Goal: Transaction & Acquisition: Purchase product/service

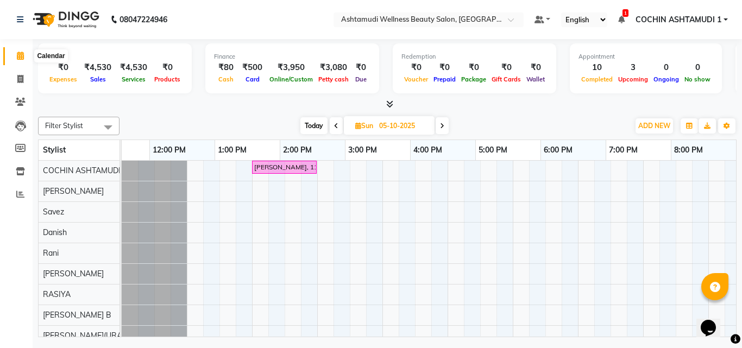
scroll to position [0, 168]
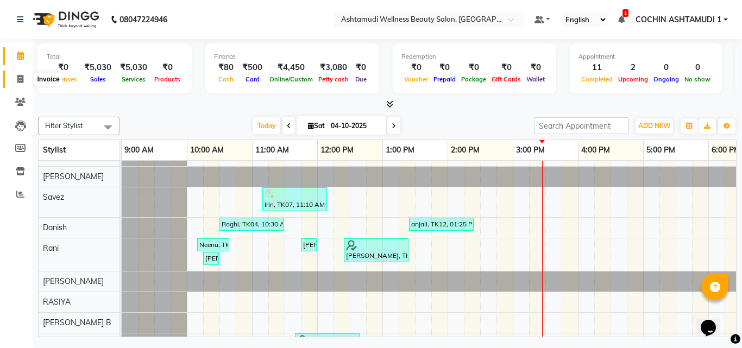
click at [23, 74] on span at bounding box center [20, 79] width 19 height 12
select select "service"
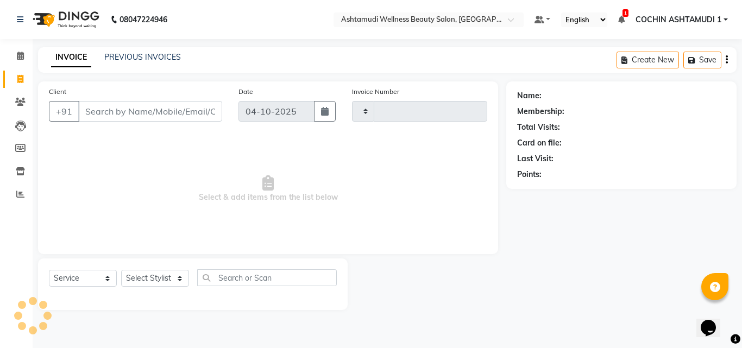
type input "5619"
select select "4632"
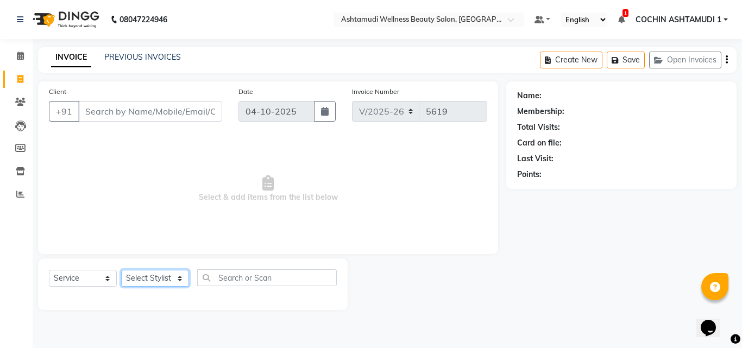
click at [141, 277] on select "Select Stylist" at bounding box center [155, 278] width 68 height 17
click at [77, 272] on select "Select Service Product Membership Package Voucher Prepaid Gift Card" at bounding box center [83, 278] width 68 height 17
select select "membership"
click at [49, 270] on select "Select Service Product Membership Package Voucher Prepaid Gift Card" at bounding box center [83, 278] width 68 height 17
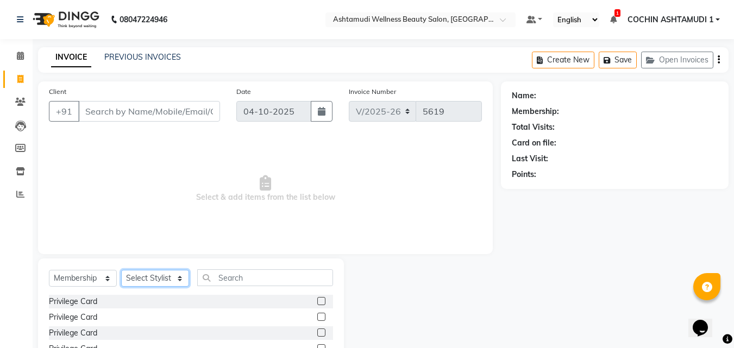
click at [150, 276] on select "Select Stylist Aiswarya B Ankith(URAJ) BINU MANGAR COCHIN ASHTAMUDI Danish Fous…" at bounding box center [155, 278] width 68 height 17
select select "77500"
click at [121, 270] on select "Select Stylist Aiswarya B Ankith(URAJ) BINU MANGAR COCHIN ASHTAMUDI Danish Fous…" at bounding box center [155, 278] width 68 height 17
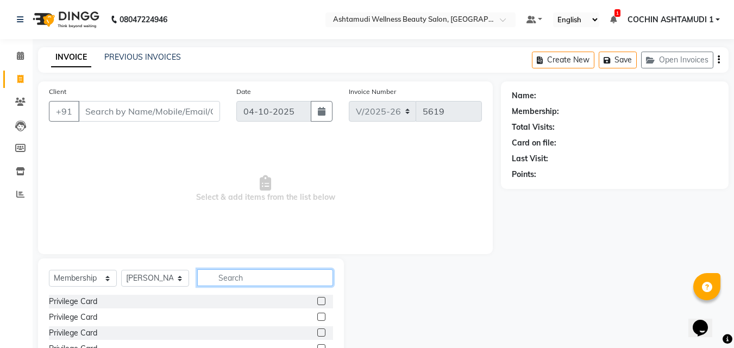
click at [246, 272] on input "text" at bounding box center [265, 277] width 136 height 17
click at [321, 301] on label at bounding box center [321, 301] width 8 height 8
click at [321, 301] on input "checkbox" at bounding box center [320, 301] width 7 height 7
select select "select"
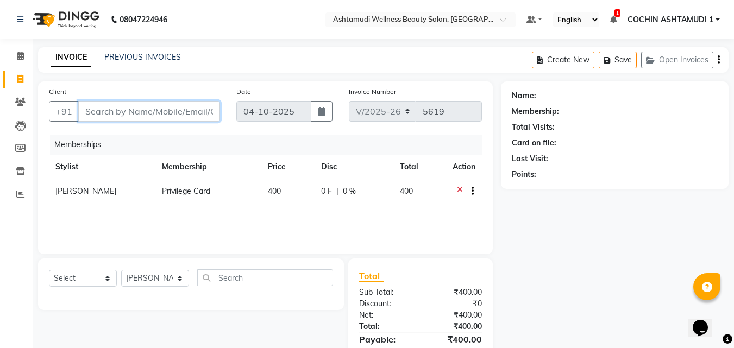
click at [174, 106] on input "Client" at bounding box center [149, 111] width 142 height 21
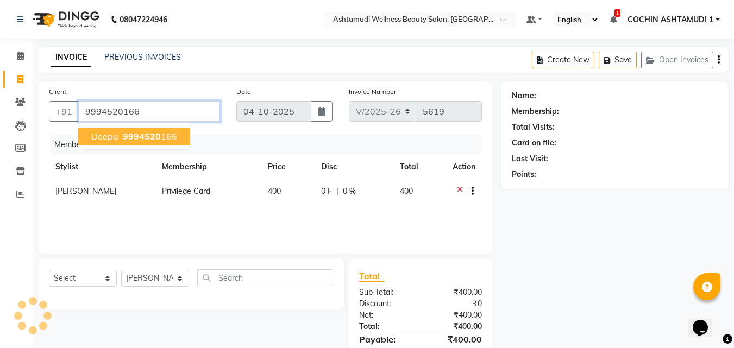
type input "9994520166"
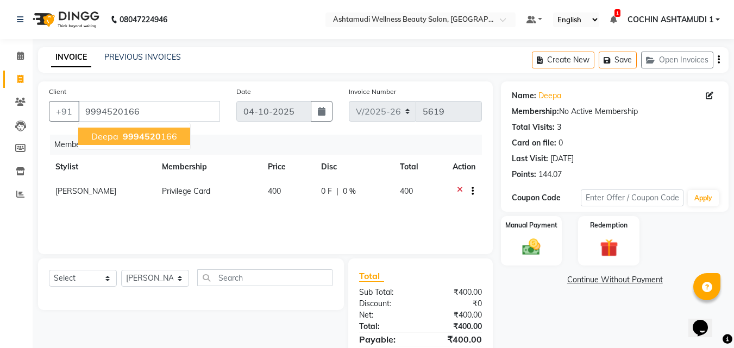
click at [158, 133] on span "9994520" at bounding box center [142, 136] width 38 height 11
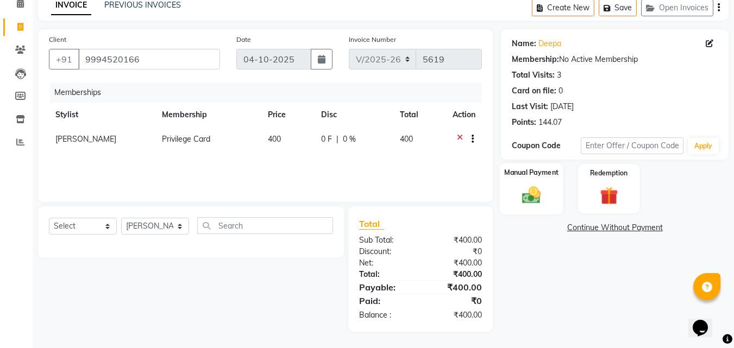
click at [509, 185] on div "Manual Payment" at bounding box center [532, 189] width 64 height 52
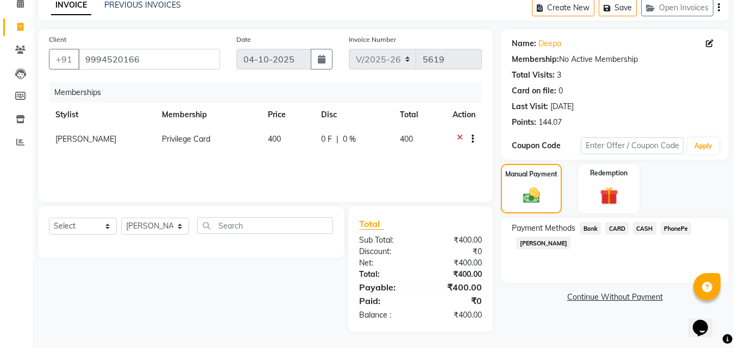
click at [614, 226] on span "CARD" at bounding box center [616, 228] width 23 height 12
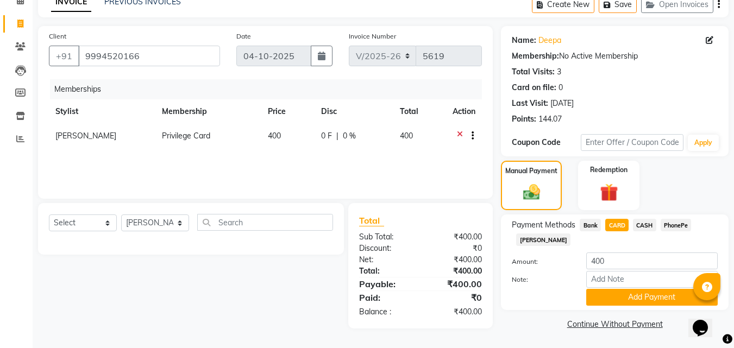
scroll to position [56, 0]
click at [609, 274] on input "Note:" at bounding box center [651, 278] width 131 height 17
type input "RAGHI"
click at [619, 295] on button "Add Payment" at bounding box center [651, 296] width 131 height 17
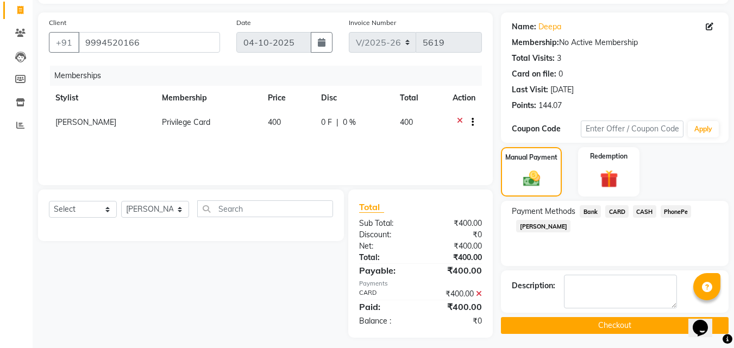
scroll to position [75, 0]
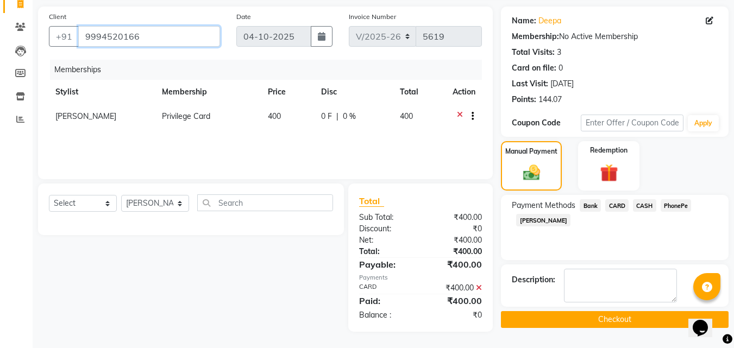
click at [105, 32] on input "9994520166" at bounding box center [149, 36] width 142 height 21
click at [528, 320] on button "Checkout" at bounding box center [615, 319] width 228 height 17
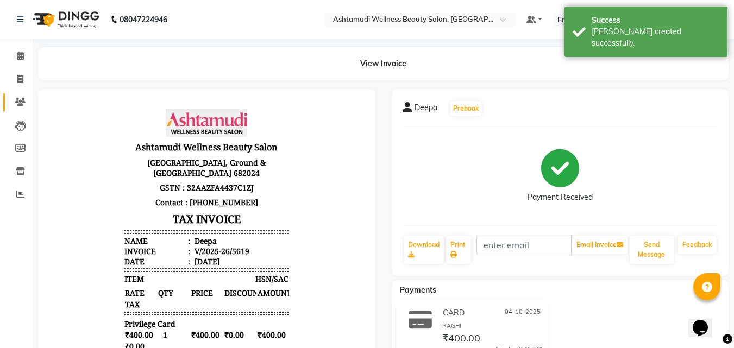
click at [22, 100] on icon at bounding box center [20, 102] width 10 height 8
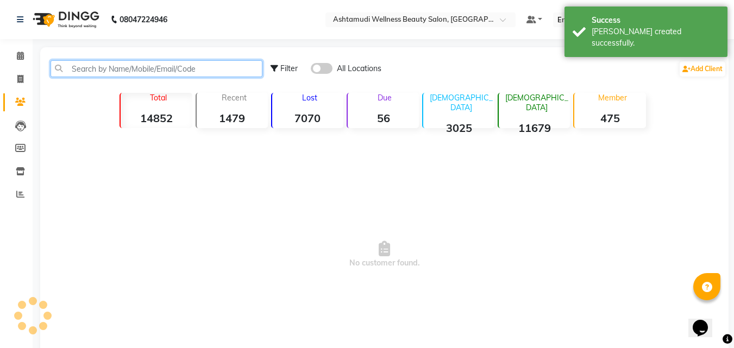
click at [114, 70] on input "text" at bounding box center [157, 68] width 212 height 17
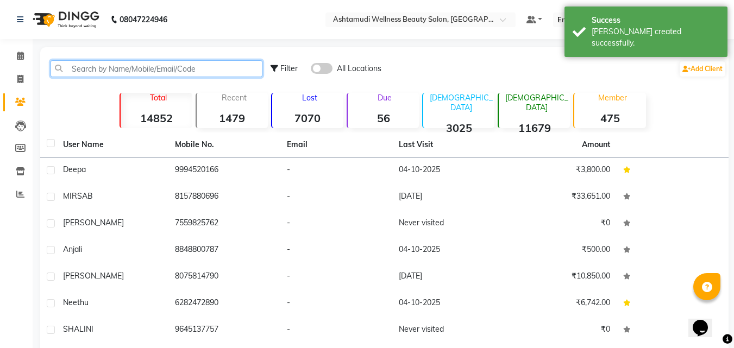
paste input "9994520166"
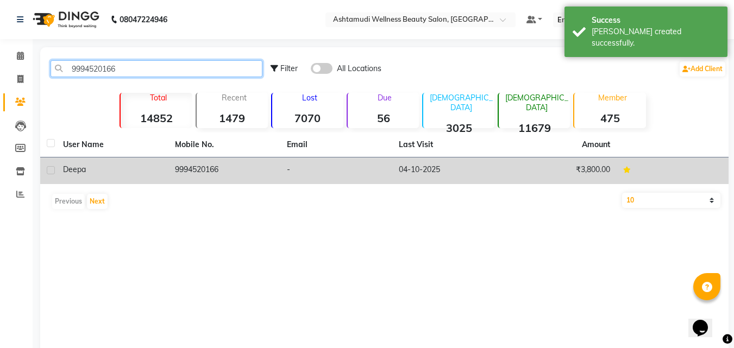
type input "9994520166"
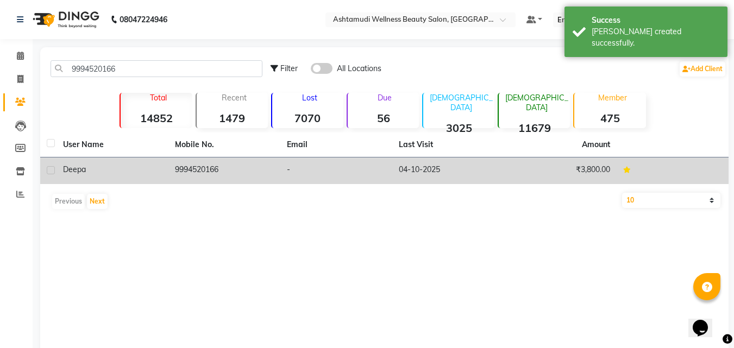
click at [126, 167] on div "Deepa" at bounding box center [112, 169] width 99 height 11
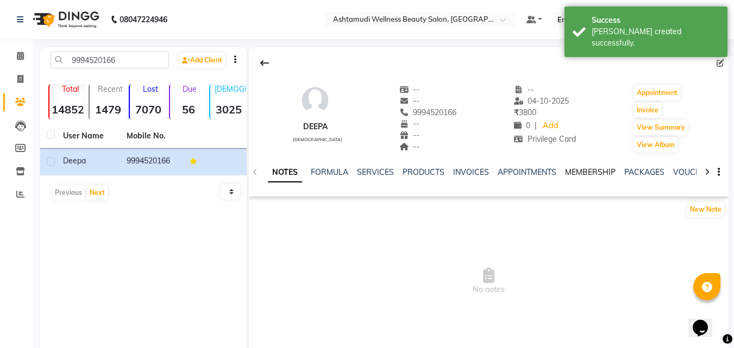
click at [594, 169] on link "MEMBERSHIP" at bounding box center [590, 172] width 51 height 10
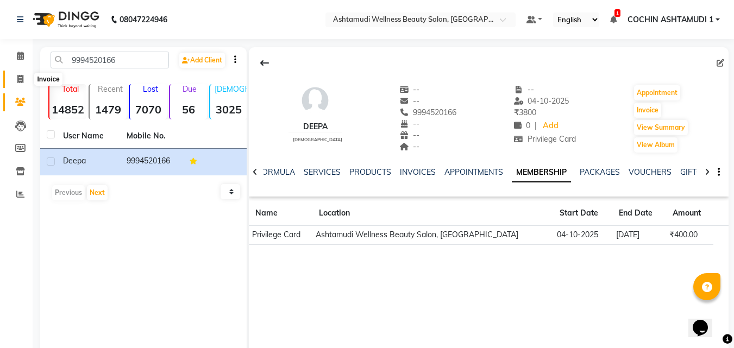
click at [17, 78] on icon at bounding box center [20, 79] width 6 height 8
select select "service"
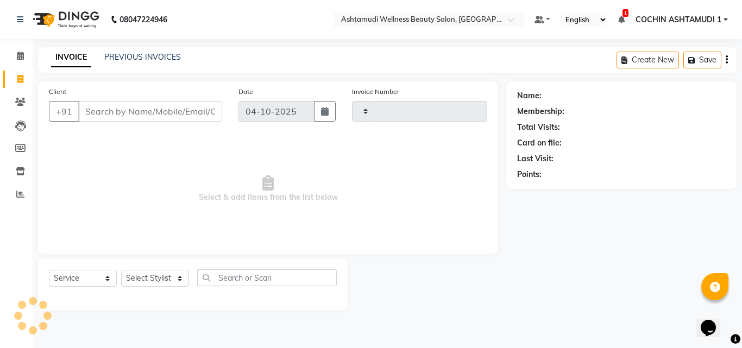
type input "5620"
select select "4632"
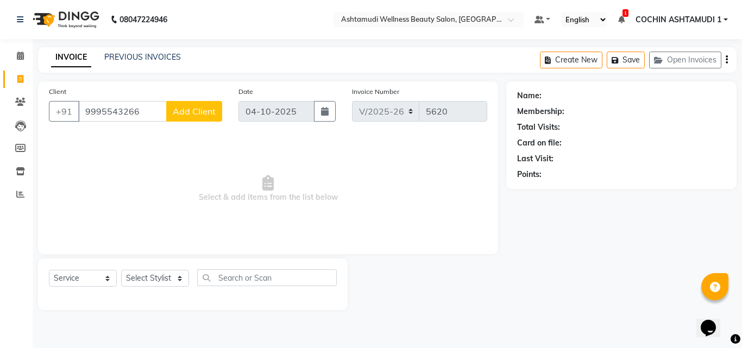
click at [110, 107] on input "9995543266" at bounding box center [122, 111] width 89 height 21
type input "9995543266"
click at [17, 105] on icon at bounding box center [20, 102] width 10 height 8
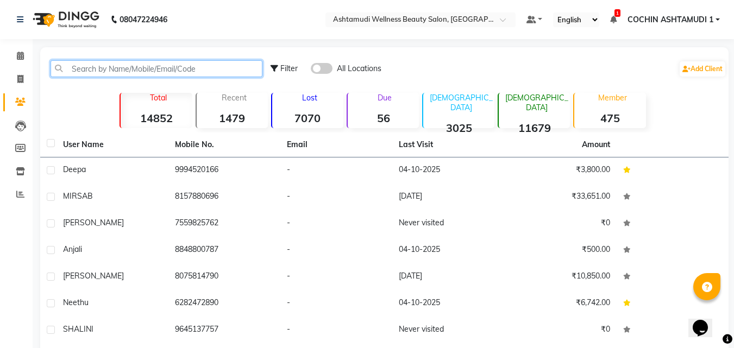
click at [144, 73] on input "text" at bounding box center [157, 68] width 212 height 17
paste input "9995543266"
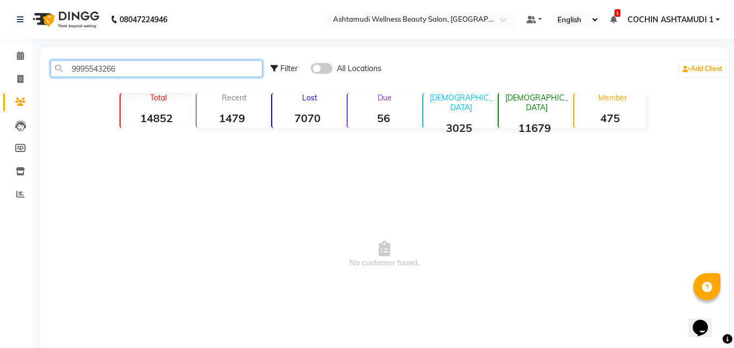
type input "9995543266"
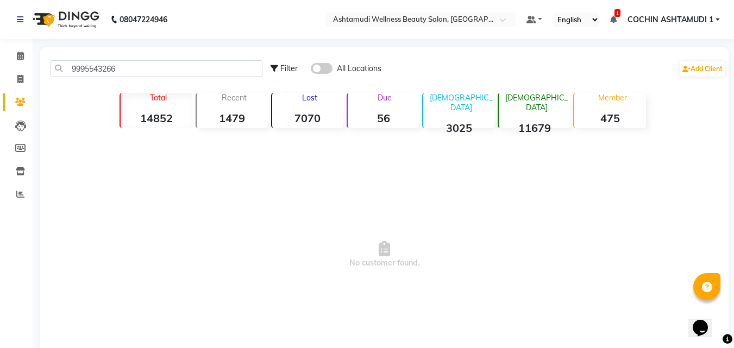
click at [327, 70] on span at bounding box center [322, 68] width 22 height 11
click at [311, 70] on input "checkbox" at bounding box center [311, 70] width 0 height 0
click at [22, 56] on icon at bounding box center [20, 56] width 7 height 8
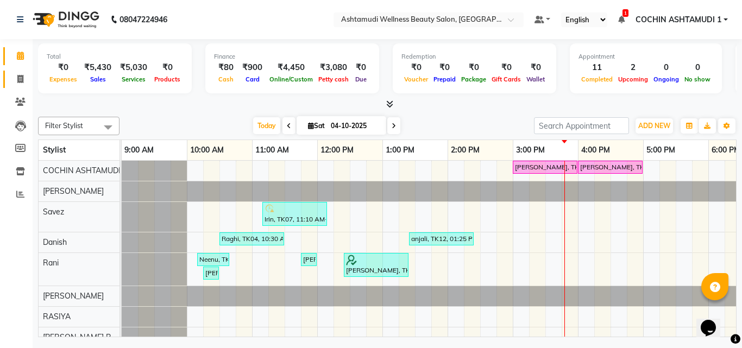
click at [15, 77] on span at bounding box center [20, 79] width 19 height 12
select select "service"
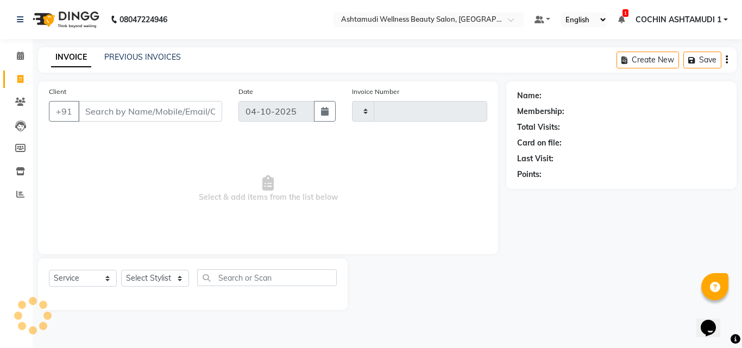
type input "5620"
select select "4632"
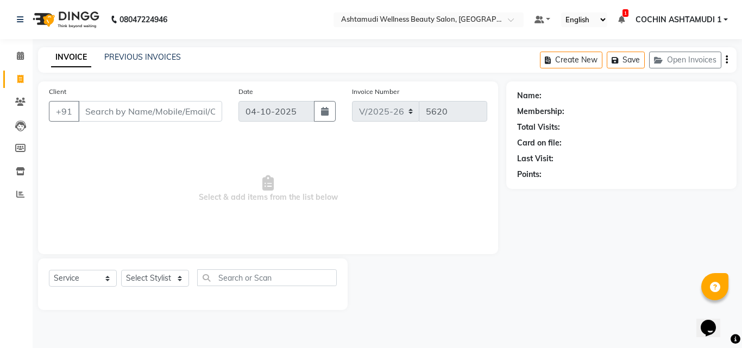
click at [90, 116] on input "Client" at bounding box center [150, 111] width 144 height 21
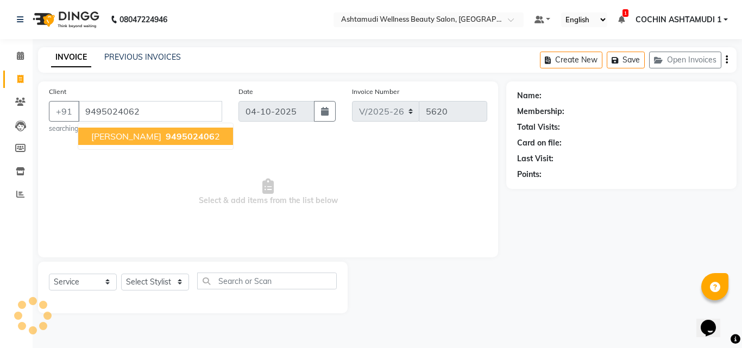
type input "9495024062"
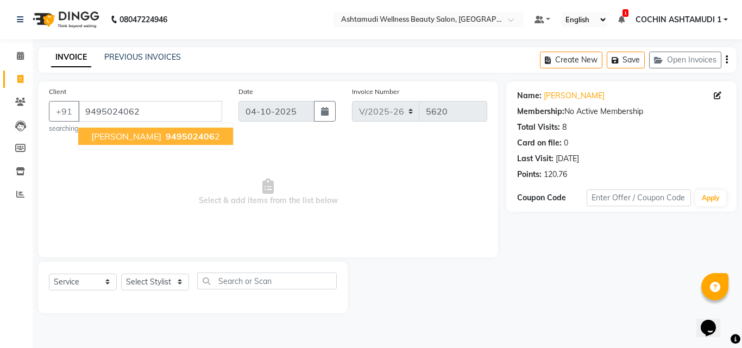
click at [269, 160] on span "Select & add items from the list below" at bounding box center [268, 192] width 438 height 109
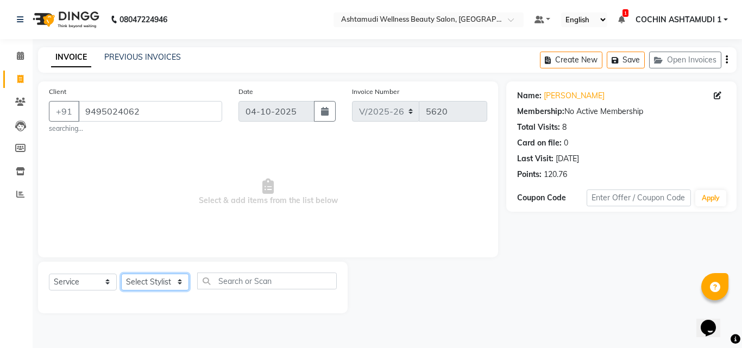
click at [140, 285] on select "Select Stylist [PERSON_NAME](URAJ) [PERSON_NAME] COCHIN ASHTAMUDI Danish Fousiy…" at bounding box center [155, 282] width 68 height 17
select select "88228"
click at [121, 274] on select "Select Stylist [PERSON_NAME](URAJ) [PERSON_NAME] COCHIN ASHTAMUDI Danish Fousiy…" at bounding box center [155, 282] width 68 height 17
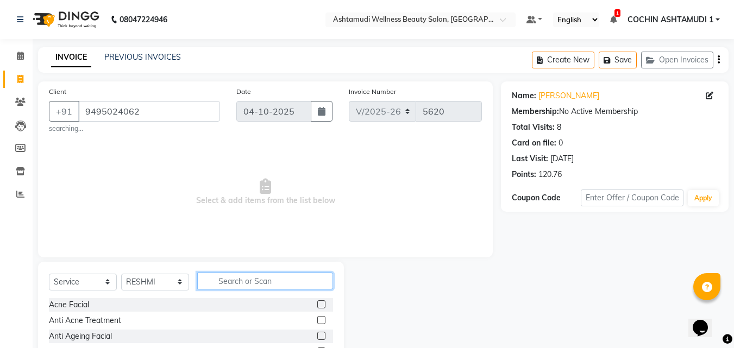
click at [254, 282] on input "text" at bounding box center [265, 281] width 136 height 17
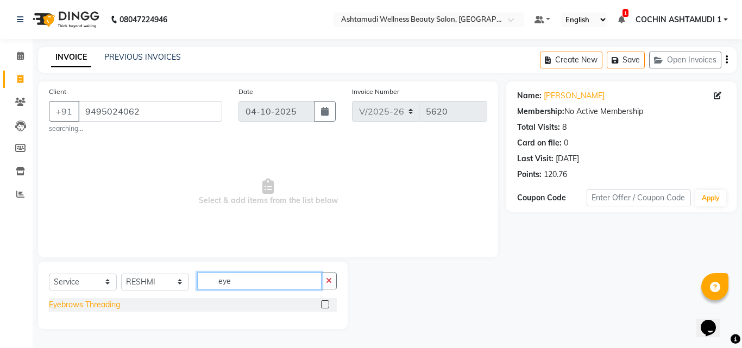
type input "eye"
click at [105, 304] on div "Eyebrows Threading" at bounding box center [84, 304] width 71 height 11
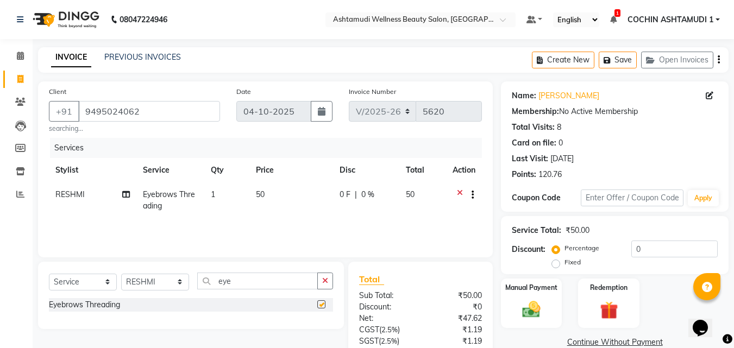
checkbox input "false"
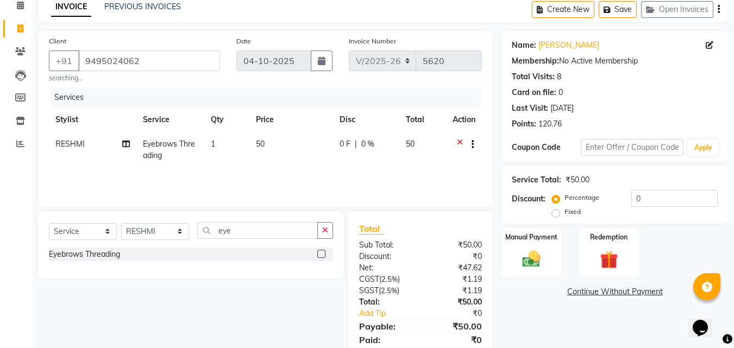
scroll to position [90, 0]
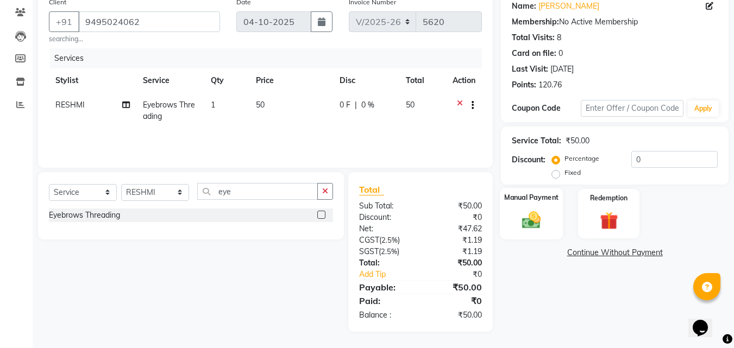
click at [543, 221] on img at bounding box center [531, 220] width 30 height 22
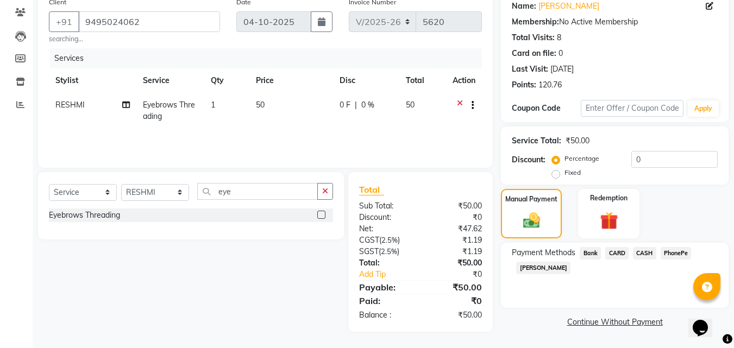
click at [683, 251] on span "PhonePe" at bounding box center [675, 253] width 31 height 12
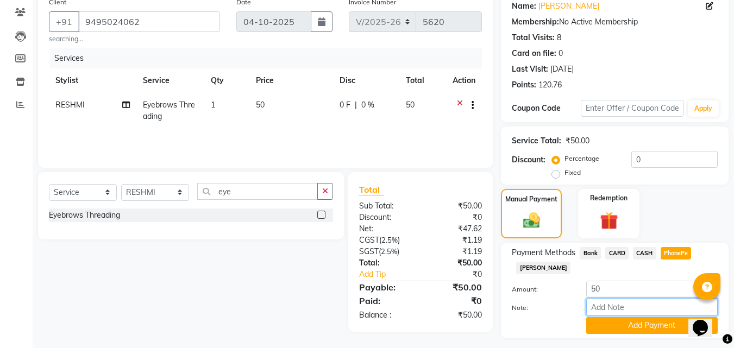
click at [625, 307] on input "Note:" at bounding box center [651, 307] width 131 height 17
type input "Aiswarya"
click at [634, 322] on button "Add Payment" at bounding box center [651, 325] width 131 height 17
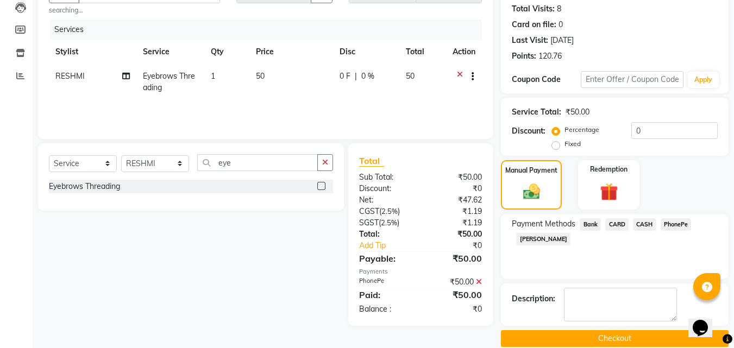
scroll to position [134, 0]
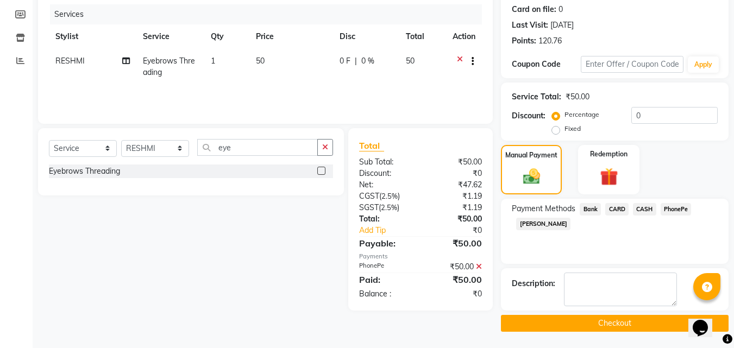
click at [630, 322] on button "Checkout" at bounding box center [615, 323] width 228 height 17
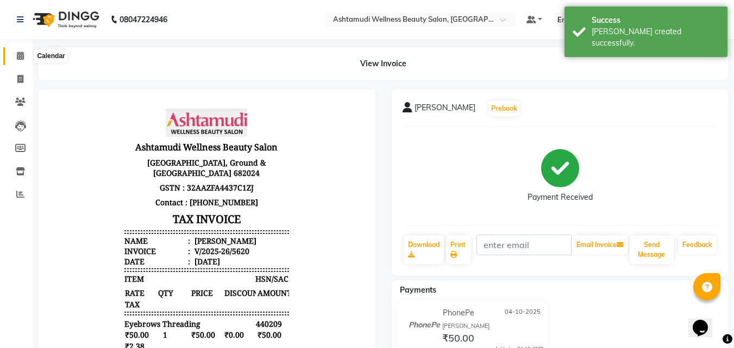
click at [21, 56] on icon at bounding box center [20, 56] width 7 height 8
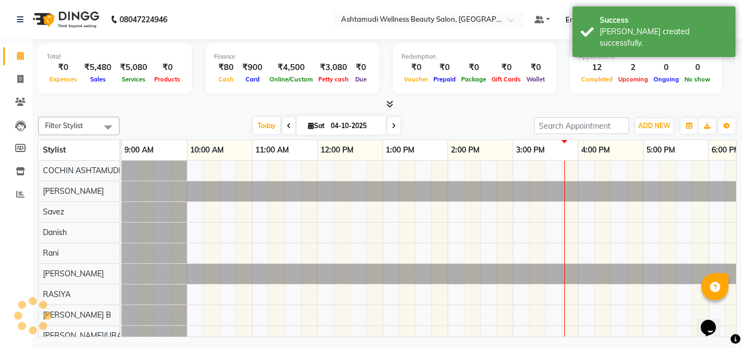
scroll to position [0, 168]
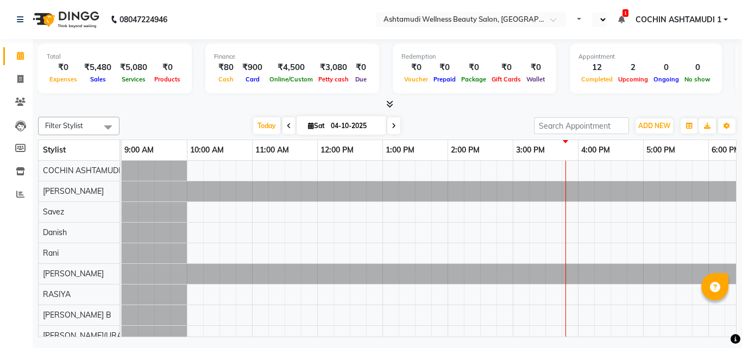
select select "en"
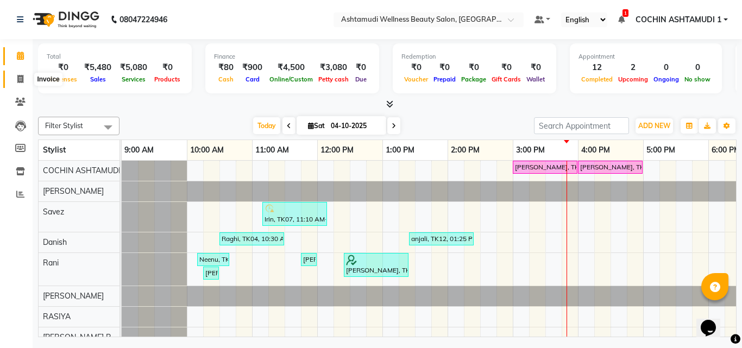
click at [20, 78] on icon at bounding box center [20, 79] width 6 height 8
select select "service"
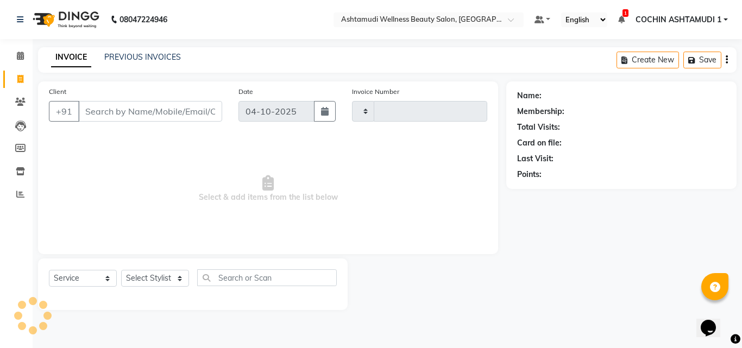
type input "5621"
select select "4632"
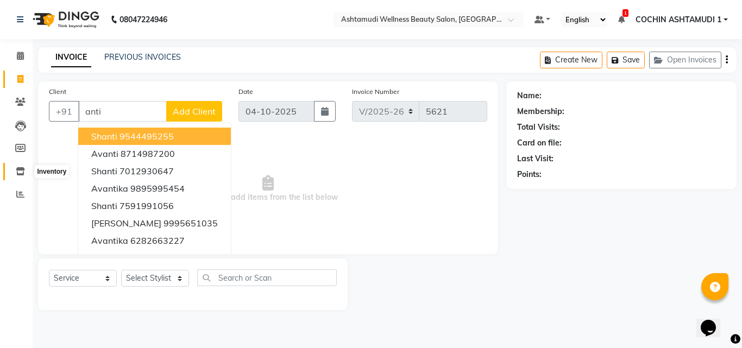
type input "anti"
click at [23, 173] on icon at bounding box center [20, 171] width 9 height 8
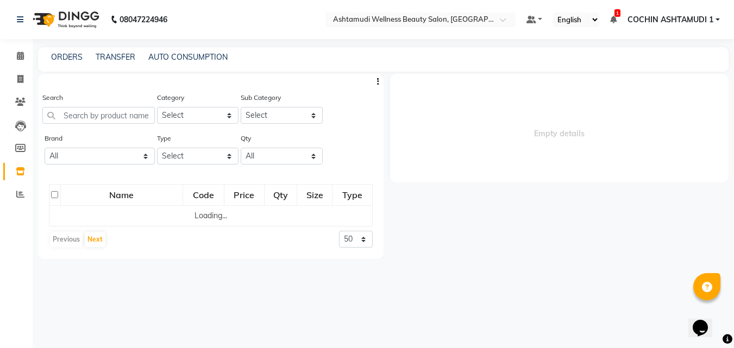
select select
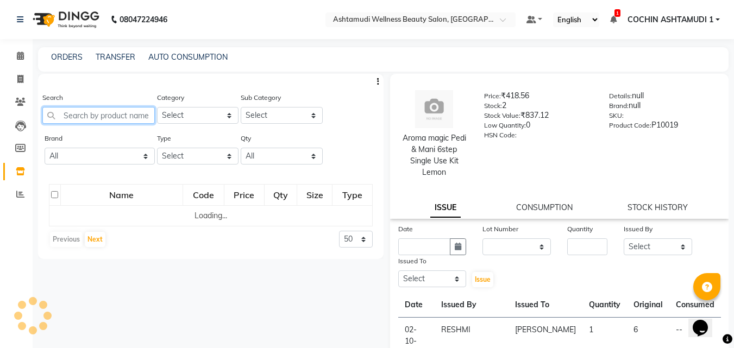
click at [113, 114] on input "text" at bounding box center [98, 115] width 112 height 17
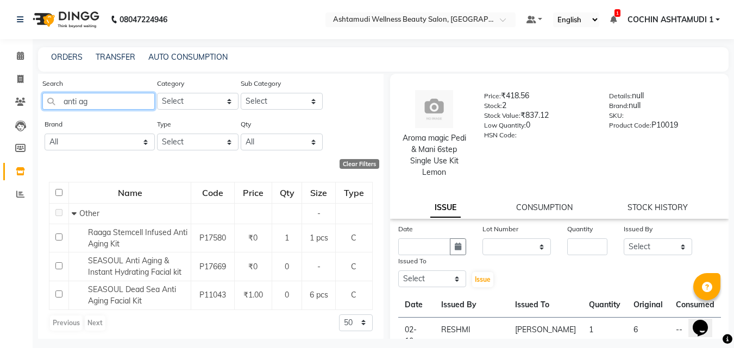
scroll to position [18, 0]
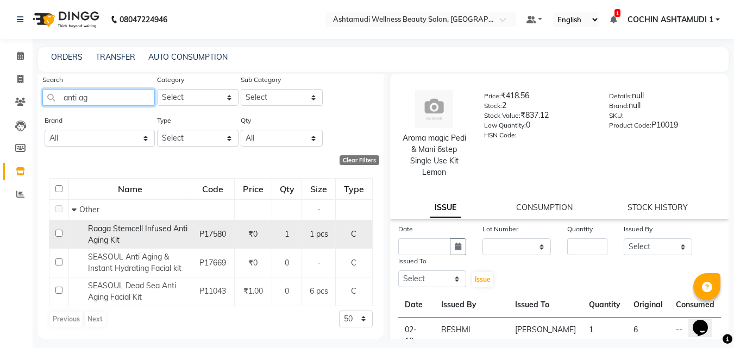
type input "anti ag"
click at [102, 236] on span "Raaga Stemcell Infused Anti Aging Kit" at bounding box center [137, 234] width 99 height 21
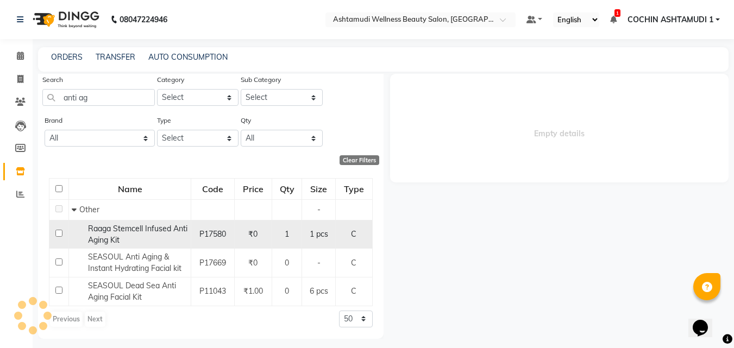
select select
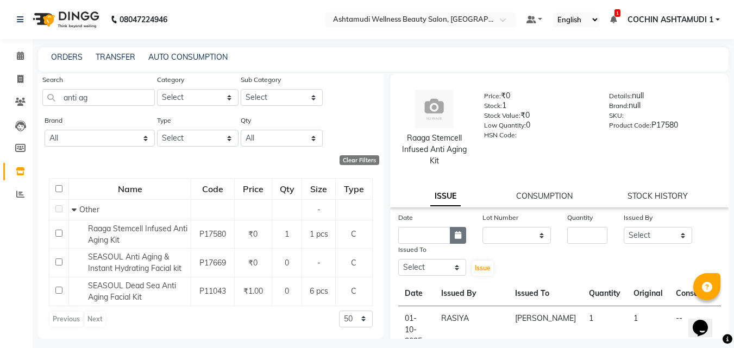
click at [455, 237] on icon "button" at bounding box center [458, 235] width 7 height 8
select select "10"
select select "2025"
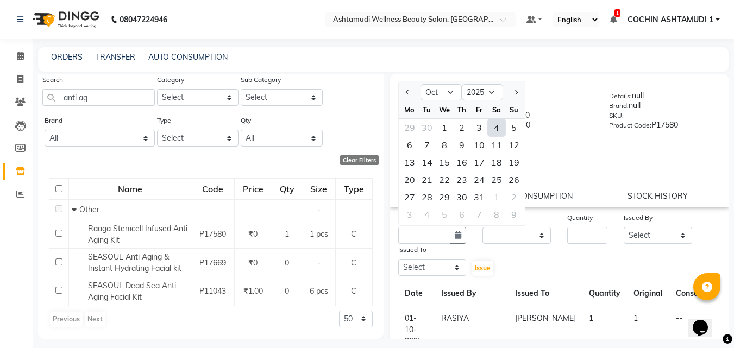
click at [498, 134] on div "4" at bounding box center [496, 127] width 17 height 17
type input "04-10-2025"
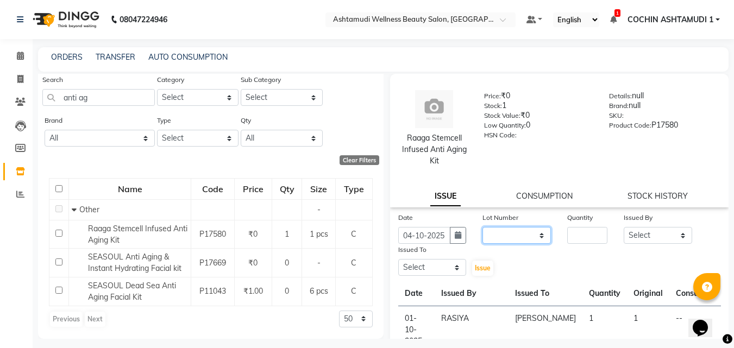
click at [506, 243] on select "None" at bounding box center [516, 235] width 68 height 17
select select "0: null"
click at [482, 227] on select "None" at bounding box center [516, 235] width 68 height 17
click at [582, 230] on input "number" at bounding box center [587, 235] width 40 height 17
type input "1"
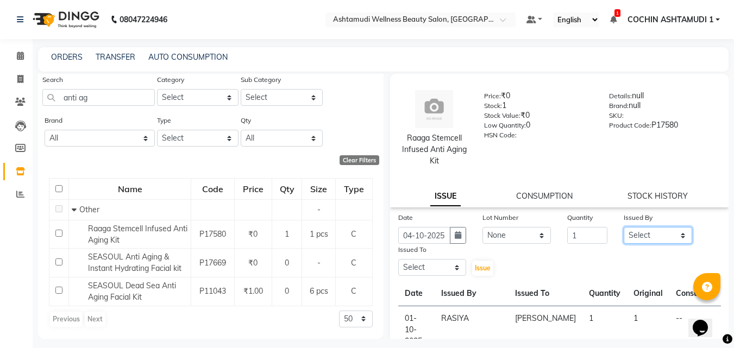
click at [633, 231] on select "Select Aiswarya B Ankith(URAJ) BINU MANGAR COCHIN ASHTAMUDI Danish Fousiya Jish…" at bounding box center [658, 235] width 68 height 17
select select "88294"
click at [624, 227] on select "Select Aiswarya B Ankith(URAJ) BINU MANGAR COCHIN ASHTAMUDI Danish Fousiya Jish…" at bounding box center [658, 235] width 68 height 17
click at [426, 263] on select "Select Aiswarya B Ankith(URAJ) BINU MANGAR COCHIN ASHTAMUDI Danish Fousiya Jish…" at bounding box center [432, 267] width 68 height 17
select select "77499"
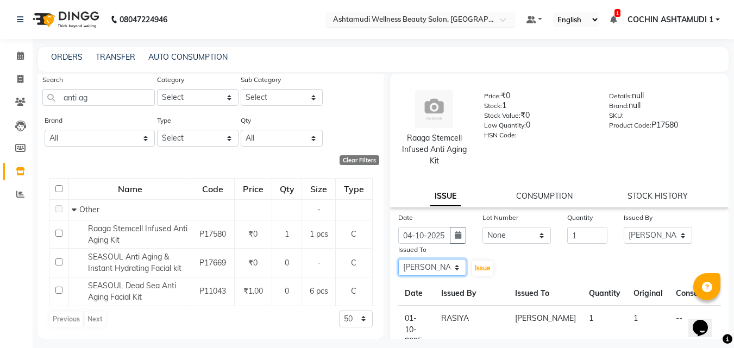
click at [398, 259] on select "Select Aiswarya B Ankith(URAJ) BINU MANGAR COCHIN ASHTAMUDI Danish Fousiya Jish…" at bounding box center [432, 267] width 68 height 17
click at [479, 268] on span "Issue" at bounding box center [483, 268] width 16 height 8
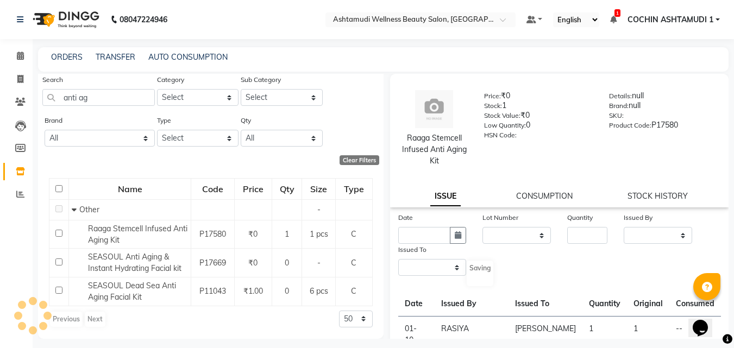
select select
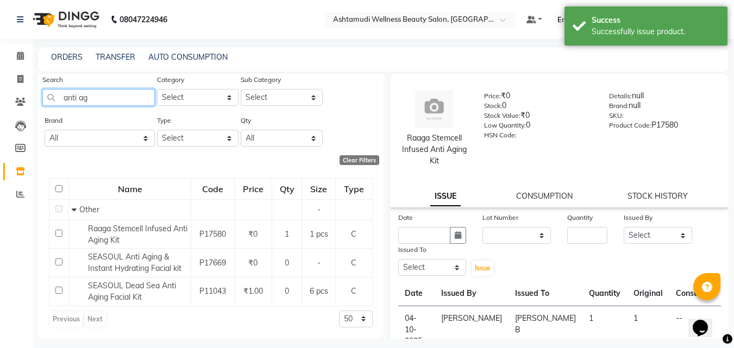
drag, startPoint x: 90, startPoint y: 98, endPoint x: 0, endPoint y: 99, distance: 90.2
click at [0, 99] on app-home "08047224946 Select Location × Ashtamudi Wellness Beauty Salon, Cochin Default P…" at bounding box center [367, 177] width 734 height 355
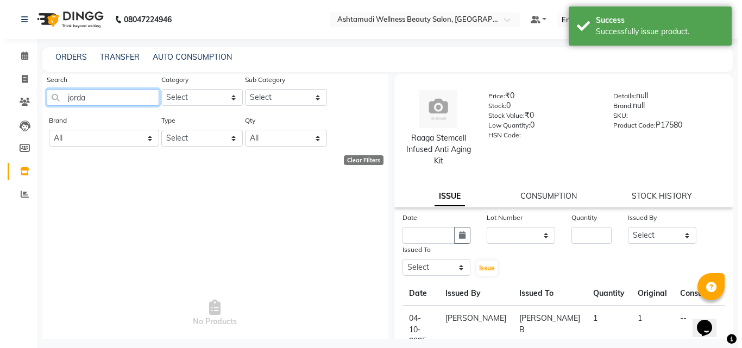
scroll to position [0, 0]
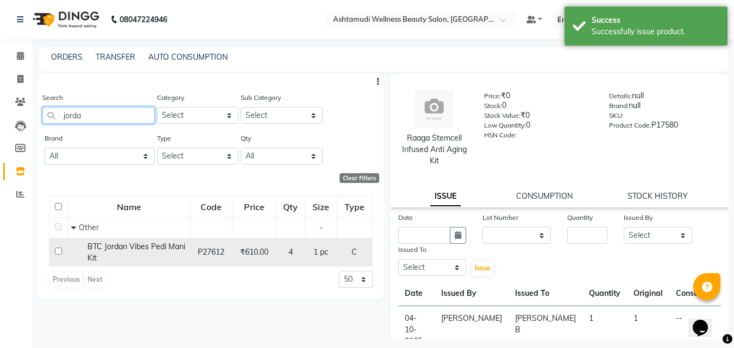
type input "jorda"
click at [55, 250] on input "checkbox" at bounding box center [58, 251] width 7 height 7
checkbox input "true"
select select
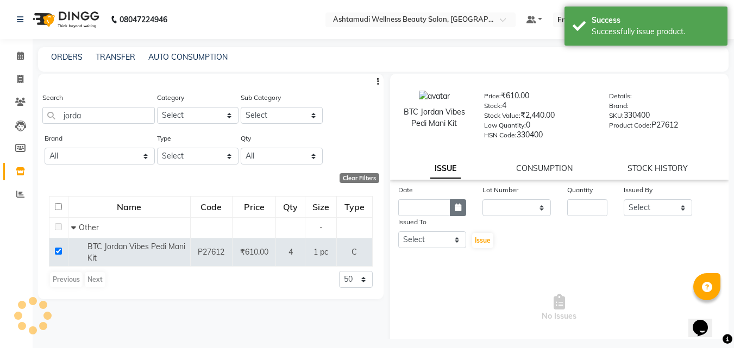
click at [455, 209] on icon "button" at bounding box center [458, 208] width 7 height 8
select select "10"
select select "2025"
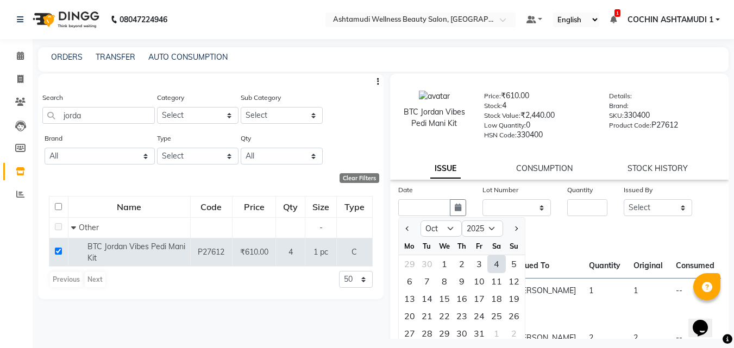
click at [494, 266] on div "4" at bounding box center [496, 263] width 17 height 17
type input "04-10-2025"
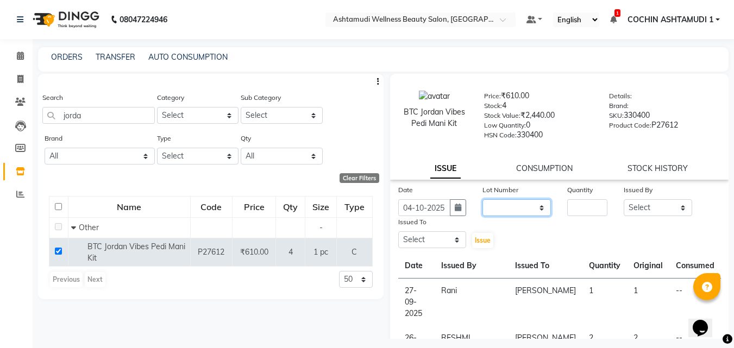
drag, startPoint x: 505, startPoint y: 205, endPoint x: 507, endPoint y: 215, distance: 10.1
click at [505, 205] on select "None" at bounding box center [516, 207] width 68 height 17
select select "0: null"
click at [482, 199] on select "None" at bounding box center [516, 207] width 68 height 17
click at [573, 211] on input "number" at bounding box center [587, 207] width 40 height 17
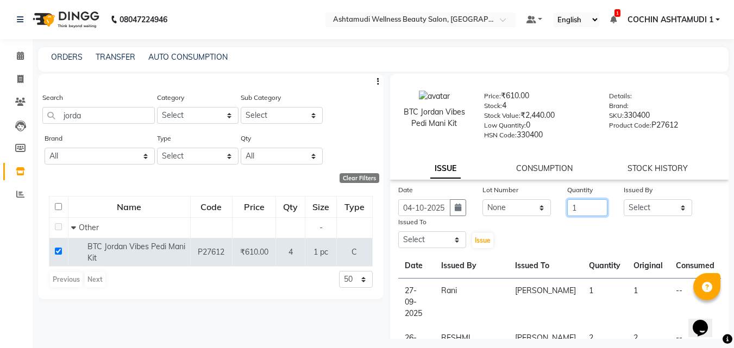
type input "1"
click at [642, 207] on select "Select Aiswarya B Ankith(URAJ) BINU MANGAR COCHIN ASHTAMUDI Danish Fousiya Jish…" at bounding box center [658, 207] width 68 height 17
select select "88294"
click at [624, 199] on select "Select Aiswarya B Ankith(URAJ) BINU MANGAR COCHIN ASHTAMUDI Danish Fousiya Jish…" at bounding box center [658, 207] width 68 height 17
click at [431, 235] on select "Select Aiswarya B Ankith(URAJ) BINU MANGAR COCHIN ASHTAMUDI Danish Fousiya Jish…" at bounding box center [432, 239] width 68 height 17
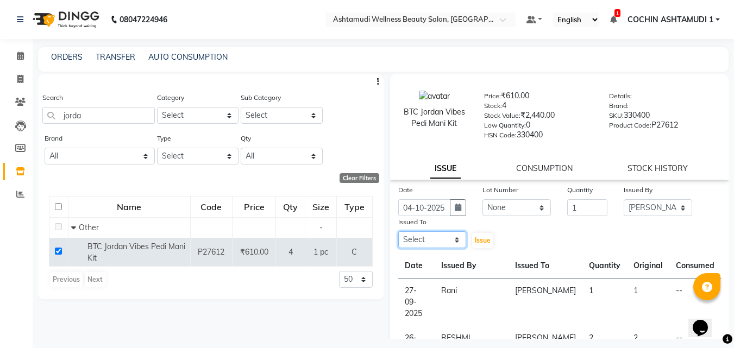
select select "77499"
click at [398, 231] on select "Select Aiswarya B Ankith(URAJ) BINU MANGAR COCHIN ASHTAMUDI Danish Fousiya Jish…" at bounding box center [432, 239] width 68 height 17
click at [475, 240] on span "Issue" at bounding box center [483, 240] width 16 height 8
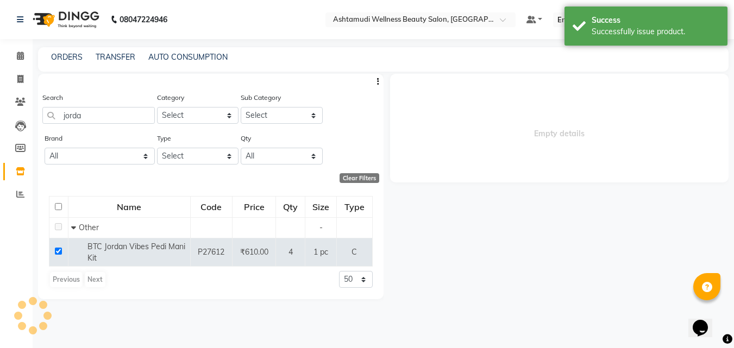
select select
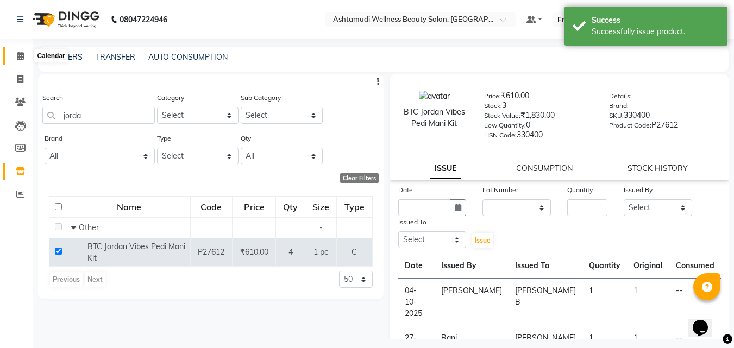
click at [21, 60] on span at bounding box center [20, 56] width 19 height 12
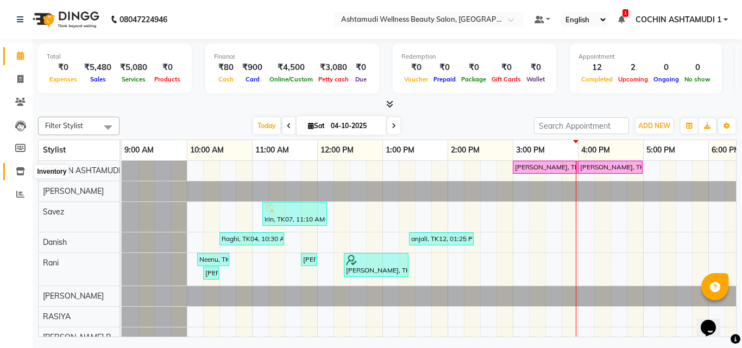
click at [17, 166] on span at bounding box center [20, 172] width 19 height 12
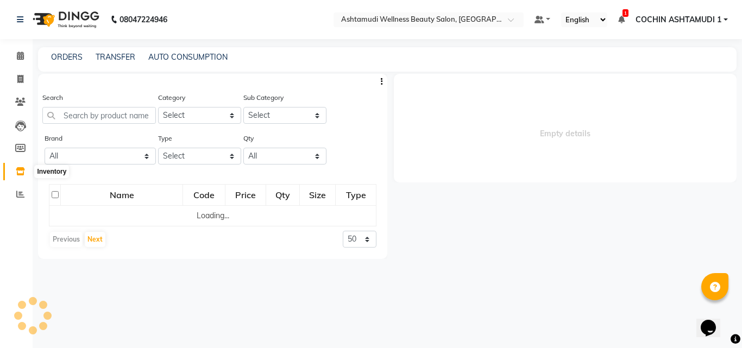
select select
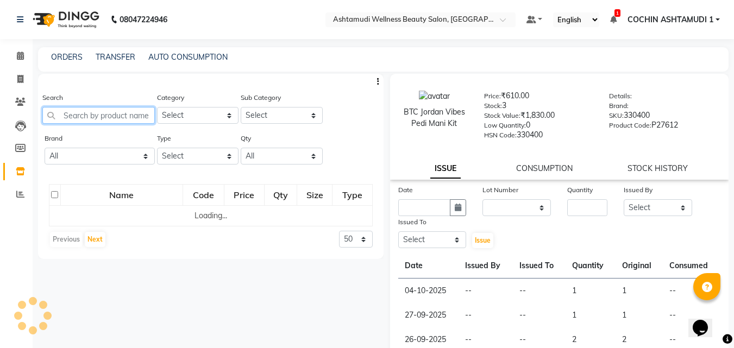
click at [71, 110] on input "text" at bounding box center [98, 115] width 112 height 17
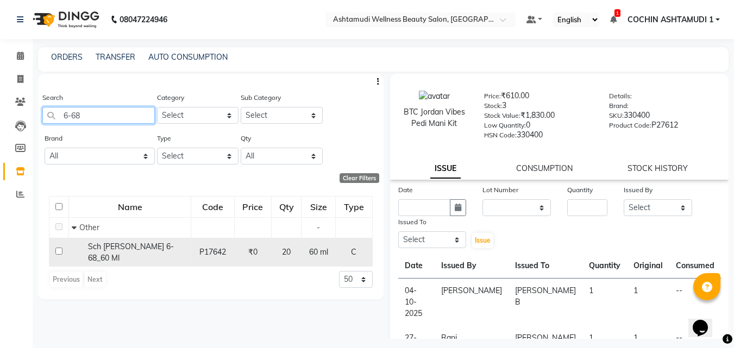
type input "6-68"
click at [62, 248] on input "checkbox" at bounding box center [58, 251] width 7 height 7
checkbox input "true"
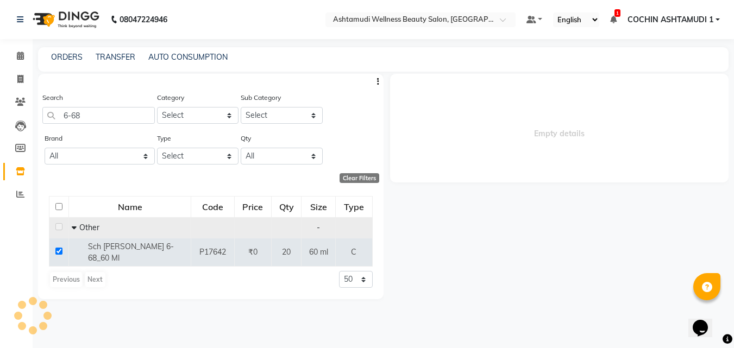
select select
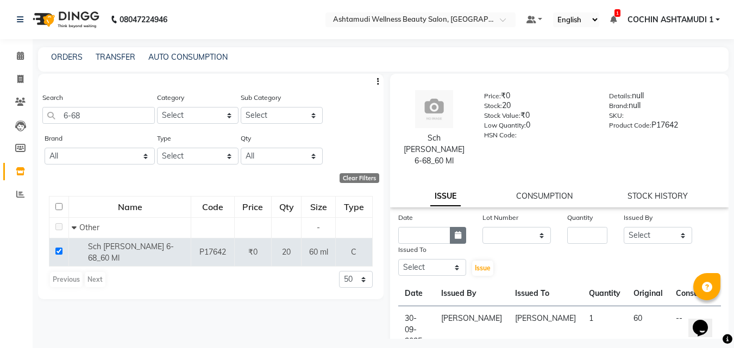
click at [455, 231] on icon "button" at bounding box center [458, 235] width 7 height 8
select select "10"
select select "2025"
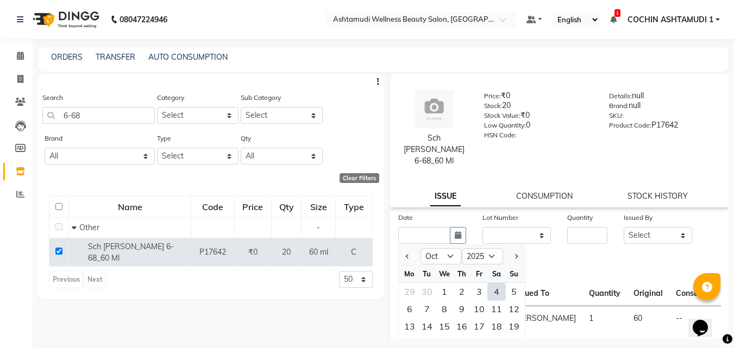
click at [497, 286] on div "4" at bounding box center [496, 291] width 17 height 17
type input "04-10-2025"
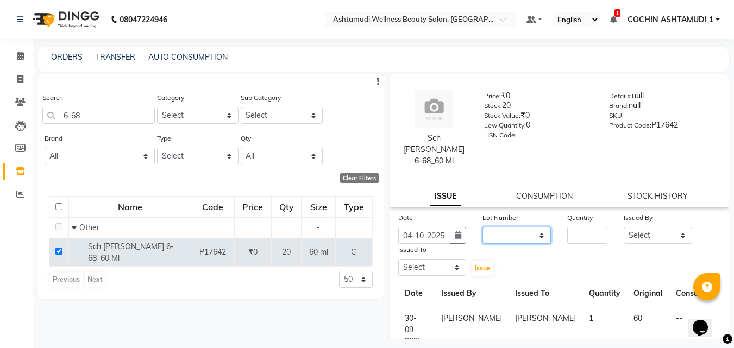
click at [515, 227] on select "None" at bounding box center [516, 235] width 68 height 17
select select "0: null"
click at [482, 227] on select "None" at bounding box center [516, 235] width 68 height 17
click at [567, 227] on input "number" at bounding box center [587, 235] width 40 height 17
type input "1"
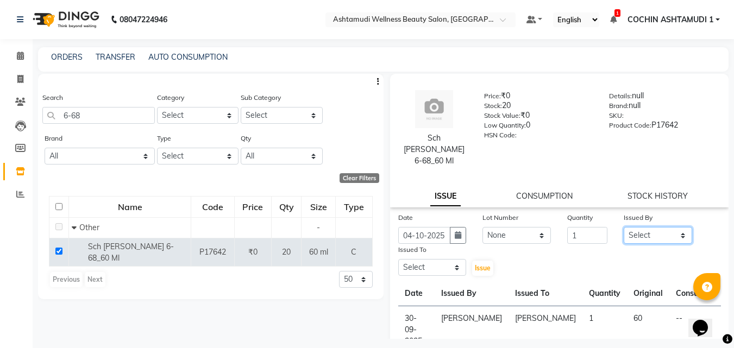
click at [650, 228] on select "Select Aiswarya B Ankith(URAJ) BINU MANGAR COCHIN ASHTAMUDI Danish Fousiya Jish…" at bounding box center [658, 235] width 68 height 17
select select "88228"
click at [624, 227] on select "Select Aiswarya B Ankith(URAJ) BINU MANGAR COCHIN ASHTAMUDI Danish Fousiya Jish…" at bounding box center [658, 235] width 68 height 17
click at [426, 259] on select "Select Aiswarya B Ankith(URAJ) BINU MANGAR COCHIN ASHTAMUDI Danish Fousiya Jish…" at bounding box center [432, 267] width 68 height 17
select select "77499"
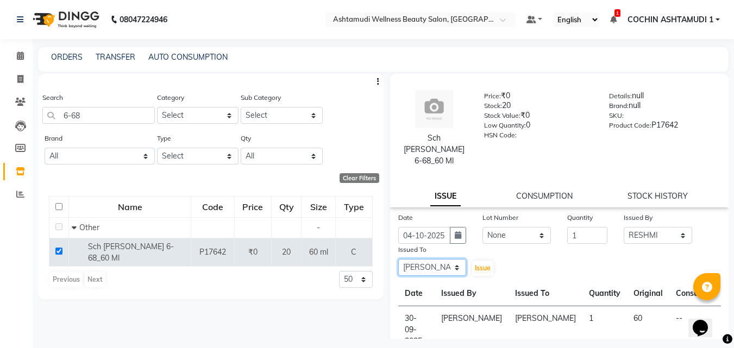
click at [398, 259] on select "Select Aiswarya B Ankith(URAJ) BINU MANGAR COCHIN ASHTAMUDI Danish Fousiya Jish…" at bounding box center [432, 267] width 68 height 17
click at [486, 264] on span "Issue" at bounding box center [483, 268] width 16 height 8
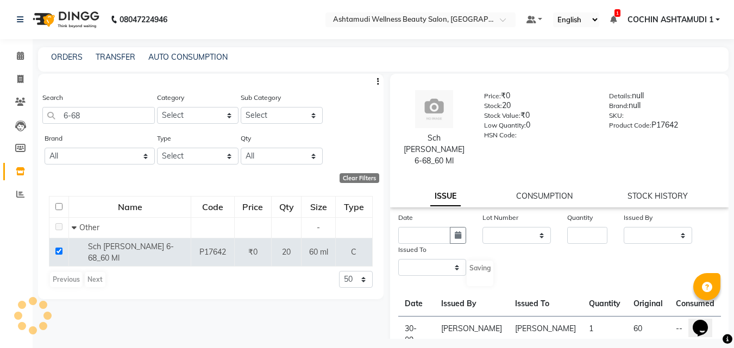
select select
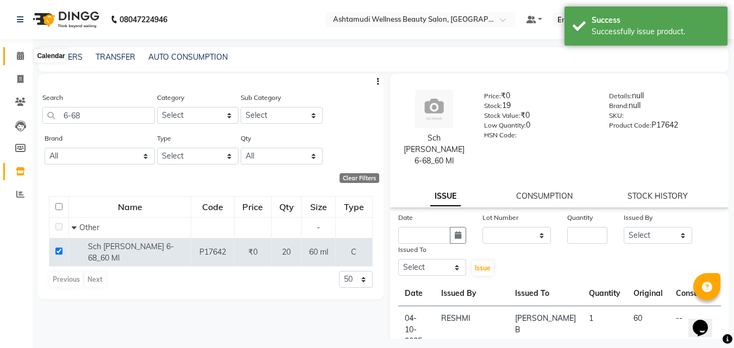
click at [15, 59] on span at bounding box center [20, 56] width 19 height 12
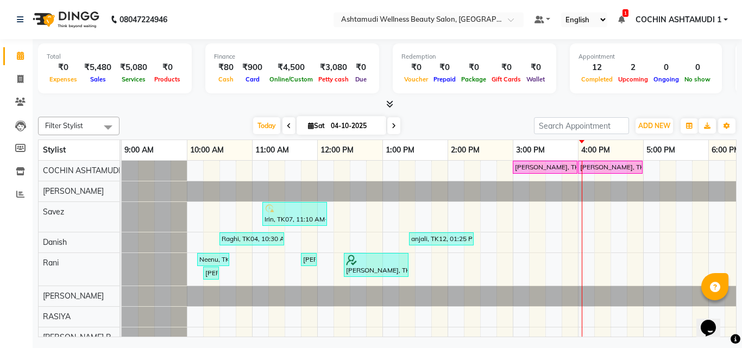
click at [394, 127] on icon at bounding box center [394, 126] width 4 height 7
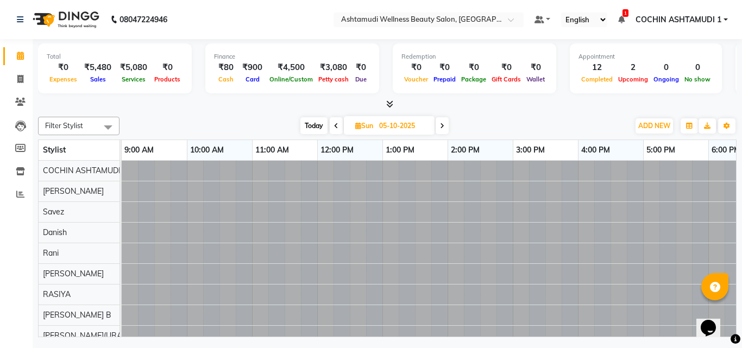
click at [310, 127] on span "Today" at bounding box center [313, 125] width 27 height 17
type input "04-10-2025"
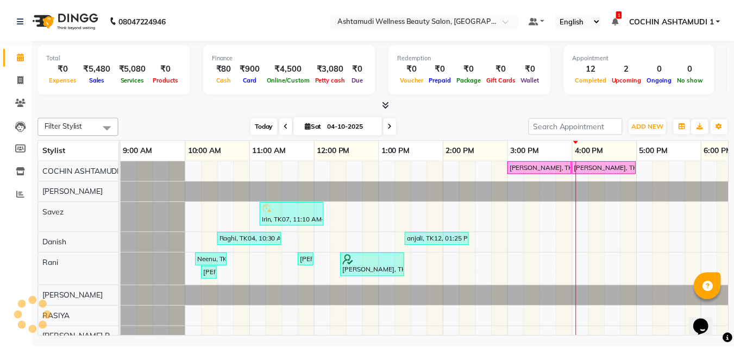
scroll to position [0, 168]
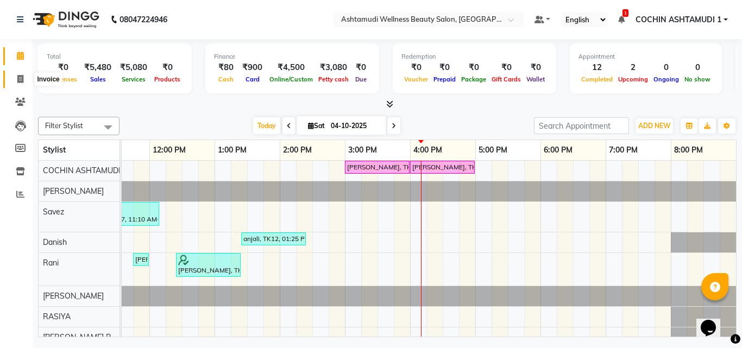
click at [21, 75] on icon at bounding box center [20, 79] width 6 height 8
select select "service"
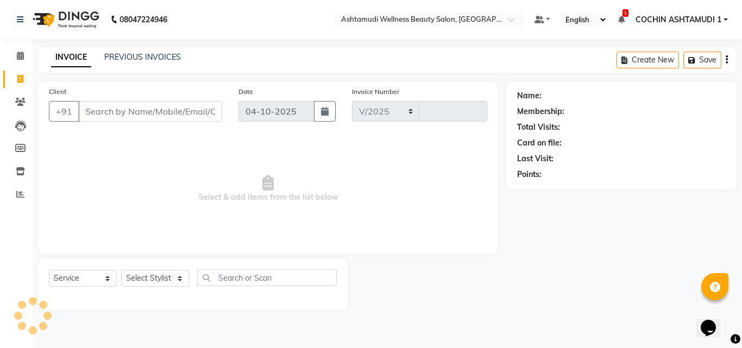
select select "4632"
type input "5621"
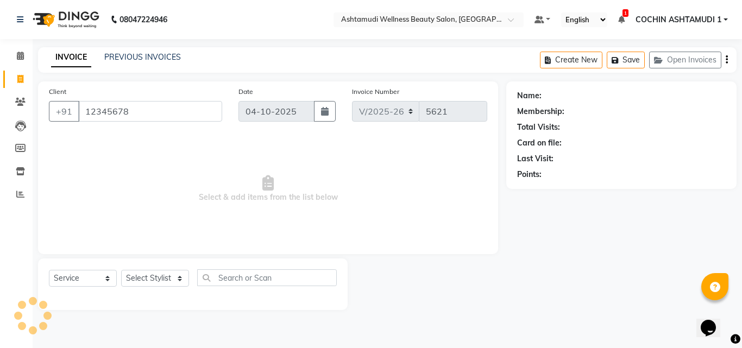
type input "12345678"
select select "1: Object"
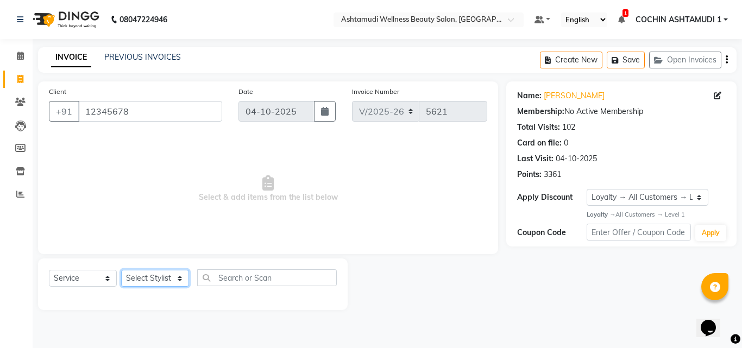
click at [168, 281] on select "Select Stylist [PERSON_NAME](URAJ) [PERSON_NAME] COCHIN ASHTAMUDI Danish Fousiy…" at bounding box center [155, 278] width 68 height 17
select select "44402"
click at [121, 270] on select "Select Stylist [PERSON_NAME](URAJ) [PERSON_NAME] COCHIN ASHTAMUDI Danish Fousiy…" at bounding box center [155, 278] width 68 height 17
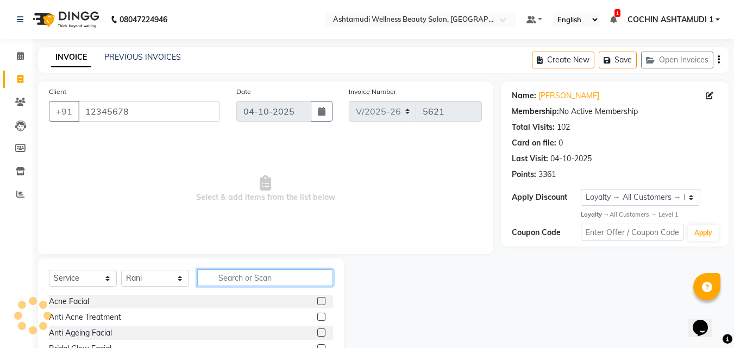
click at [222, 281] on input "text" at bounding box center [265, 277] width 136 height 17
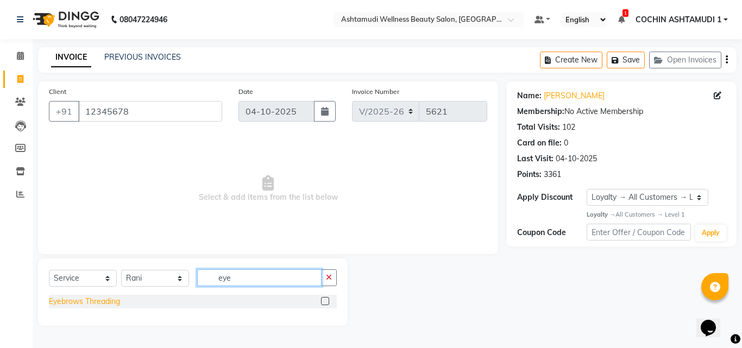
type input "eye"
click at [106, 301] on div "Eyebrows Threading" at bounding box center [84, 301] width 71 height 11
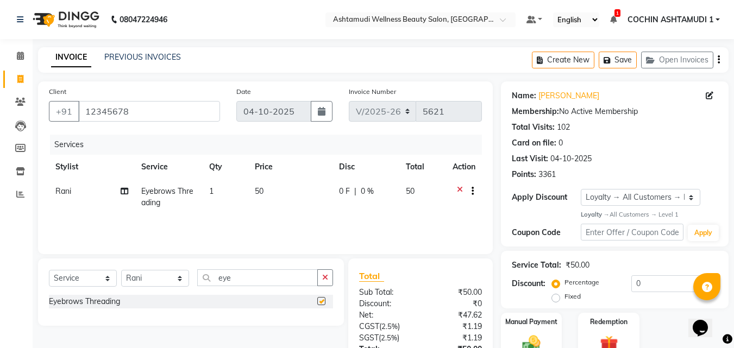
checkbox input "false"
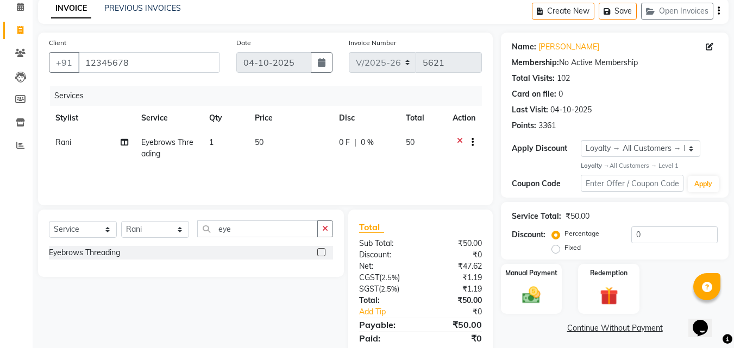
scroll to position [86, 0]
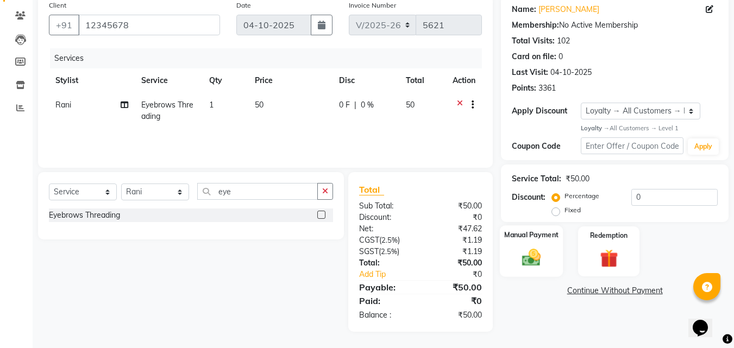
click at [540, 261] on img at bounding box center [531, 258] width 30 height 22
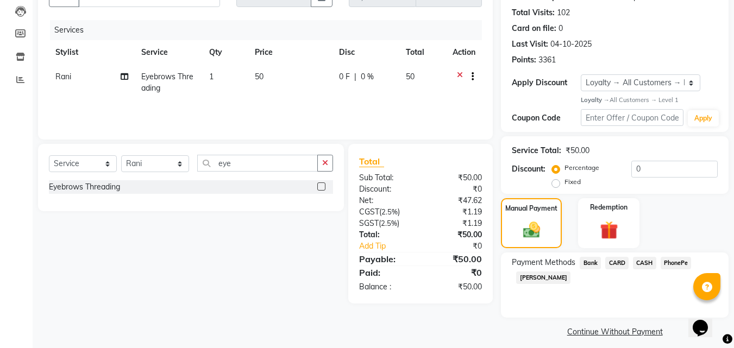
scroll to position [123, 0]
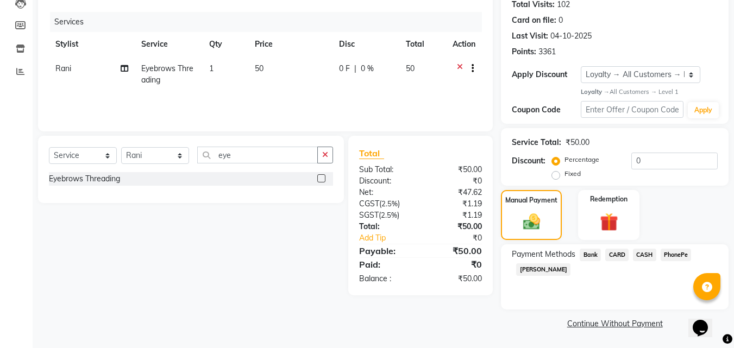
click at [681, 253] on span "PhonePe" at bounding box center [675, 255] width 31 height 12
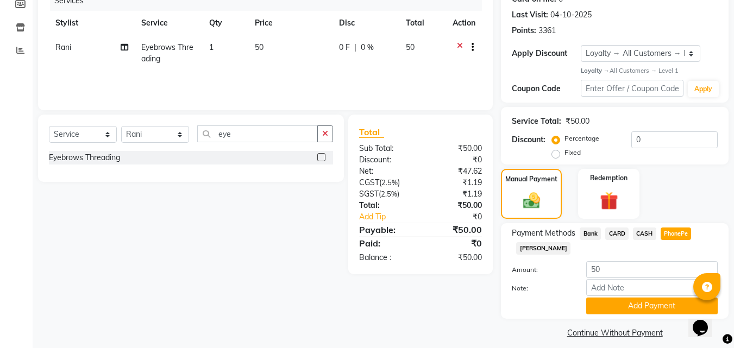
scroll to position [153, 0]
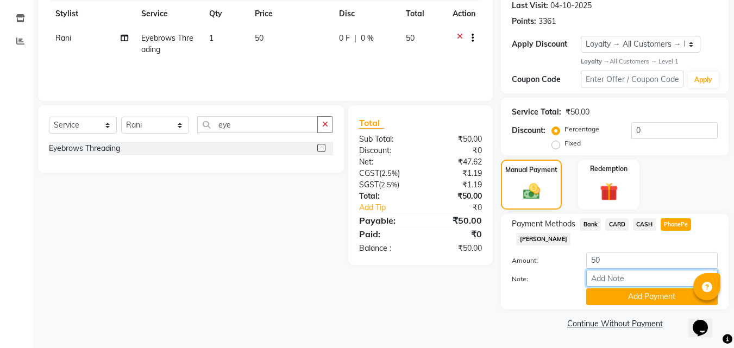
click at [622, 277] on input "Note:" at bounding box center [651, 278] width 131 height 17
type input "Aiswarya"
click at [637, 298] on button "Add Payment" at bounding box center [651, 296] width 131 height 17
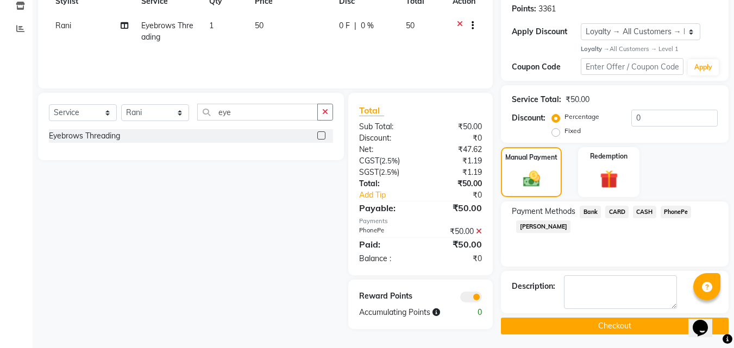
scroll to position [168, 0]
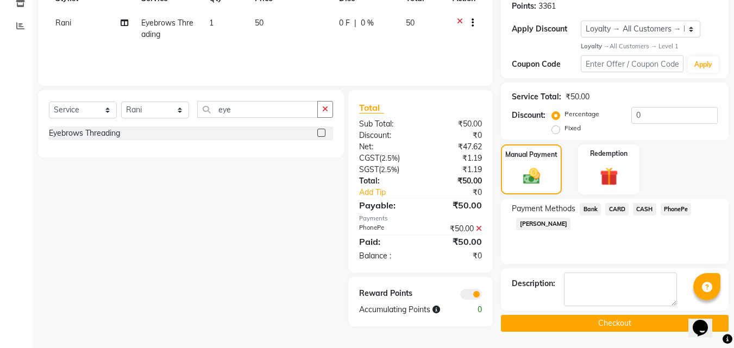
click at [628, 322] on button "Checkout" at bounding box center [615, 323] width 228 height 17
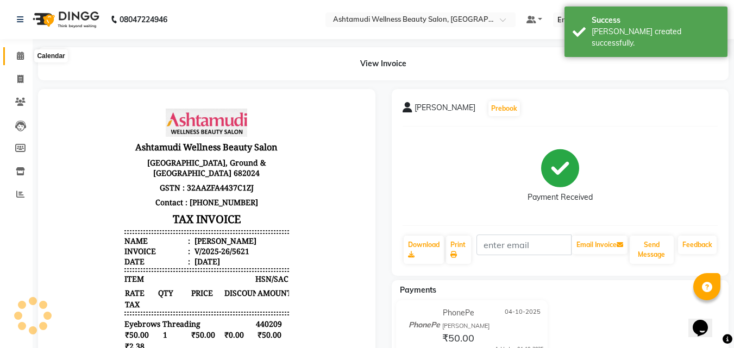
click at [21, 55] on icon at bounding box center [20, 56] width 7 height 8
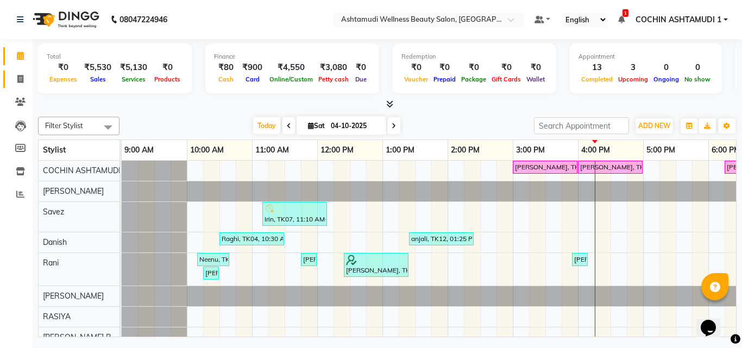
click at [18, 72] on link "Invoice" at bounding box center [16, 80] width 26 height 18
select select "service"
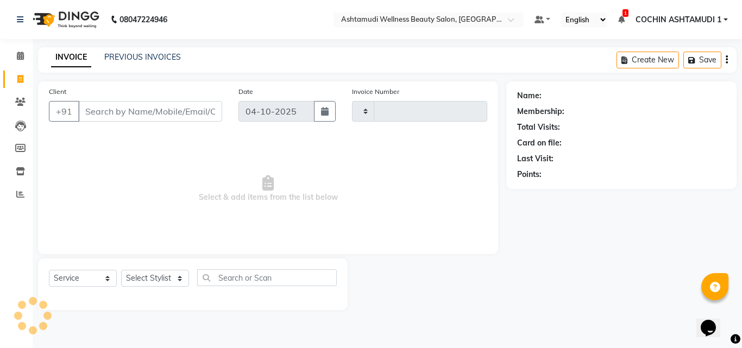
type input "5622"
select select "4632"
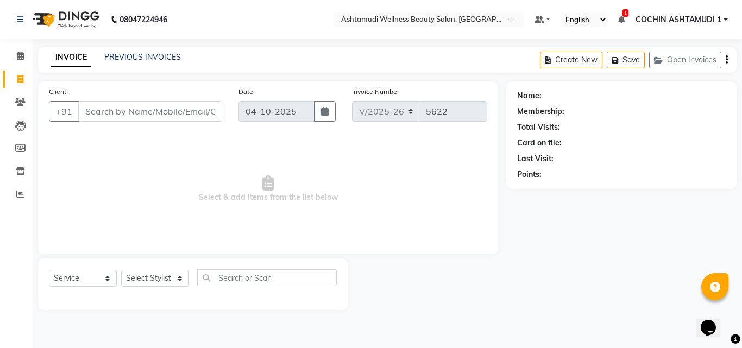
click at [103, 111] on input "Client" at bounding box center [150, 111] width 144 height 21
type input "9447204256"
click at [198, 116] on span "Add Client" at bounding box center [194, 111] width 43 height 11
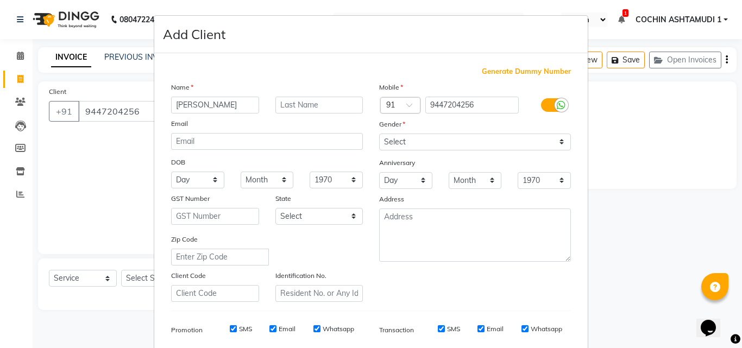
type input "[PERSON_NAME]"
click at [416, 149] on select "Select Male Female Other Prefer Not To Say" at bounding box center [475, 142] width 192 height 17
select select "[DEMOGRAPHIC_DATA]"
click at [379, 134] on select "Select Male Female Other Prefer Not To Say" at bounding box center [475, 142] width 192 height 17
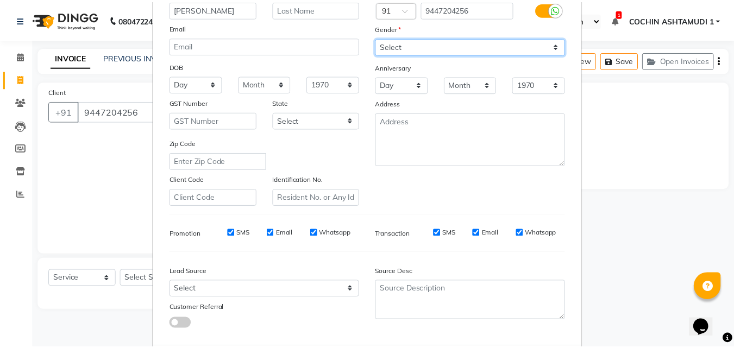
scroll to position [153, 0]
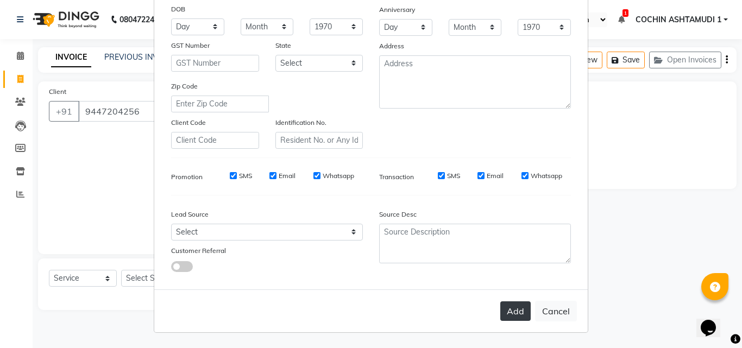
click at [501, 305] on button "Add" at bounding box center [515, 311] width 30 height 20
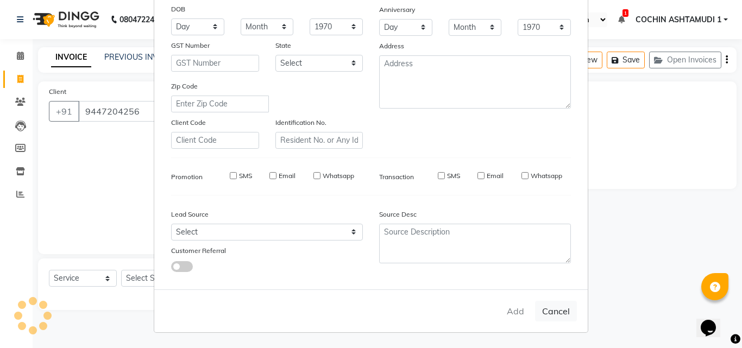
select select
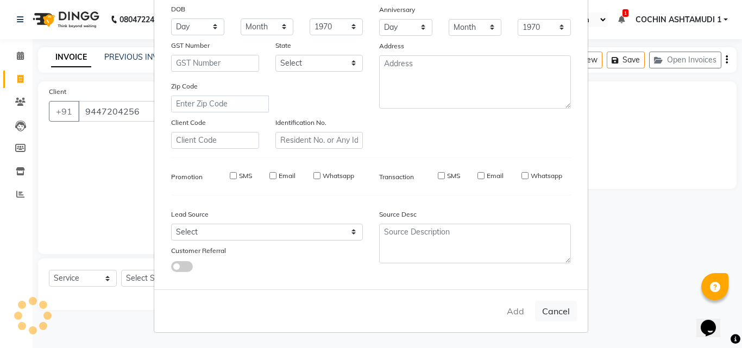
select select
checkbox input "false"
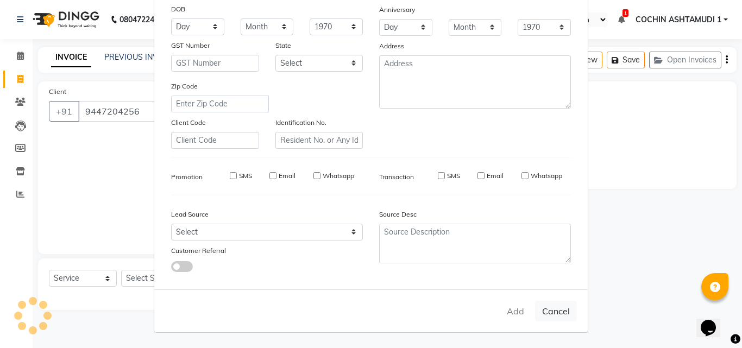
checkbox input "false"
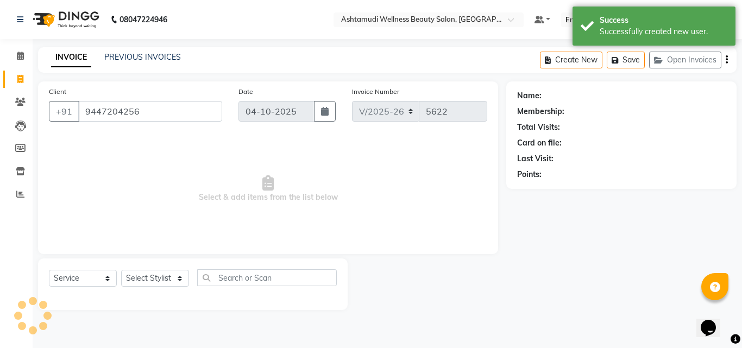
select select "1: Object"
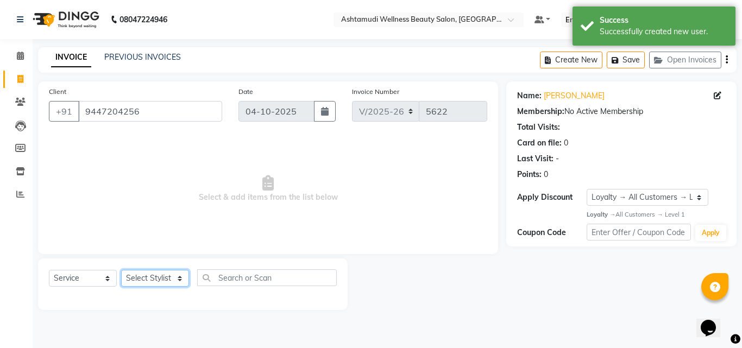
click at [143, 283] on select "Select Stylist [PERSON_NAME](URAJ) [PERSON_NAME] COCHIN ASHTAMUDI Danish Fousiy…" at bounding box center [155, 278] width 68 height 17
select select "91339"
click at [121, 270] on select "Select Stylist [PERSON_NAME](URAJ) [PERSON_NAME] COCHIN ASHTAMUDI Danish Fousiy…" at bounding box center [155, 278] width 68 height 17
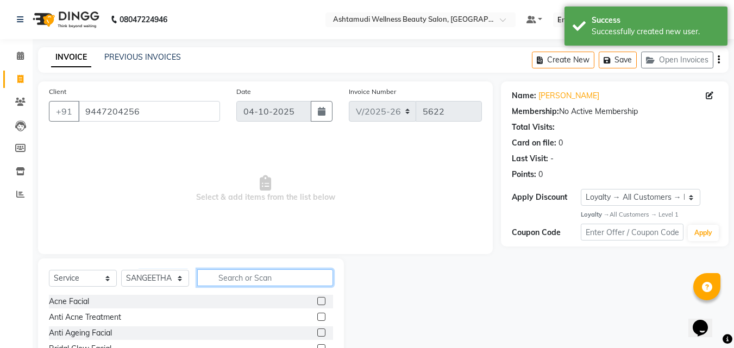
click at [253, 279] on input "text" at bounding box center [265, 277] width 136 height 17
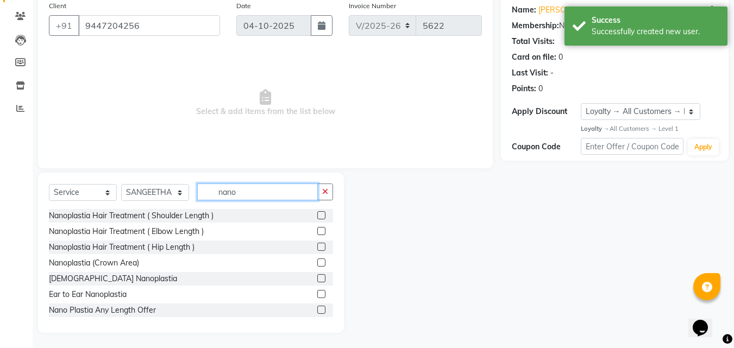
scroll to position [87, 0]
type input "nano"
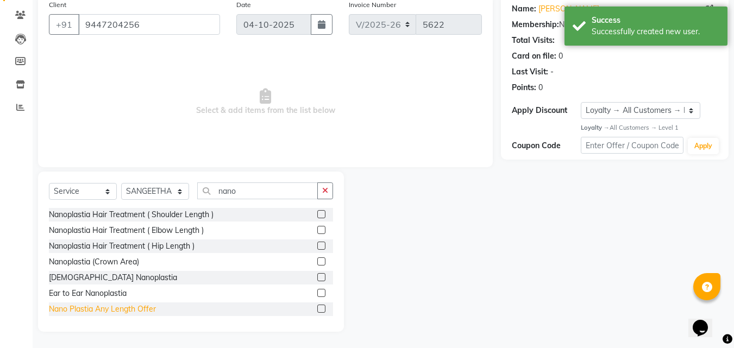
click at [117, 309] on div "Nano Plastia Any Length Offer" at bounding box center [102, 309] width 107 height 11
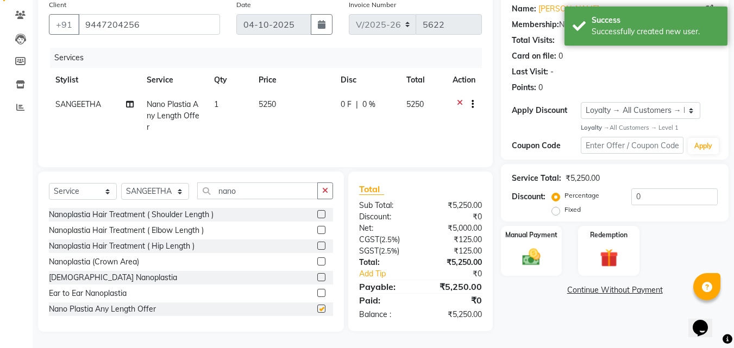
checkbox input "false"
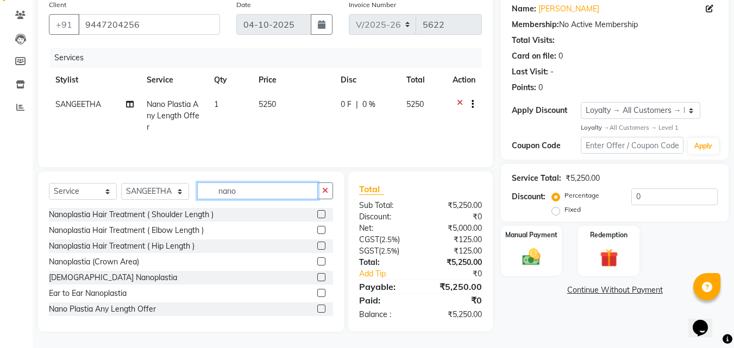
click at [246, 192] on input "nano" at bounding box center [257, 190] width 121 height 17
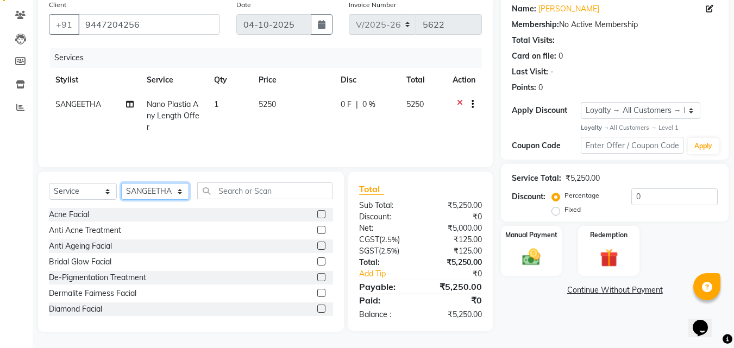
click at [154, 192] on select "Select Stylist [PERSON_NAME](URAJ) [PERSON_NAME] COCHIN ASHTAMUDI Danish Fousiy…" at bounding box center [155, 191] width 68 height 17
select select "61969"
click at [121, 183] on select "Select Stylist [PERSON_NAME](URAJ) [PERSON_NAME] COCHIN ASHTAMUDI Danish Fousiy…" at bounding box center [155, 191] width 68 height 17
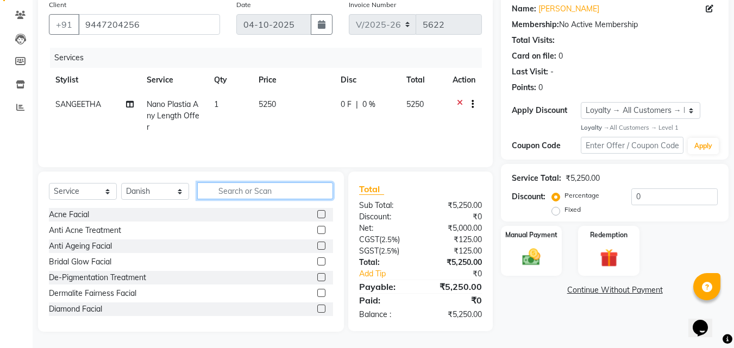
click at [238, 185] on input "text" at bounding box center [265, 190] width 136 height 17
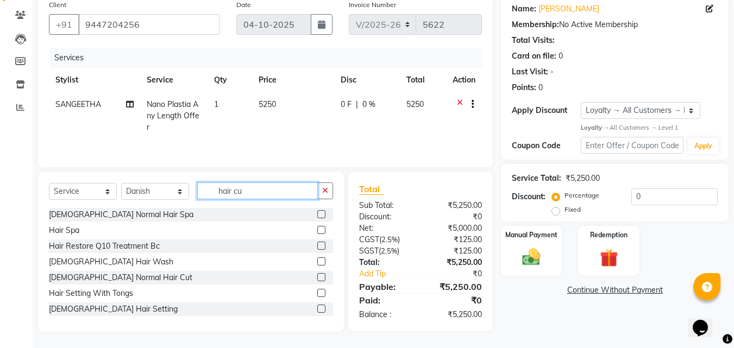
scroll to position [86, 0]
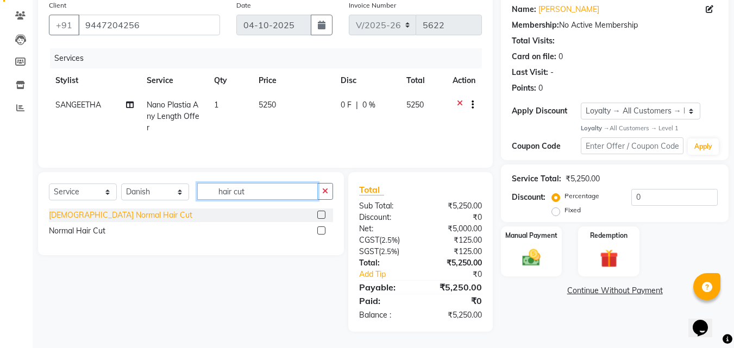
type input "hair cut"
click at [98, 213] on div "Gents Normal Hair Cut" at bounding box center [120, 215] width 143 height 11
checkbox input "false"
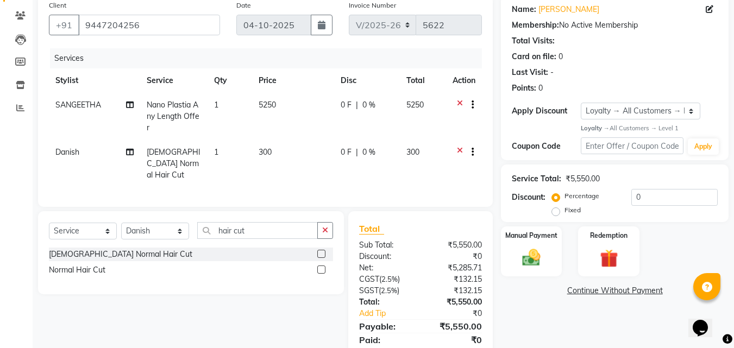
scroll to position [122, 0]
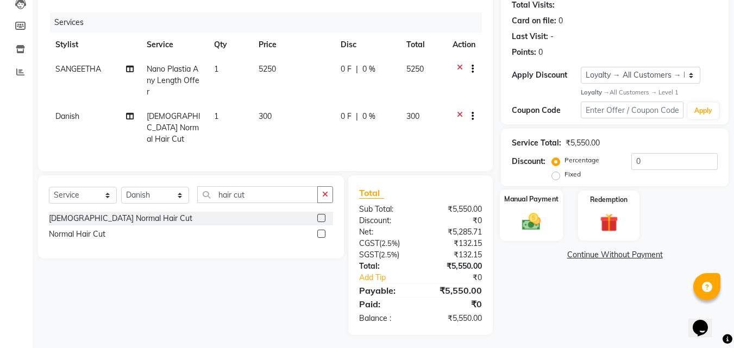
click at [524, 206] on div "Manual Payment" at bounding box center [532, 216] width 64 height 52
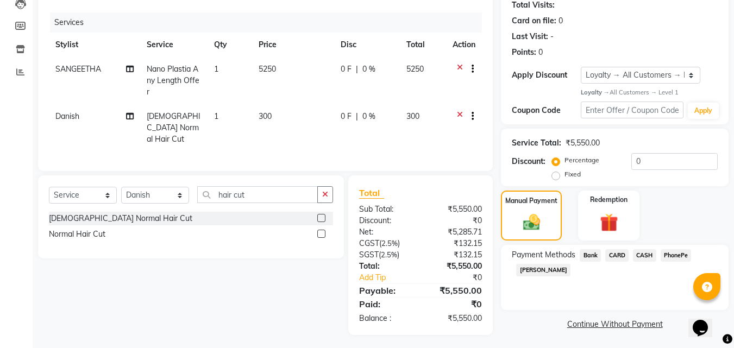
click at [681, 253] on span "PhonePe" at bounding box center [675, 255] width 31 height 12
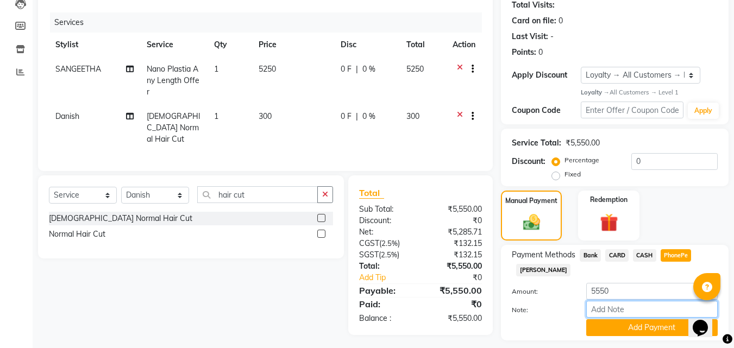
click at [609, 312] on input "Note:" at bounding box center [651, 309] width 131 height 17
type input "Aiswarya"
click at [629, 326] on button "Add Payment" at bounding box center [651, 327] width 131 height 17
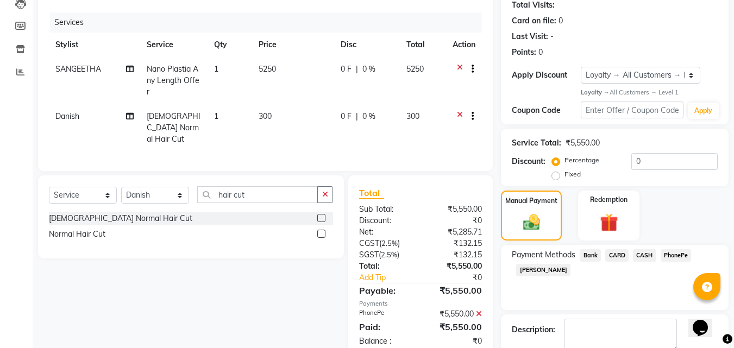
scroll to position [210, 0]
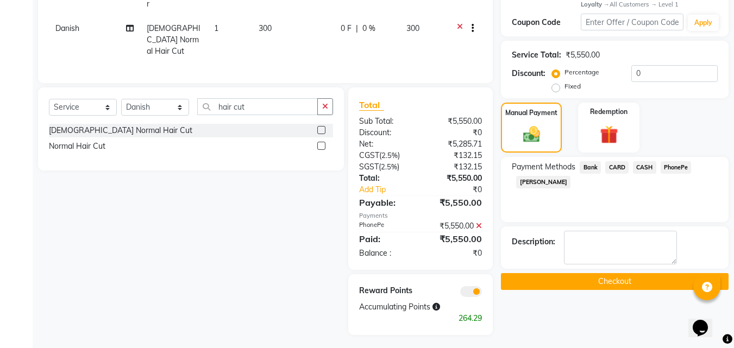
click at [628, 288] on button "Checkout" at bounding box center [615, 281] width 228 height 17
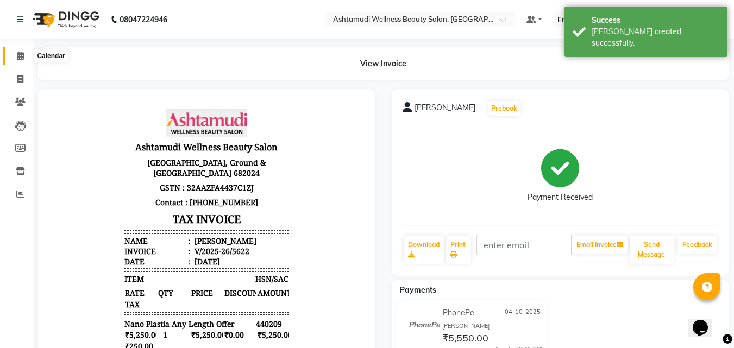
click at [20, 56] on icon at bounding box center [20, 56] width 7 height 8
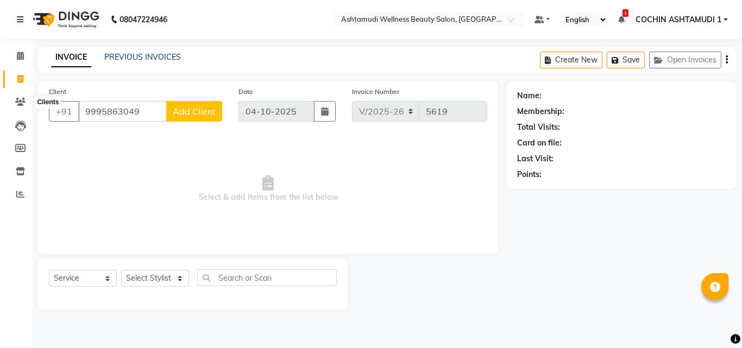
select select "4632"
select select "service"
click at [25, 56] on span at bounding box center [20, 56] width 19 height 12
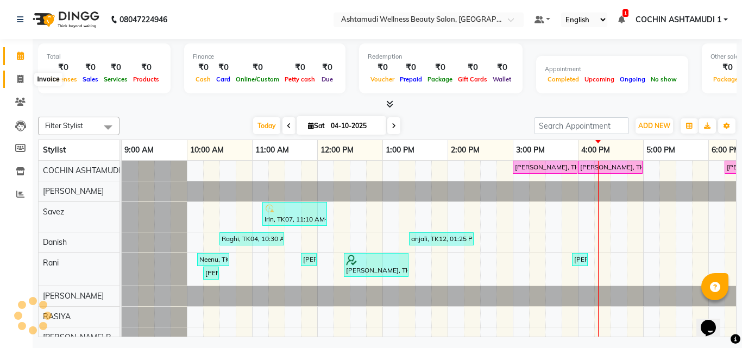
click at [20, 77] on icon at bounding box center [20, 79] width 6 height 8
select select "service"
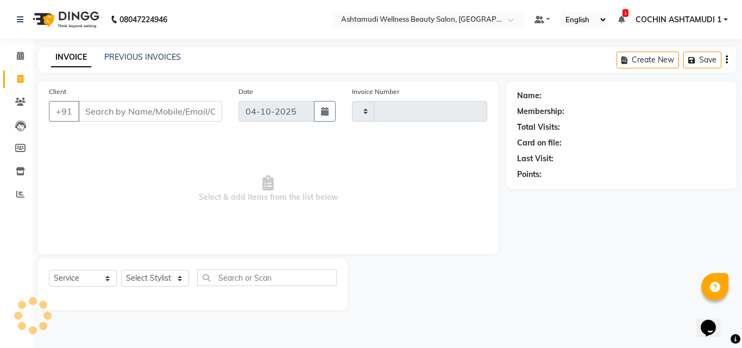
type input "5622"
select select "4632"
click at [107, 108] on input "Client" at bounding box center [150, 111] width 144 height 21
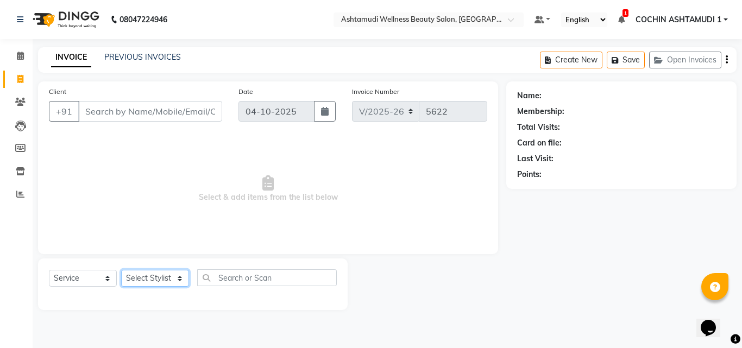
click at [156, 281] on select "Select Stylist [PERSON_NAME](URAJ) [PERSON_NAME] COCHIN ASHTAMUDI Danish Fousiy…" at bounding box center [155, 278] width 68 height 17
select select "88466"
click at [121, 270] on select "Select Stylist [PERSON_NAME](URAJ) [PERSON_NAME] COCHIN ASHTAMUDI Danish Fousiy…" at bounding box center [155, 278] width 68 height 17
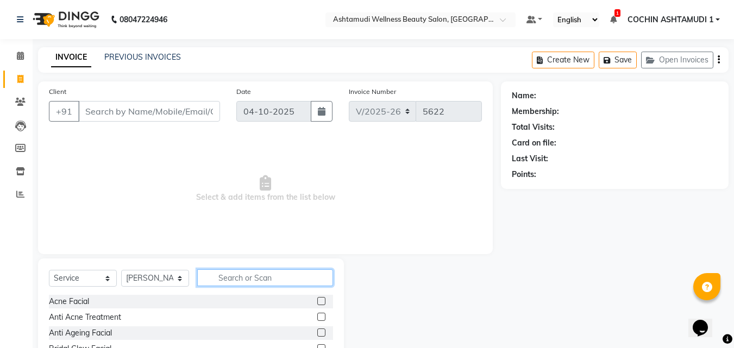
click at [240, 274] on input "text" at bounding box center [265, 277] width 136 height 17
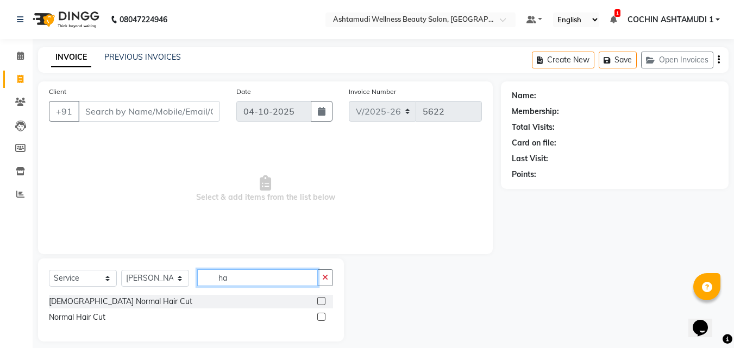
type input "h"
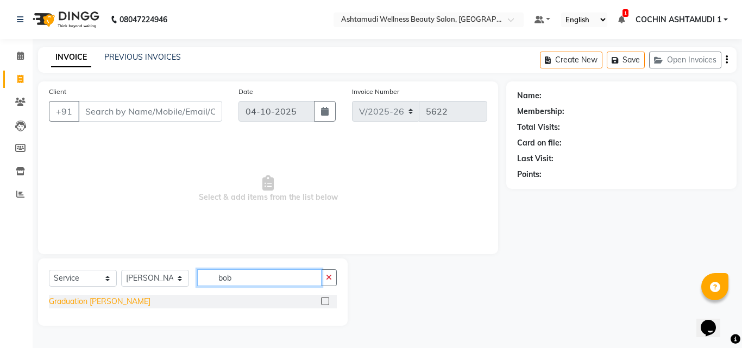
type input "bob"
click at [72, 304] on div "Graduation [PERSON_NAME]" at bounding box center [100, 301] width 102 height 11
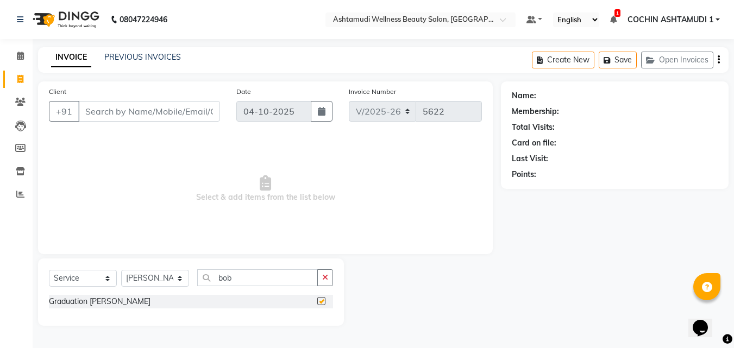
checkbox input "false"
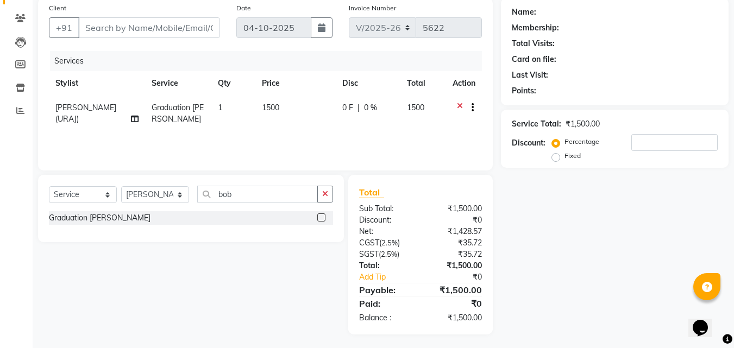
scroll to position [86, 0]
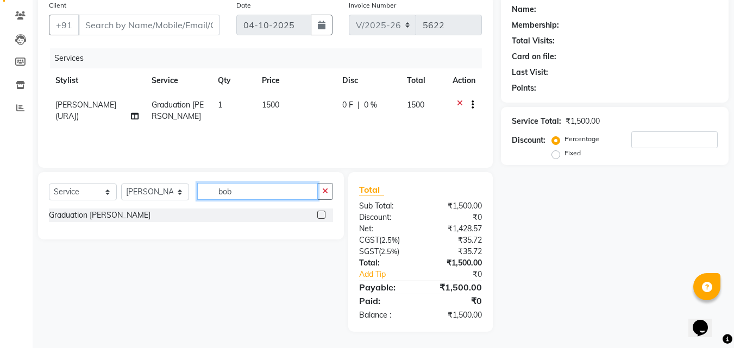
click at [236, 196] on input "bob" at bounding box center [257, 191] width 121 height 17
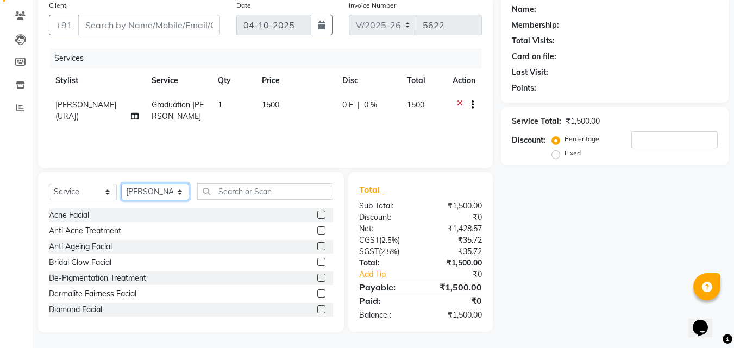
click at [142, 196] on select "Select Stylist [PERSON_NAME](URAJ) [PERSON_NAME] COCHIN ASHTAMUDI Danish Fousiy…" at bounding box center [155, 192] width 68 height 17
select select "88228"
click at [121, 184] on select "Select Stylist [PERSON_NAME](URAJ) [PERSON_NAME] COCHIN ASHTAMUDI Danish Fousiy…" at bounding box center [155, 192] width 68 height 17
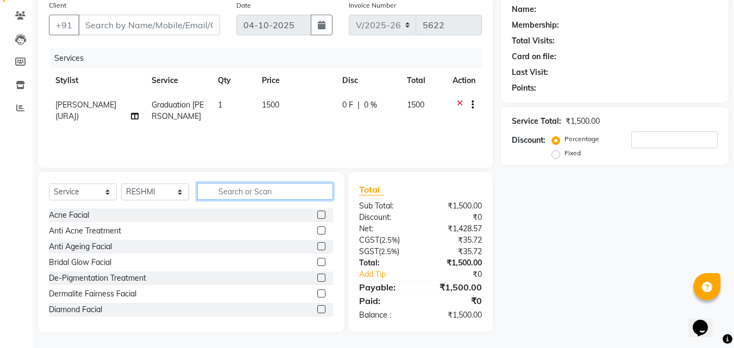
click at [233, 191] on input "text" at bounding box center [265, 191] width 136 height 17
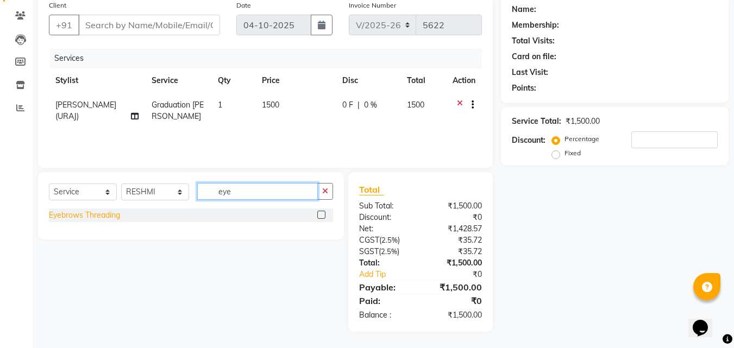
type input "eye"
click at [99, 214] on div "Eyebrows Threading" at bounding box center [84, 215] width 71 height 11
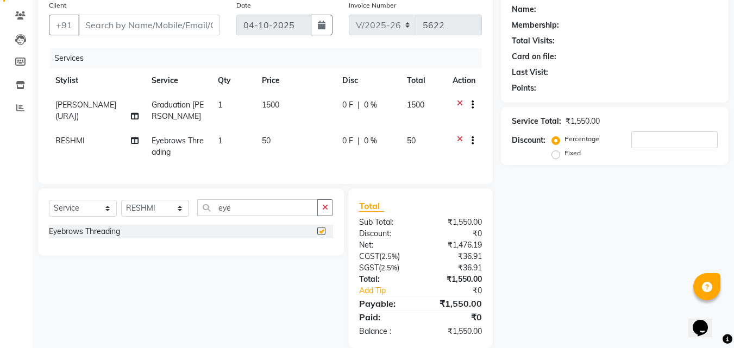
checkbox input "false"
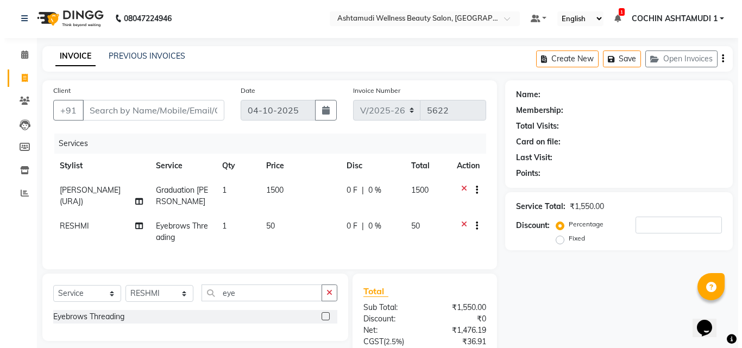
scroll to position [0, 0]
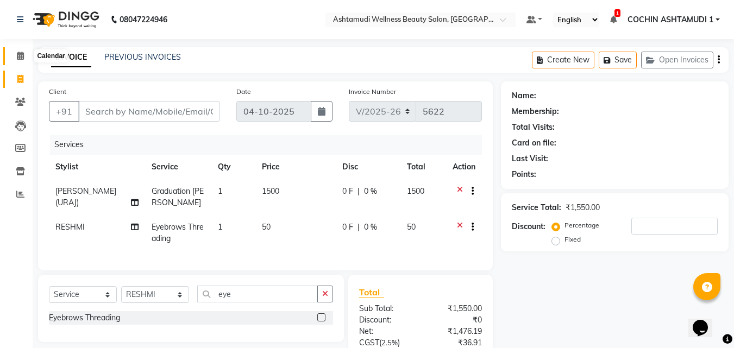
click at [18, 56] on icon at bounding box center [20, 56] width 7 height 8
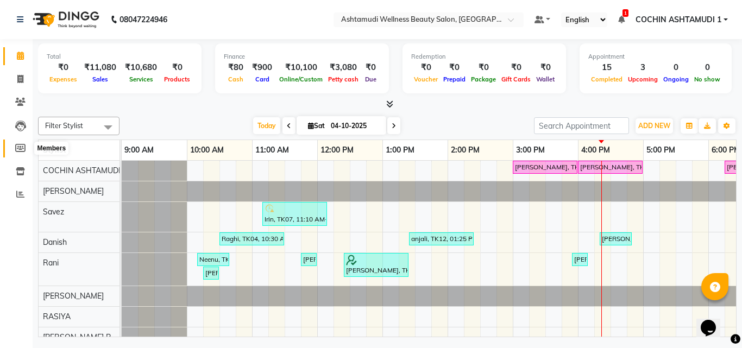
click at [20, 144] on icon at bounding box center [20, 148] width 10 height 8
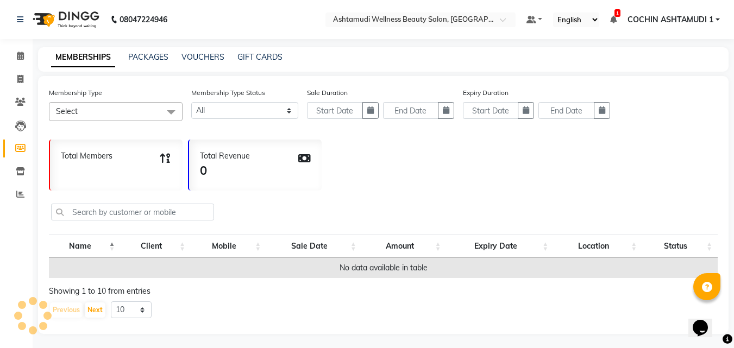
click at [133, 109] on span "Select" at bounding box center [116, 111] width 134 height 19
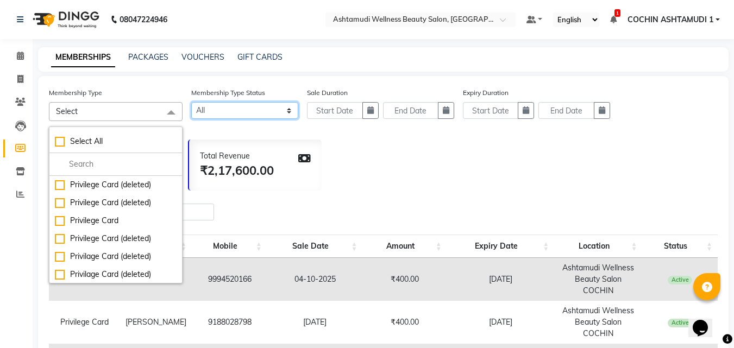
click at [282, 115] on select "Active Expired All" at bounding box center [244, 110] width 107 height 17
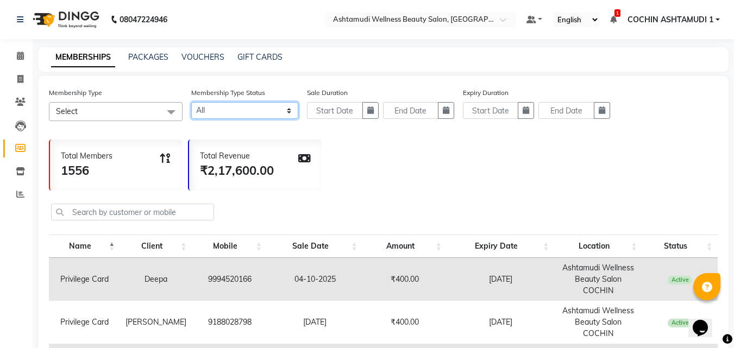
select select "true"
click at [191, 102] on select "Active Expired All" at bounding box center [244, 110] width 107 height 17
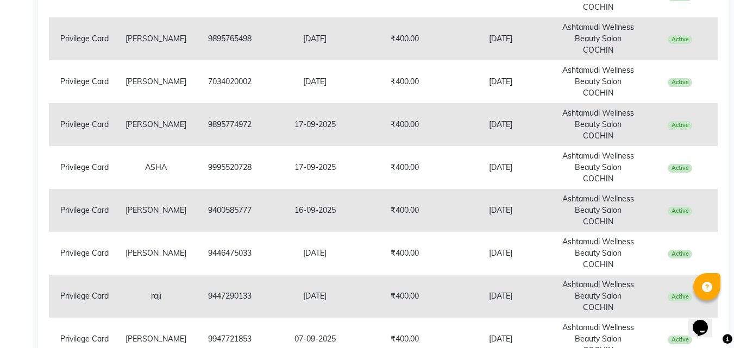
scroll to position [411, 0]
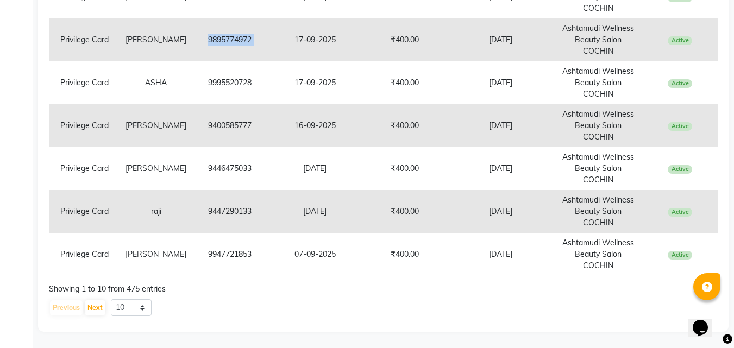
copy td "9895774972"
drag, startPoint x: 207, startPoint y: 39, endPoint x: 275, endPoint y: 49, distance: 68.7
click at [275, 49] on tr "Privilege Card sujaya 9895774972 17-09-2025 ₹400.00 19-03-2027 Ashtamudi Wellne…" at bounding box center [383, 39] width 669 height 43
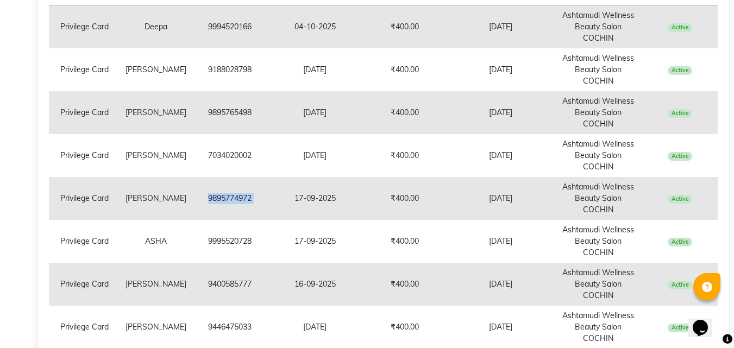
scroll to position [0, 0]
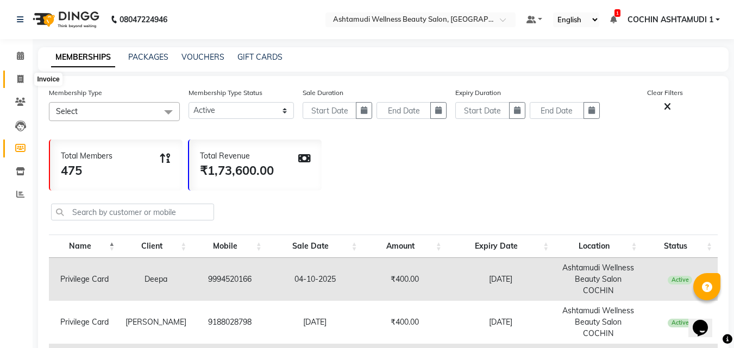
click at [22, 84] on span at bounding box center [20, 79] width 19 height 12
select select "service"
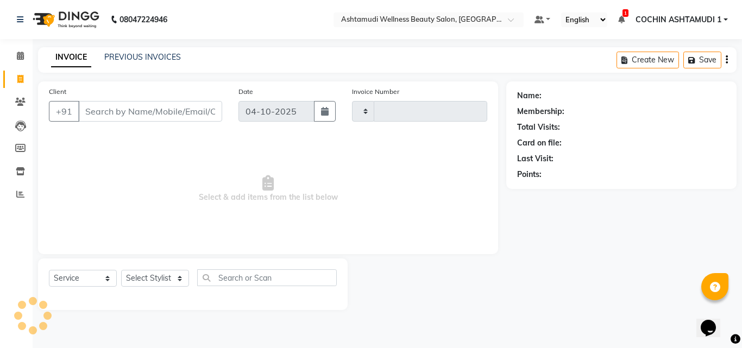
type input "5623"
select select "4632"
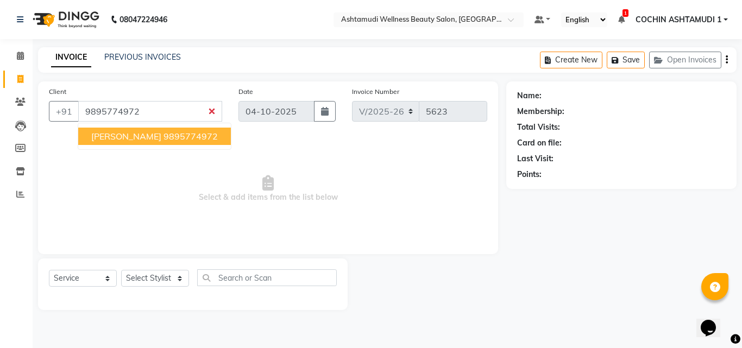
click at [166, 139] on ngb-highlight "9895774972" at bounding box center [190, 136] width 54 height 11
type input "9895774972"
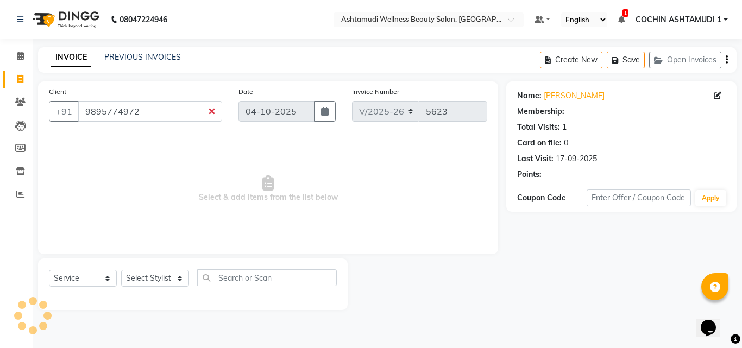
select select "2: Object"
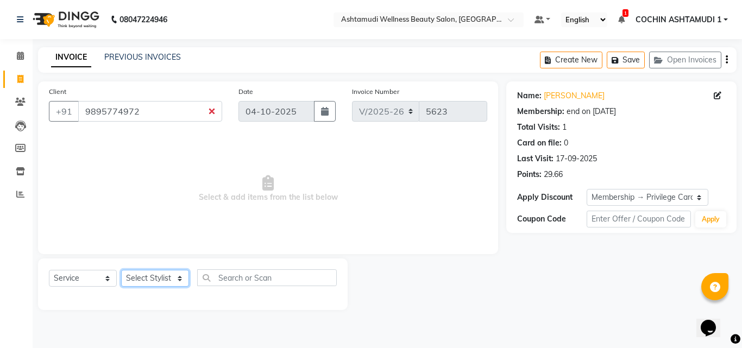
click at [141, 280] on select "Select Stylist [PERSON_NAME](URAJ) [PERSON_NAME] COCHIN ASHTAMUDI Danish Fousiy…" at bounding box center [155, 278] width 68 height 17
select select "88466"
click at [121, 270] on select "Select Stylist [PERSON_NAME](URAJ) [PERSON_NAME] COCHIN ASHTAMUDI Danish Fousiy…" at bounding box center [155, 278] width 68 height 17
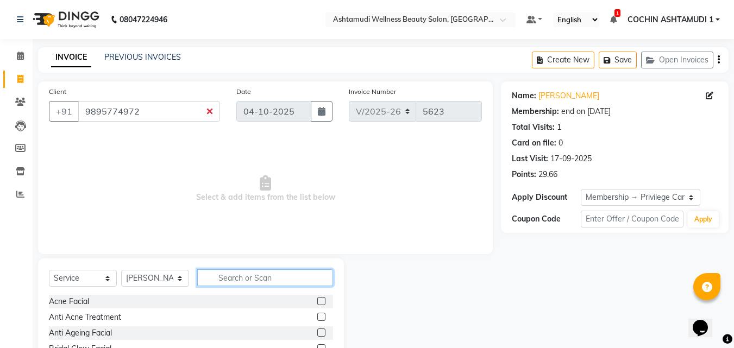
click at [232, 280] on input "text" at bounding box center [265, 277] width 136 height 17
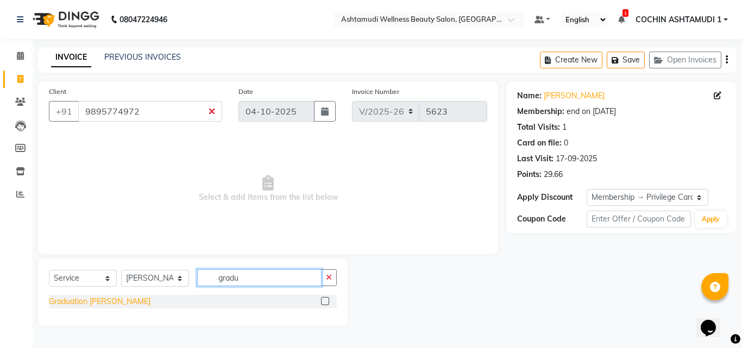
type input "gradu"
click at [111, 306] on div "Graduation [PERSON_NAME]" at bounding box center [100, 301] width 102 height 11
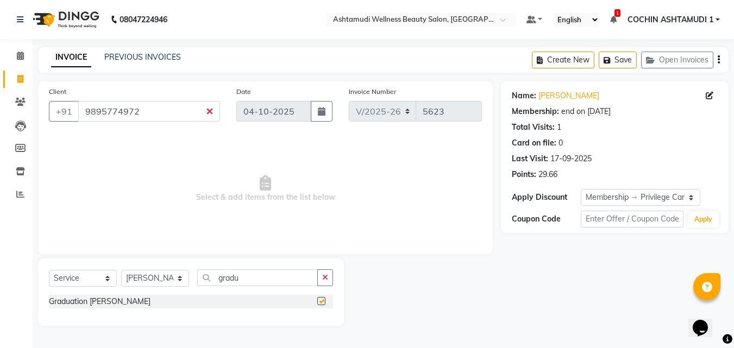
checkbox input "false"
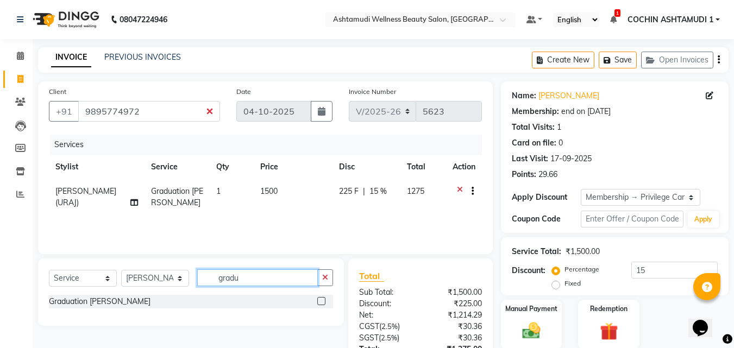
click at [238, 276] on input "gradu" at bounding box center [257, 277] width 121 height 17
type input "eye"
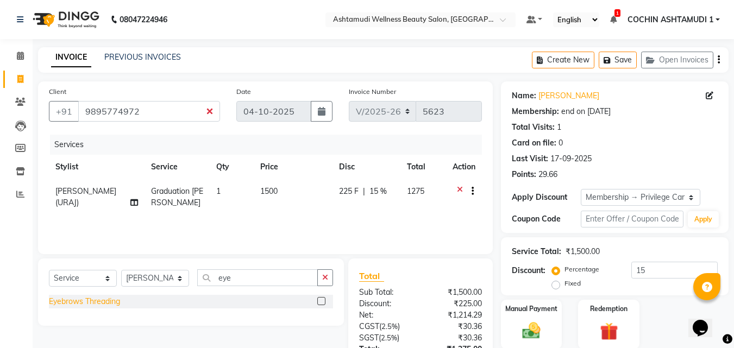
click at [112, 305] on div "Eyebrows Threading" at bounding box center [84, 301] width 71 height 11
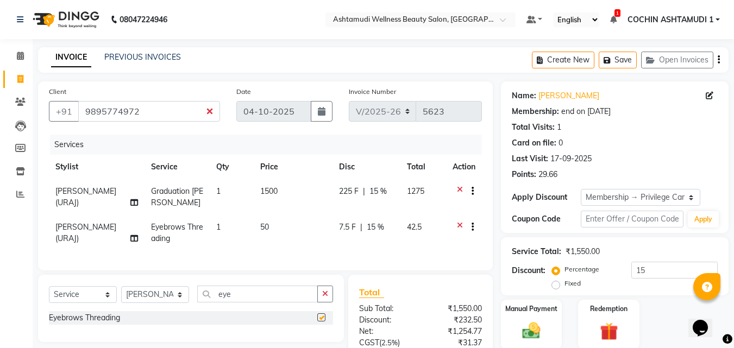
checkbox input "false"
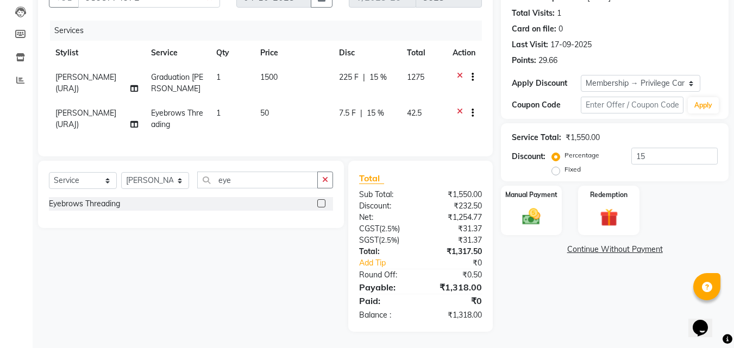
scroll to position [122, 0]
click at [537, 197] on div "Manual Payment" at bounding box center [532, 211] width 64 height 52
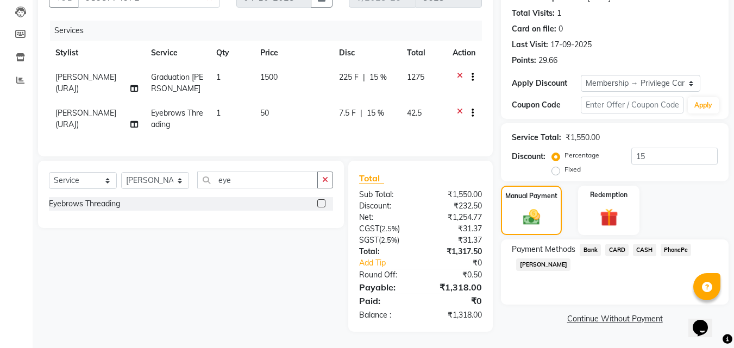
click at [674, 244] on span "PhonePe" at bounding box center [675, 250] width 31 height 12
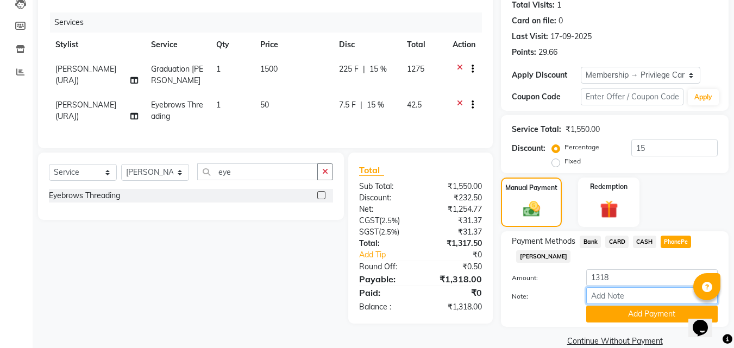
click at [602, 292] on input "Note:" at bounding box center [651, 295] width 131 height 17
type input "[PERSON_NAME]"
click at [646, 314] on button "Add Payment" at bounding box center [651, 314] width 131 height 17
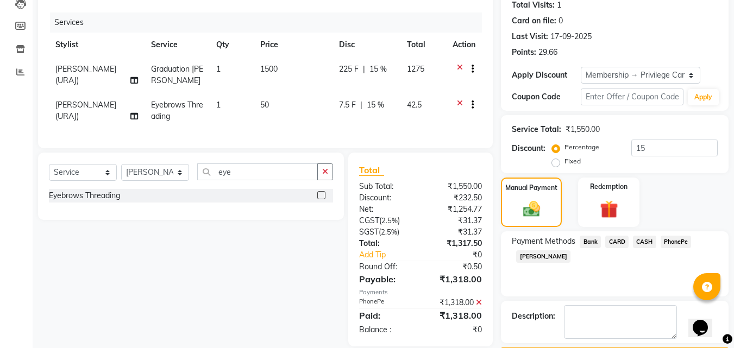
scroll to position [183, 0]
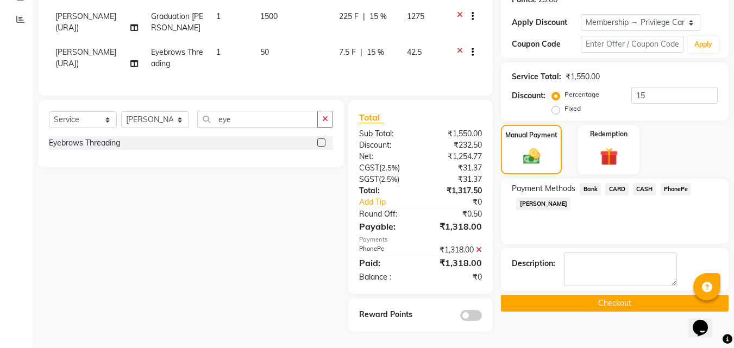
click at [625, 298] on button "Checkout" at bounding box center [615, 303] width 228 height 17
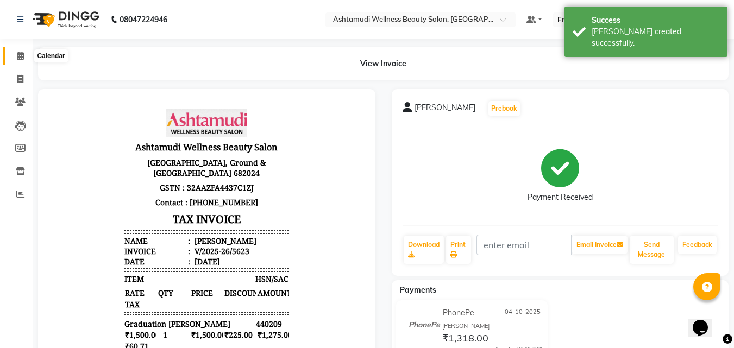
click at [17, 59] on icon at bounding box center [20, 56] width 7 height 8
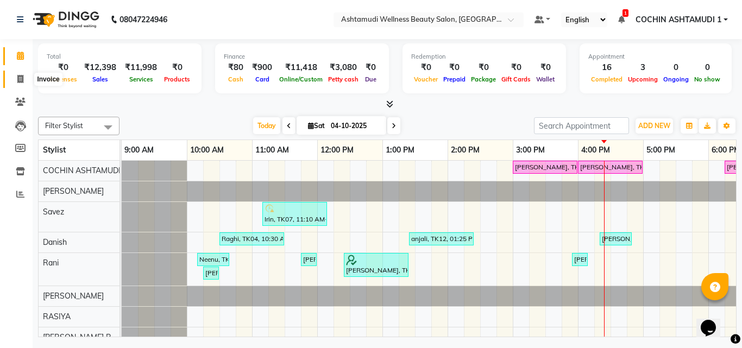
click at [23, 77] on icon at bounding box center [20, 79] width 6 height 8
select select "service"
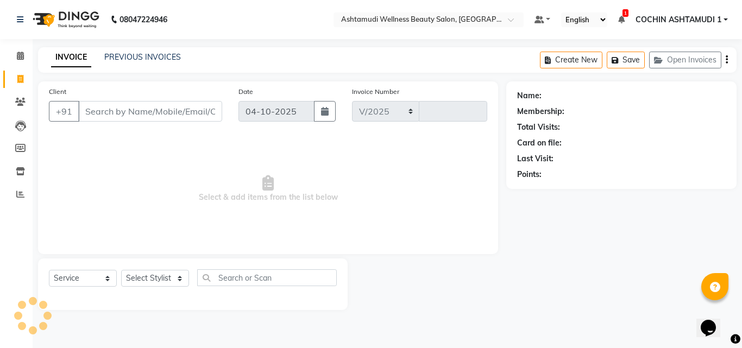
select select "4632"
type input "5624"
click at [149, 280] on select "Select Stylist [PERSON_NAME](URAJ) [PERSON_NAME] COCHIN ASHTAMUDI Danish Fousiy…" at bounding box center [155, 278] width 68 height 17
select select "88228"
click at [121, 270] on select "Select Stylist [PERSON_NAME](URAJ) [PERSON_NAME] COCHIN ASHTAMUDI Danish Fousiy…" at bounding box center [155, 278] width 68 height 17
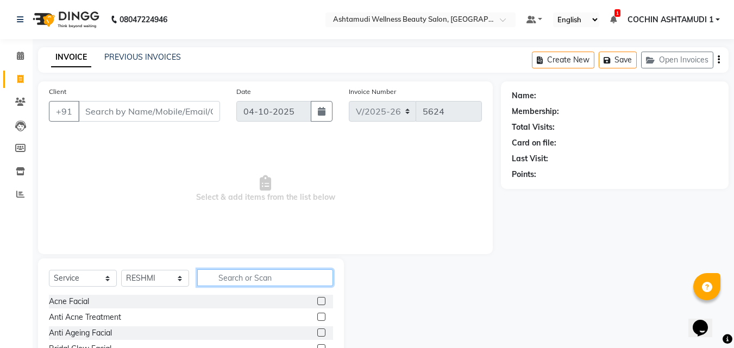
click at [250, 274] on input "text" at bounding box center [265, 277] width 136 height 17
type input "i"
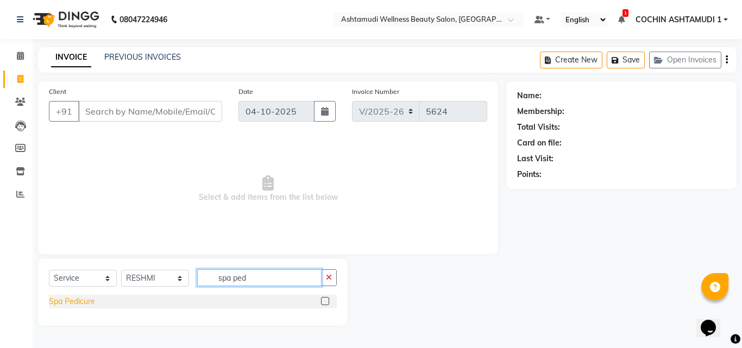
type input "spa ped"
click at [66, 300] on div "Spa Pedicure" at bounding box center [72, 301] width 46 height 11
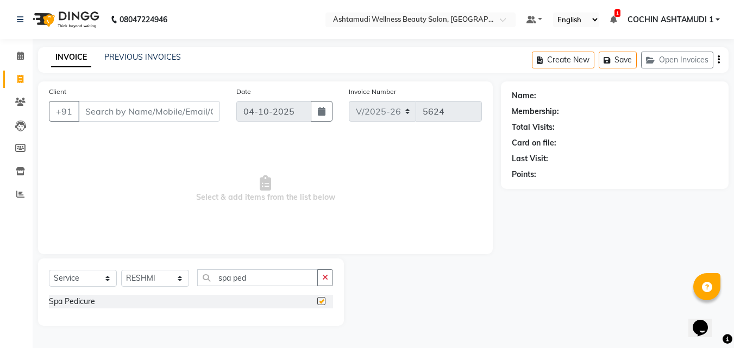
checkbox input "false"
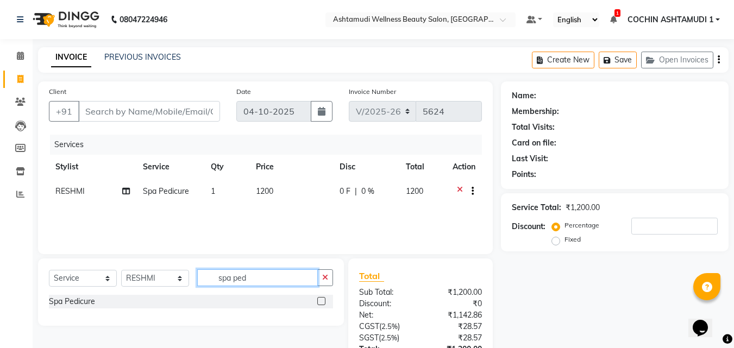
drag, startPoint x: 252, startPoint y: 285, endPoint x: 199, endPoint y: 288, distance: 52.8
click at [199, 288] on div "Select Service Product Membership Package Voucher Prepaid Gift Card Select Styl…" at bounding box center [191, 282] width 284 height 26
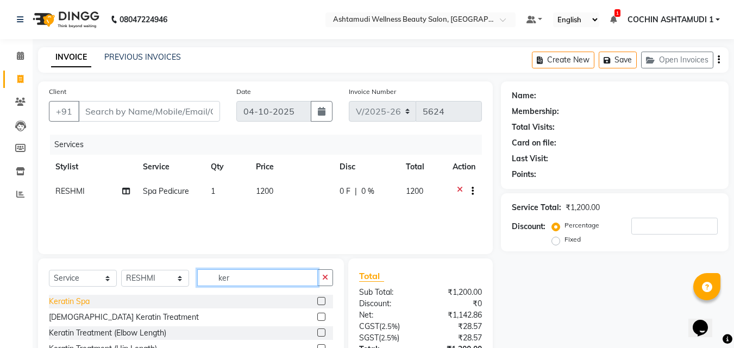
type input "ker"
click at [65, 302] on div "Keratin Spa" at bounding box center [69, 301] width 41 height 11
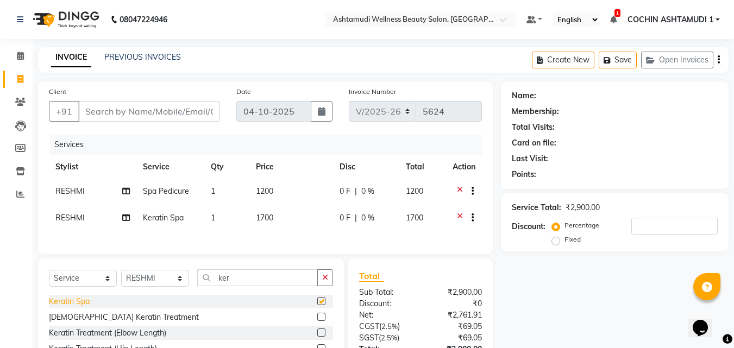
checkbox input "false"
click at [255, 284] on input "ker" at bounding box center [257, 277] width 121 height 17
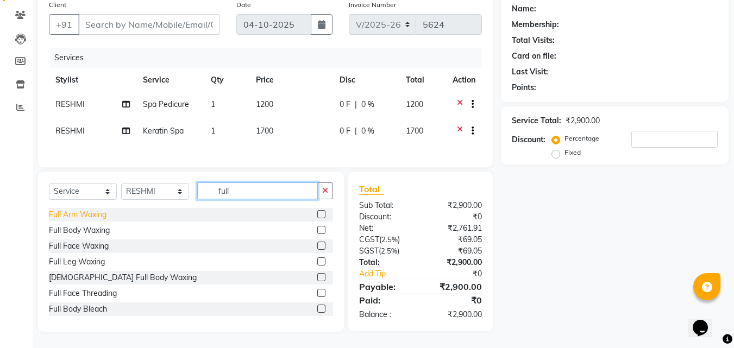
scroll to position [93, 0]
type input "full"
click at [65, 218] on div "Full Arm Waxing" at bounding box center [78, 214] width 58 height 11
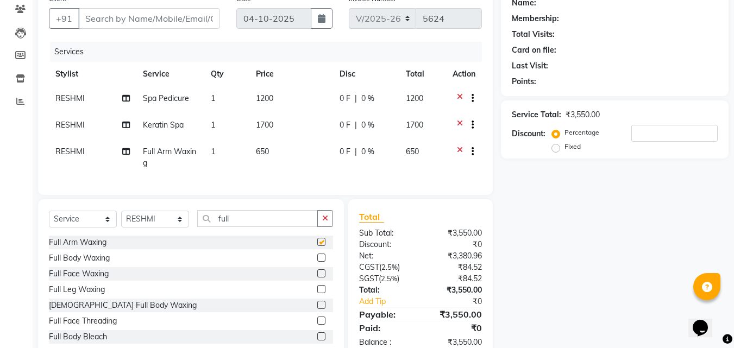
checkbox input "false"
click at [244, 227] on input "full" at bounding box center [257, 218] width 121 height 17
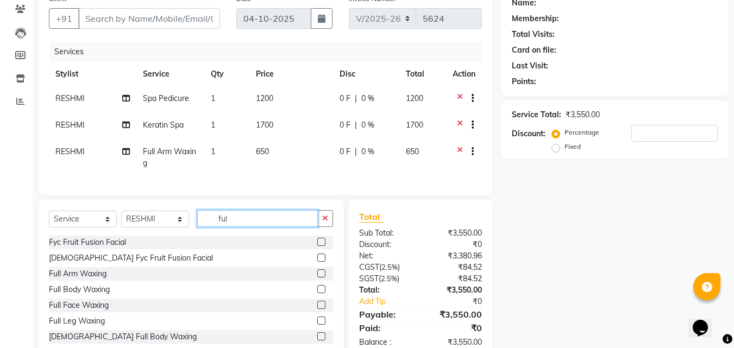
type input "full"
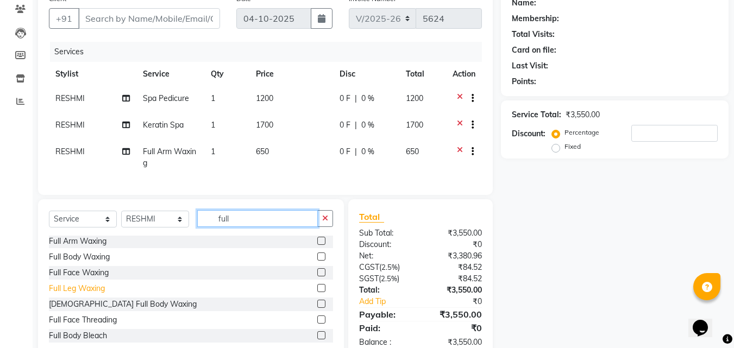
scroll to position [0, 0]
click at [77, 295] on div "Full Leg Waxing" at bounding box center [77, 289] width 56 height 11
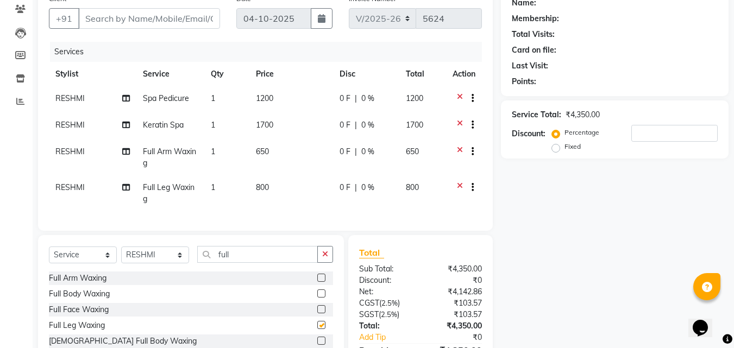
checkbox input "false"
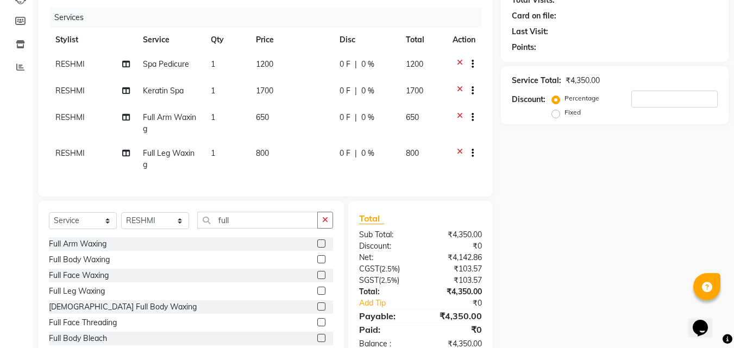
scroll to position [165, 0]
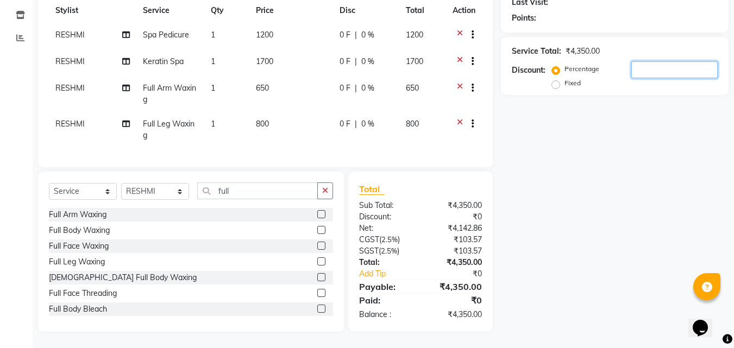
click at [638, 65] on input "number" at bounding box center [674, 69] width 86 height 17
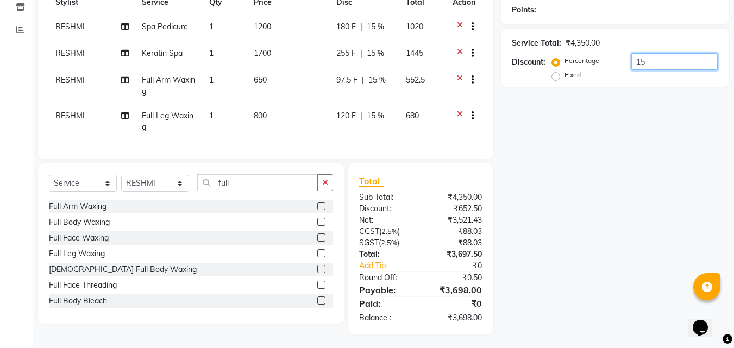
type input "1"
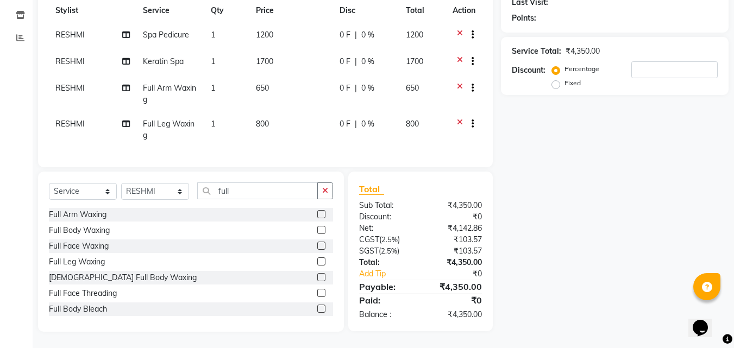
click at [459, 83] on icon at bounding box center [460, 90] width 6 height 14
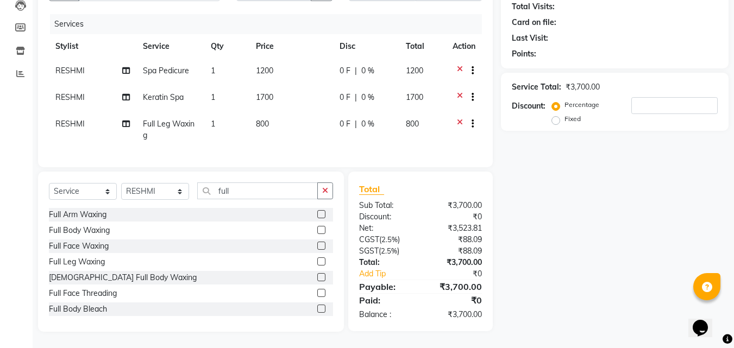
scroll to position [129, 0]
click at [647, 103] on input "number" at bounding box center [674, 105] width 86 height 17
type input "15"
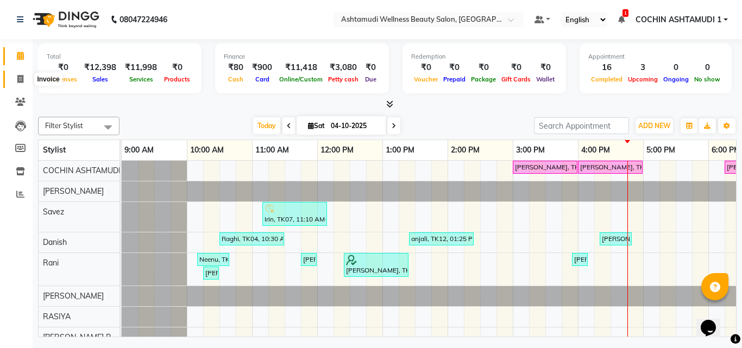
click at [21, 79] on icon at bounding box center [20, 79] width 6 height 8
select select "service"
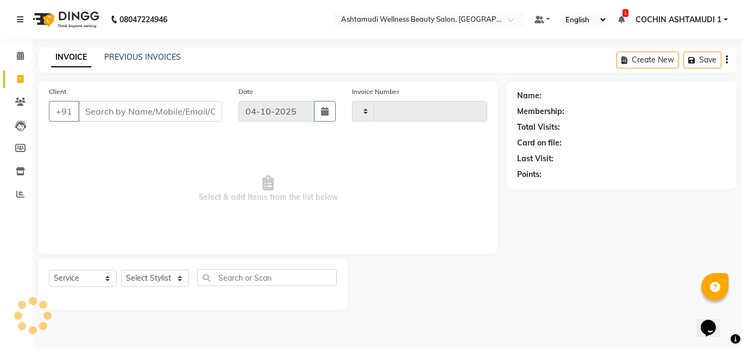
type input "5624"
select select "4632"
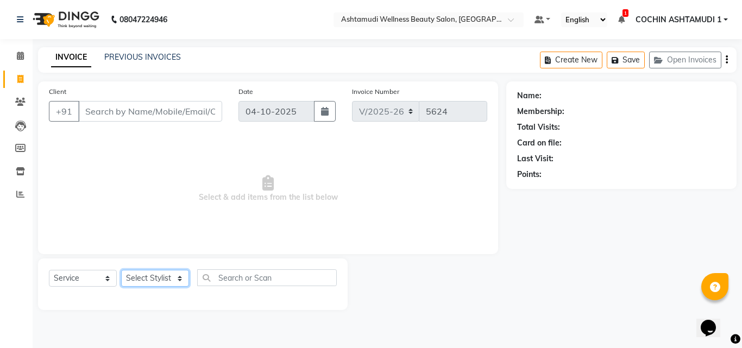
drag, startPoint x: 148, startPoint y: 280, endPoint x: 147, endPoint y: 268, distance: 12.0
click at [148, 280] on select "Select Stylist" at bounding box center [155, 278] width 68 height 17
select select "49932"
click at [121, 270] on select "Select Stylist [PERSON_NAME](URAJ) [PERSON_NAME] COCHIN ASHTAMUDI Danish Fousiy…" at bounding box center [155, 278] width 68 height 17
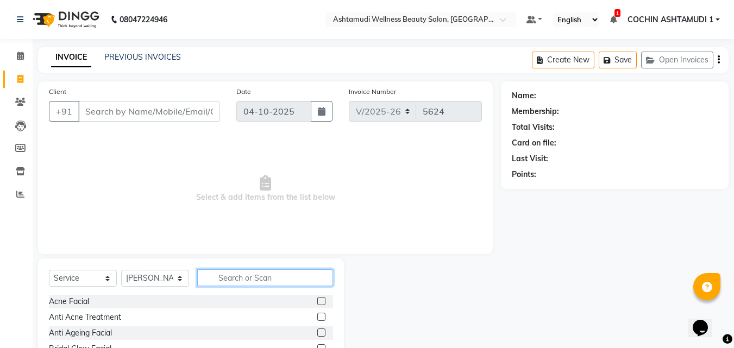
click at [247, 281] on input "text" at bounding box center [265, 277] width 136 height 17
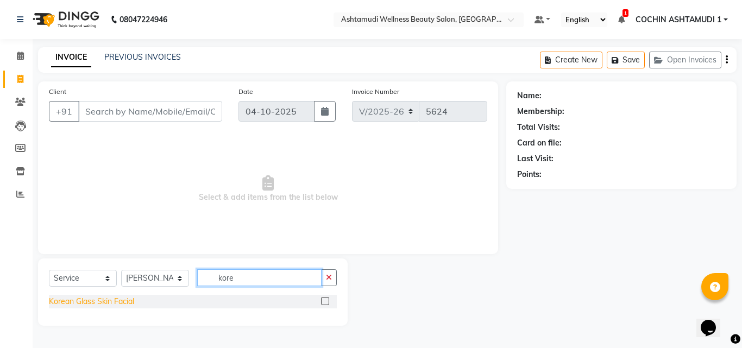
type input "kore"
click at [111, 304] on div "Korean Glass Skin Facial" at bounding box center [91, 301] width 85 height 11
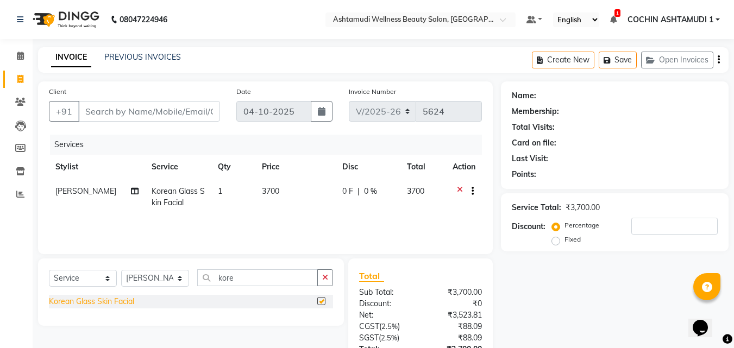
checkbox input "false"
click at [268, 283] on input "kore" at bounding box center [257, 277] width 121 height 17
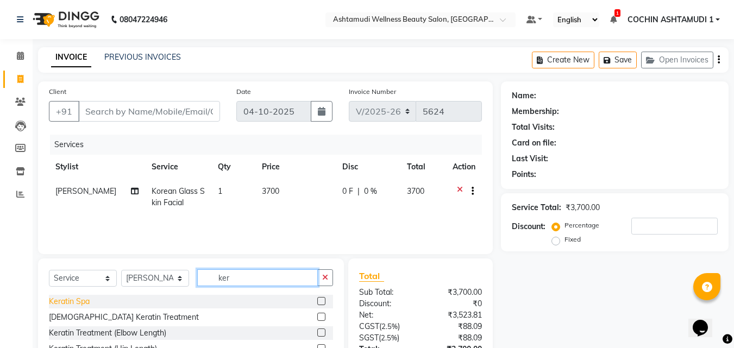
type input "ker"
click at [60, 301] on div "Keratin Spa" at bounding box center [69, 301] width 41 height 11
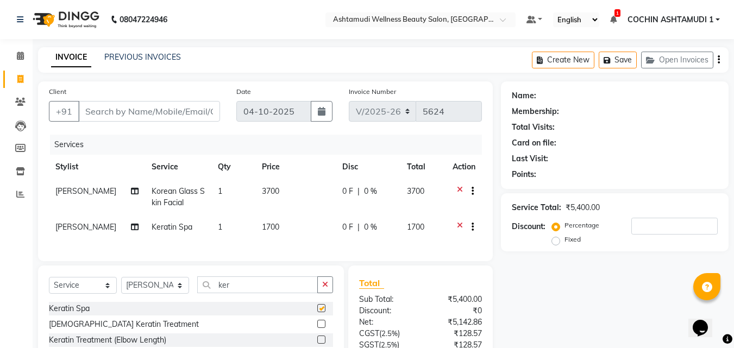
checkbox input "false"
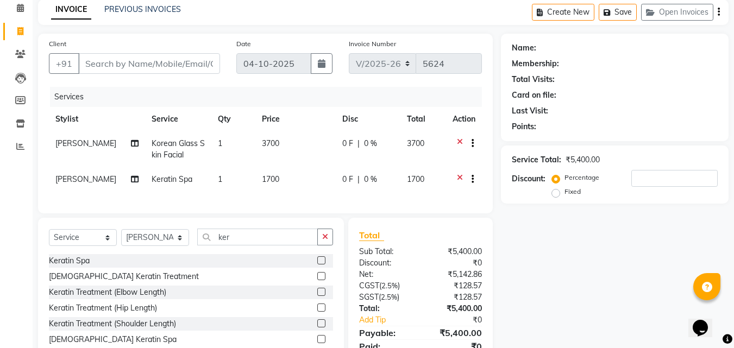
scroll to position [102, 0]
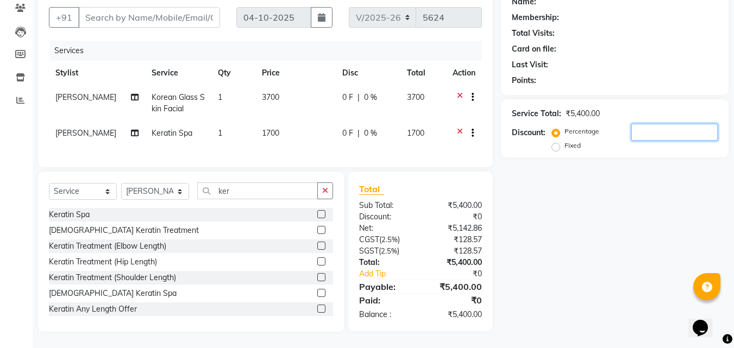
click at [653, 124] on input "number" at bounding box center [674, 132] width 86 height 17
type input "15"
click at [322, 193] on button "button" at bounding box center [325, 190] width 16 height 17
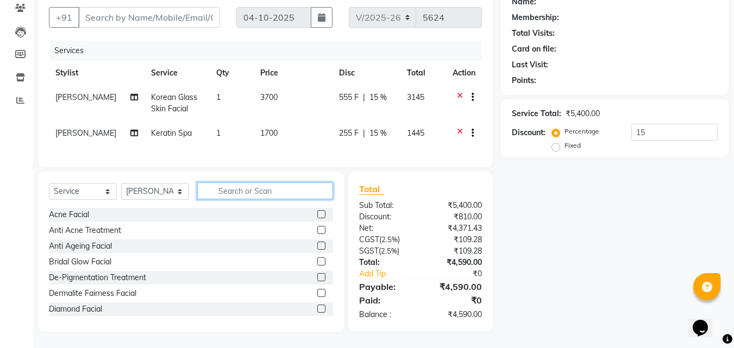
click at [268, 197] on input "text" at bounding box center [265, 190] width 136 height 17
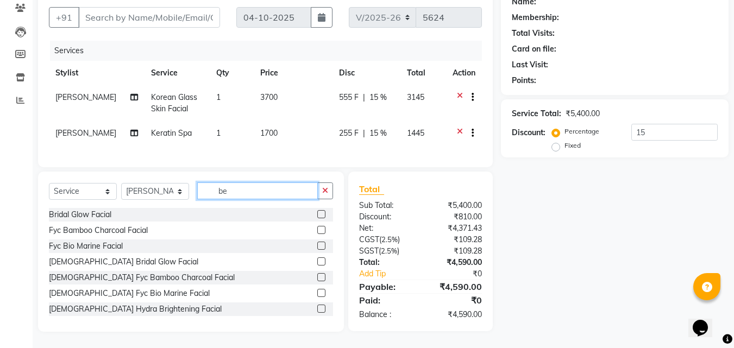
scroll to position [102, 0]
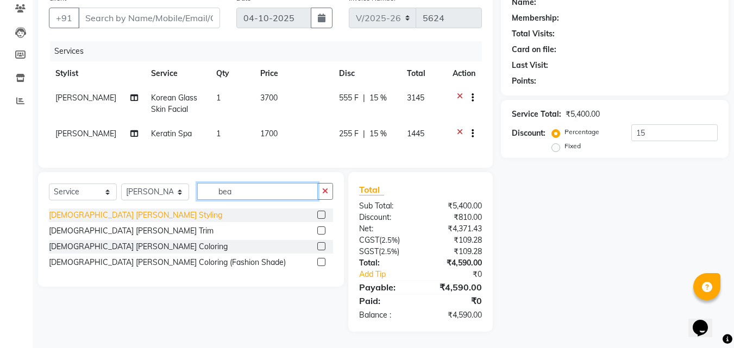
type input "bea"
click at [82, 215] on div "[DEMOGRAPHIC_DATA] [PERSON_NAME] Styling" at bounding box center [135, 215] width 173 height 11
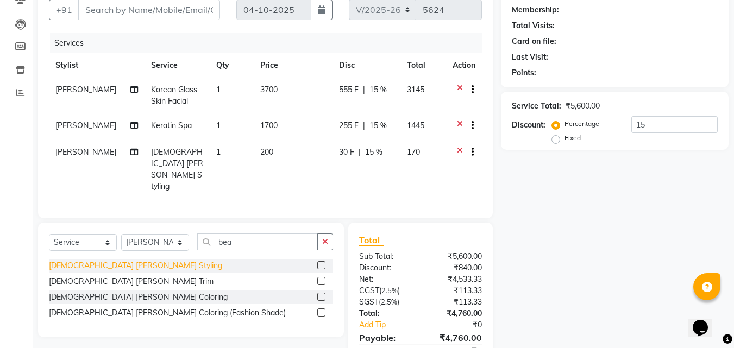
click at [92, 260] on div "[DEMOGRAPHIC_DATA] [PERSON_NAME] Styling" at bounding box center [135, 265] width 173 height 11
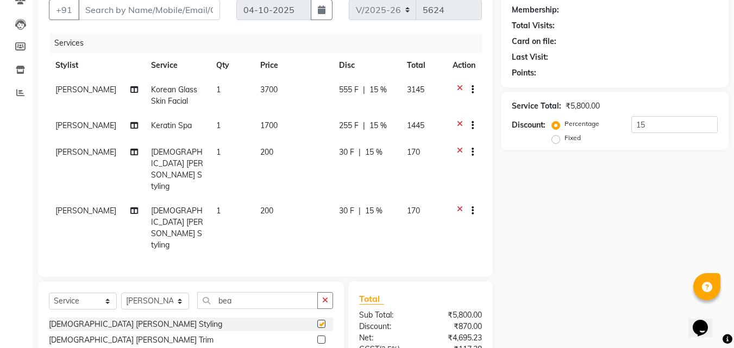
checkbox input "false"
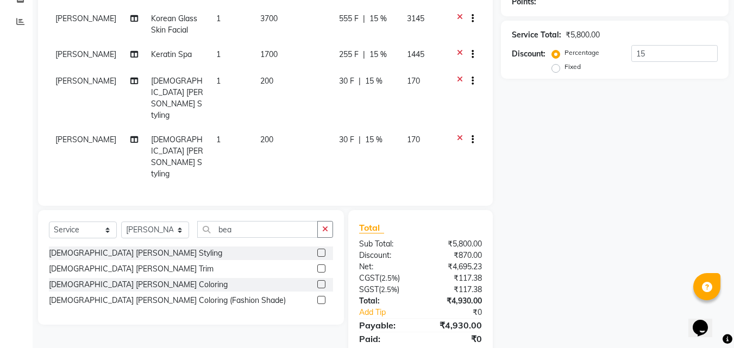
scroll to position [173, 0]
click at [649, 52] on input "15" at bounding box center [674, 53] width 86 height 17
type input "1"
type input "15"
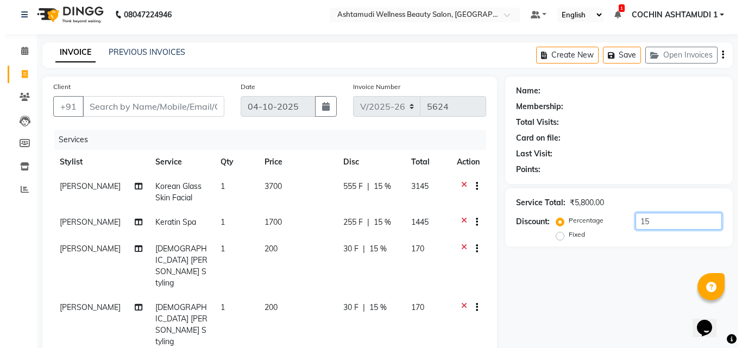
scroll to position [0, 0]
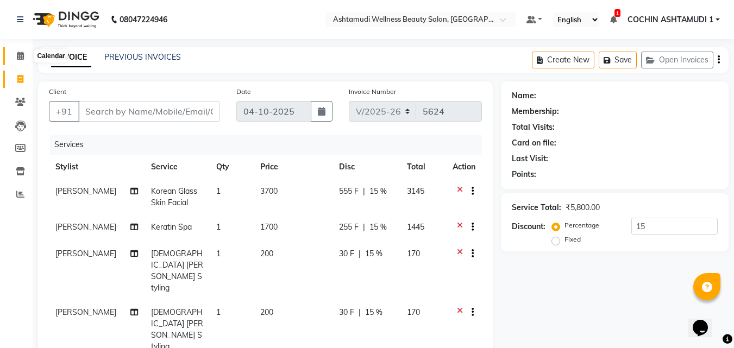
click at [20, 60] on span at bounding box center [20, 56] width 19 height 12
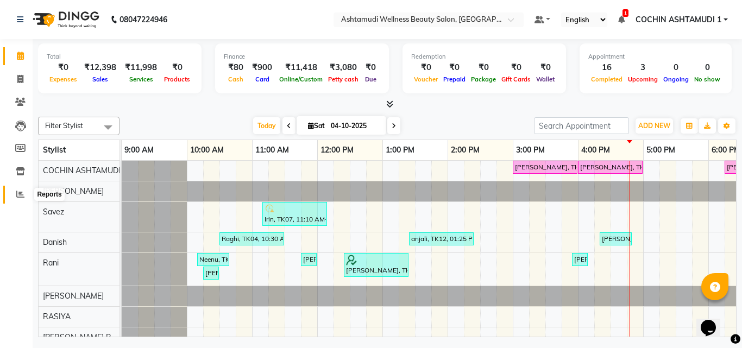
click at [23, 190] on icon at bounding box center [20, 194] width 8 height 8
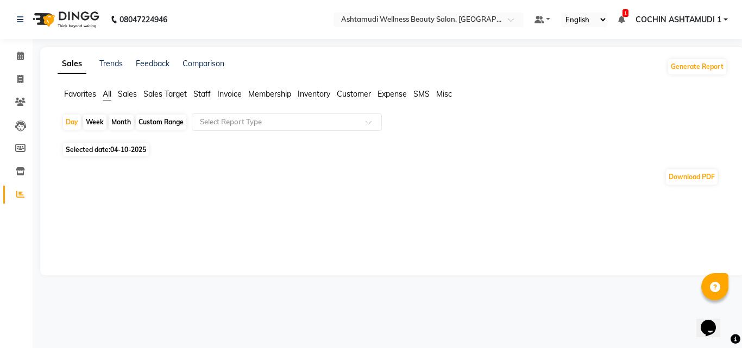
click at [232, 93] on span "Invoice" at bounding box center [229, 94] width 24 height 10
click at [242, 122] on input "text" at bounding box center [276, 122] width 156 height 11
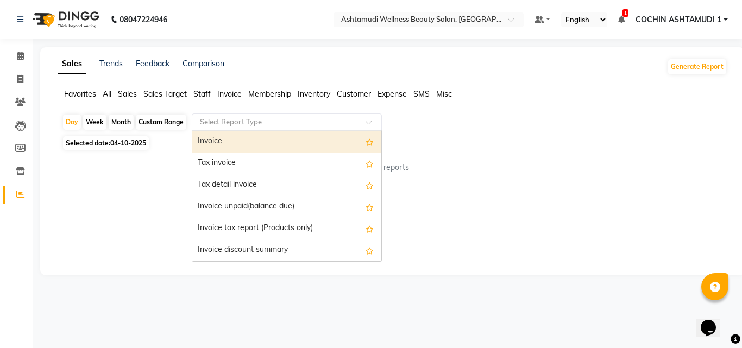
click at [204, 92] on span "Staff" at bounding box center [201, 94] width 17 height 10
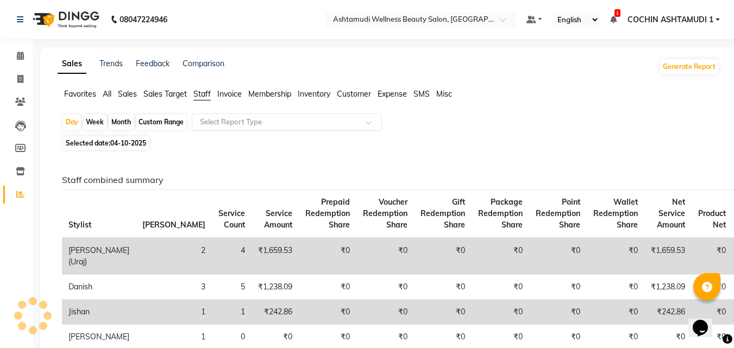
click at [236, 119] on input "text" at bounding box center [276, 122] width 156 height 11
click at [163, 121] on div "Custom Range" at bounding box center [161, 122] width 51 height 15
select select "10"
select select "2025"
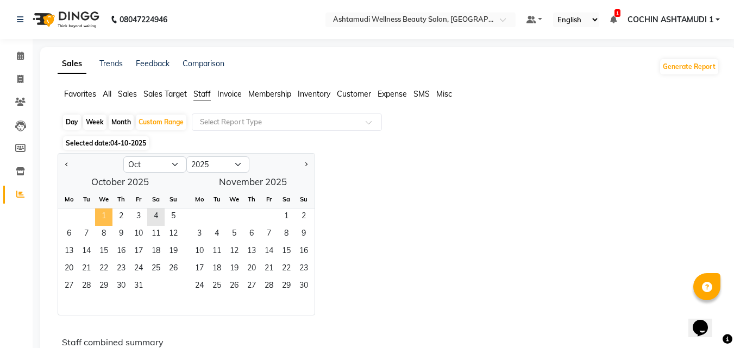
click at [103, 221] on span "1" at bounding box center [103, 217] width 17 height 17
click at [161, 217] on span "4" at bounding box center [155, 217] width 17 height 17
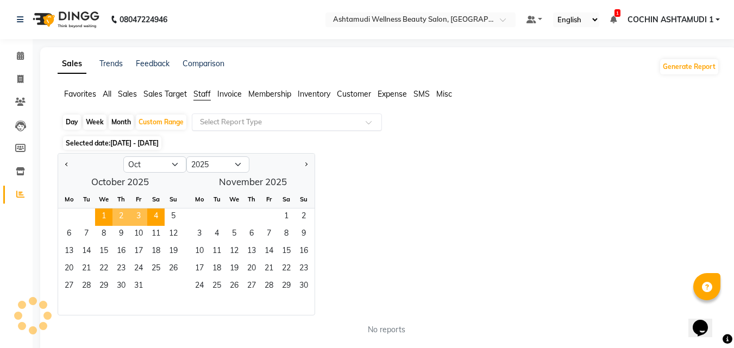
click at [247, 117] on input "text" at bounding box center [276, 122] width 156 height 11
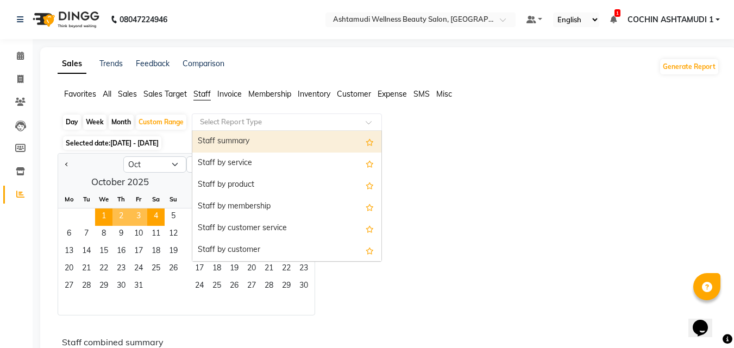
click at [254, 142] on div "Staff summary" at bounding box center [286, 142] width 189 height 22
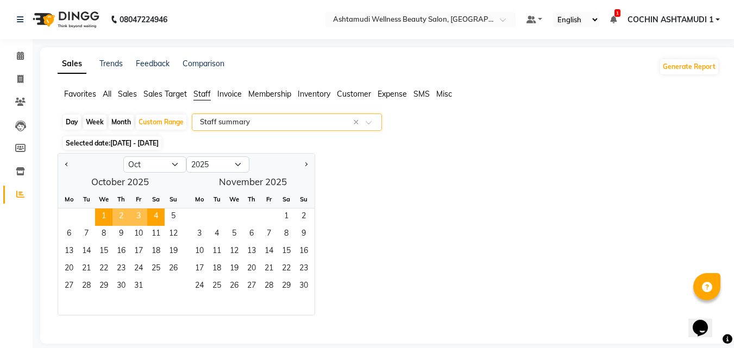
select select "full_report"
select select "csv"
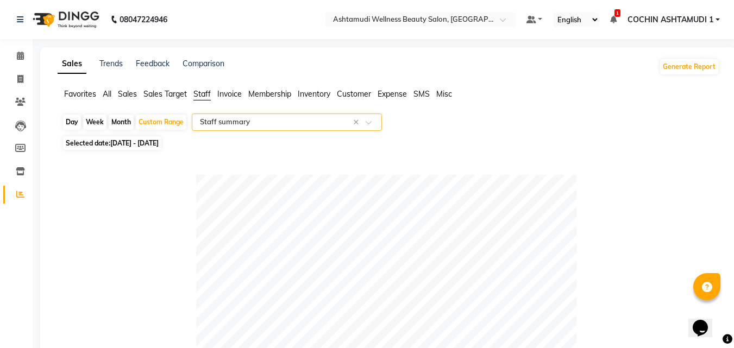
click at [243, 122] on input "text" at bounding box center [276, 122] width 156 height 11
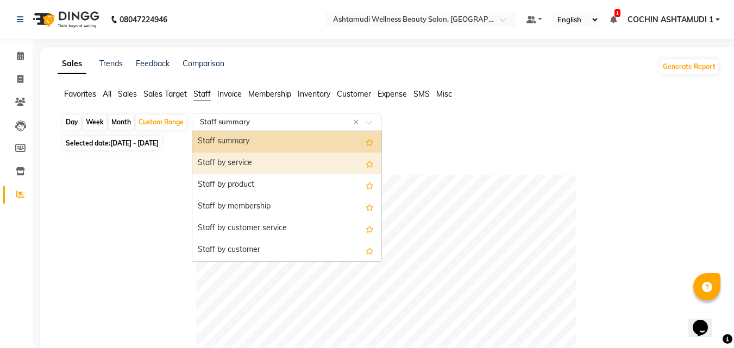
click at [240, 162] on div "Staff by service" at bounding box center [286, 164] width 189 height 22
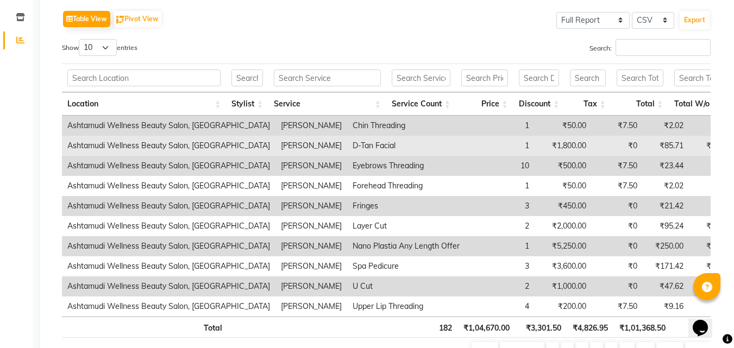
scroll to position [163, 0]
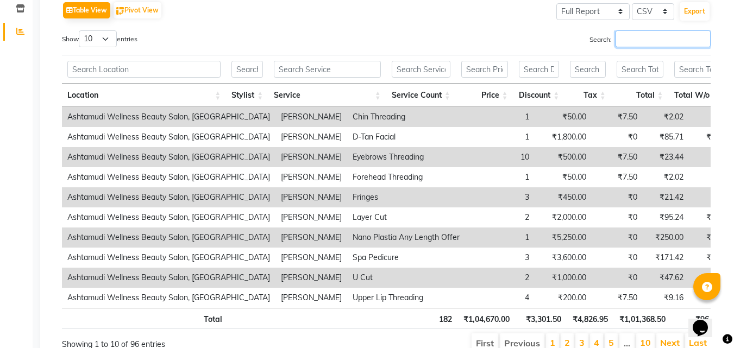
click at [632, 39] on input "Search:" at bounding box center [662, 38] width 95 height 17
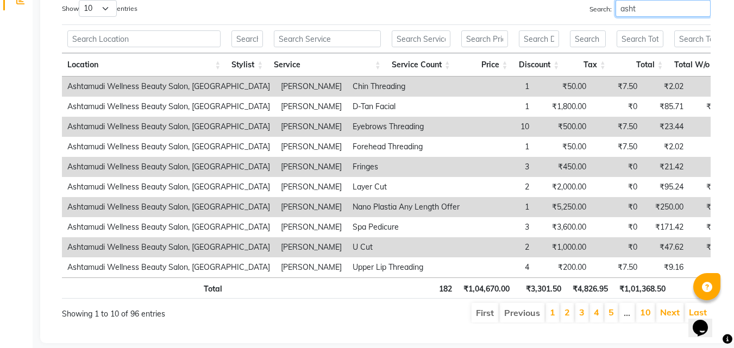
scroll to position [221, 0]
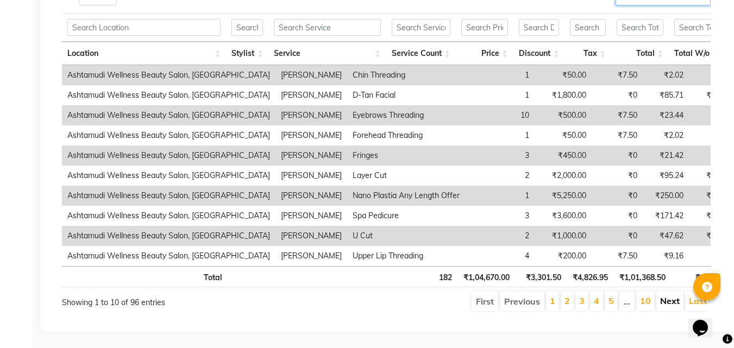
type input "asht"
click at [666, 295] on link "Next" at bounding box center [670, 300] width 20 height 11
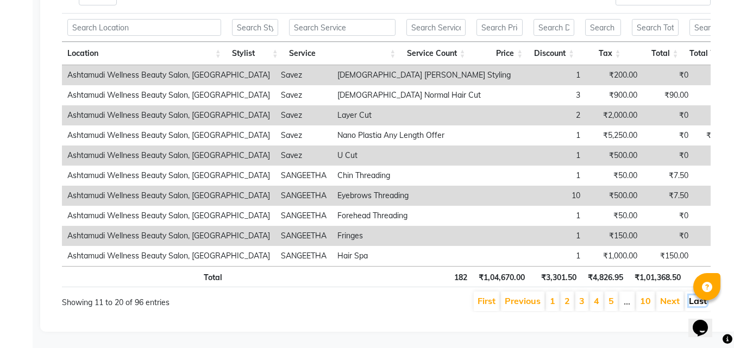
click at [690, 295] on link "Last" at bounding box center [698, 300] width 18 height 11
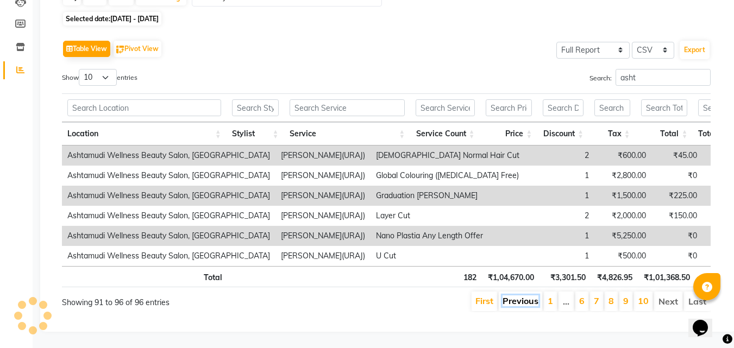
click at [507, 295] on link "Previous" at bounding box center [520, 300] width 36 height 11
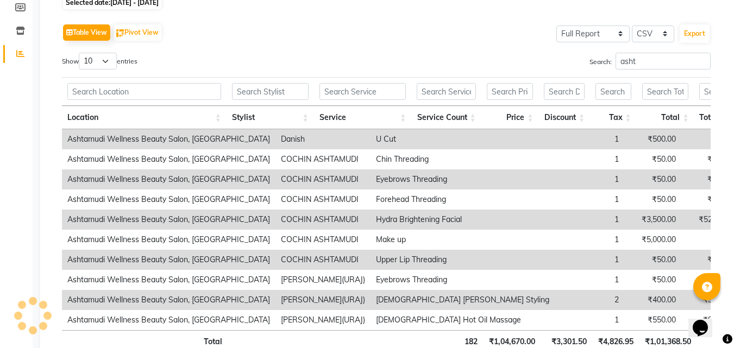
scroll to position [221, 0]
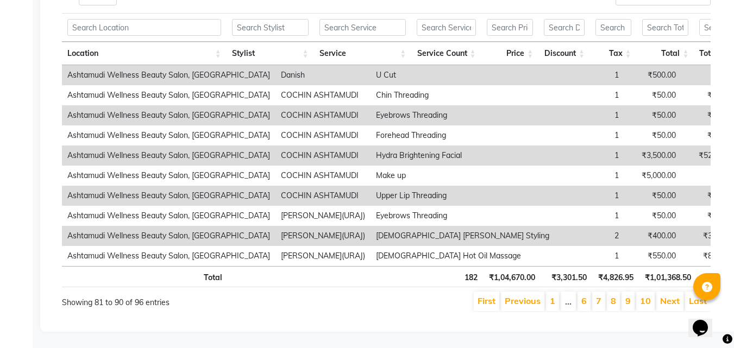
click at [507, 295] on link "Previous" at bounding box center [523, 300] width 36 height 11
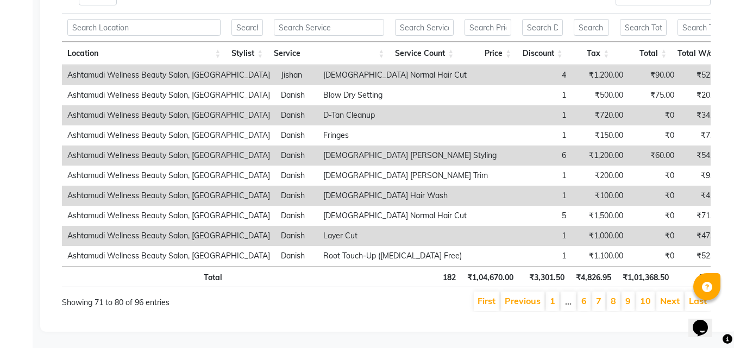
click at [507, 295] on link "Previous" at bounding box center [523, 300] width 36 height 11
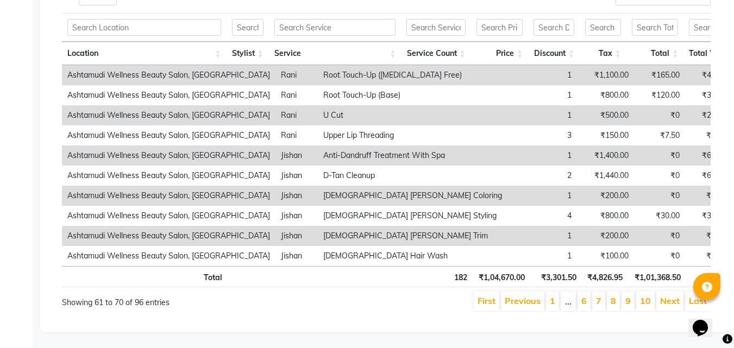
click at [507, 295] on link "Previous" at bounding box center [523, 300] width 36 height 11
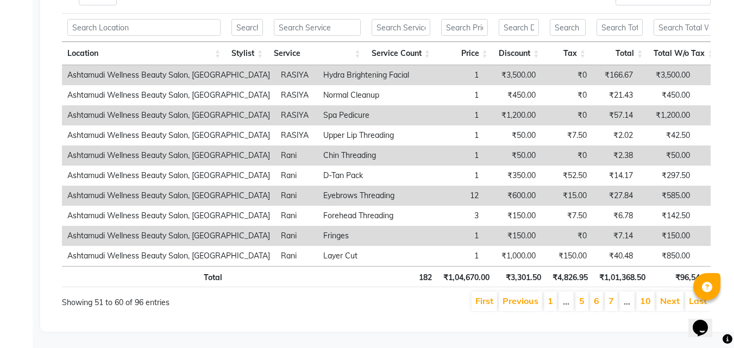
click at [507, 295] on link "Previous" at bounding box center [520, 300] width 36 height 11
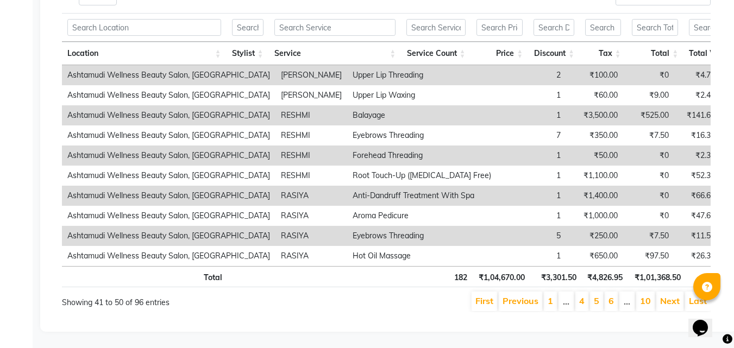
click at [507, 295] on link "Previous" at bounding box center [520, 300] width 36 height 11
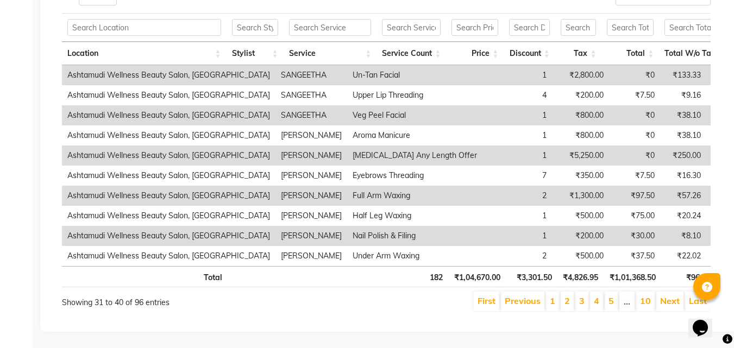
click at [507, 295] on link "Previous" at bounding box center [523, 300] width 36 height 11
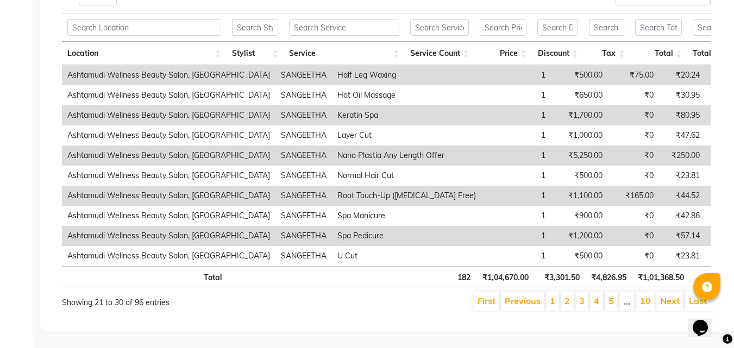
click at [507, 295] on link "Previous" at bounding box center [523, 300] width 36 height 11
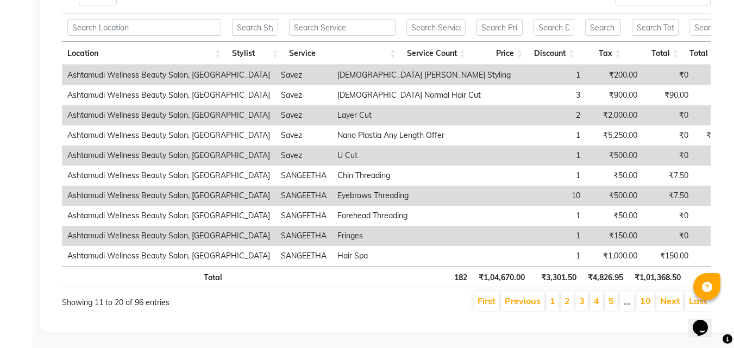
click at [507, 295] on link "Previous" at bounding box center [523, 300] width 36 height 11
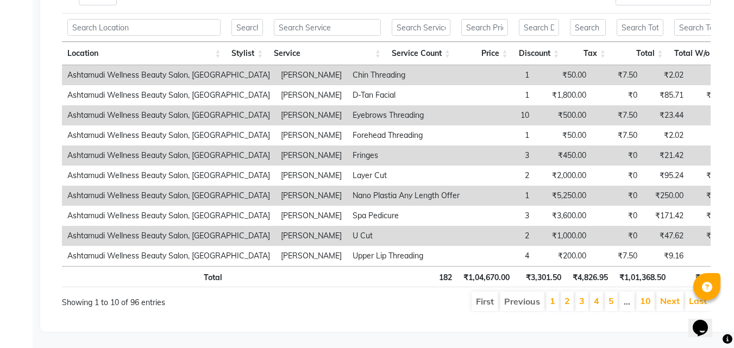
click at [507, 292] on li "Previous" at bounding box center [522, 302] width 45 height 20
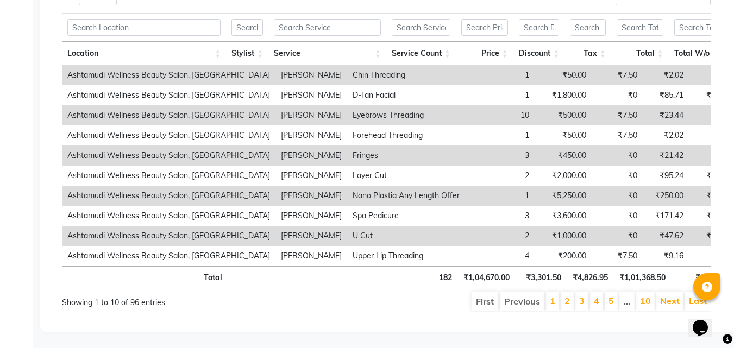
click at [507, 292] on li "Previous" at bounding box center [522, 302] width 45 height 20
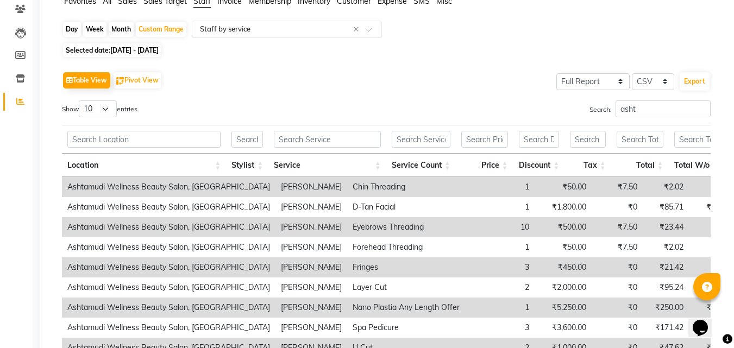
scroll to position [0, 0]
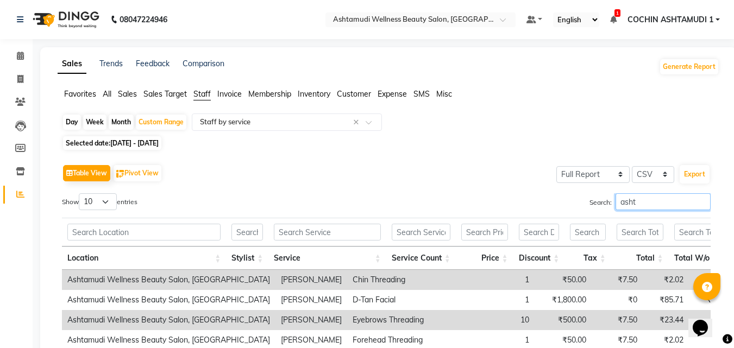
click at [642, 204] on input "asht" at bounding box center [662, 201] width 95 height 17
click at [263, 119] on input "text" at bounding box center [276, 122] width 156 height 11
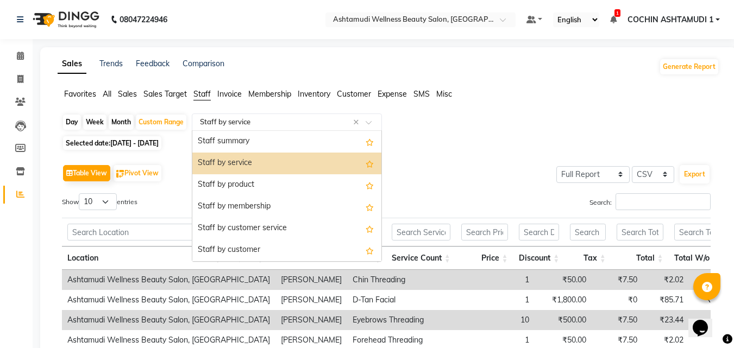
click at [238, 166] on div "Staff by service" at bounding box center [286, 164] width 189 height 22
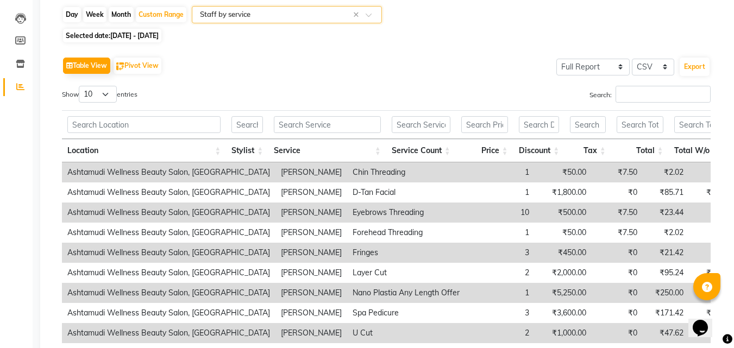
scroll to position [109, 0]
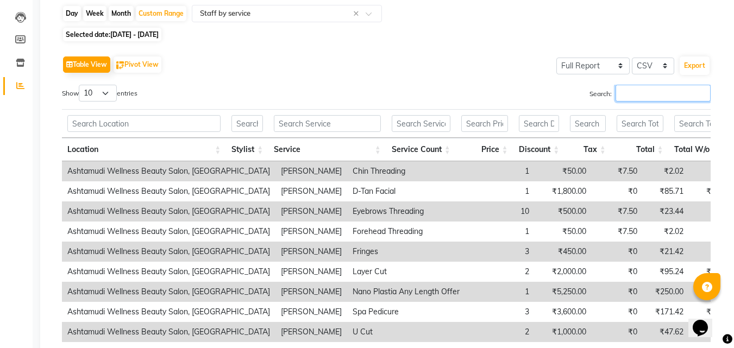
click at [643, 92] on input "Search:" at bounding box center [662, 93] width 95 height 17
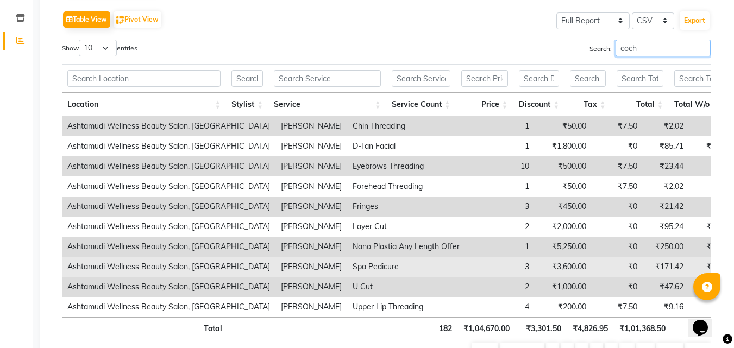
scroll to position [221, 0]
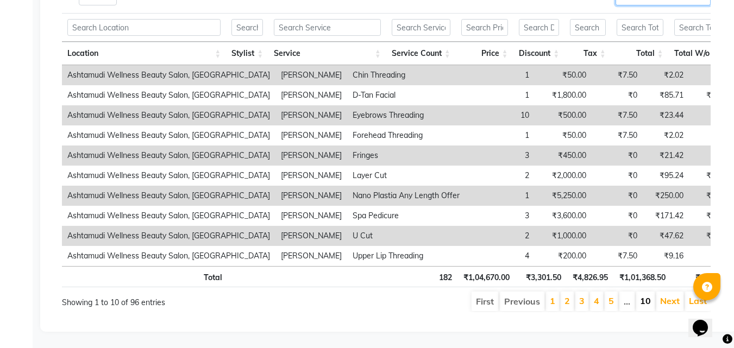
type input "coch"
click at [645, 295] on link "10" at bounding box center [645, 300] width 11 height 11
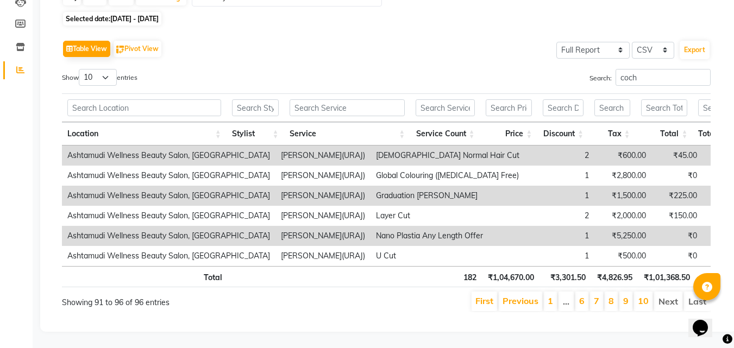
scroll to position [141, 0]
click at [608, 297] on li "8" at bounding box center [611, 302] width 13 height 20
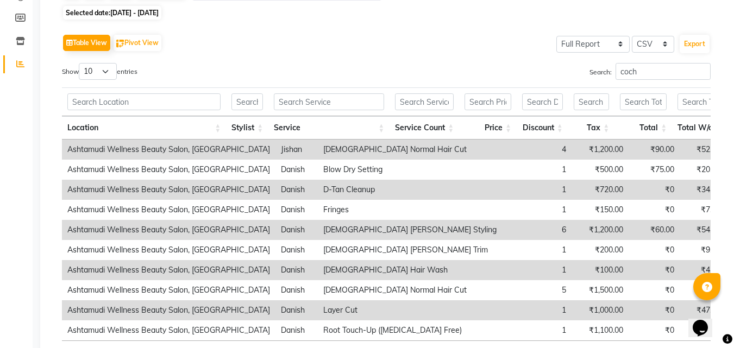
scroll to position [0, 0]
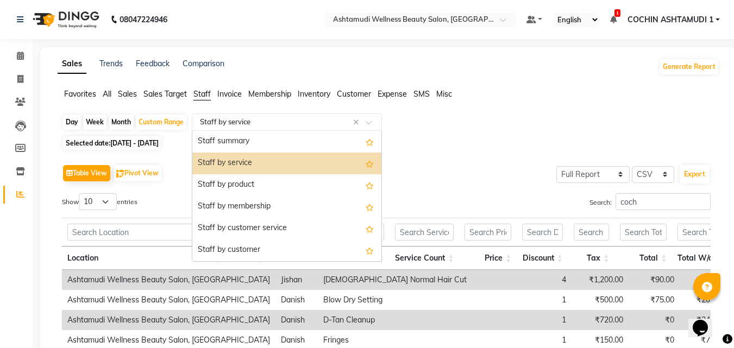
click at [255, 123] on input "text" at bounding box center [276, 122] width 156 height 11
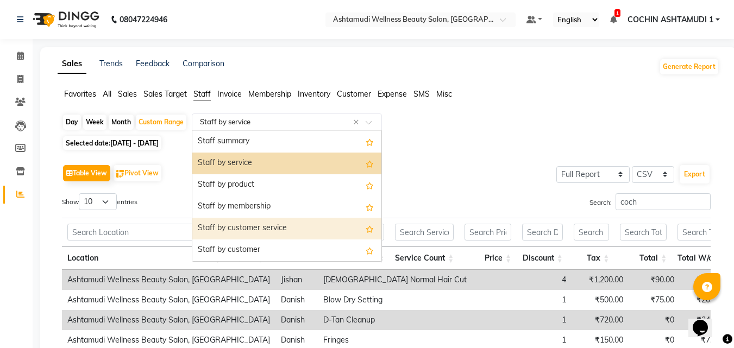
click at [263, 227] on div "Staff by customer service" at bounding box center [286, 229] width 189 height 22
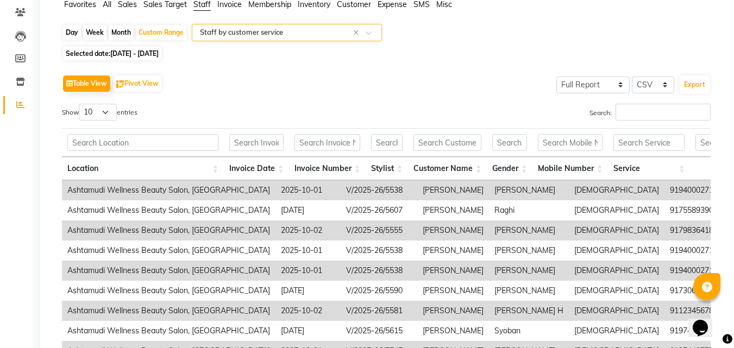
scroll to position [109, 0]
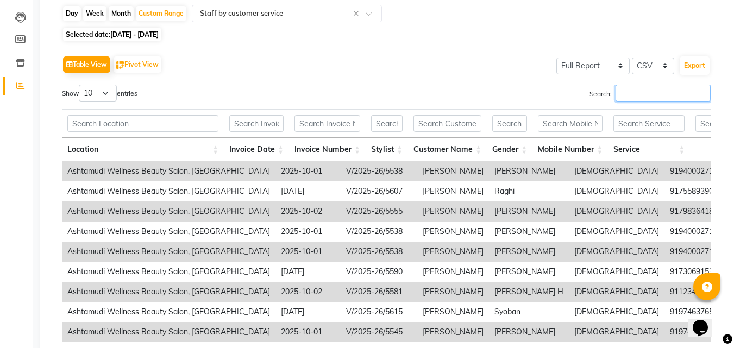
click at [629, 95] on input "Search:" at bounding box center [662, 93] width 95 height 17
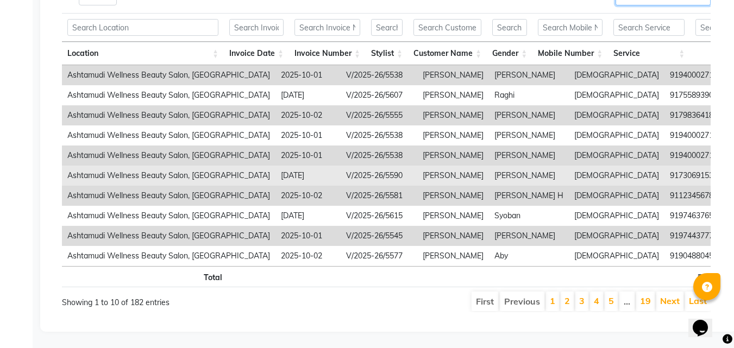
scroll to position [221, 0]
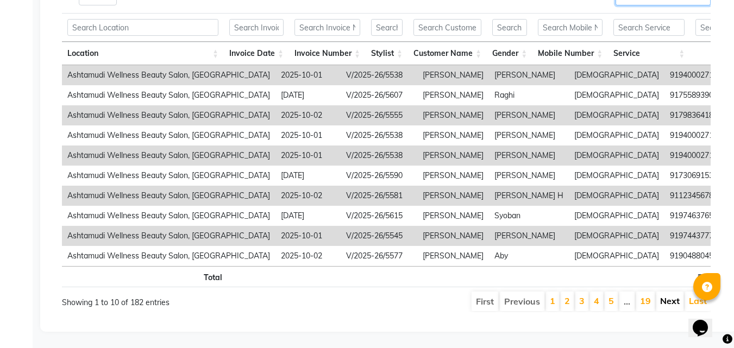
type input "cochin"
click at [660, 295] on link "Next" at bounding box center [670, 300] width 20 height 11
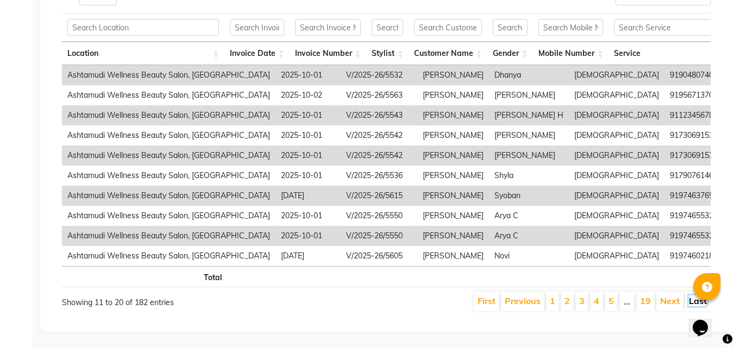
click at [692, 295] on link "Last" at bounding box center [698, 300] width 18 height 11
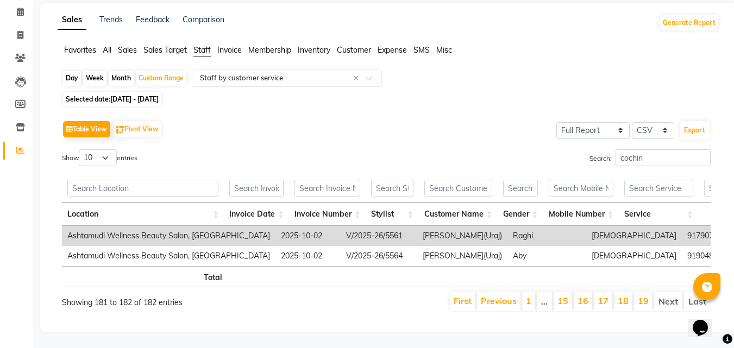
scroll to position [60, 0]
click at [488, 295] on link "Previous" at bounding box center [499, 300] width 36 height 11
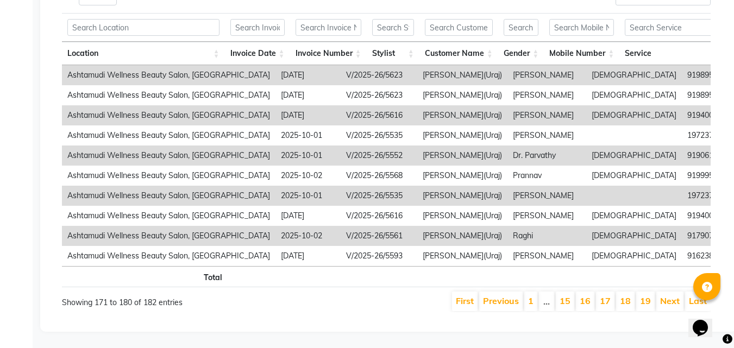
scroll to position [221, 0]
click at [488, 295] on link "Previous" at bounding box center [501, 300] width 36 height 11
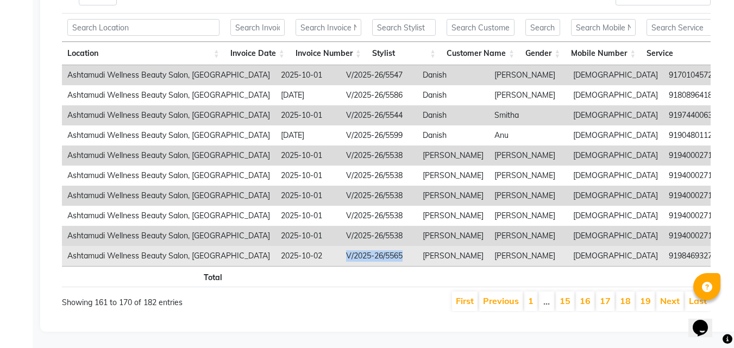
copy td "V/2025-26/5565"
drag, startPoint x: 298, startPoint y: 240, endPoint x: 367, endPoint y: 241, distance: 68.5
click at [367, 246] on td "V/2025-26/5565" at bounding box center [379, 256] width 77 height 20
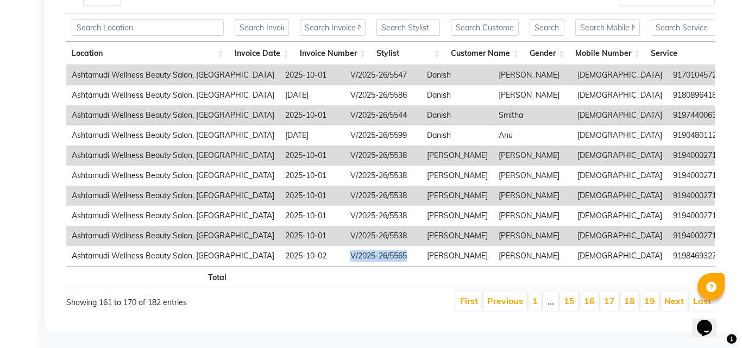
scroll to position [0, 0]
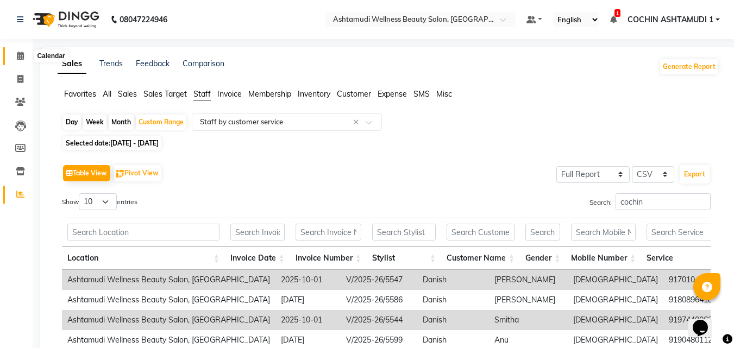
click at [19, 58] on icon at bounding box center [20, 56] width 7 height 8
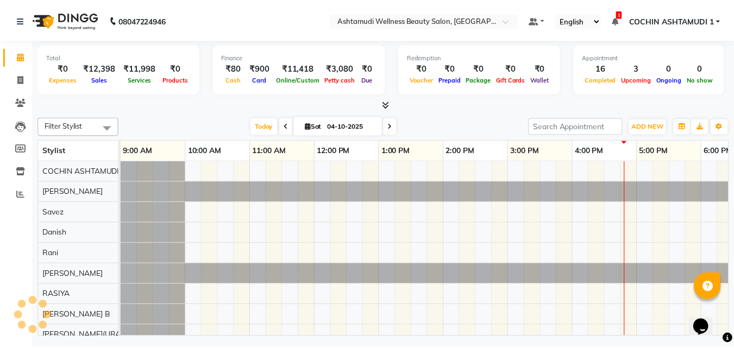
scroll to position [0, 168]
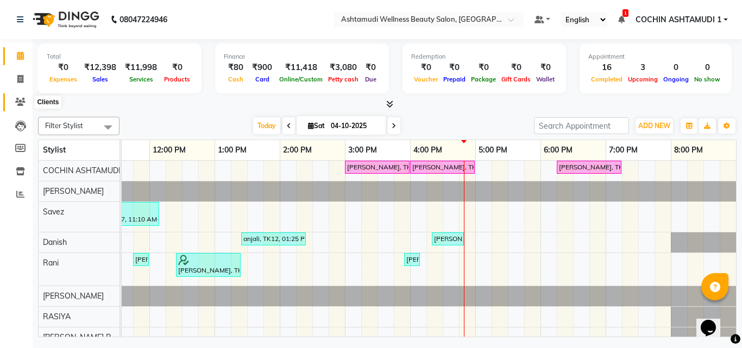
click at [16, 100] on icon at bounding box center [20, 102] width 10 height 8
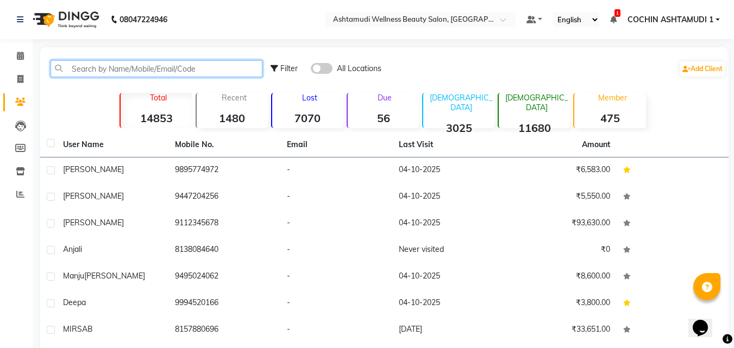
click at [103, 74] on input "text" at bounding box center [157, 68] width 212 height 17
paste input "V/2025-26/5565"
type input "V/2025-26/5565"
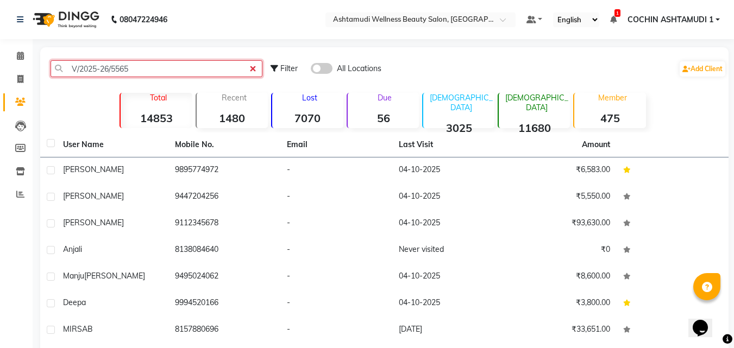
drag, startPoint x: 180, startPoint y: 73, endPoint x: 71, endPoint y: 74, distance: 108.6
click at [71, 74] on input "V/2025-26/5565" at bounding box center [157, 68] width 212 height 17
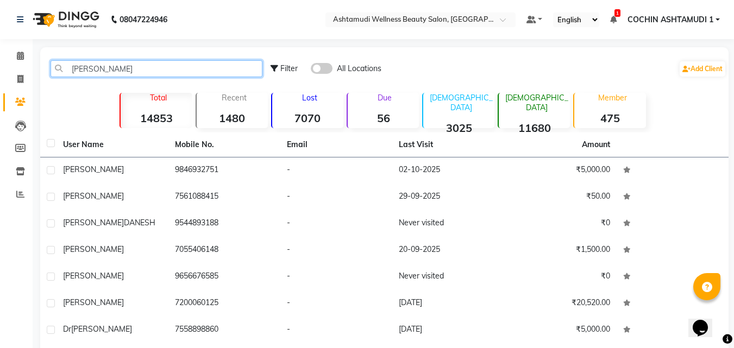
type input "aswath"
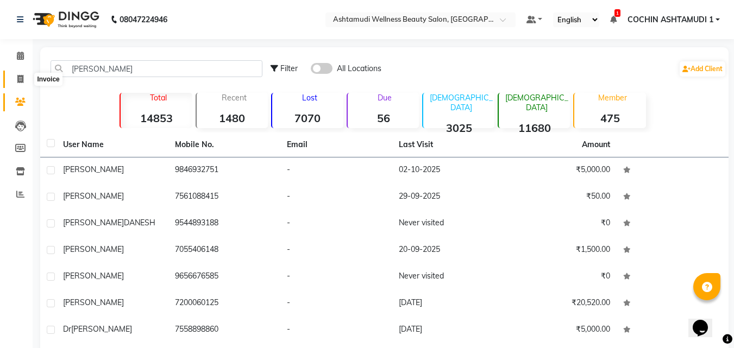
click at [19, 75] on icon at bounding box center [20, 79] width 6 height 8
select select "service"
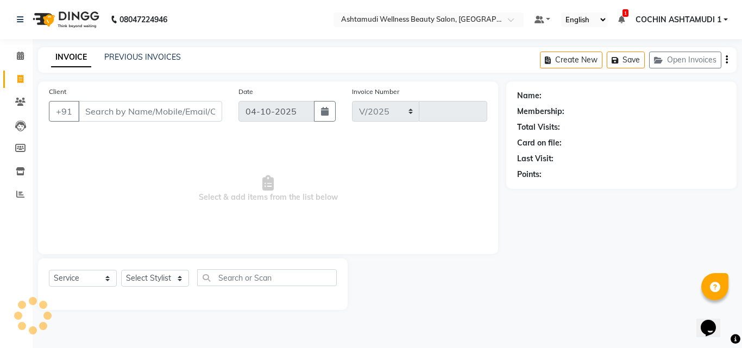
select select "4632"
type input "5624"
click at [125, 114] on input "Client" at bounding box center [150, 111] width 144 height 21
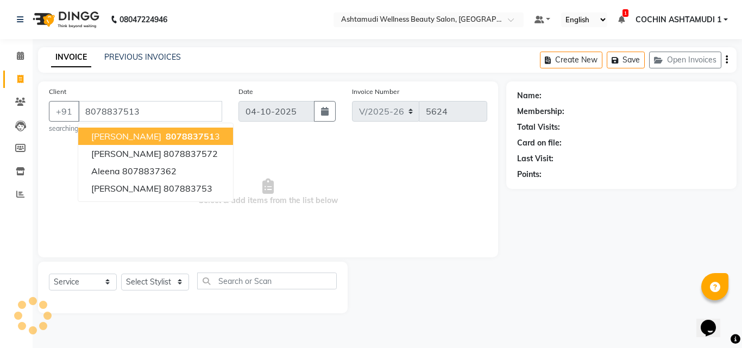
type input "8078837513"
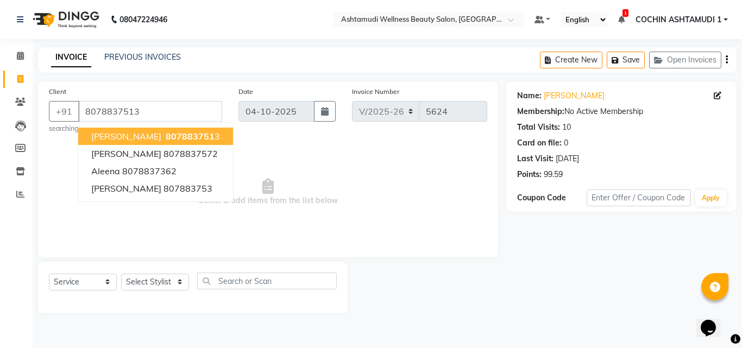
click at [230, 140] on span "Select & add items from the list below" at bounding box center [268, 192] width 438 height 109
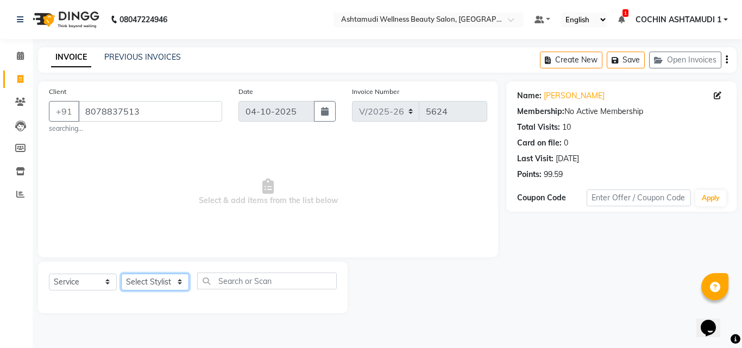
drag, startPoint x: 145, startPoint y: 273, endPoint x: 115, endPoint y: 298, distance: 39.0
click at [145, 274] on select "Select Stylist [PERSON_NAME](URAJ) [PERSON_NAME] COCHIN ASHTAMUDI Danish Fousiy…" at bounding box center [155, 282] width 68 height 17
select select "91339"
click at [121, 274] on select "Select Stylist [PERSON_NAME](URAJ) [PERSON_NAME] COCHIN ASHTAMUDI Danish Fousiy…" at bounding box center [155, 282] width 68 height 17
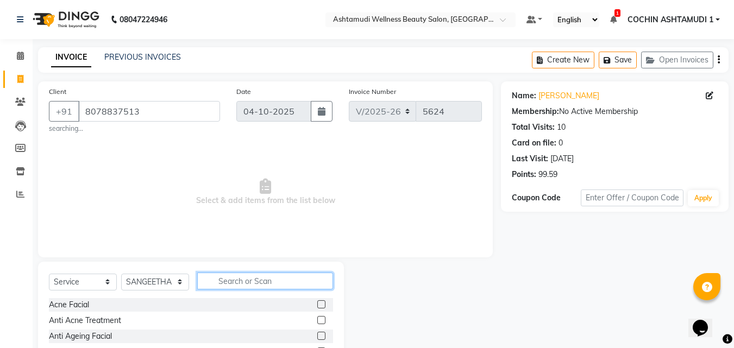
click at [275, 279] on input "text" at bounding box center [265, 281] width 136 height 17
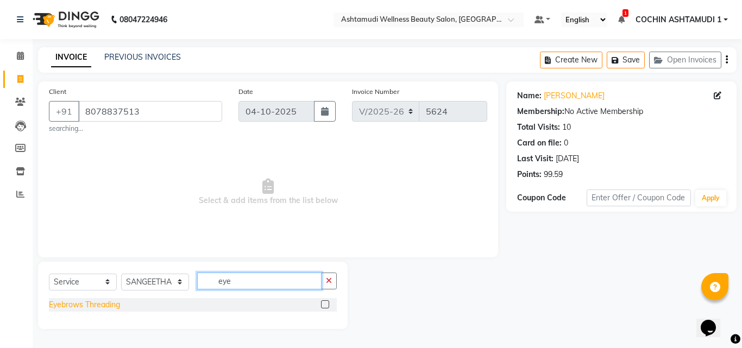
type input "eye"
click at [72, 309] on div "Eyebrows Threading" at bounding box center [84, 304] width 71 height 11
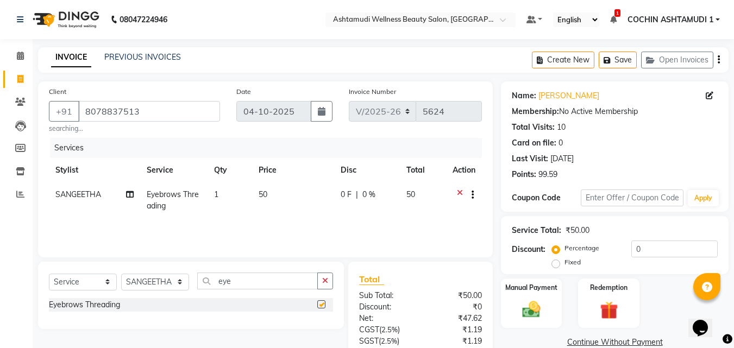
checkbox input "false"
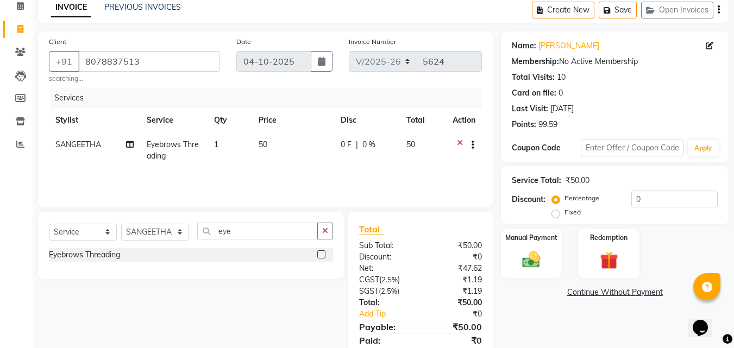
scroll to position [90, 0]
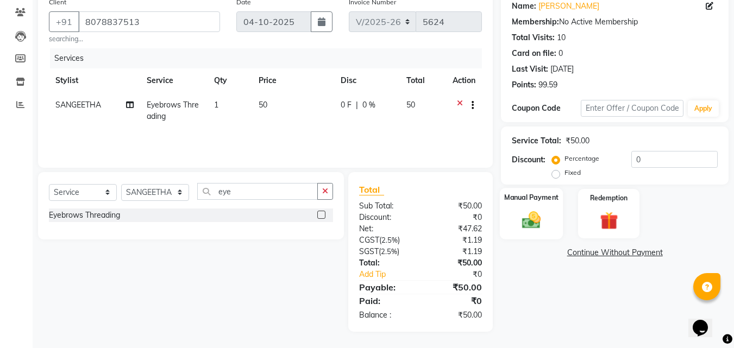
click at [535, 221] on img at bounding box center [531, 220] width 30 height 22
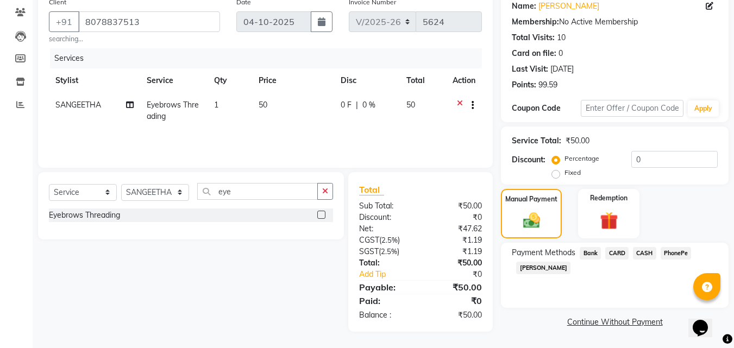
click at [684, 253] on span "PhonePe" at bounding box center [675, 253] width 31 height 12
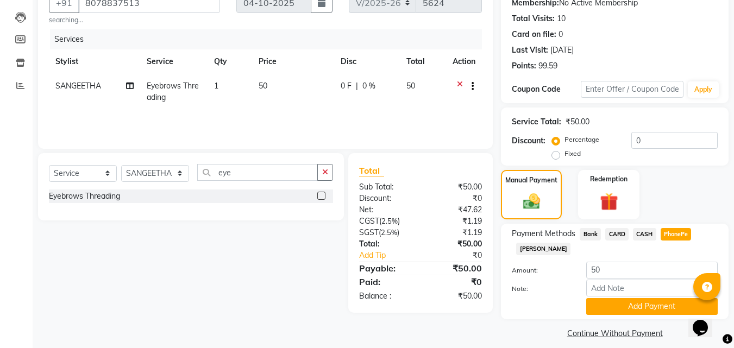
scroll to position [118, 0]
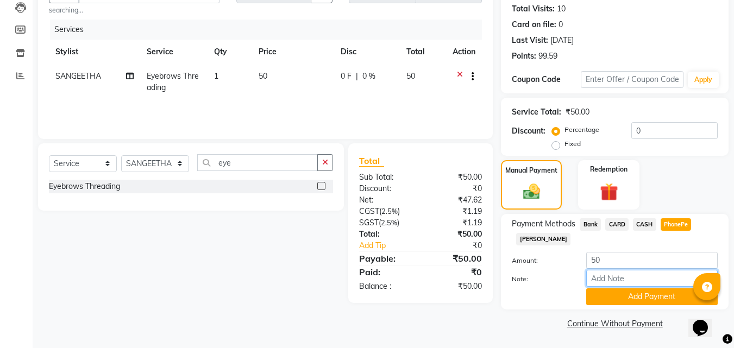
click at [602, 276] on input "Note:" at bounding box center [651, 278] width 131 height 17
type input "[PERSON_NAME]"
click at [657, 301] on button "Add Payment" at bounding box center [651, 296] width 131 height 17
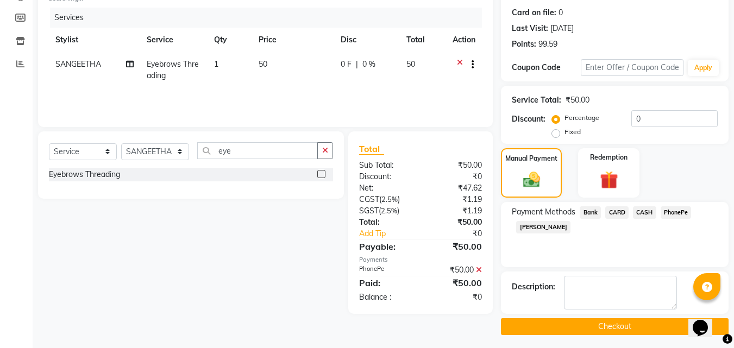
scroll to position [134, 0]
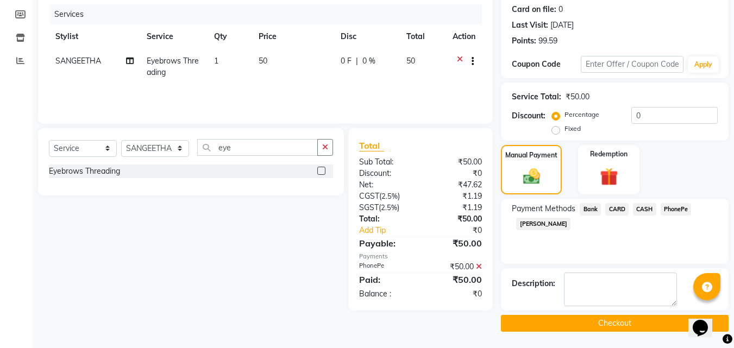
click at [645, 313] on div "Name: Joshmi Membership: No Active Membership Total Visits: 10 Card on file: 0 …" at bounding box center [619, 140] width 236 height 384
click at [640, 329] on button "Checkout" at bounding box center [615, 323] width 228 height 17
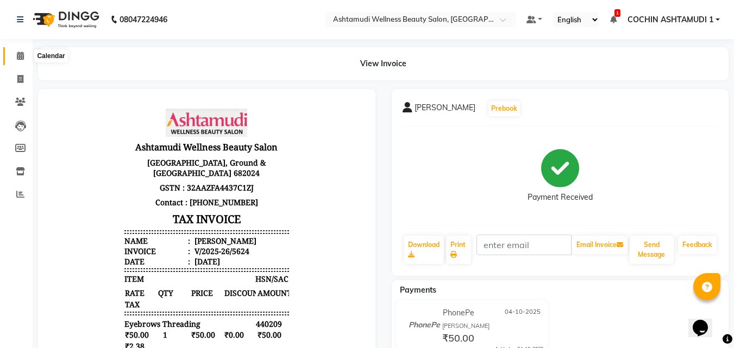
click at [17, 54] on icon at bounding box center [20, 56] width 7 height 8
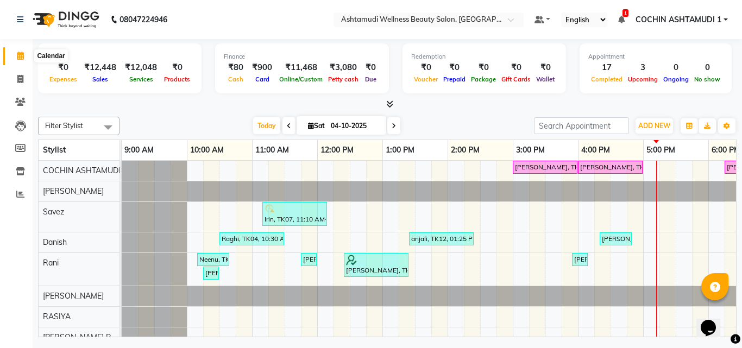
click at [15, 54] on span at bounding box center [20, 56] width 19 height 12
click at [18, 171] on icon at bounding box center [20, 171] width 9 height 8
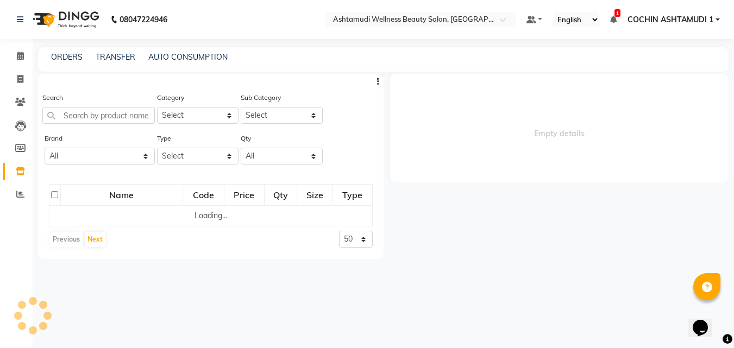
select select
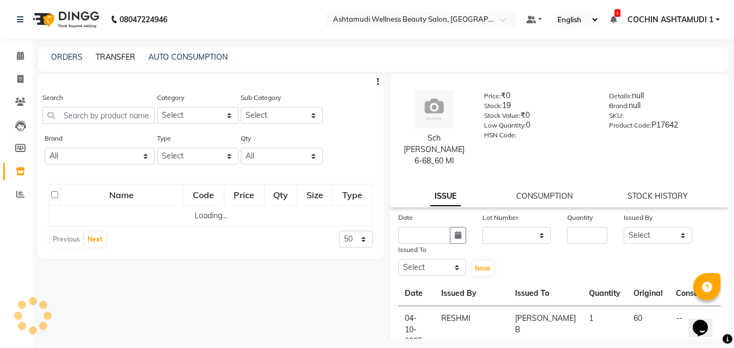
click at [103, 59] on link "TRANSFER" at bounding box center [116, 57] width 40 height 10
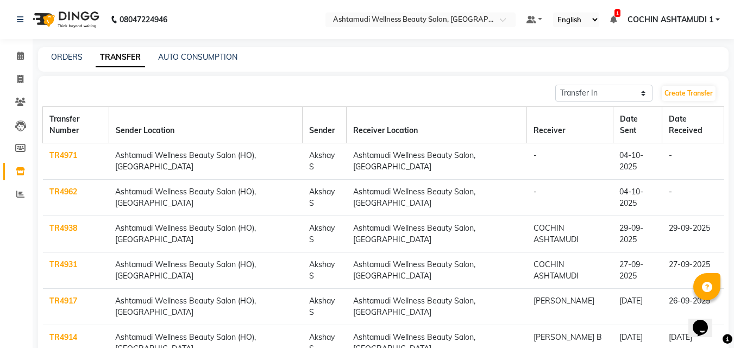
click at [57, 151] on link "TR4971" at bounding box center [63, 155] width 28 height 10
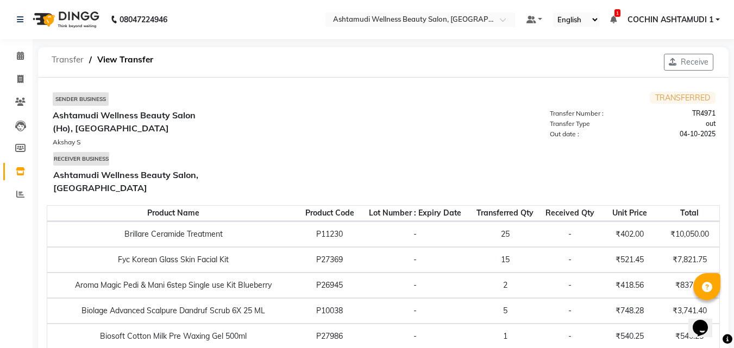
click at [55, 60] on span "Transfer" at bounding box center [67, 60] width 43 height 20
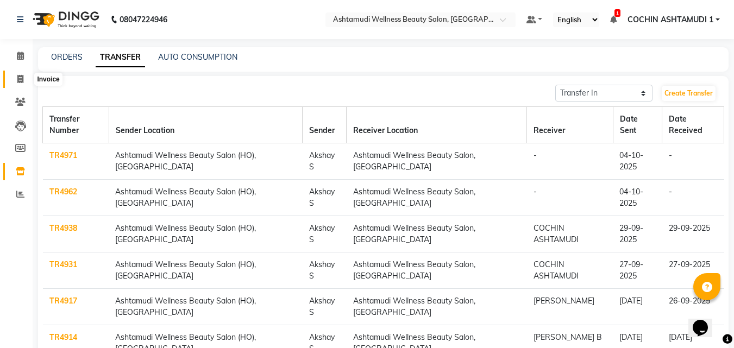
click at [16, 80] on span at bounding box center [20, 79] width 19 height 12
select select "service"
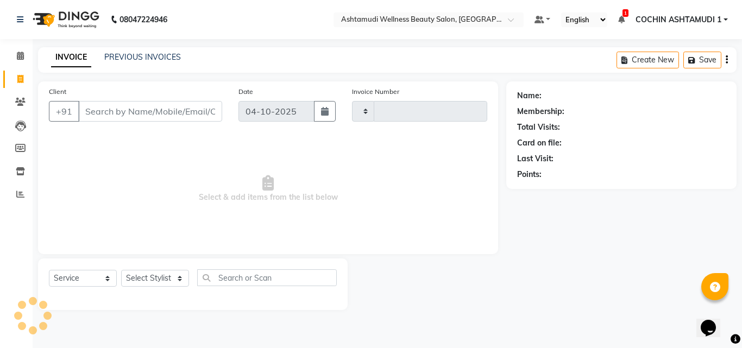
type input "5625"
select select "4632"
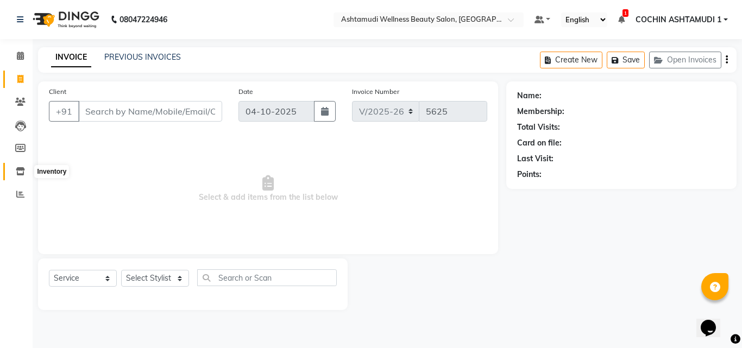
click at [16, 172] on icon at bounding box center [20, 171] width 9 height 8
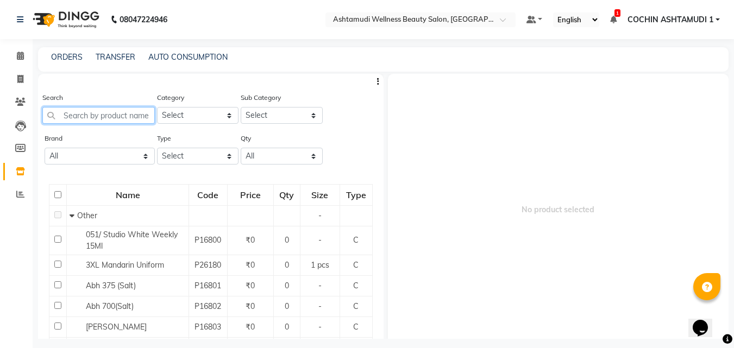
click at [87, 109] on input "text" at bounding box center [98, 115] width 112 height 17
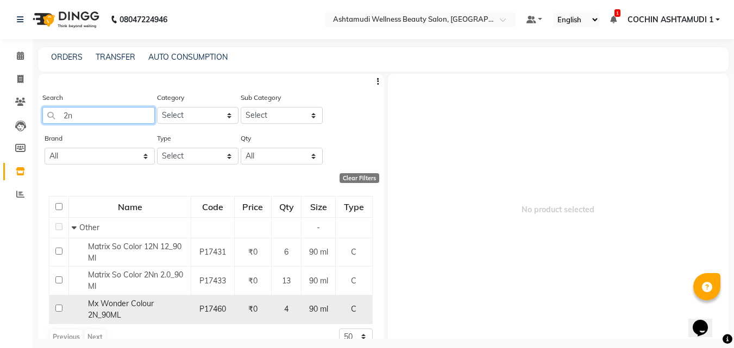
type input "2n"
click at [55, 307] on input "checkbox" at bounding box center [58, 308] width 7 height 7
checkbox input "true"
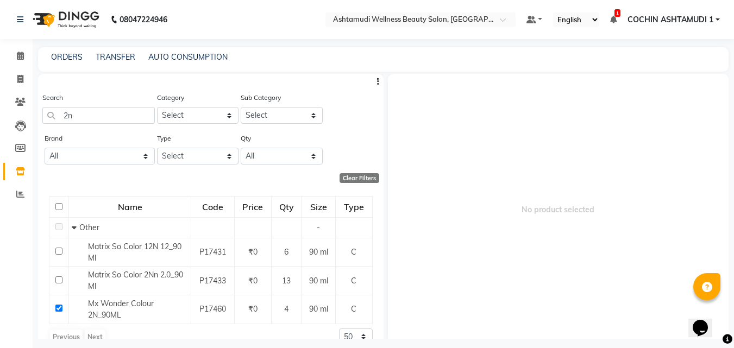
select select
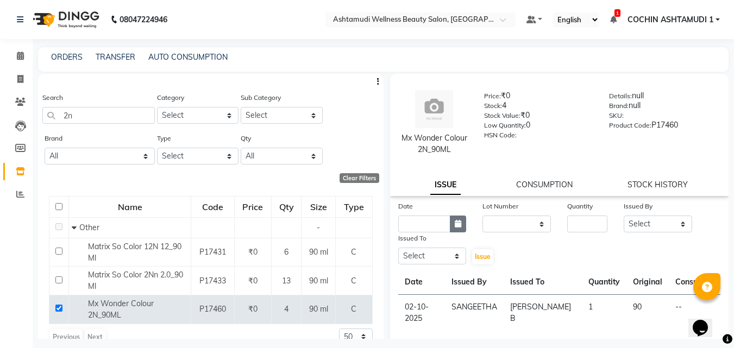
click at [458, 229] on button "button" at bounding box center [458, 224] width 16 height 17
select select "10"
select select "2025"
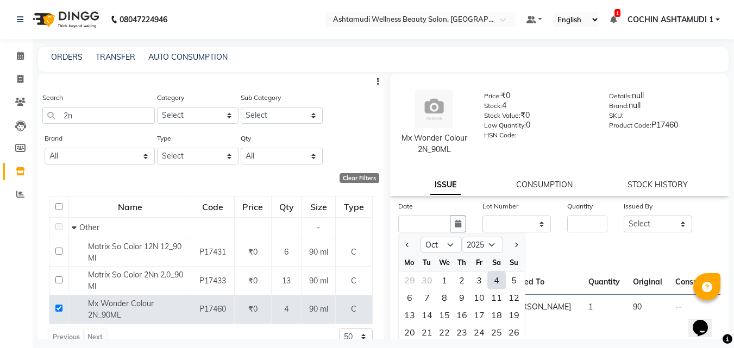
click at [496, 276] on div "4" at bounding box center [496, 280] width 17 height 17
type input "04-10-2025"
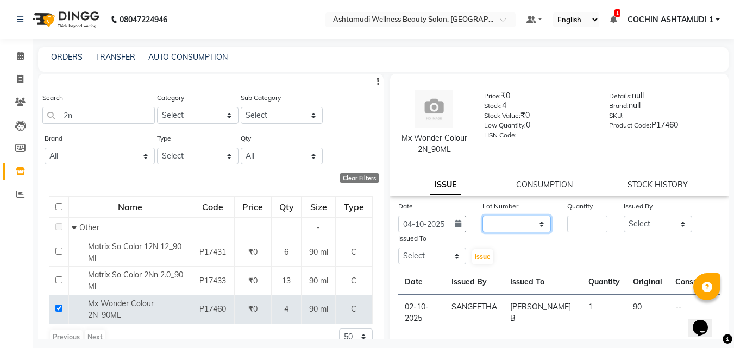
click at [515, 219] on select "None" at bounding box center [516, 224] width 68 height 17
select select "0: null"
click at [482, 216] on select "None" at bounding box center [516, 224] width 68 height 17
click at [567, 217] on input "number" at bounding box center [587, 224] width 40 height 17
type input "1"
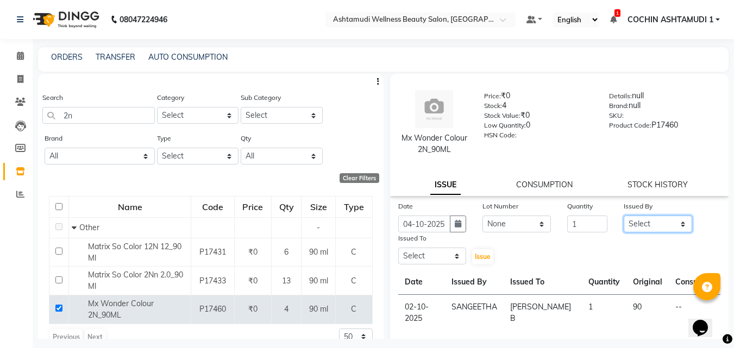
click at [633, 219] on select "Select Aiswarya B Ankith(URAJ) BINU MANGAR COCHIN ASHTAMUDI Danish Fousiya Jish…" at bounding box center [658, 224] width 68 height 17
select select "61969"
click at [624, 216] on select "Select Aiswarya B Ankith(URAJ) BINU MANGAR COCHIN ASHTAMUDI Danish Fousiya Jish…" at bounding box center [658, 224] width 68 height 17
click at [426, 256] on select "Select Aiswarya B Ankith(URAJ) BINU MANGAR COCHIN ASHTAMUDI Danish Fousiya Jish…" at bounding box center [432, 256] width 68 height 17
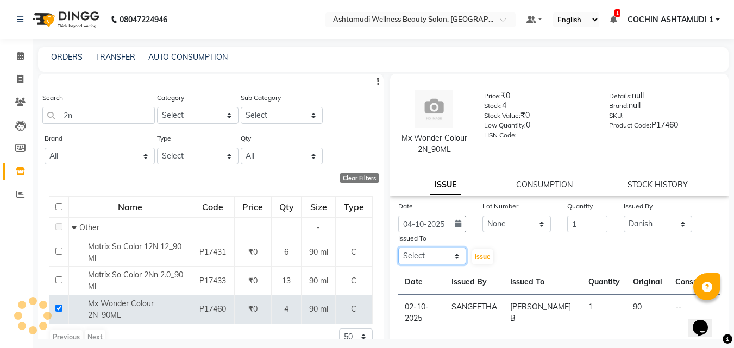
select select "77499"
click at [398, 248] on select "Select Aiswarya B Ankith(URAJ) BINU MANGAR COCHIN ASHTAMUDI Danish Fousiya Jish…" at bounding box center [432, 256] width 68 height 17
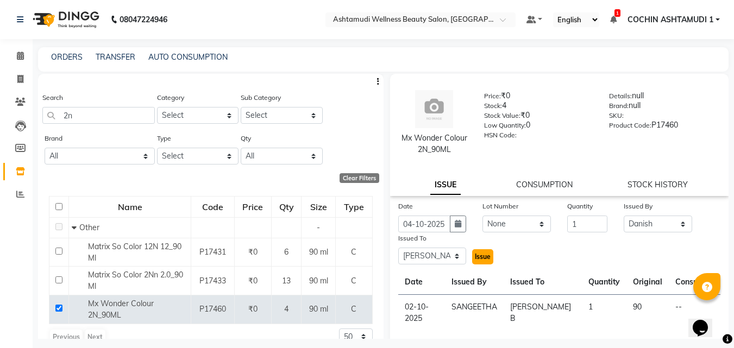
click at [479, 260] on span "Issue" at bounding box center [483, 257] width 16 height 8
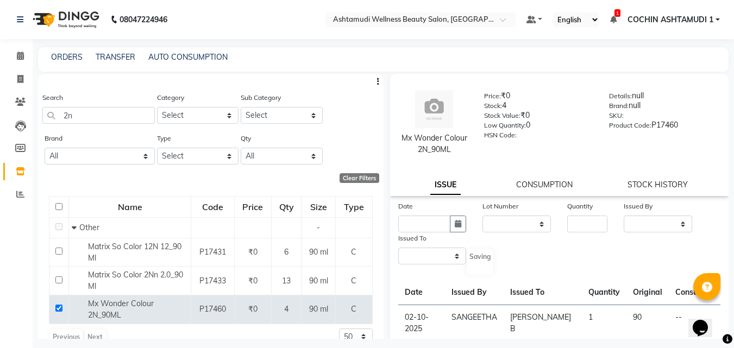
select select
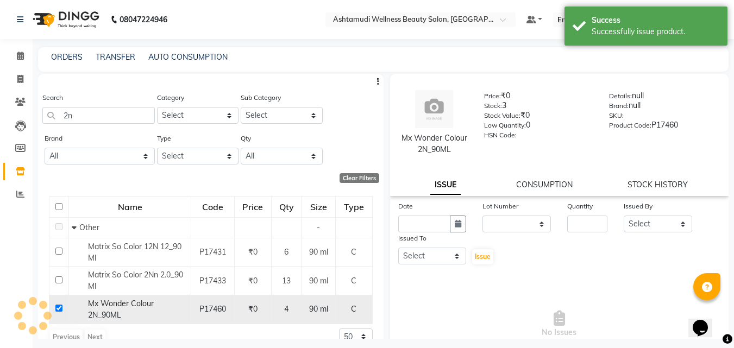
click at [56, 312] on td at bounding box center [59, 309] width 20 height 29
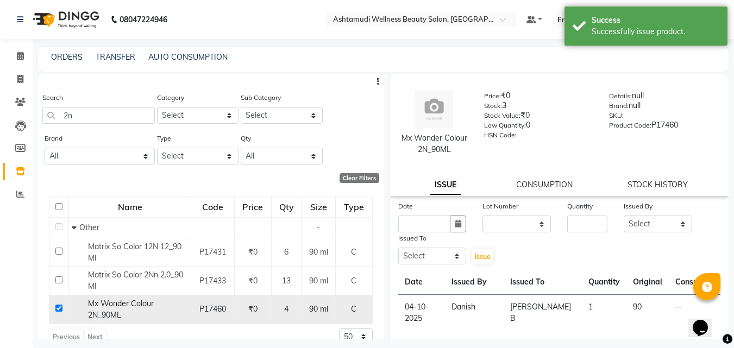
click at [56, 309] on input "checkbox" at bounding box center [58, 308] width 7 height 7
checkbox input "false"
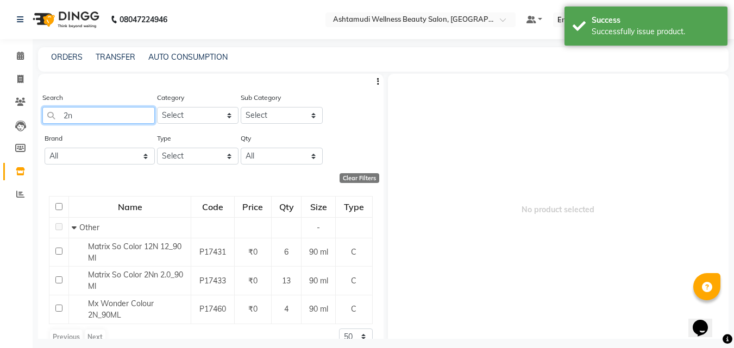
click at [92, 114] on input "2n" at bounding box center [98, 115] width 112 height 17
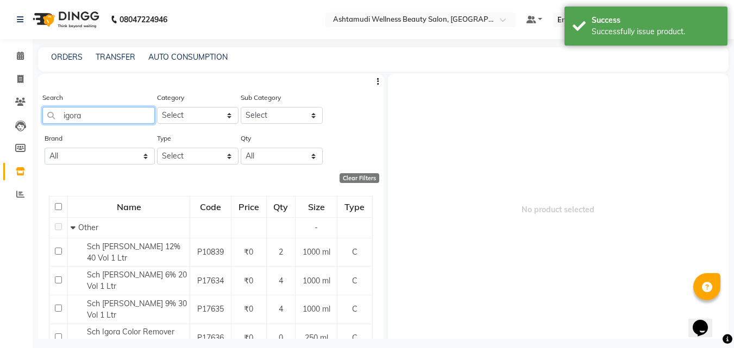
scroll to position [109, 0]
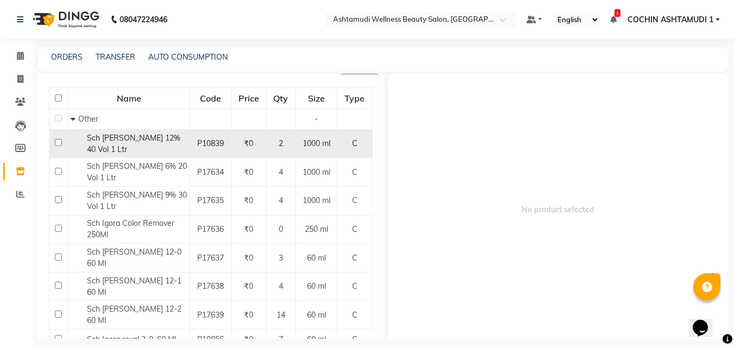
type input "igora"
click at [57, 139] on input "checkbox" at bounding box center [58, 142] width 7 height 7
checkbox input "true"
select select
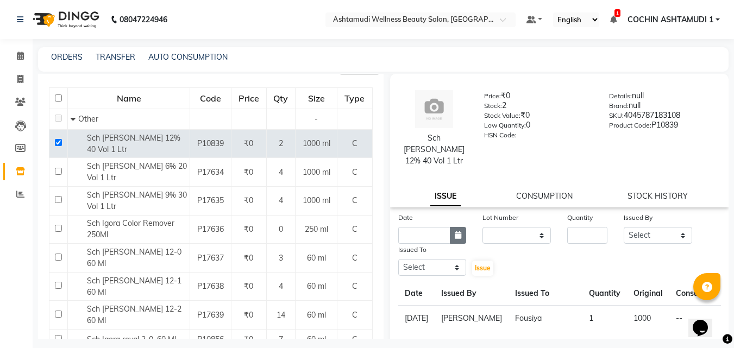
click at [456, 231] on icon "button" at bounding box center [458, 235] width 7 height 8
select select "10"
select select "2025"
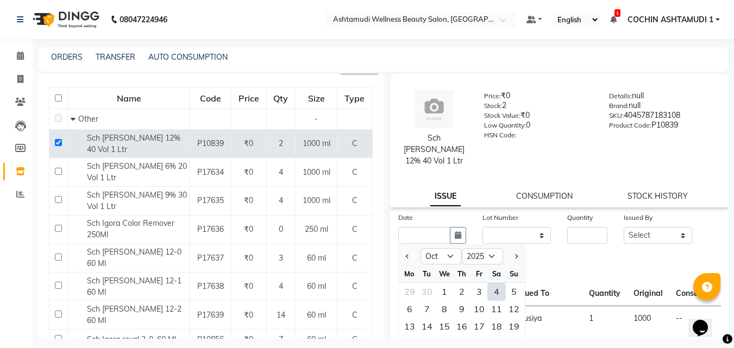
click at [500, 283] on div "4" at bounding box center [496, 291] width 17 height 17
type input "04-10-2025"
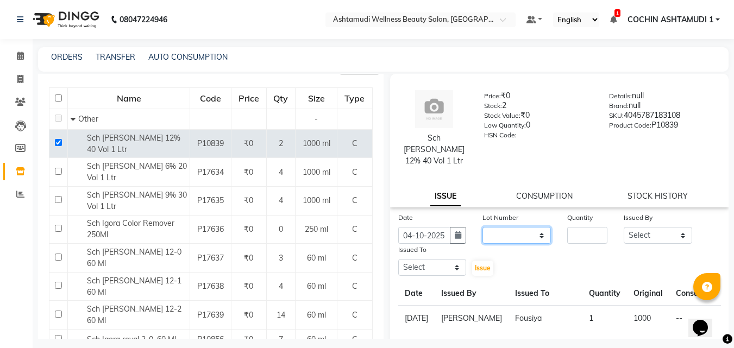
click at [509, 228] on select "None" at bounding box center [516, 235] width 68 height 17
select select "0: null"
click at [482, 227] on select "None" at bounding box center [516, 235] width 68 height 17
click at [583, 227] on input "number" at bounding box center [587, 235] width 40 height 17
type input "1"
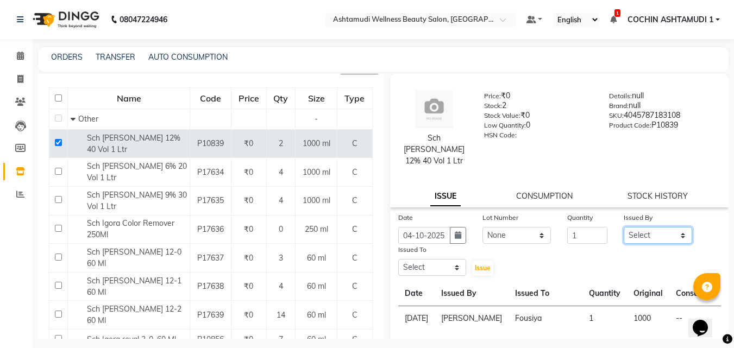
click at [634, 227] on select "Select Aiswarya B Ankith(URAJ) BINU MANGAR COCHIN ASHTAMUDI Danish Fousiya Jish…" at bounding box center [658, 235] width 68 height 17
select select "88228"
click at [624, 227] on select "Select Aiswarya B Ankith(URAJ) BINU MANGAR COCHIN ASHTAMUDI Danish Fousiya Jish…" at bounding box center [658, 235] width 68 height 17
click at [408, 259] on select "Select Aiswarya B Ankith(URAJ) BINU MANGAR COCHIN ASHTAMUDI Danish Fousiya Jish…" at bounding box center [432, 267] width 68 height 17
select select "77499"
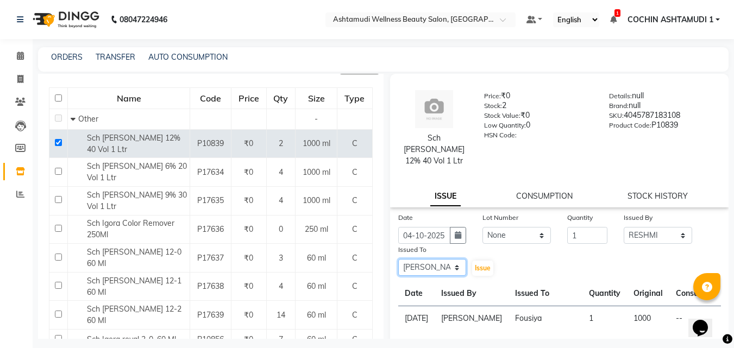
click at [398, 259] on select "Select Aiswarya B Ankith(URAJ) BINU MANGAR COCHIN ASHTAMUDI Danish Fousiya Jish…" at bounding box center [432, 267] width 68 height 17
click at [476, 264] on span "Issue" at bounding box center [483, 268] width 16 height 8
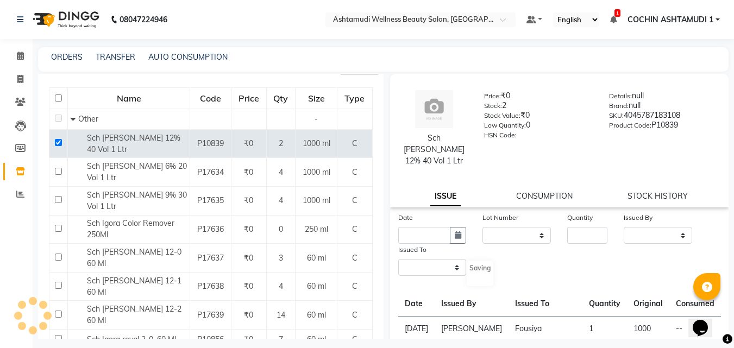
select select
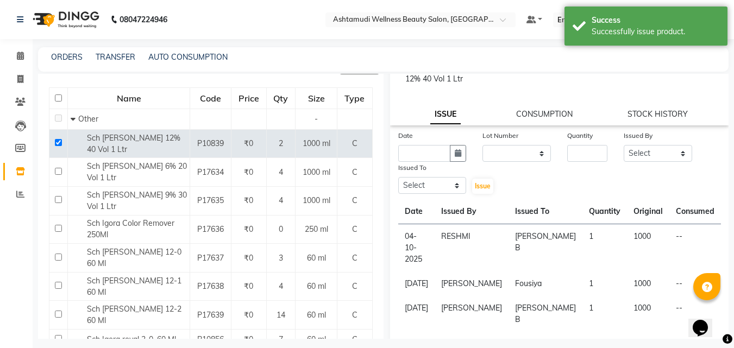
scroll to position [163, 0]
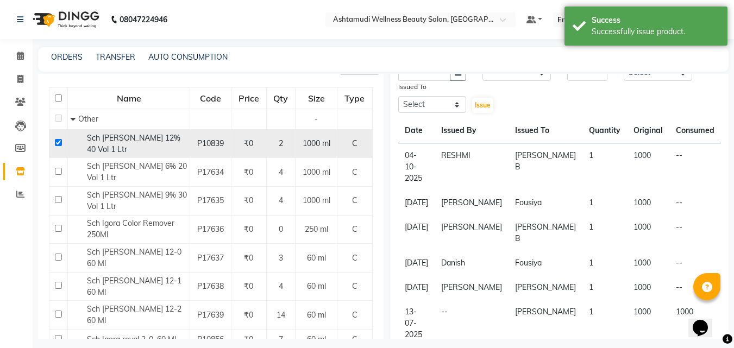
click at [59, 139] on input "checkbox" at bounding box center [58, 142] width 7 height 7
checkbox input "false"
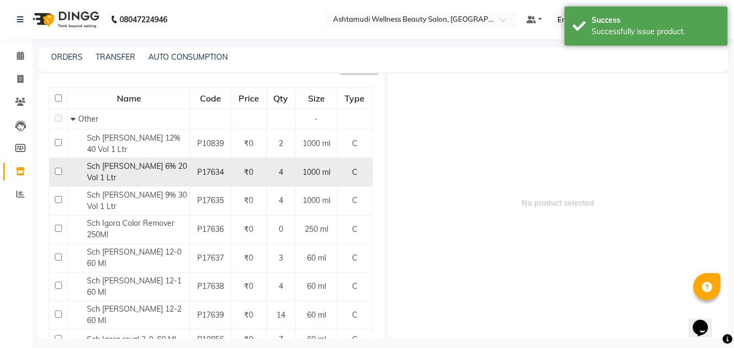
scroll to position [0, 0]
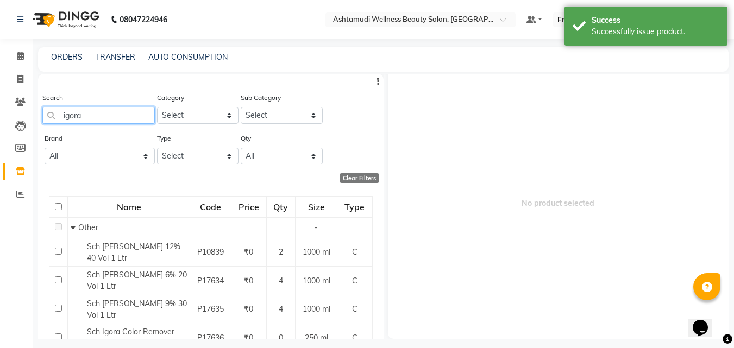
click at [110, 116] on input "igora" at bounding box center [98, 115] width 112 height 17
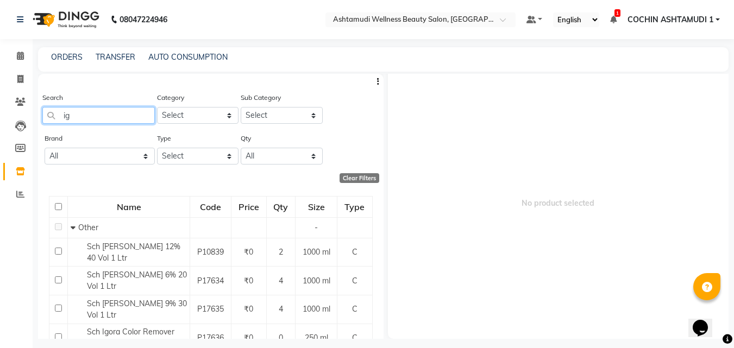
type input "i"
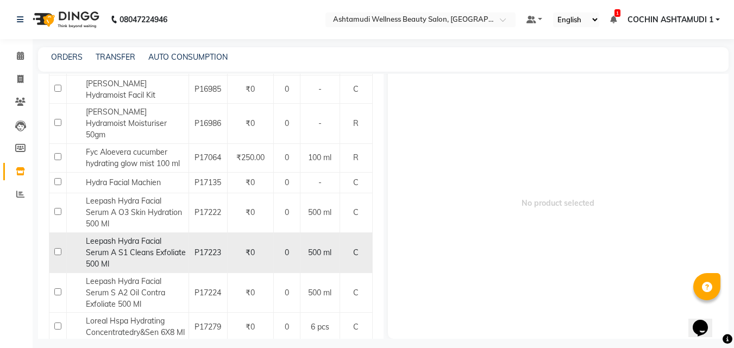
scroll to position [217, 0]
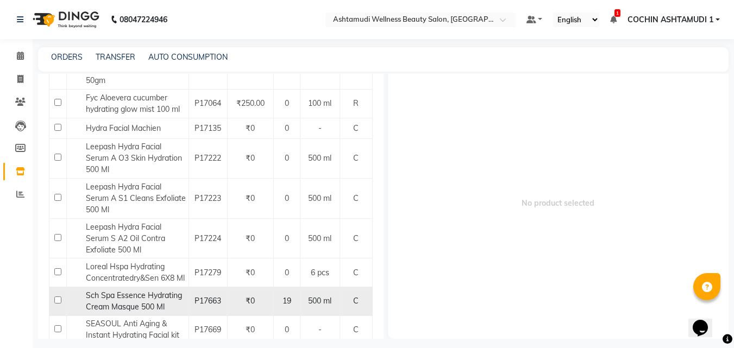
type input "hydra"
click at [58, 297] on input "checkbox" at bounding box center [57, 300] width 7 height 7
checkbox input "true"
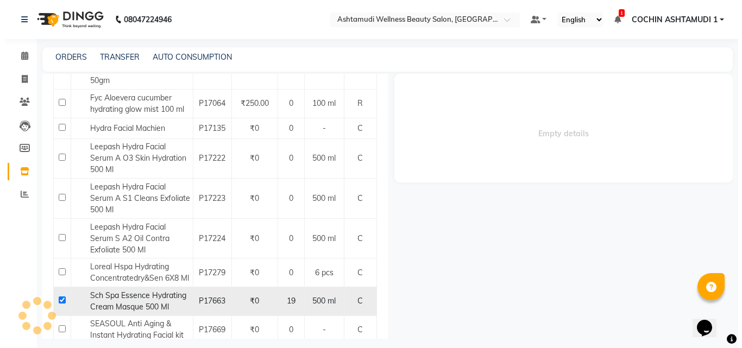
scroll to position [0, 0]
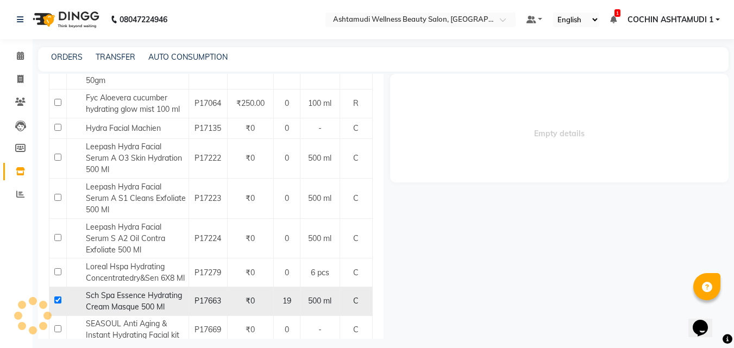
select select
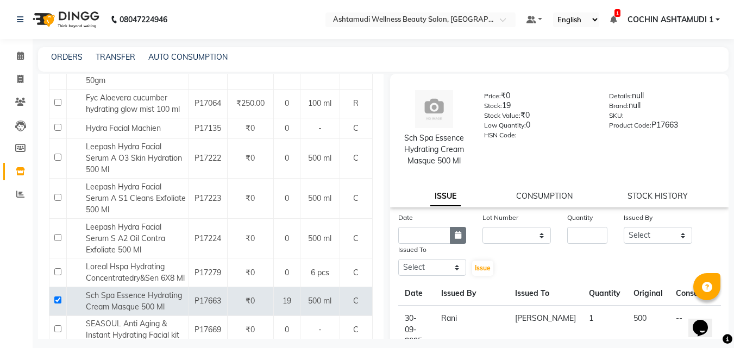
click at [455, 232] on icon "button" at bounding box center [458, 235] width 7 height 8
select select "10"
select select "2025"
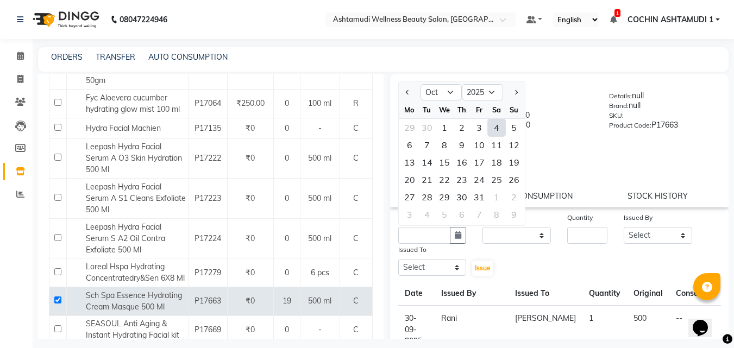
click at [500, 122] on div "4" at bounding box center [496, 127] width 17 height 17
type input "04-10-2025"
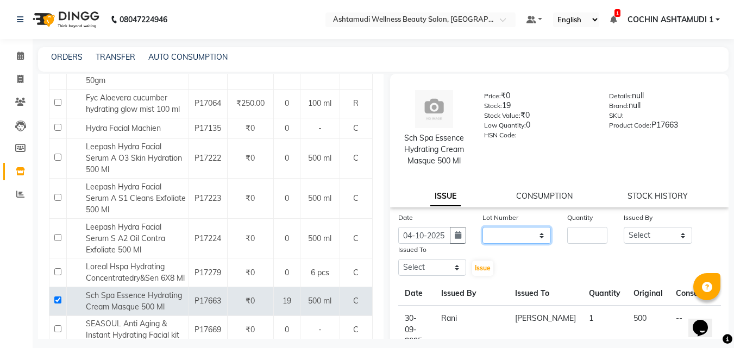
click at [507, 235] on select "None" at bounding box center [516, 235] width 68 height 17
select select "0: null"
click at [482, 227] on select "None" at bounding box center [516, 235] width 68 height 17
click at [571, 230] on input "number" at bounding box center [587, 235] width 40 height 17
type input "1"
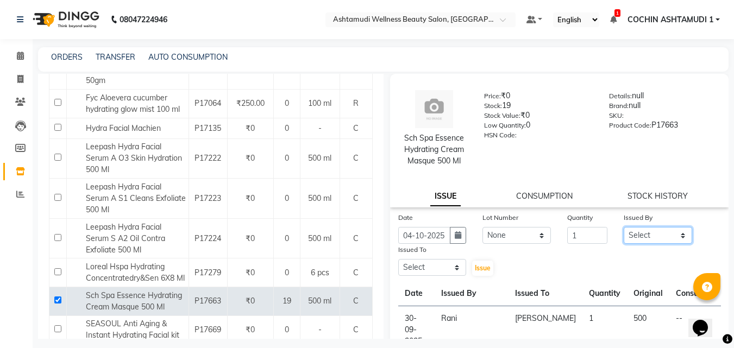
click at [630, 236] on select "Select Aiswarya B Ankith(URAJ) BINU MANGAR COCHIN ASHTAMUDI Danish Fousiya Jish…" at bounding box center [658, 235] width 68 height 17
select select "88283"
click at [624, 227] on select "Select Aiswarya B Ankith(URAJ) BINU MANGAR COCHIN ASHTAMUDI Danish Fousiya Jish…" at bounding box center [658, 235] width 68 height 17
click at [421, 266] on select "Select Aiswarya B Ankith(URAJ) BINU MANGAR COCHIN ASHTAMUDI Danish Fousiya Jish…" at bounding box center [432, 267] width 68 height 17
select select "77499"
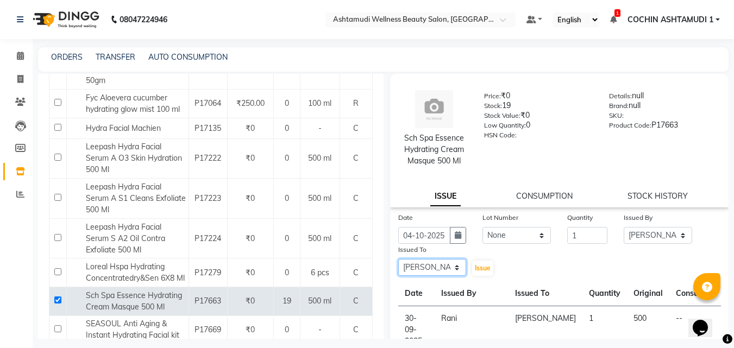
click at [398, 259] on select "Select Aiswarya B Ankith(URAJ) BINU MANGAR COCHIN ASHTAMUDI Danish Fousiya Jish…" at bounding box center [432, 267] width 68 height 17
click at [480, 268] on span "Issue" at bounding box center [483, 268] width 16 height 8
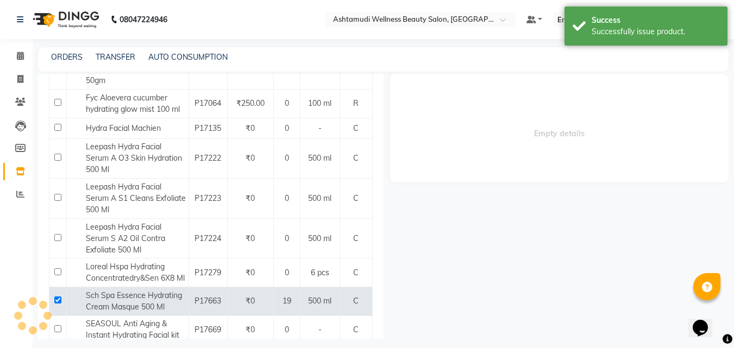
select select
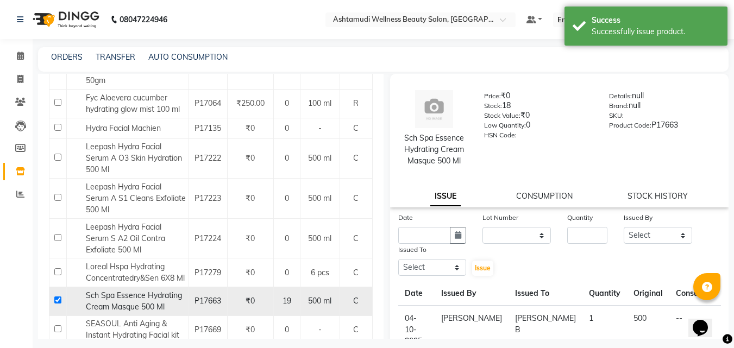
click at [60, 297] on input "checkbox" at bounding box center [57, 300] width 7 height 7
checkbox input "false"
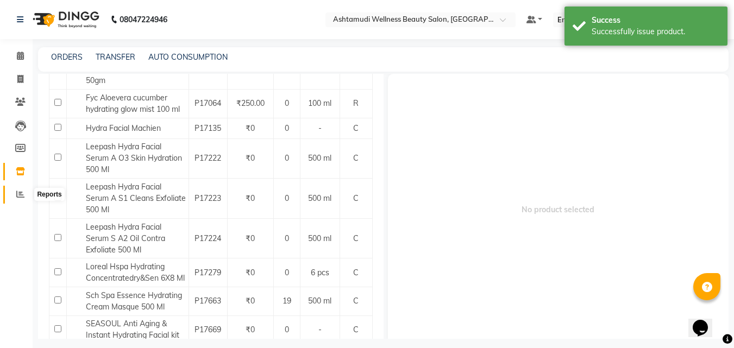
click at [17, 196] on icon at bounding box center [20, 194] width 8 height 8
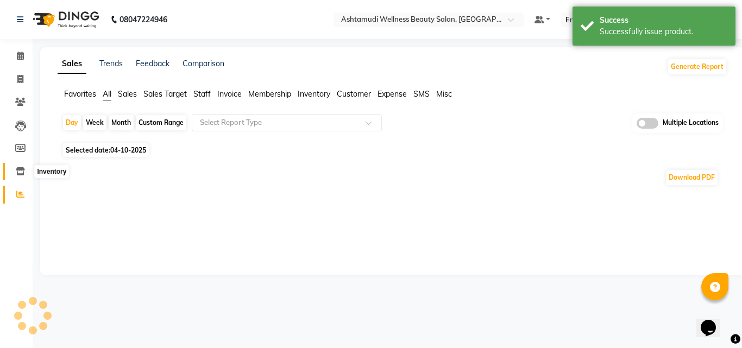
click at [20, 174] on icon at bounding box center [20, 171] width 9 height 8
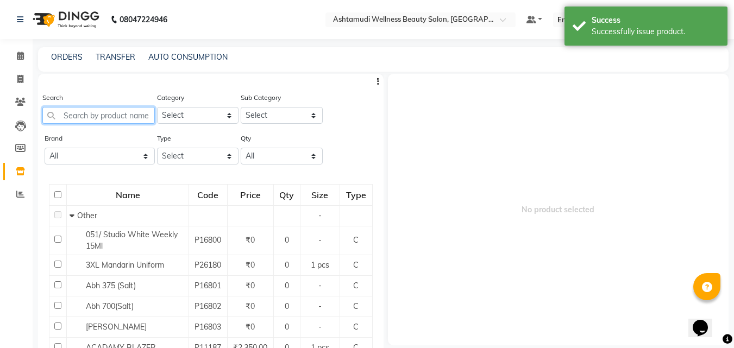
click at [81, 121] on input "text" at bounding box center [98, 115] width 112 height 17
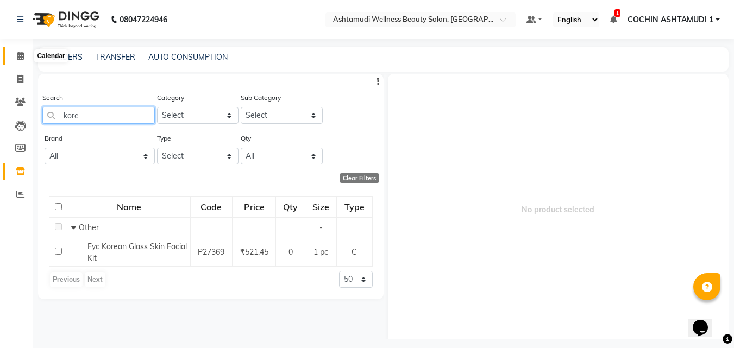
type input "kore"
click at [14, 55] on span at bounding box center [20, 56] width 19 height 12
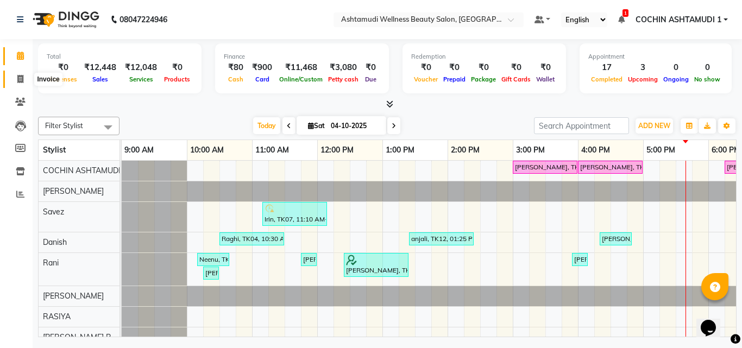
click at [17, 73] on span at bounding box center [20, 79] width 19 height 12
select select "service"
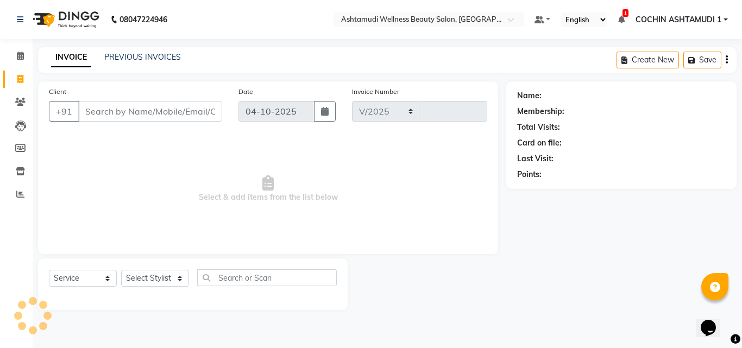
select select "4632"
type input "5625"
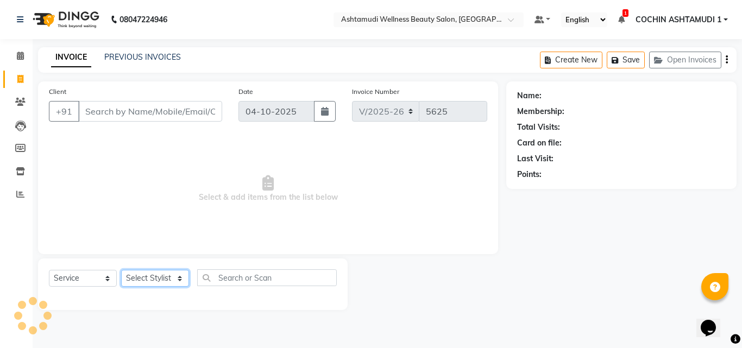
click at [139, 278] on select "Select Stylist" at bounding box center [155, 278] width 68 height 17
click at [121, 270] on select "Select Stylist [PERSON_NAME](URAJ) [PERSON_NAME] COCHIN ASHTAMUDI Danish Fousiy…" at bounding box center [155, 278] width 68 height 17
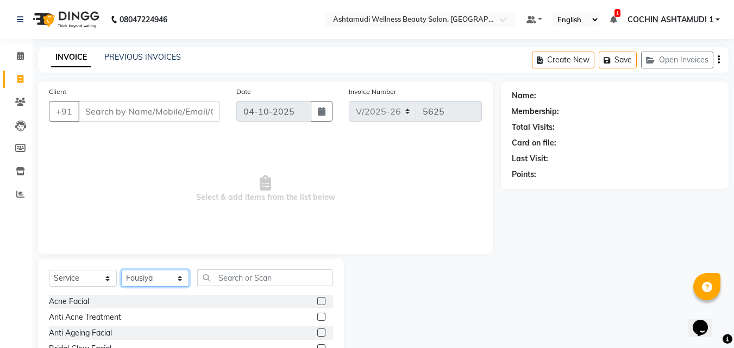
click at [144, 280] on select "Select Stylist [PERSON_NAME](URAJ) [PERSON_NAME] COCHIN ASHTAMUDI Danish Fousiy…" at bounding box center [155, 278] width 68 height 17
select select "61969"
click at [121, 270] on select "Select Stylist [PERSON_NAME](URAJ) [PERSON_NAME] COCHIN ASHTAMUDI Danish Fousiy…" at bounding box center [155, 278] width 68 height 17
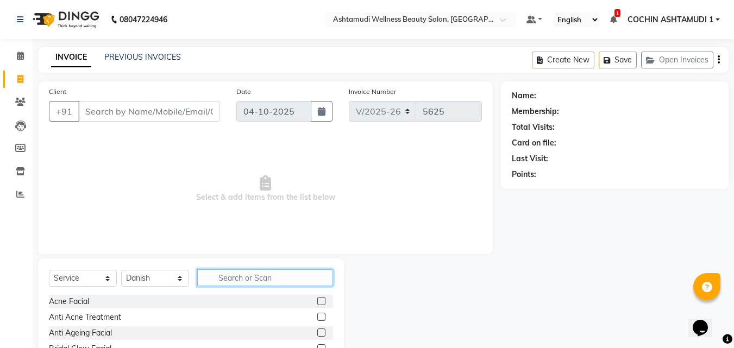
click at [219, 270] on input "text" at bounding box center [265, 277] width 136 height 17
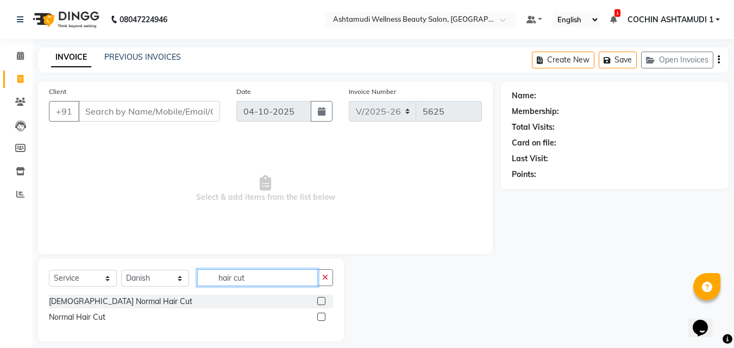
type input "hair cut"
click at [95, 295] on div "[DEMOGRAPHIC_DATA] Normal Hair Cut" at bounding box center [191, 302] width 284 height 14
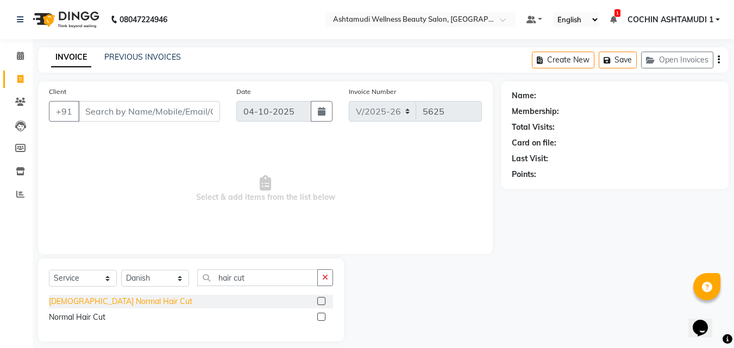
click at [117, 304] on div "[DEMOGRAPHIC_DATA] Normal Hair Cut" at bounding box center [120, 301] width 143 height 11
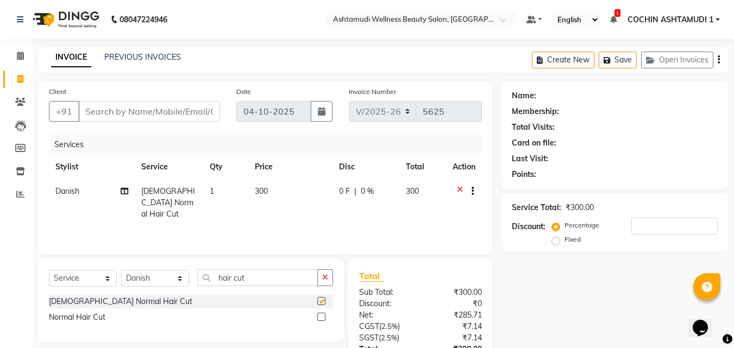
checkbox input "false"
drag, startPoint x: 252, startPoint y: 281, endPoint x: 174, endPoint y: 282, distance: 78.2
click at [174, 282] on div "Select Service Product Membership Package Voucher Prepaid Gift Card Select Styl…" at bounding box center [191, 282] width 284 height 26
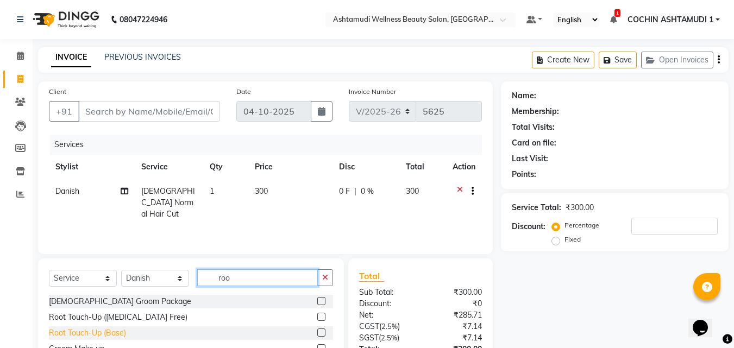
type input "roo"
click at [88, 331] on div "Root Touch-Up (Base)" at bounding box center [87, 333] width 77 height 11
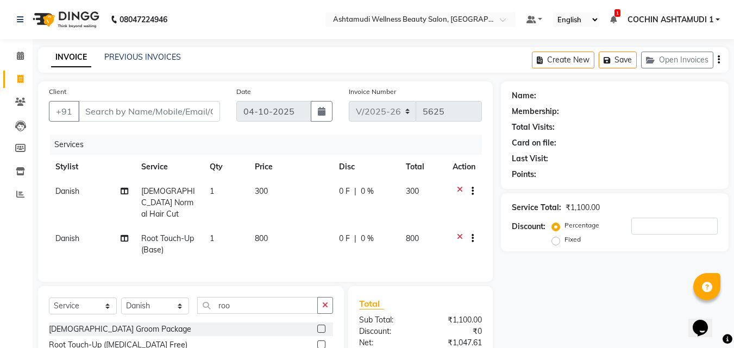
checkbox input "false"
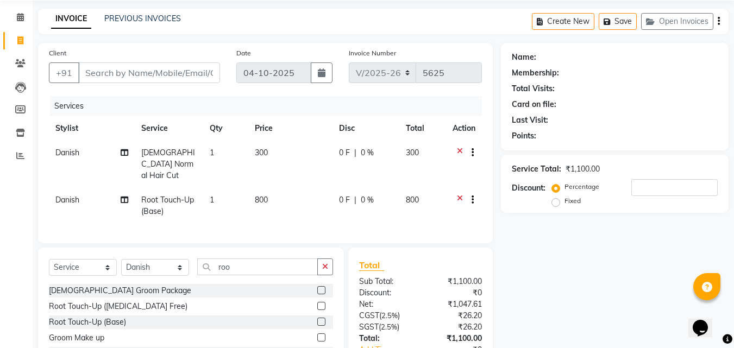
scroll to position [111, 0]
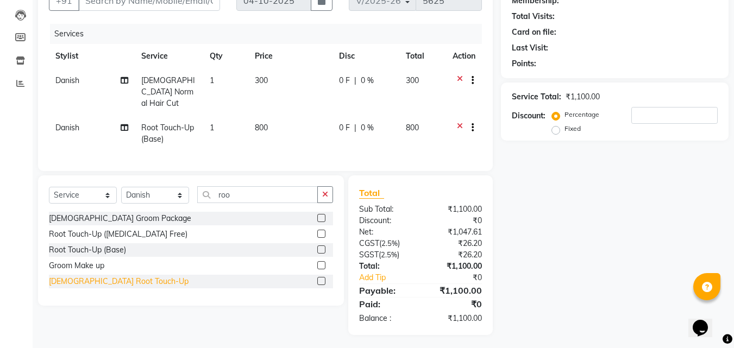
click at [65, 280] on div "[DEMOGRAPHIC_DATA] Root Touch-Up" at bounding box center [119, 281] width 140 height 11
checkbox input "false"
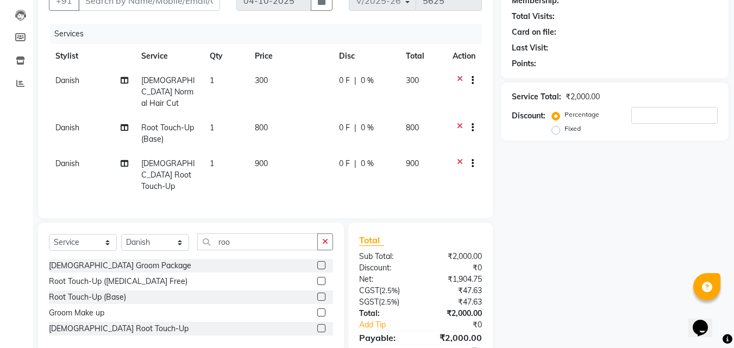
click at [459, 122] on icon at bounding box center [460, 129] width 6 height 14
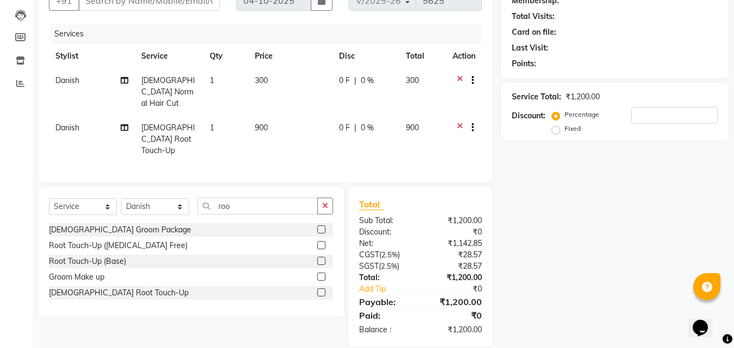
scroll to position [0, 0]
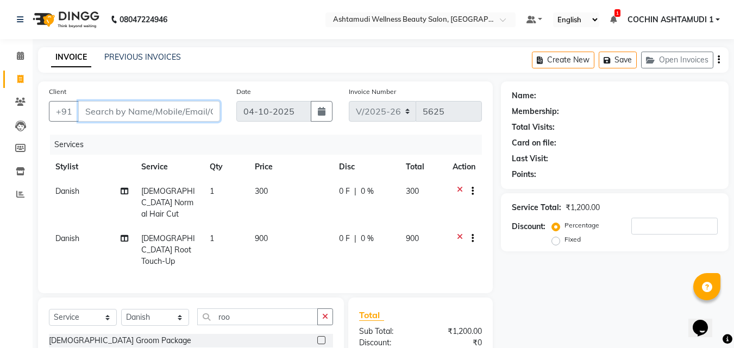
click at [112, 113] on input "Client" at bounding box center [149, 111] width 142 height 21
type input "9"
type input "0"
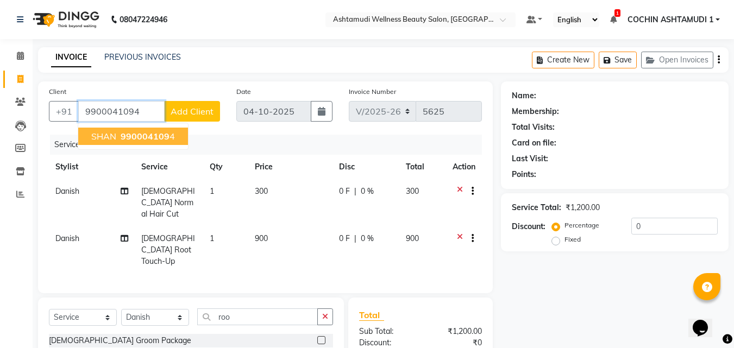
type input "9900041094"
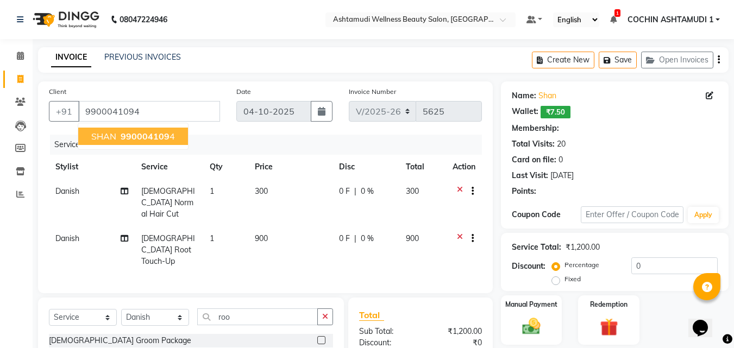
select select "1: Object"
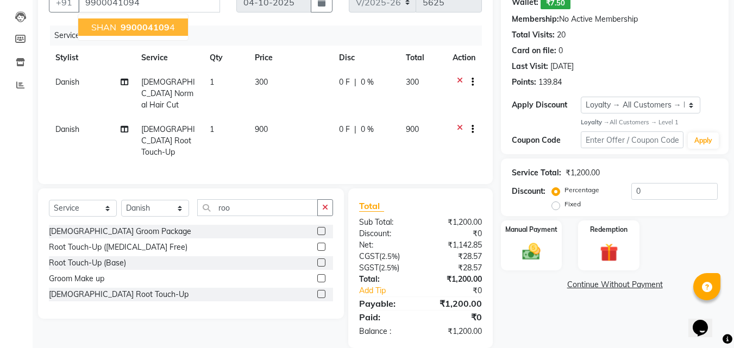
scroll to position [111, 0]
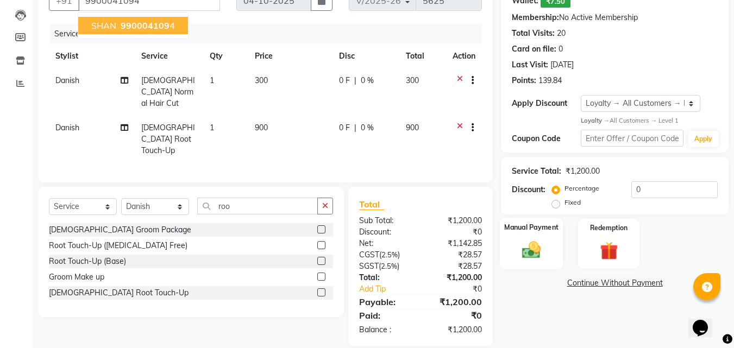
click at [537, 248] on img at bounding box center [531, 251] width 30 height 22
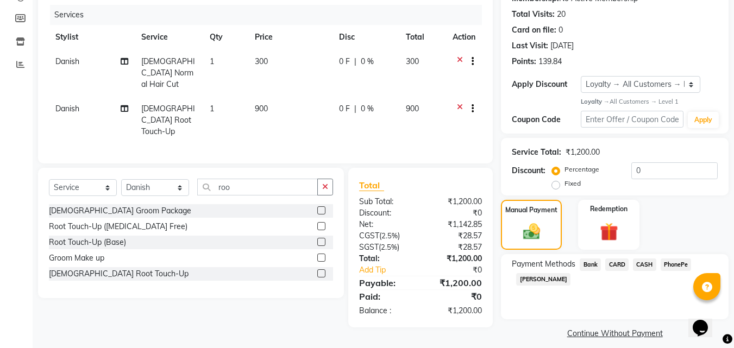
scroll to position [140, 0]
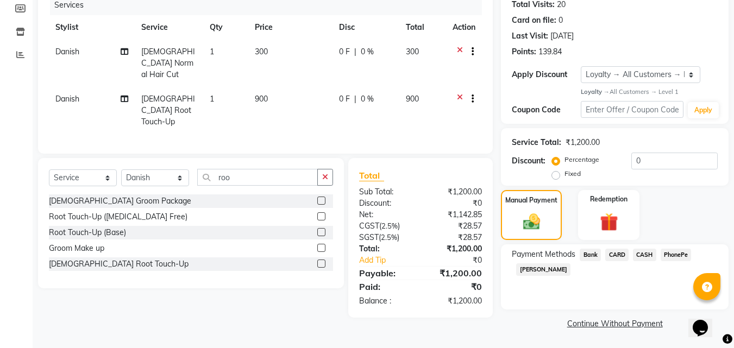
click at [679, 254] on span "PhonePe" at bounding box center [675, 255] width 31 height 12
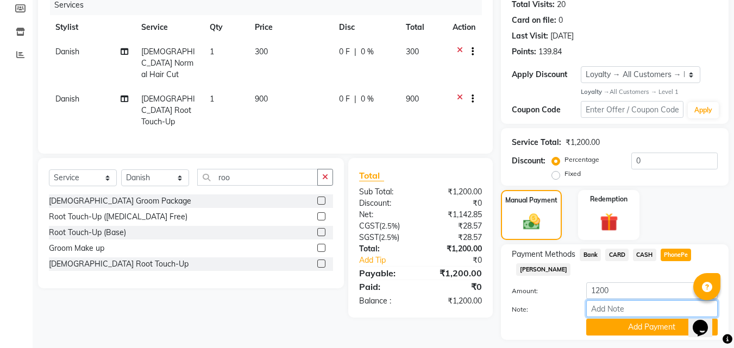
click at [609, 304] on input "Note:" at bounding box center [651, 308] width 131 height 17
type input "[PERSON_NAME]"
click at [634, 320] on button "Add Payment" at bounding box center [651, 327] width 131 height 17
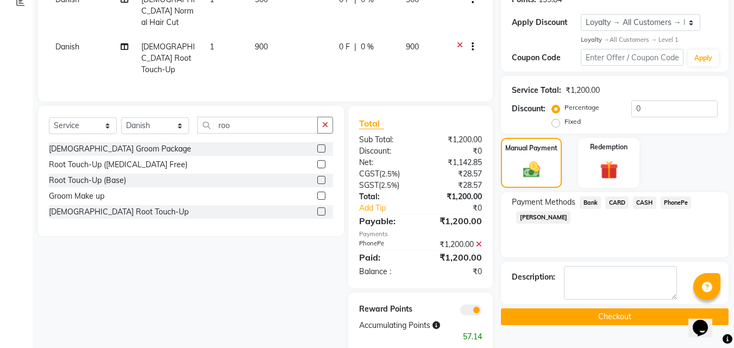
scroll to position [199, 0]
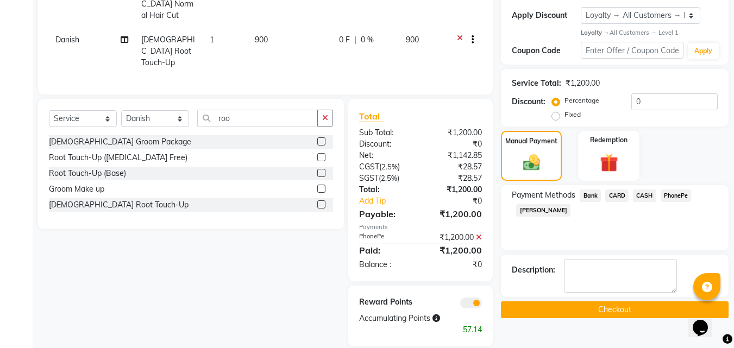
click at [615, 310] on button "Checkout" at bounding box center [615, 309] width 228 height 17
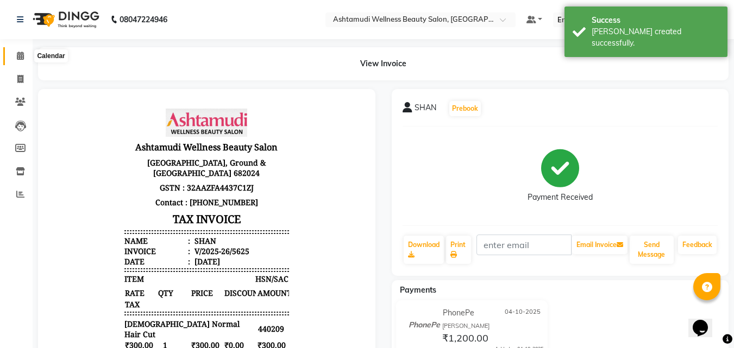
click at [22, 52] on icon at bounding box center [20, 56] width 7 height 8
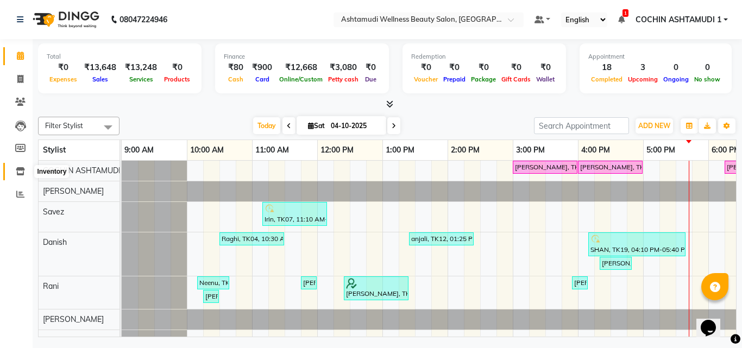
click at [22, 172] on icon at bounding box center [20, 171] width 9 height 8
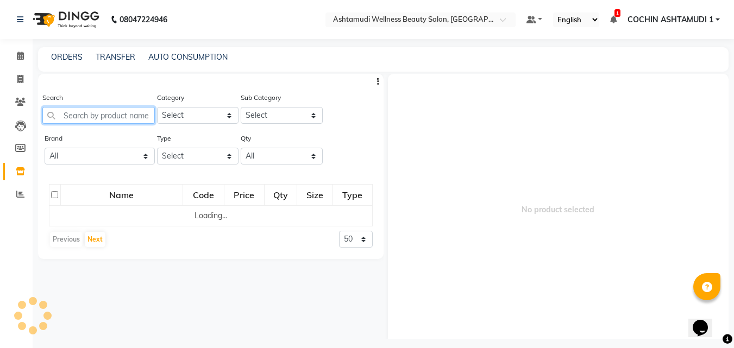
click at [75, 119] on input "text" at bounding box center [98, 115] width 112 height 17
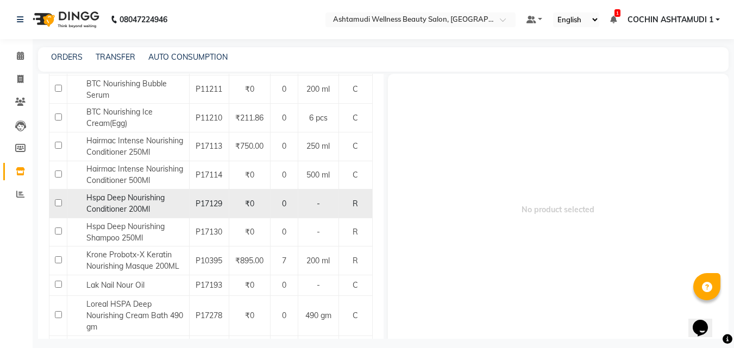
scroll to position [217, 0]
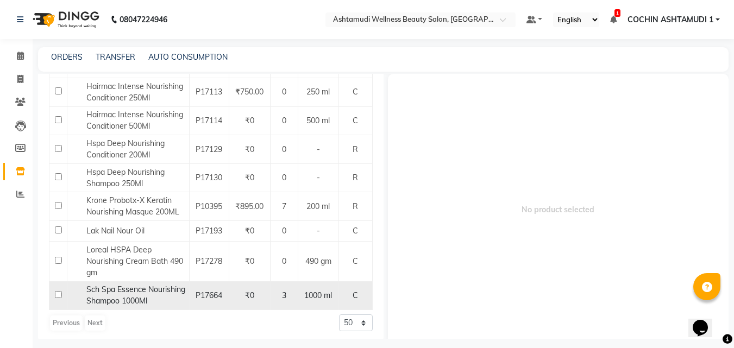
type input "nour"
click at [110, 297] on span "Sch Spa Essence Nourishing Shampoo 1000Ml" at bounding box center [135, 295] width 99 height 21
select select
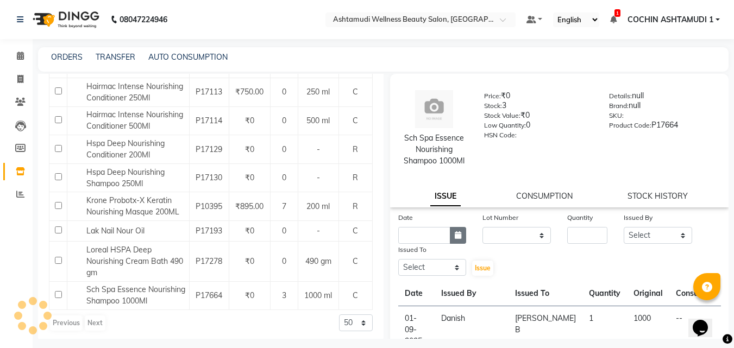
click at [457, 236] on icon "button" at bounding box center [458, 235] width 7 height 8
select select "10"
select select "2025"
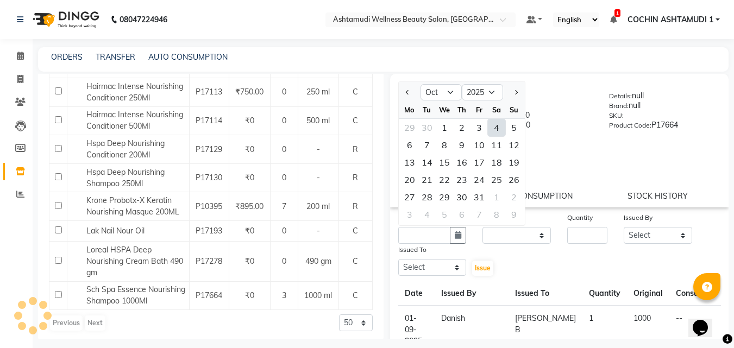
click at [499, 129] on div "4" at bounding box center [496, 127] width 17 height 17
type input "04-10-2025"
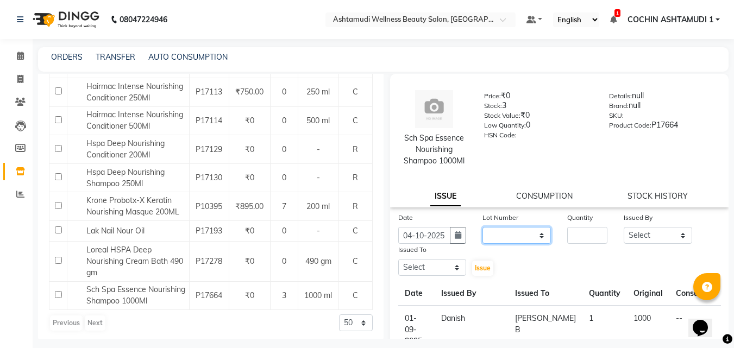
click at [510, 234] on select "None" at bounding box center [516, 235] width 68 height 17
select select "0: null"
click at [482, 227] on select "None" at bounding box center [516, 235] width 68 height 17
click at [579, 240] on input "number" at bounding box center [587, 235] width 40 height 17
type input "1"
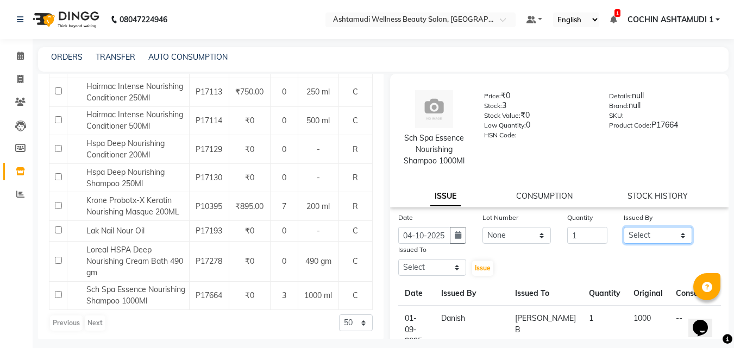
click at [639, 229] on select "Select Aiswarya B Ankith(URAJ) BINU MANGAR COCHIN ASHTAMUDI Danish Fousiya Jish…" at bounding box center [658, 235] width 68 height 17
select select "44402"
click at [624, 227] on select "Select Aiswarya B Ankith(URAJ) BINU MANGAR COCHIN ASHTAMUDI Danish Fousiya Jish…" at bounding box center [658, 235] width 68 height 17
click at [420, 273] on select "Select Aiswarya B Ankith(URAJ) BINU MANGAR COCHIN ASHTAMUDI Danish Fousiya Jish…" at bounding box center [432, 267] width 68 height 17
select select "77499"
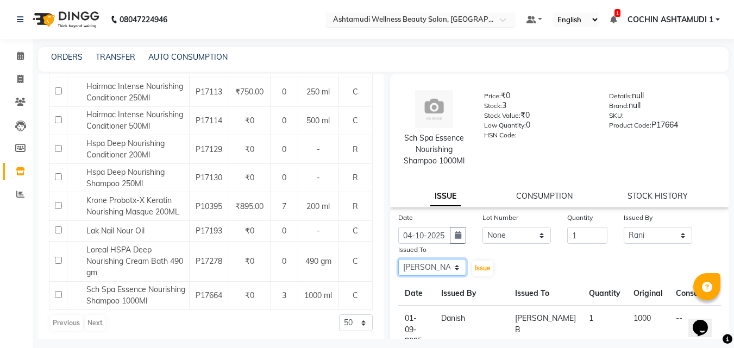
click at [398, 259] on select "Select Aiswarya B Ankith(URAJ) BINU MANGAR COCHIN ASHTAMUDI Danish Fousiya Jish…" at bounding box center [432, 267] width 68 height 17
click at [476, 271] on span "Issue" at bounding box center [483, 268] width 16 height 8
select select
click at [16, 78] on span at bounding box center [20, 79] width 19 height 12
select select "service"
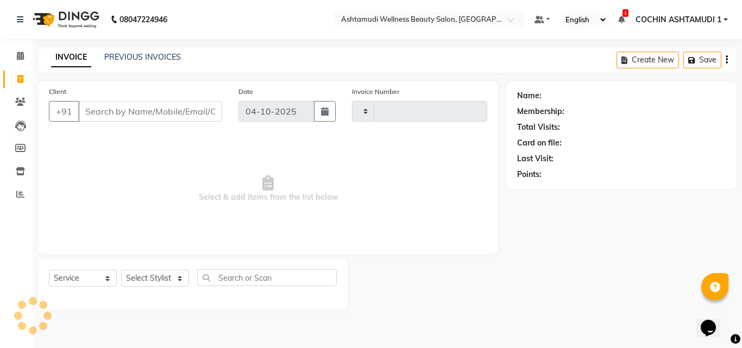
type input "5626"
select select "4632"
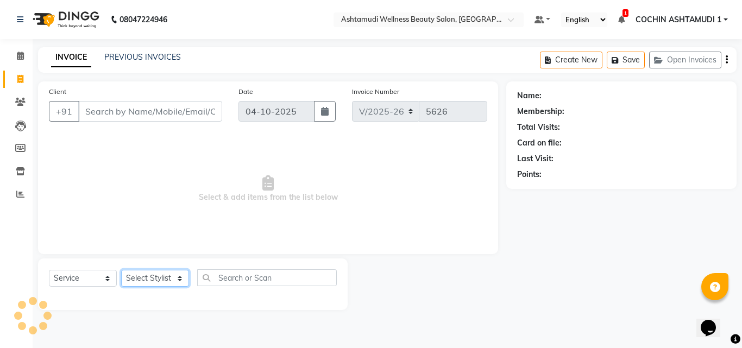
click at [169, 275] on select "Select Stylist" at bounding box center [155, 278] width 68 height 17
select select "91339"
click at [121, 270] on select "Select Stylist [PERSON_NAME](URAJ) [PERSON_NAME] COCHIN ASHTAMUDI Danish Fousiy…" at bounding box center [155, 278] width 68 height 17
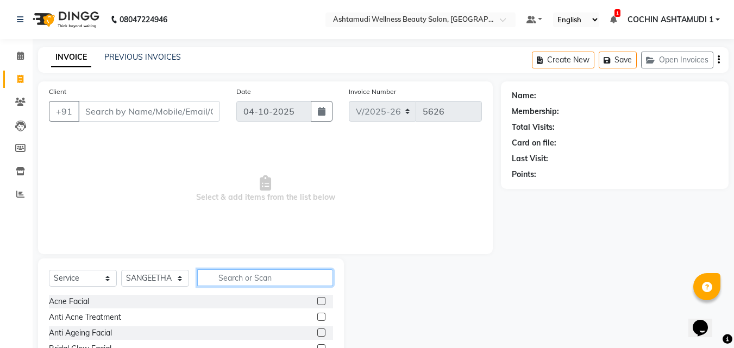
click at [260, 285] on input "text" at bounding box center [265, 277] width 136 height 17
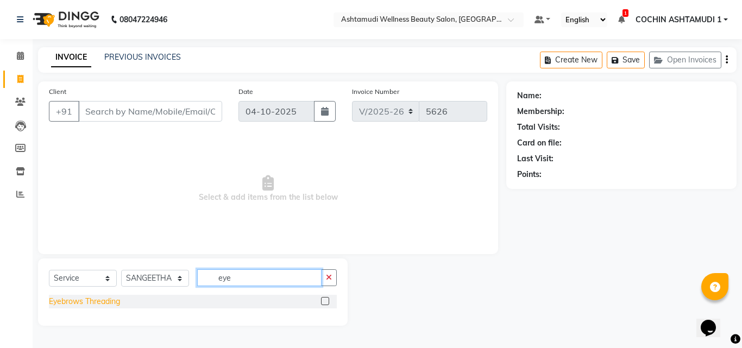
type input "eye"
click at [112, 300] on div "Eyebrows Threading" at bounding box center [84, 301] width 71 height 11
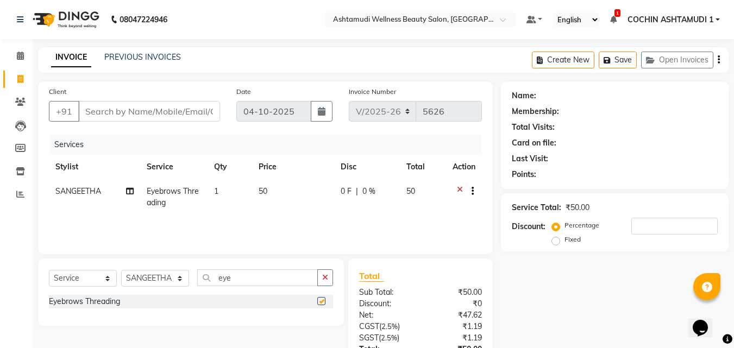
checkbox input "false"
click at [125, 106] on input "Client" at bounding box center [149, 111] width 142 height 21
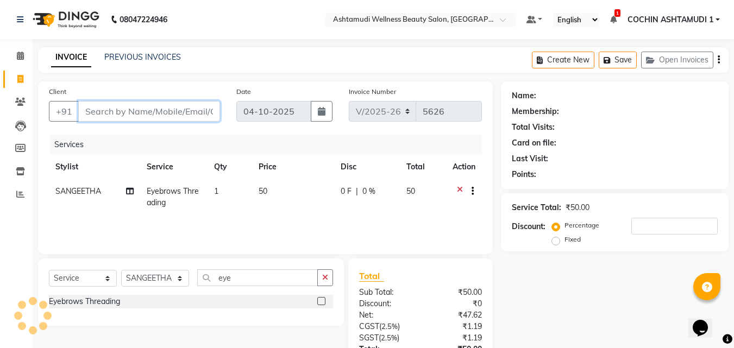
type input "1"
type input "0"
type input "12345678"
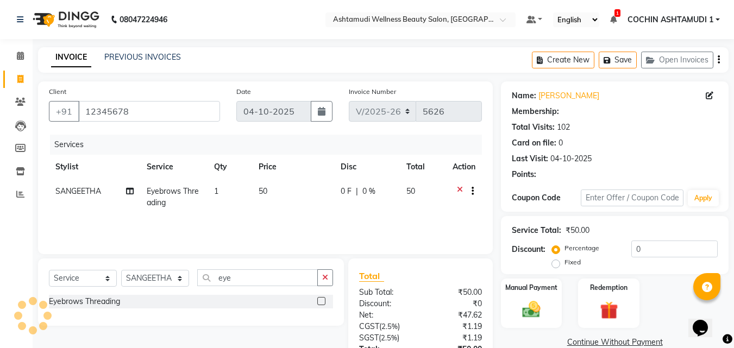
select select "1: Object"
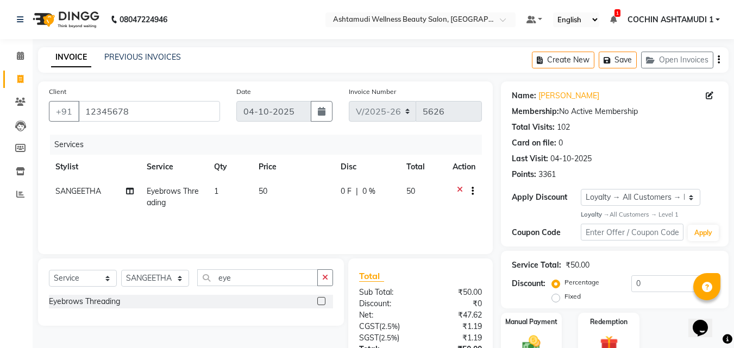
scroll to position [86, 0]
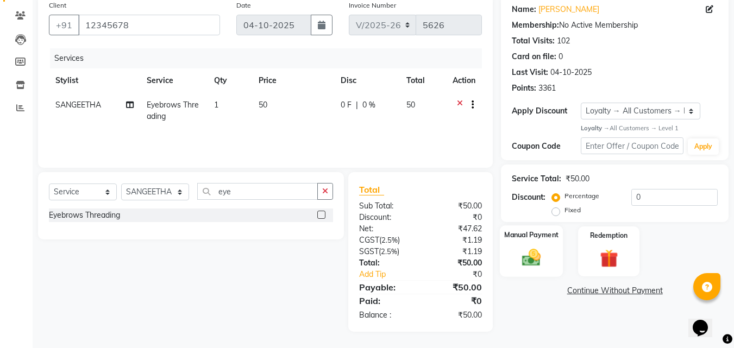
click at [510, 237] on label "Manual Payment" at bounding box center [531, 235] width 54 height 10
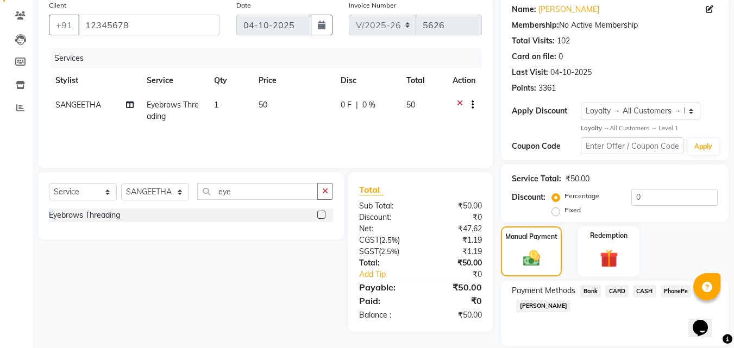
click at [681, 294] on span "PhonePe" at bounding box center [675, 291] width 31 height 12
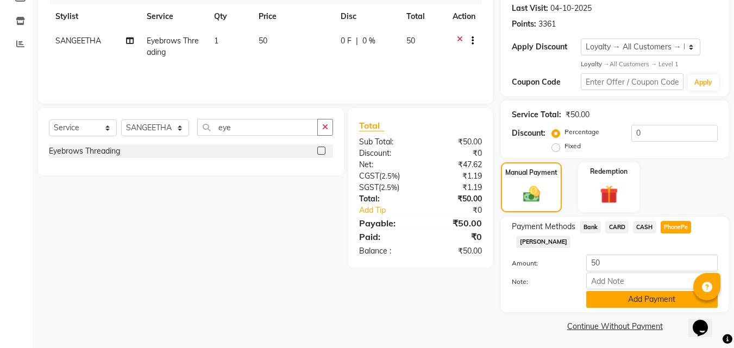
scroll to position [153, 0]
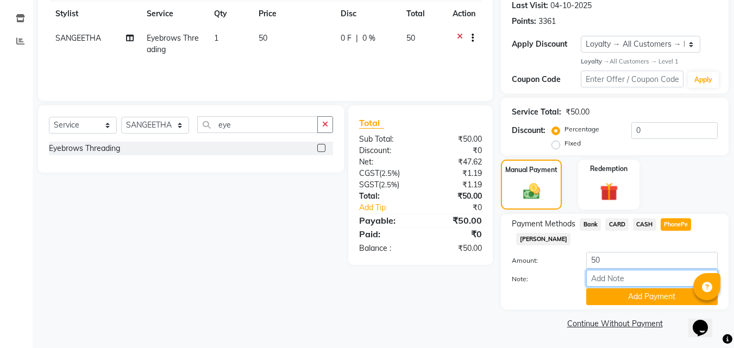
click at [630, 278] on input "Note:" at bounding box center [651, 278] width 131 height 17
type input "RAGHI"
click at [617, 291] on button "Add Payment" at bounding box center [651, 296] width 131 height 17
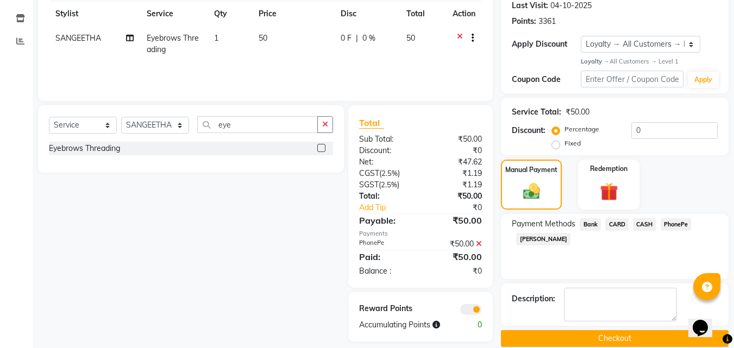
scroll to position [168, 0]
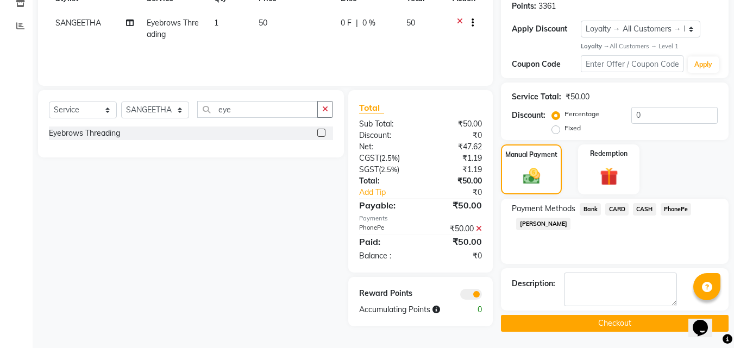
click at [533, 322] on button "Checkout" at bounding box center [615, 323] width 228 height 17
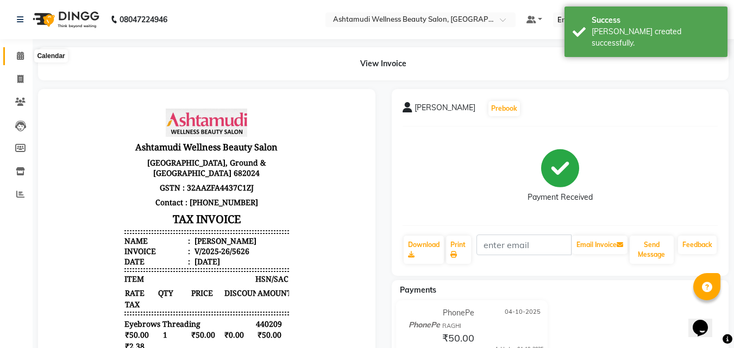
click at [20, 56] on icon at bounding box center [20, 56] width 7 height 8
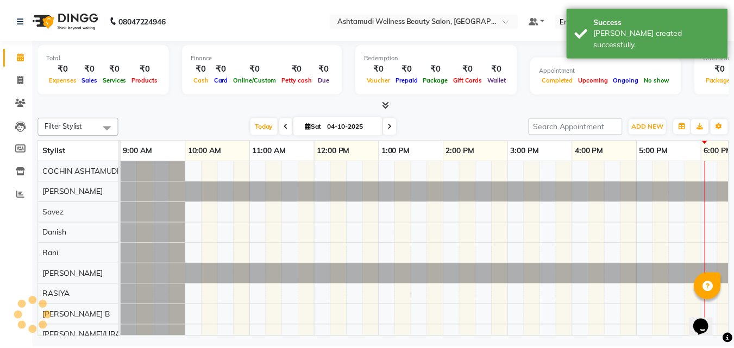
scroll to position [0, 168]
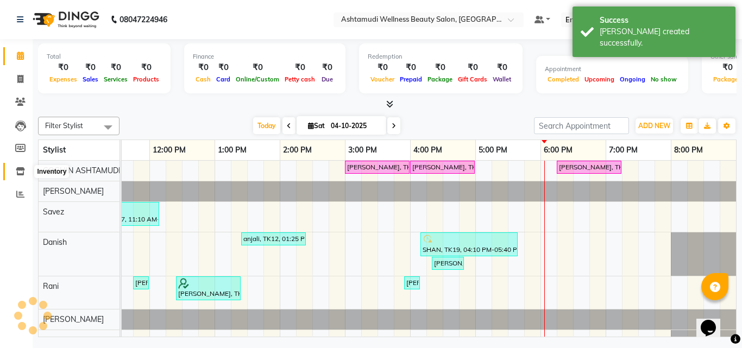
click at [22, 170] on icon at bounding box center [20, 171] width 9 height 8
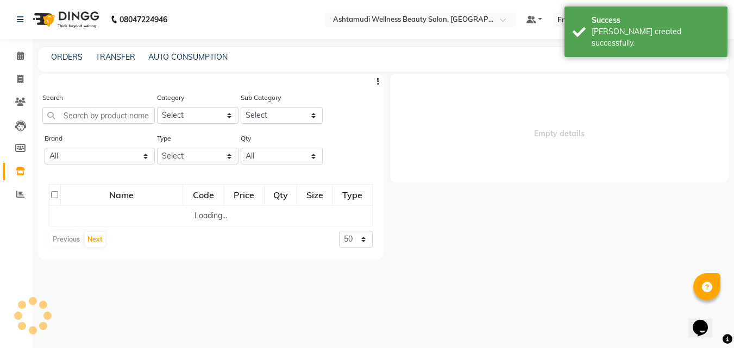
select select
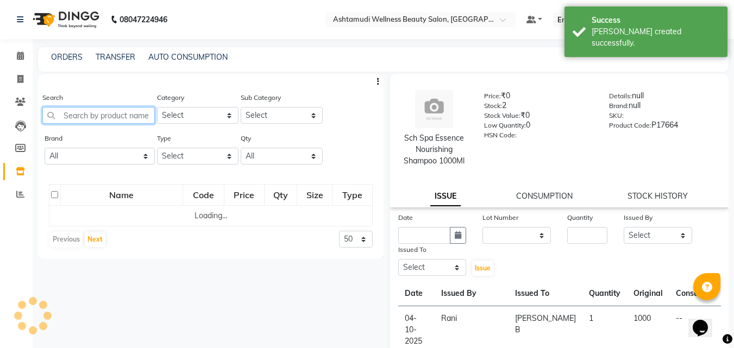
click at [83, 112] on input "text" at bounding box center [98, 115] width 112 height 17
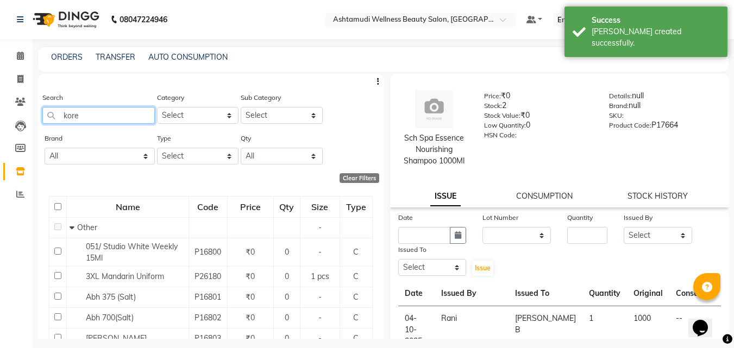
type input "[GEOGRAPHIC_DATA]"
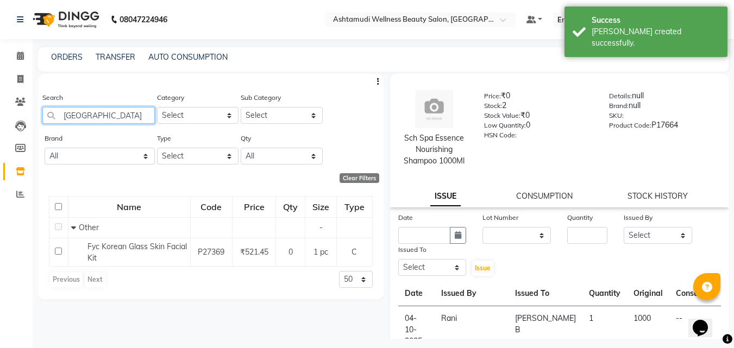
click at [69, 112] on input "[GEOGRAPHIC_DATA]" at bounding box center [98, 115] width 112 height 17
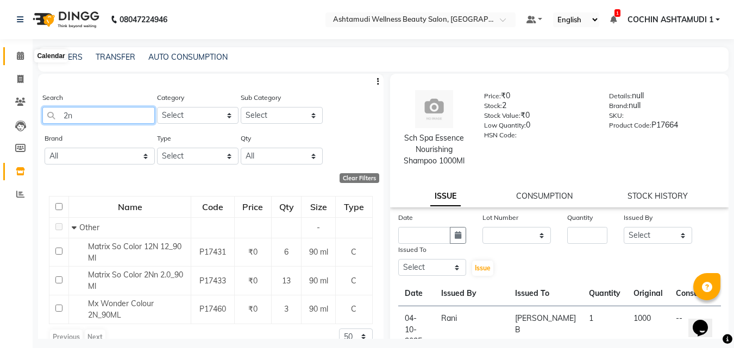
type input "2n"
click at [21, 54] on icon at bounding box center [20, 56] width 7 height 8
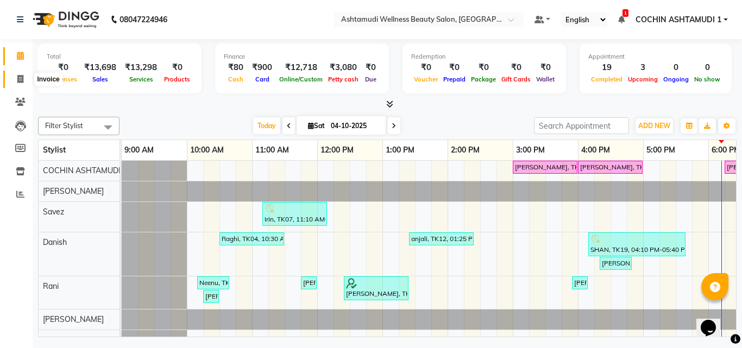
click at [18, 75] on icon at bounding box center [20, 79] width 6 height 8
select select "service"
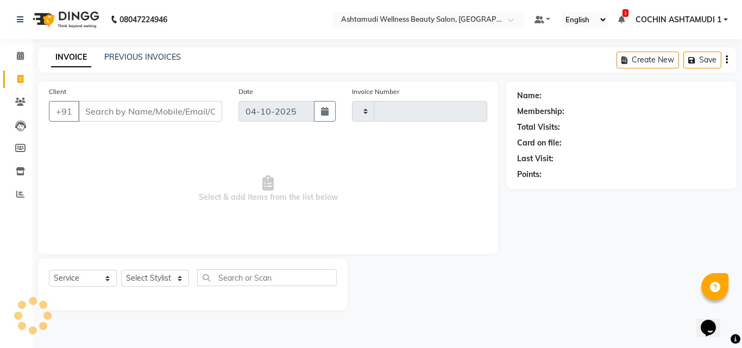
type input "5627"
select select "4632"
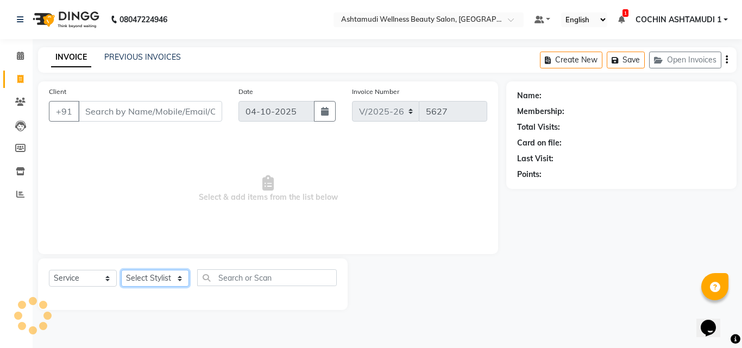
click at [151, 280] on select "Select Stylist" at bounding box center [155, 278] width 68 height 17
select select "44402"
click at [121, 270] on select "Select Stylist [PERSON_NAME](URAJ) [PERSON_NAME] COCHIN ASHTAMUDI Danish Fousiy…" at bounding box center [155, 278] width 68 height 17
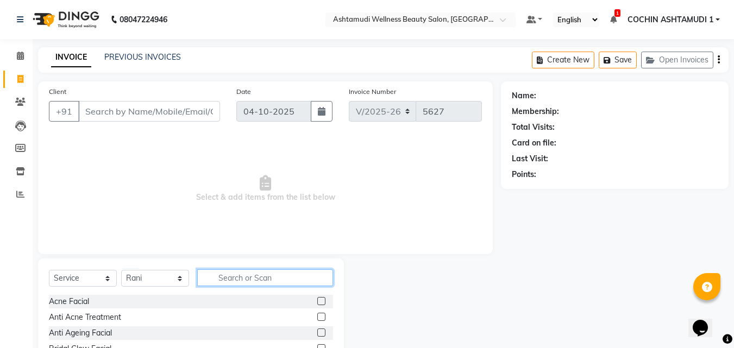
click at [247, 278] on input "text" at bounding box center [265, 277] width 136 height 17
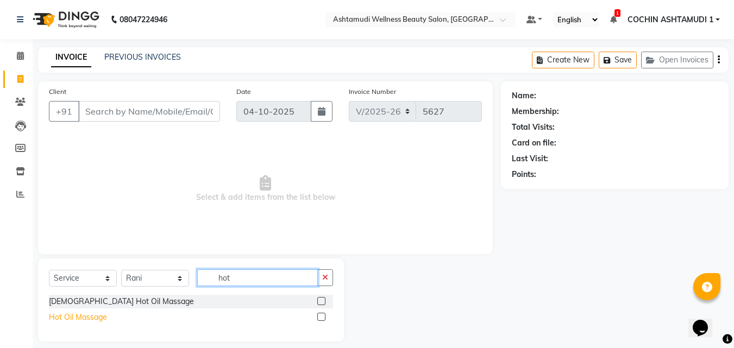
type input "hot"
click at [80, 316] on div "Hot Oil Massage" at bounding box center [78, 317] width 58 height 11
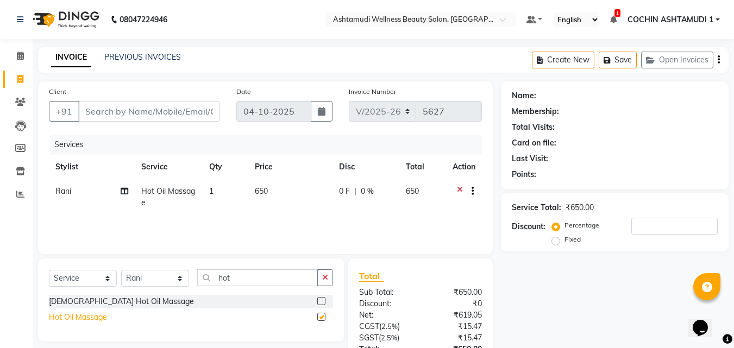
checkbox input "false"
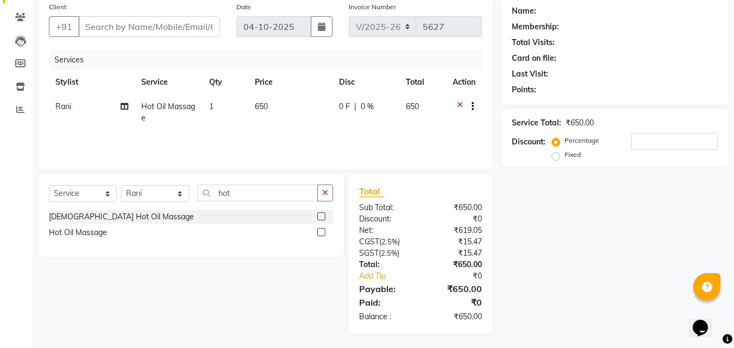
scroll to position [86, 0]
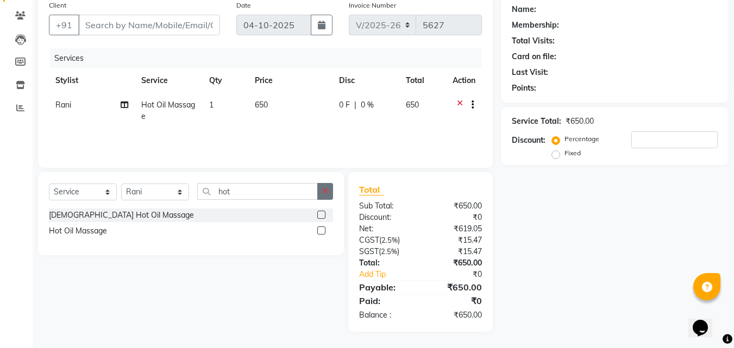
click at [324, 190] on icon "button" at bounding box center [325, 191] width 6 height 8
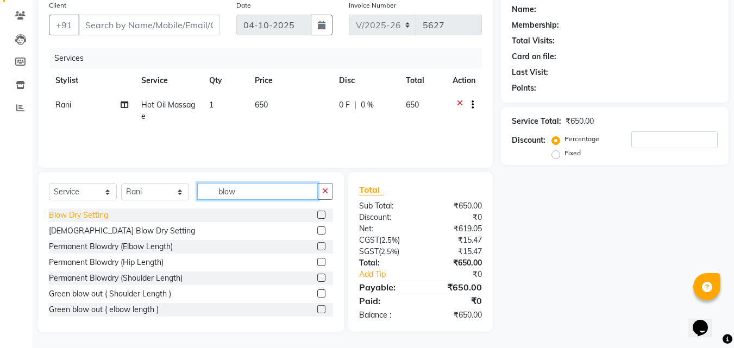
type input "blow"
click at [98, 211] on div "Blow Dry Setting" at bounding box center [78, 215] width 59 height 11
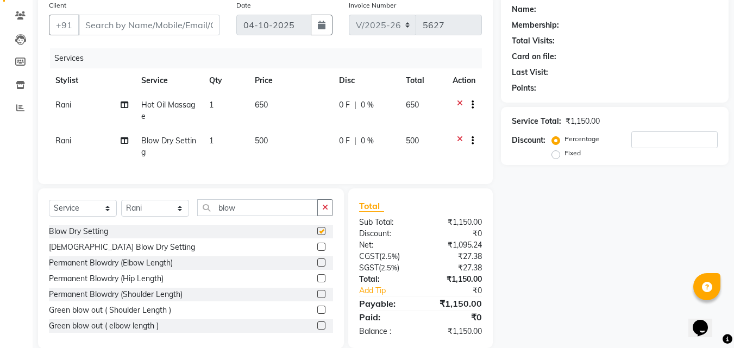
checkbox input "false"
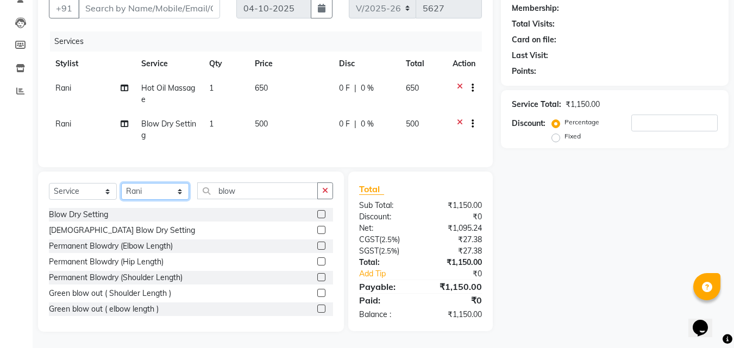
click at [149, 184] on select "Select Stylist [PERSON_NAME](URAJ) [PERSON_NAME] COCHIN ASHTAMUDI Danish Fousiy…" at bounding box center [155, 191] width 68 height 17
select select "80731"
click at [121, 183] on select "Select Stylist [PERSON_NAME](URAJ) [PERSON_NAME] COCHIN ASHTAMUDI Danish Fousiy…" at bounding box center [155, 191] width 68 height 17
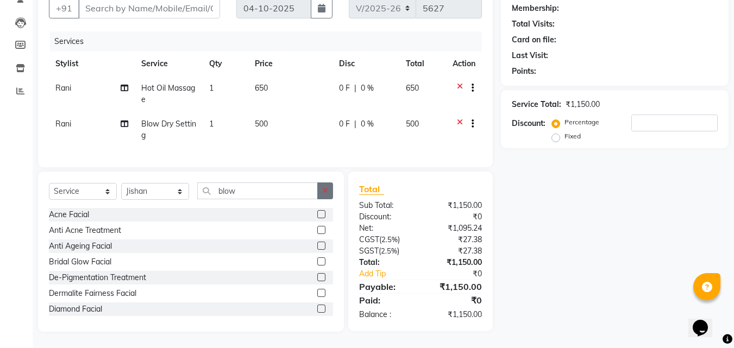
click at [329, 188] on button "button" at bounding box center [325, 190] width 16 height 17
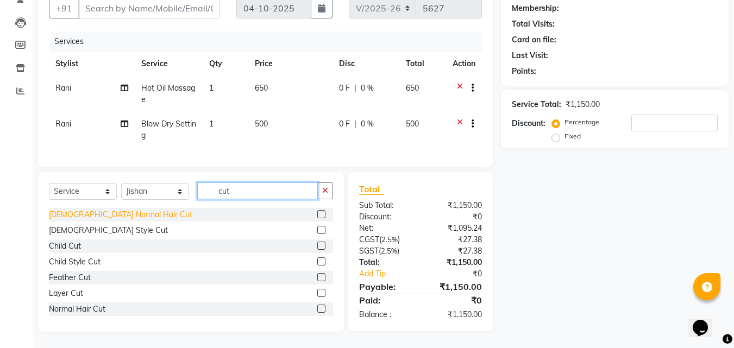
type input "cut"
click at [119, 215] on div "[DEMOGRAPHIC_DATA] Normal Hair Cut" at bounding box center [120, 214] width 143 height 11
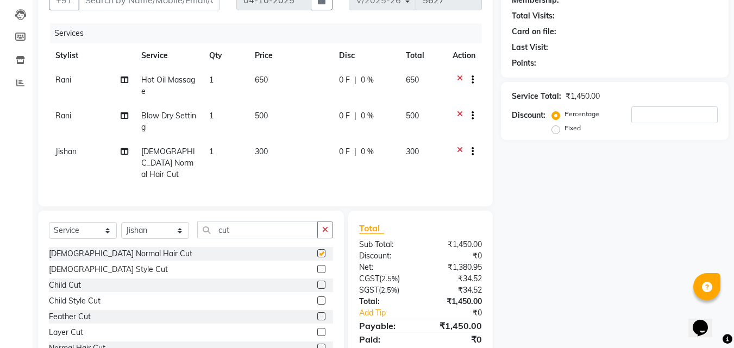
checkbox input "false"
click at [325, 226] on icon "button" at bounding box center [325, 230] width 6 height 8
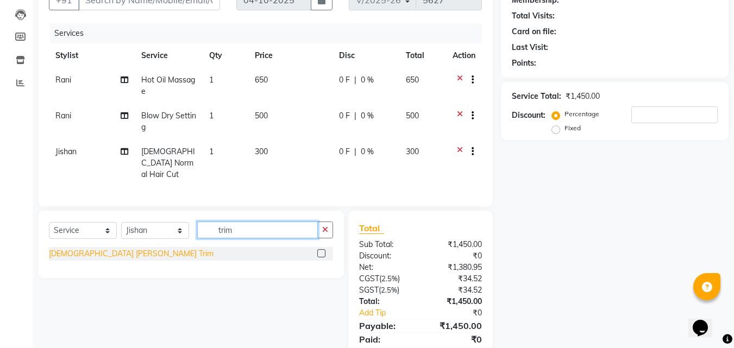
type input "trim"
click at [94, 255] on div "[DEMOGRAPHIC_DATA] [PERSON_NAME] Trim" at bounding box center [131, 253] width 165 height 11
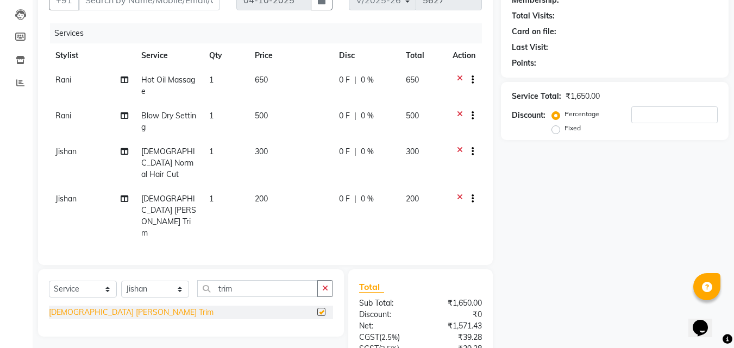
checkbox input "false"
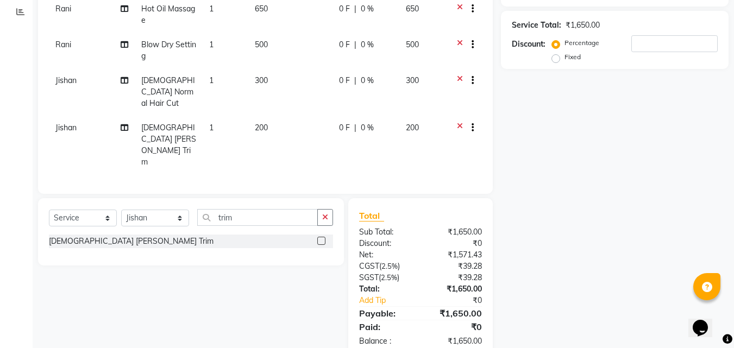
scroll to position [0, 0]
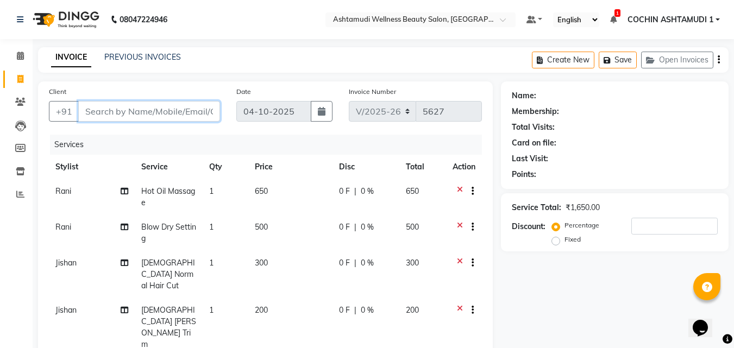
click at [111, 110] on input "Client" at bounding box center [149, 111] width 142 height 21
type input "9"
type input "0"
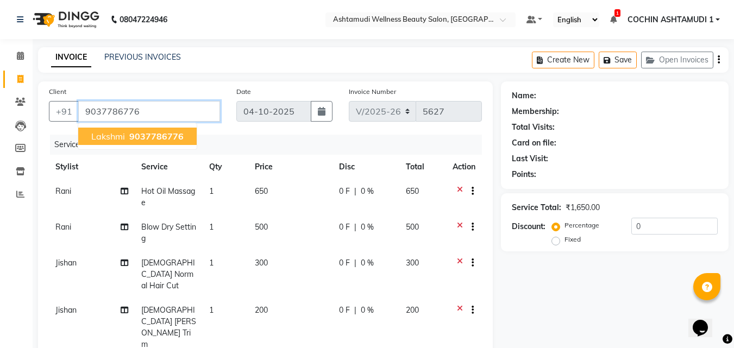
type input "9037786776"
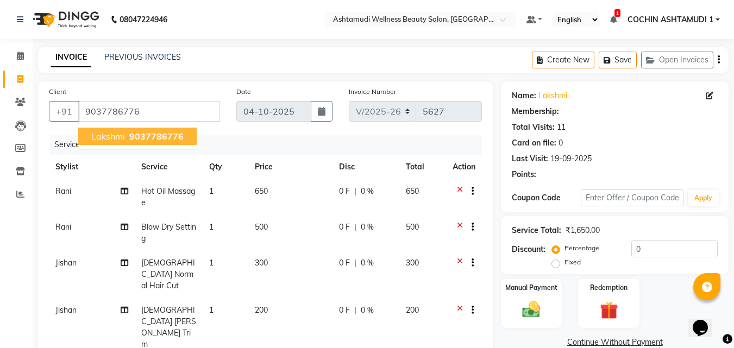
select select "1: Object"
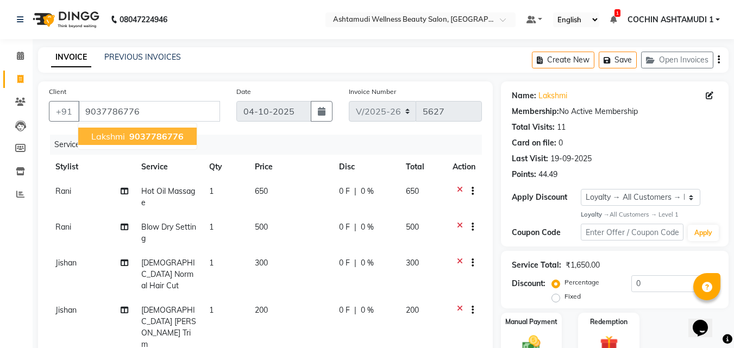
click at [251, 141] on div "Services" at bounding box center [270, 145] width 440 height 20
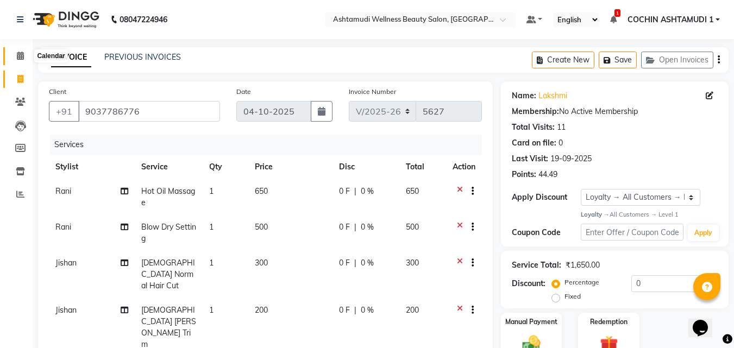
click at [20, 59] on icon at bounding box center [20, 56] width 7 height 8
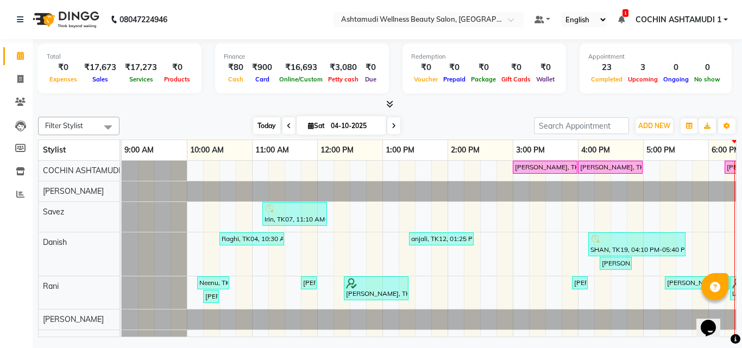
click at [259, 128] on span "Today" at bounding box center [266, 125] width 27 height 17
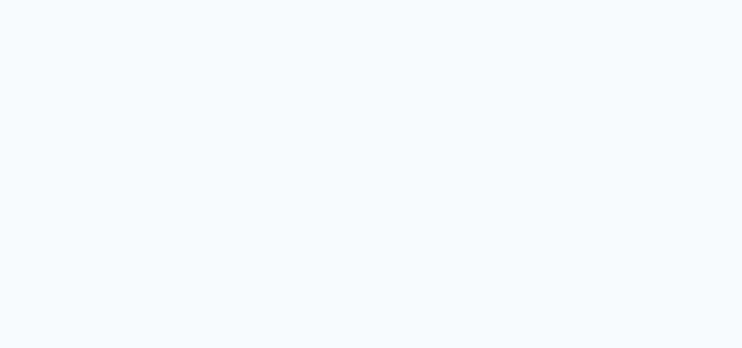
select select "4632"
select select "service"
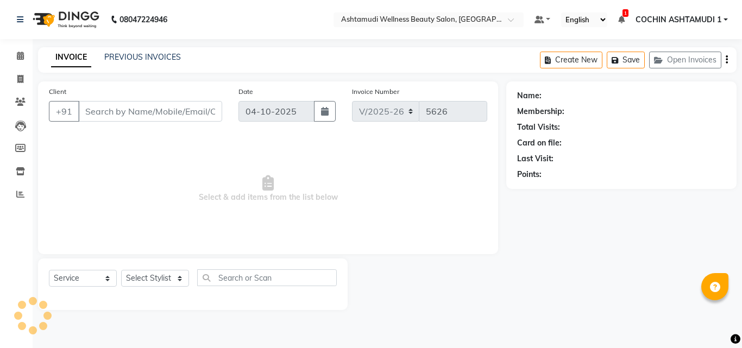
type input "8078736831"
type input "[DATE]"
select select "34115"
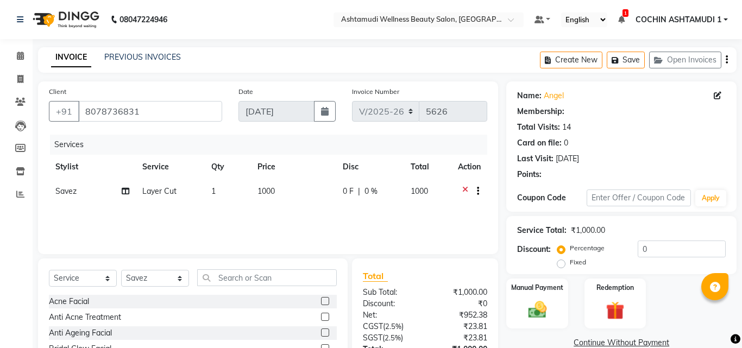
type input "15"
select select "2: Object"
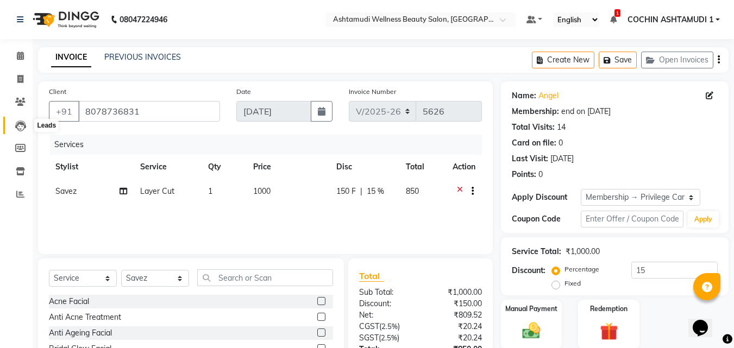
click at [17, 123] on icon at bounding box center [20, 126] width 11 height 11
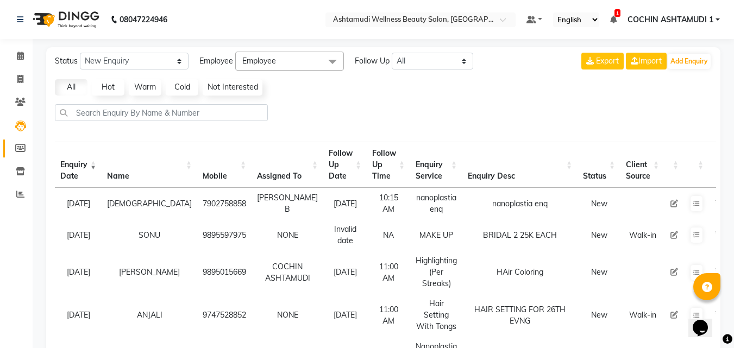
click at [18, 143] on span at bounding box center [20, 148] width 19 height 12
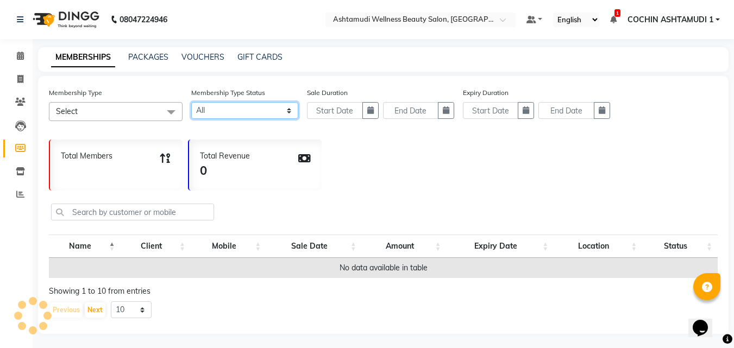
click at [210, 106] on select "Active Expired All" at bounding box center [244, 110] width 107 height 17
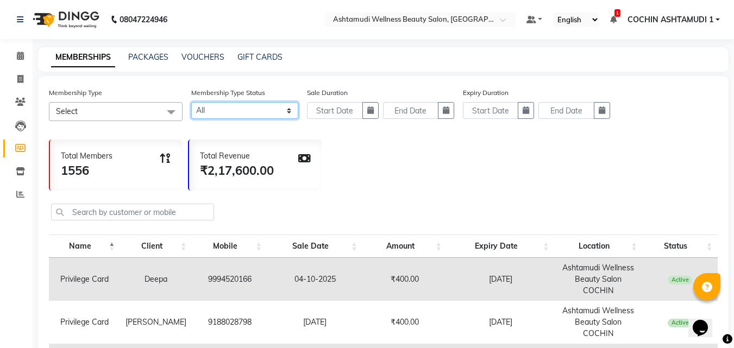
select select "true"
click at [191, 102] on select "Active Expired All" at bounding box center [244, 110] width 107 height 17
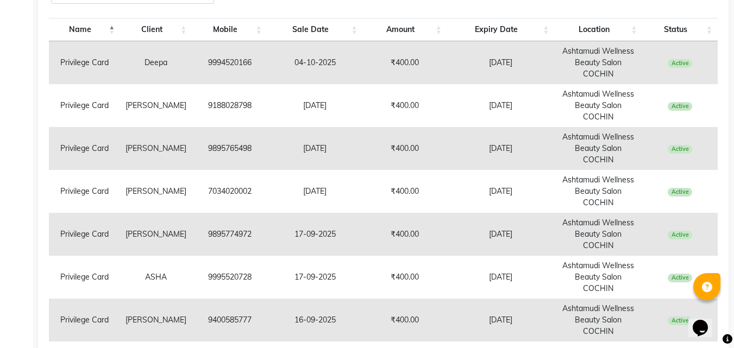
scroll to position [217, 0]
click at [206, 147] on td "9895765498" at bounding box center [229, 148] width 75 height 43
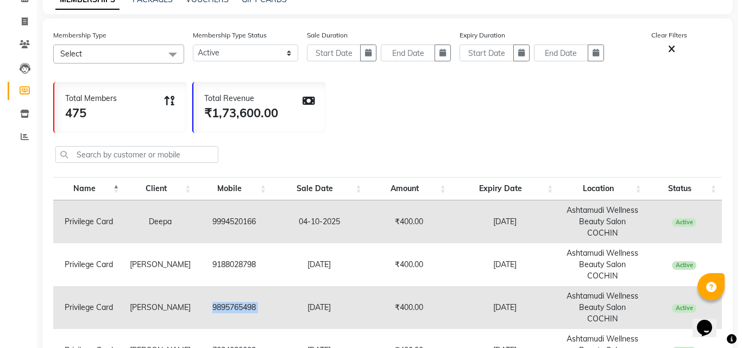
scroll to position [0, 0]
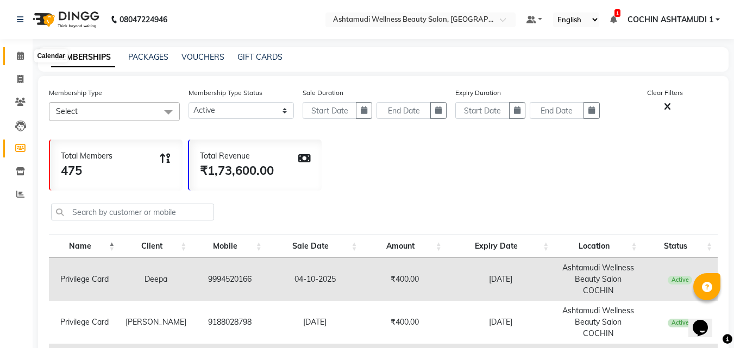
click at [14, 50] on span at bounding box center [20, 56] width 19 height 12
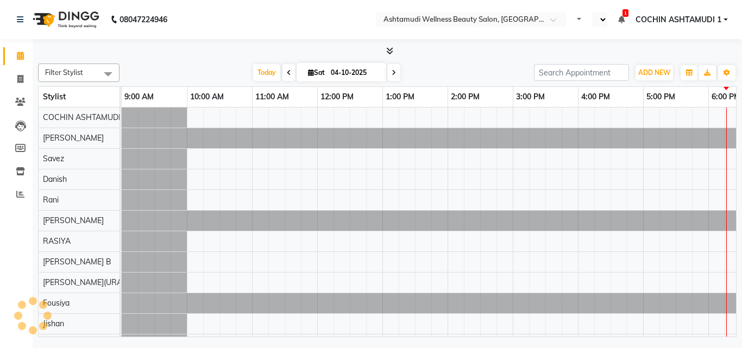
select select "en"
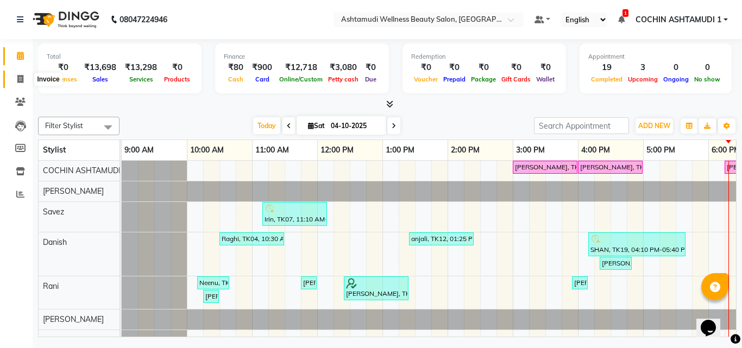
click at [22, 78] on icon at bounding box center [20, 79] width 6 height 8
select select "4632"
select select "service"
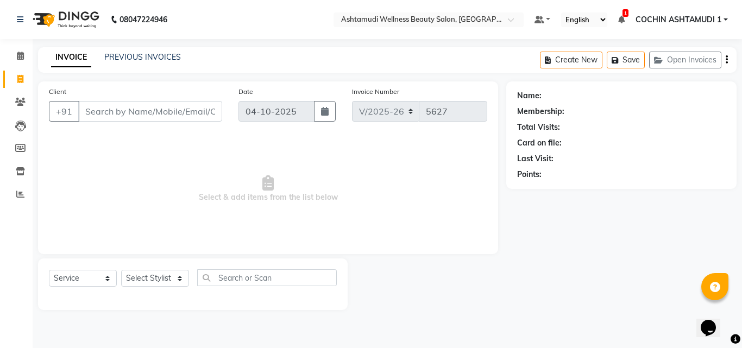
click at [96, 112] on input "Client" at bounding box center [150, 111] width 144 height 21
click at [20, 141] on link "Members" at bounding box center [16, 149] width 26 height 18
select select
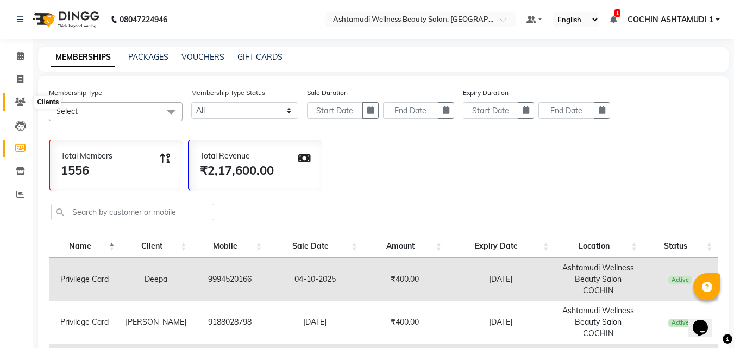
click at [19, 102] on icon at bounding box center [20, 102] width 10 height 8
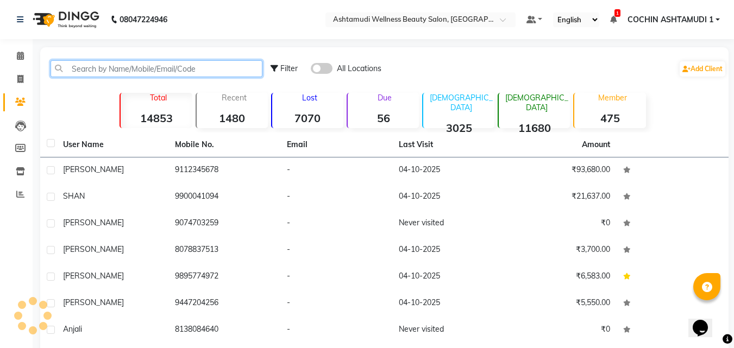
click at [77, 74] on input "text" at bounding box center [157, 68] width 212 height 17
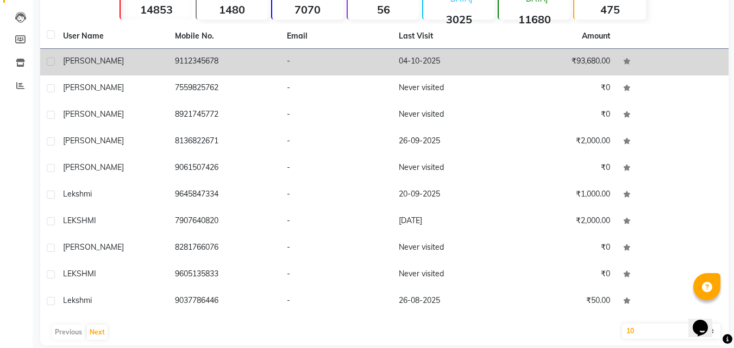
scroll to position [122, 0]
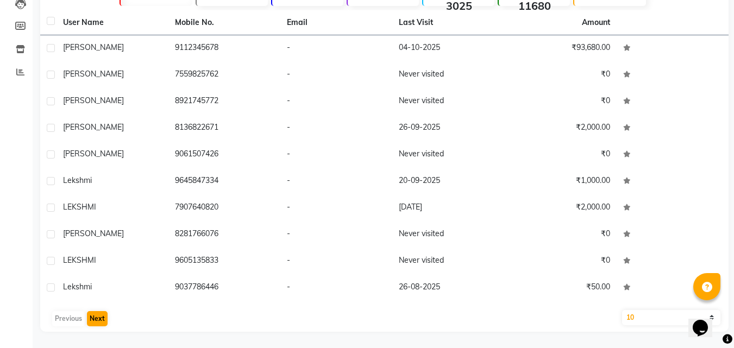
type input "lekshmi"
click at [89, 320] on button "Next" at bounding box center [97, 318] width 21 height 15
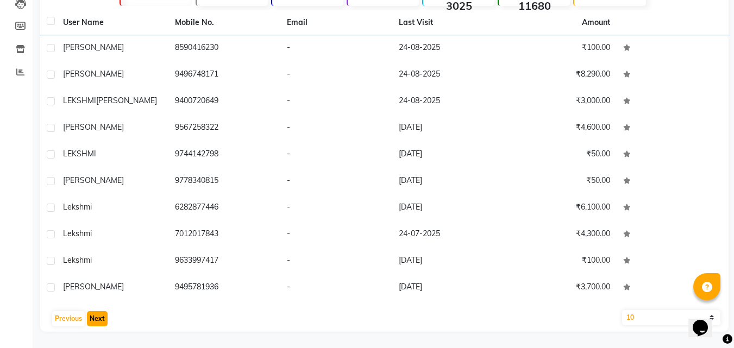
click at [89, 320] on button "Next" at bounding box center [97, 318] width 21 height 15
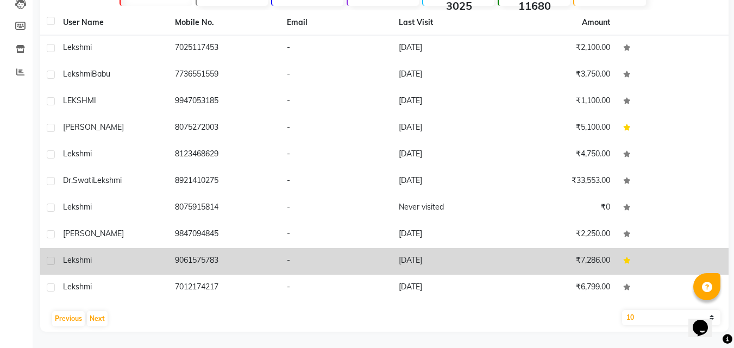
copy td "9061575783"
drag, startPoint x: 174, startPoint y: 256, endPoint x: 225, endPoint y: 262, distance: 51.5
click at [225, 262] on td "9061575783" at bounding box center [224, 261] width 112 height 27
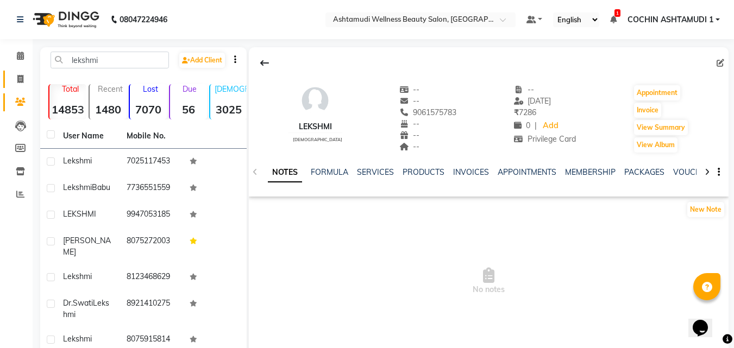
click at [17, 85] on link "Invoice" at bounding box center [16, 80] width 26 height 18
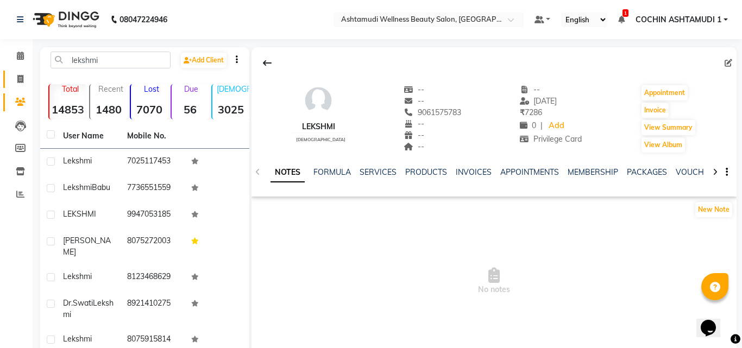
select select "4632"
select select "service"
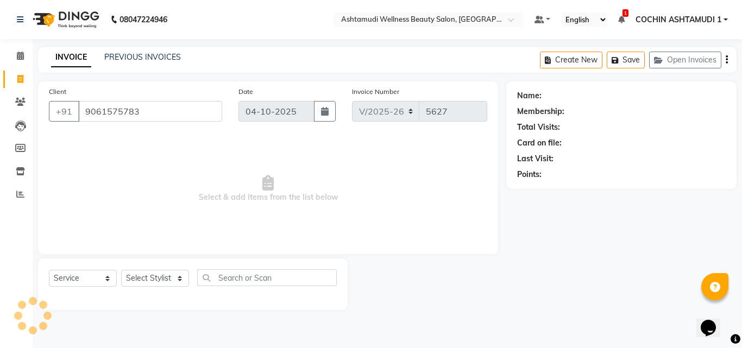
type input "9061575783"
select select "1: Object"
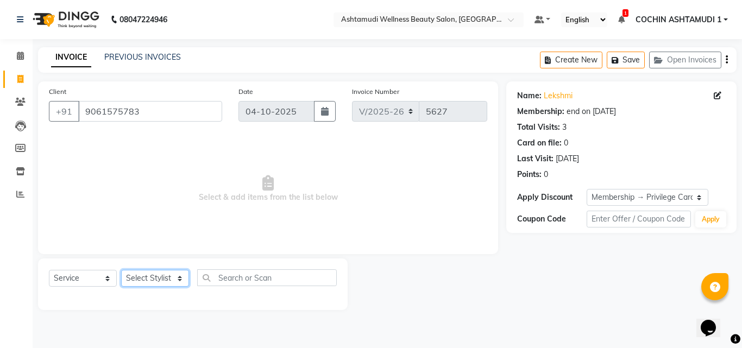
click at [160, 279] on select "Select Stylist [PERSON_NAME](URAJ) [PERSON_NAME] COCHIN ASHTAMUDI Danish Fousiy…" at bounding box center [155, 278] width 68 height 17
select select "80731"
click at [121, 270] on select "Select Stylist [PERSON_NAME](URAJ) [PERSON_NAME] COCHIN ASHTAMUDI Danish Fousiy…" at bounding box center [155, 278] width 68 height 17
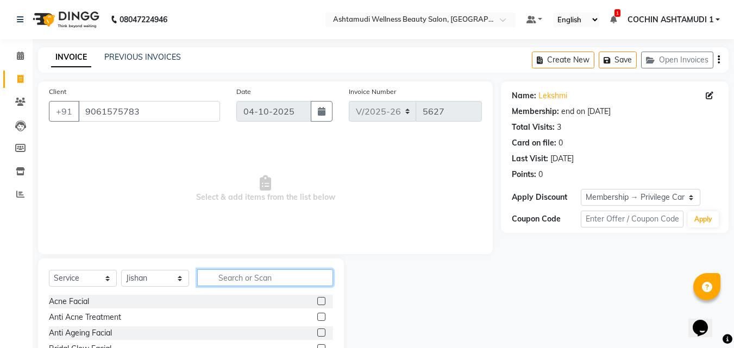
click at [217, 277] on input "text" at bounding box center [265, 277] width 136 height 17
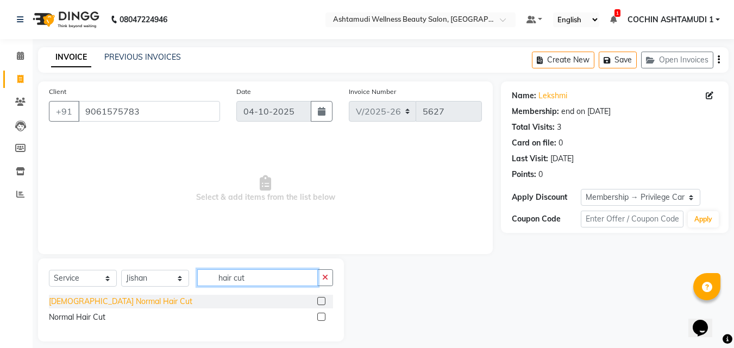
type input "hair cut"
click at [96, 304] on div "[DEMOGRAPHIC_DATA] Normal Hair Cut" at bounding box center [120, 301] width 143 height 11
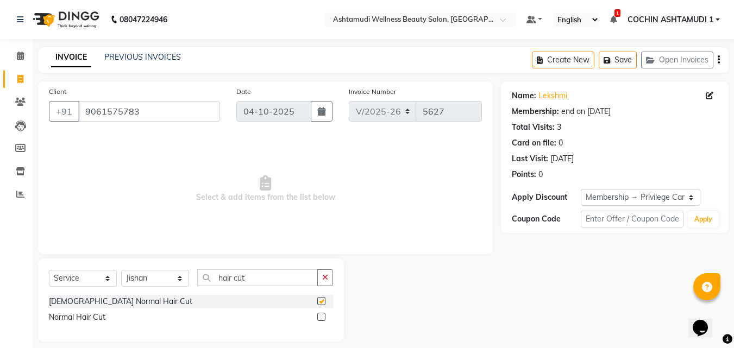
checkbox input "false"
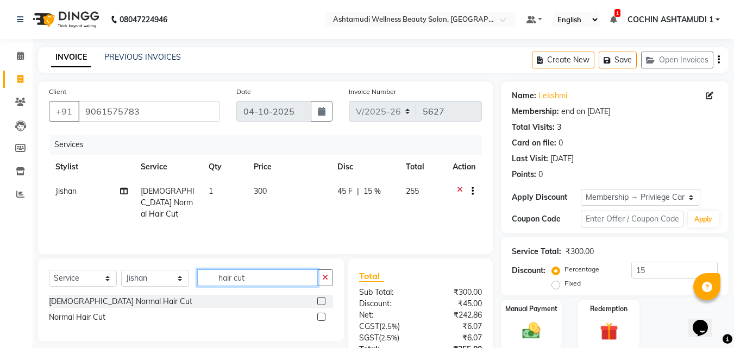
drag, startPoint x: 265, startPoint y: 277, endPoint x: 139, endPoint y: 272, distance: 126.1
click at [139, 272] on div "Select Service Product Membership Package Voucher Prepaid Gift Card Select Styl…" at bounding box center [191, 282] width 284 height 26
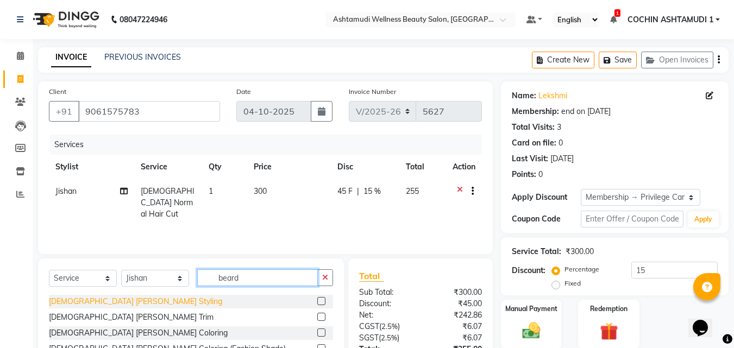
type input "beard"
click at [72, 305] on div "[DEMOGRAPHIC_DATA] [PERSON_NAME] Styling" at bounding box center [135, 301] width 173 height 11
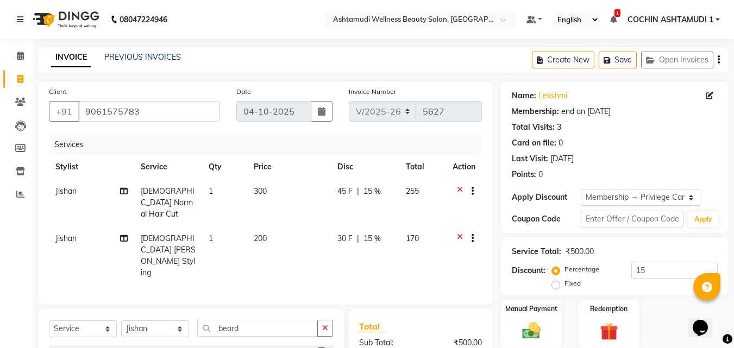
checkbox input "false"
click at [154, 320] on select "Select Stylist [PERSON_NAME](URAJ) [PERSON_NAME] COCHIN ASHTAMUDI Danish Fousiy…" at bounding box center [155, 328] width 68 height 17
select select "44402"
click at [121, 320] on select "Select Stylist [PERSON_NAME](URAJ) [PERSON_NAME] COCHIN ASHTAMUDI Danish Fousiy…" at bounding box center [155, 328] width 68 height 17
click at [266, 320] on input "beard" at bounding box center [257, 328] width 121 height 17
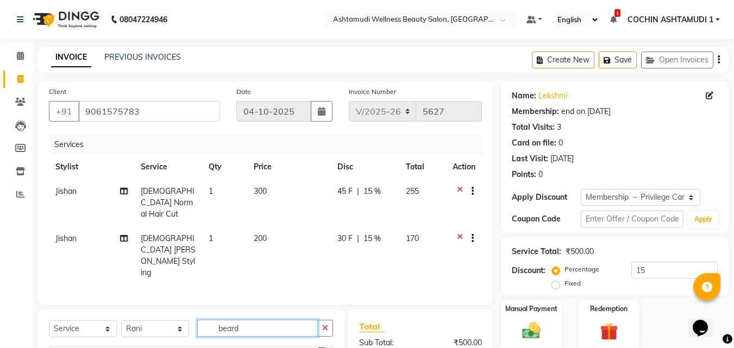
click at [266, 320] on input "beard" at bounding box center [257, 328] width 121 height 17
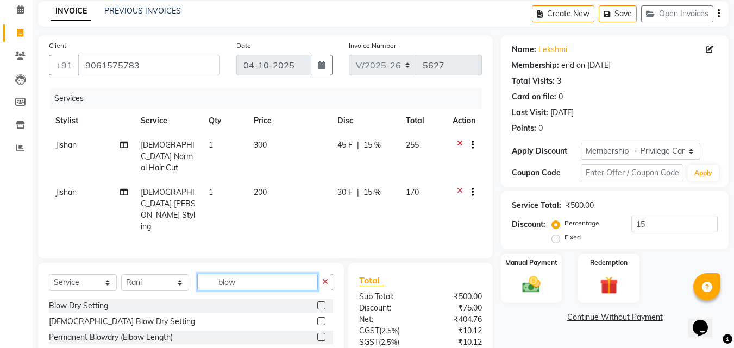
scroll to position [109, 0]
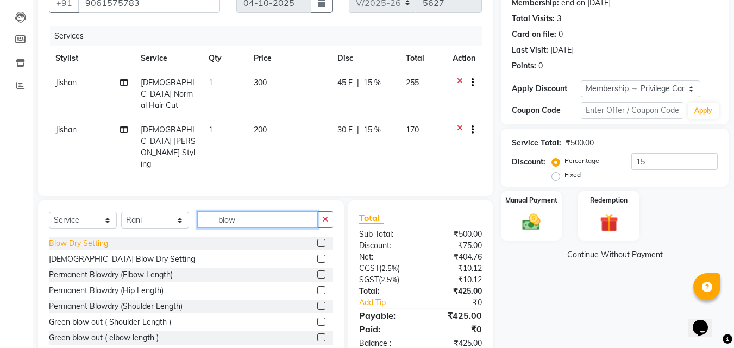
type input "blow"
click at [76, 238] on div "Blow Dry Setting" at bounding box center [78, 243] width 59 height 11
checkbox input "false"
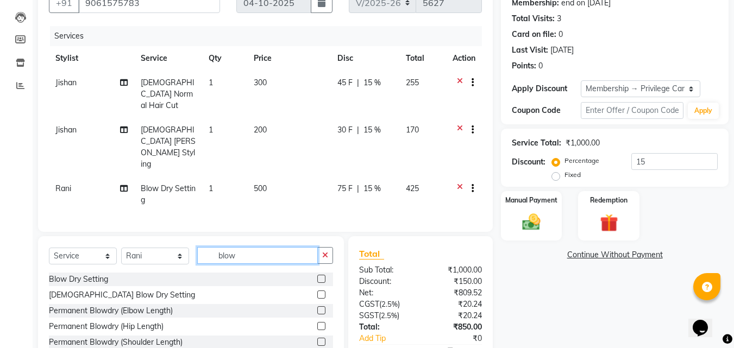
click at [238, 247] on input "blow" at bounding box center [257, 255] width 121 height 17
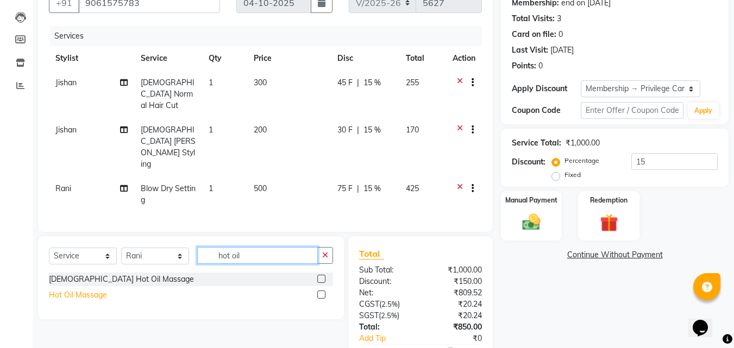
type input "hot oil"
click at [67, 289] on div "Hot Oil Massage" at bounding box center [78, 294] width 58 height 11
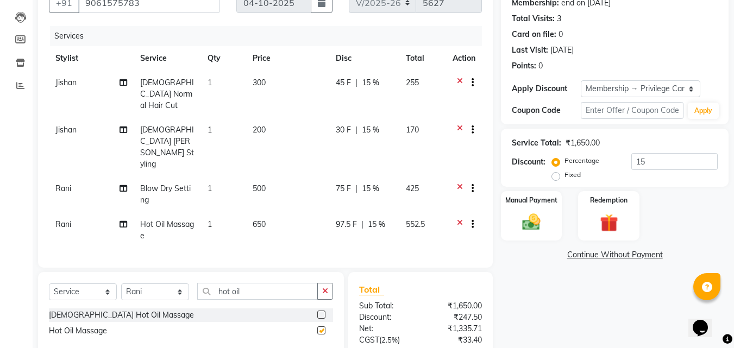
checkbox input "false"
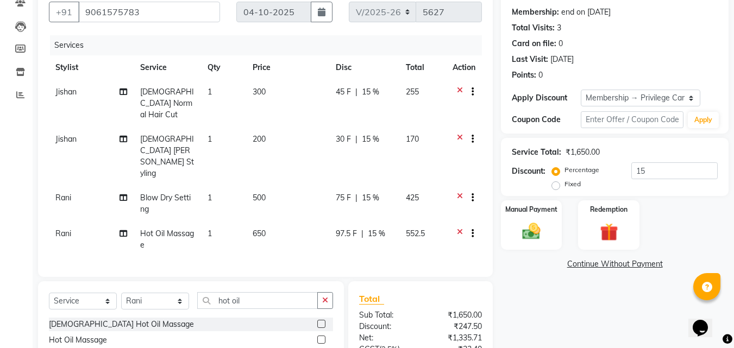
scroll to position [85, 0]
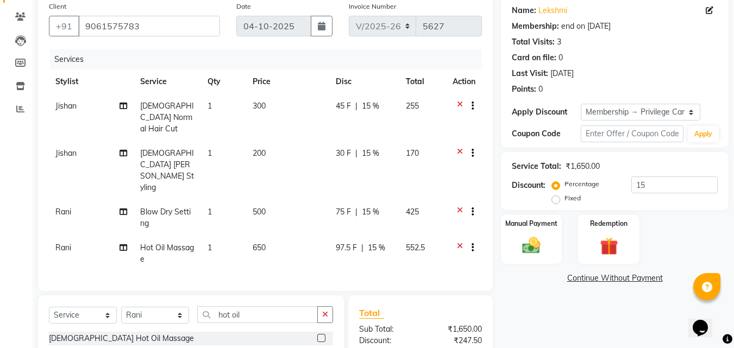
click at [373, 206] on span "15 %" at bounding box center [370, 211] width 17 height 11
select select "44402"
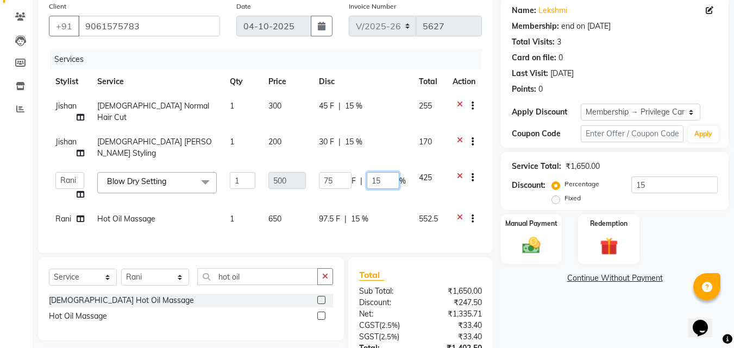
click at [385, 181] on input "15" at bounding box center [383, 180] width 33 height 17
type input "1"
type input "0"
click at [361, 223] on td "97.5 F | 15 %" at bounding box center [362, 220] width 100 height 27
select select "44402"
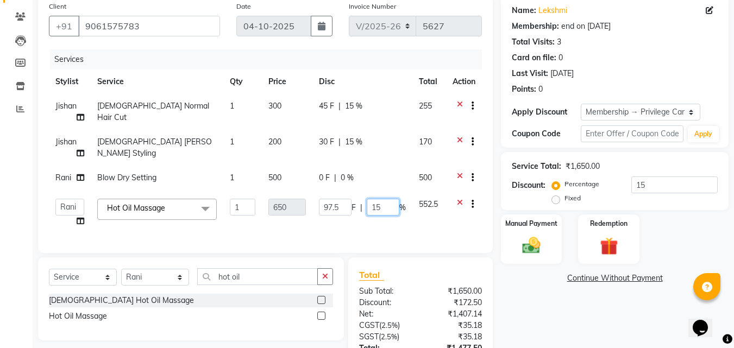
click at [386, 213] on input "15" at bounding box center [383, 207] width 33 height 17
type input "1"
type input "0"
click at [247, 285] on input "hot oil" at bounding box center [257, 276] width 121 height 17
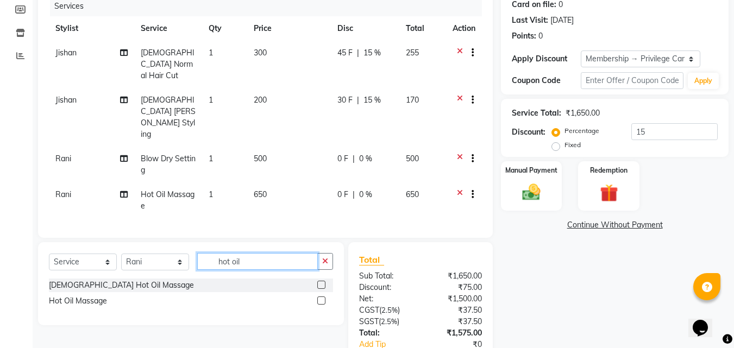
scroll to position [182, 0]
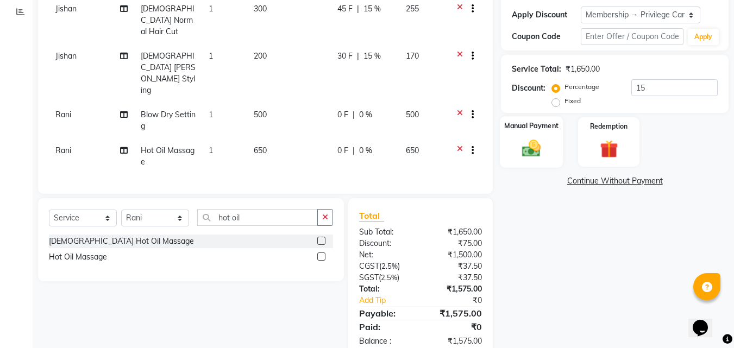
click at [534, 149] on img at bounding box center [531, 148] width 30 height 22
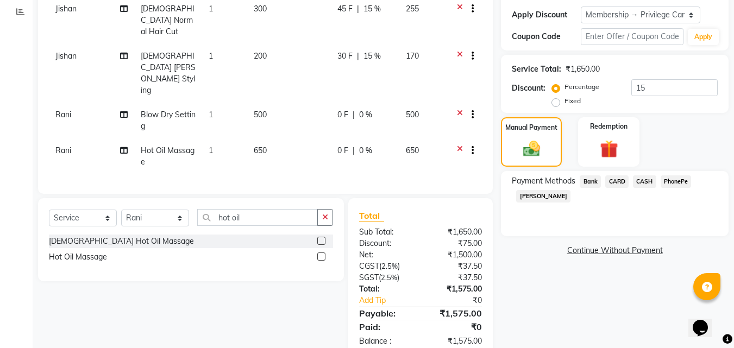
click at [679, 181] on span "PhonePe" at bounding box center [675, 181] width 31 height 12
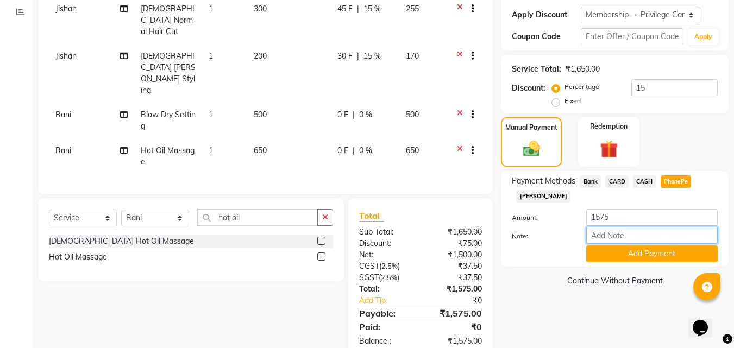
click at [634, 239] on input "Note:" at bounding box center [651, 235] width 131 height 17
type input "Aiswarya"
click at [638, 251] on button "Add Payment" at bounding box center [651, 253] width 131 height 17
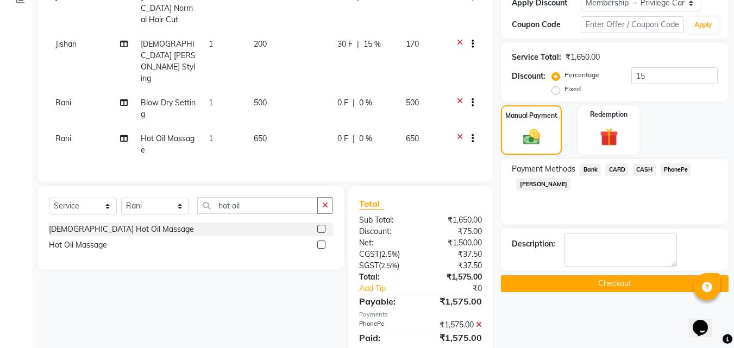
scroll to position [205, 0]
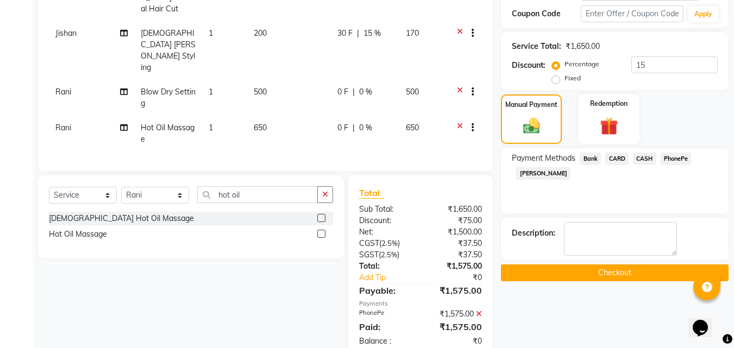
click at [477, 310] on icon at bounding box center [479, 314] width 6 height 8
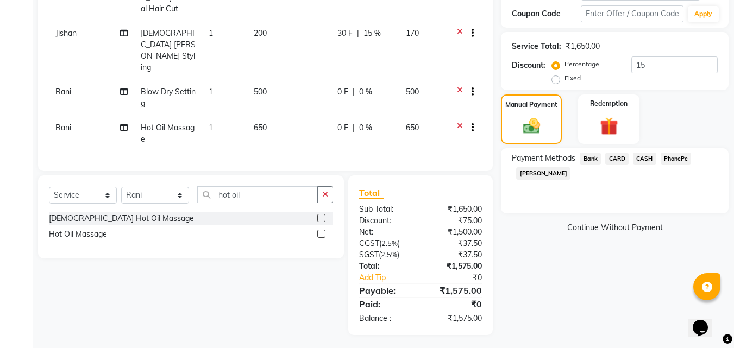
scroll to position [182, 0]
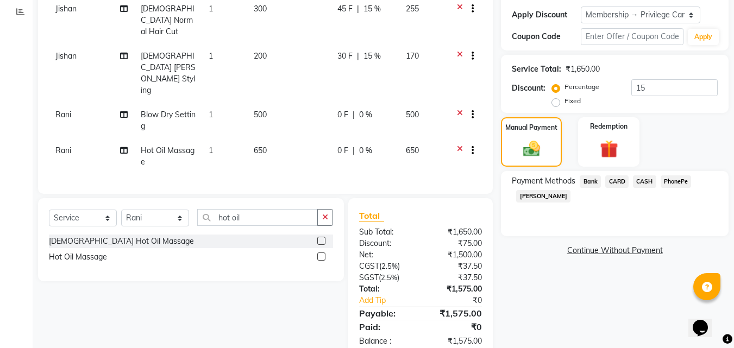
click at [671, 182] on span "PhonePe" at bounding box center [675, 181] width 31 height 12
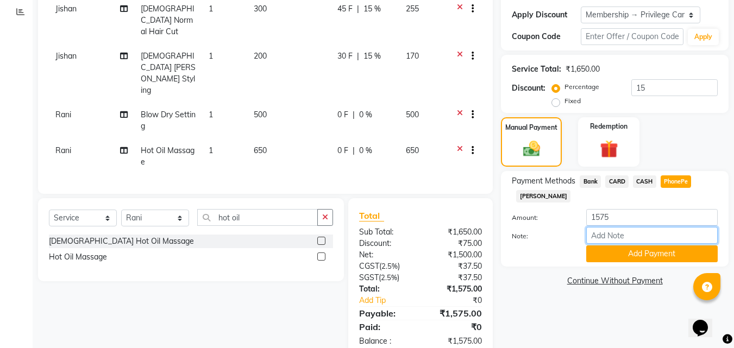
click at [640, 230] on input "Note:" at bounding box center [651, 235] width 131 height 17
type input "Aiswarya"
click at [646, 254] on button "Add Payment" at bounding box center [651, 253] width 131 height 17
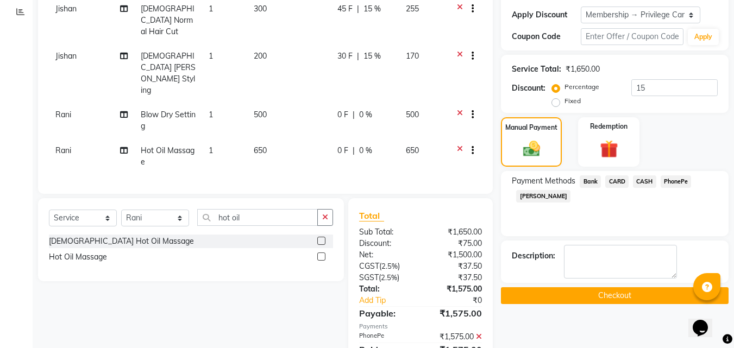
scroll to position [205, 0]
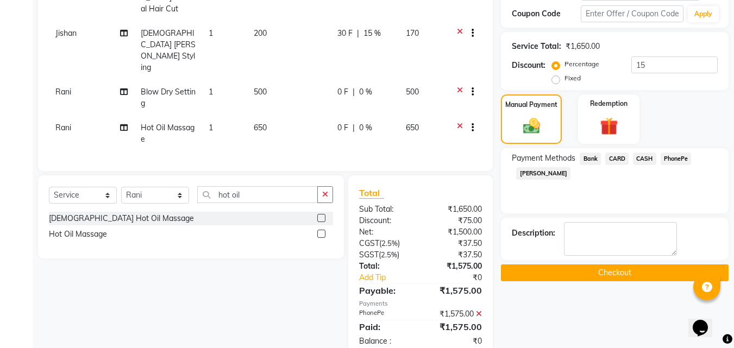
click at [625, 270] on button "Checkout" at bounding box center [615, 273] width 228 height 17
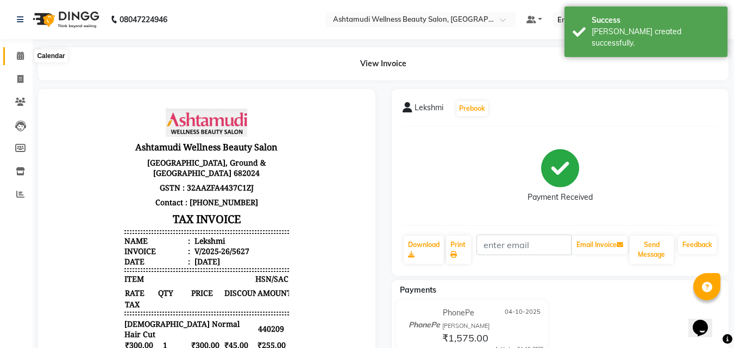
click at [26, 54] on span at bounding box center [20, 56] width 19 height 12
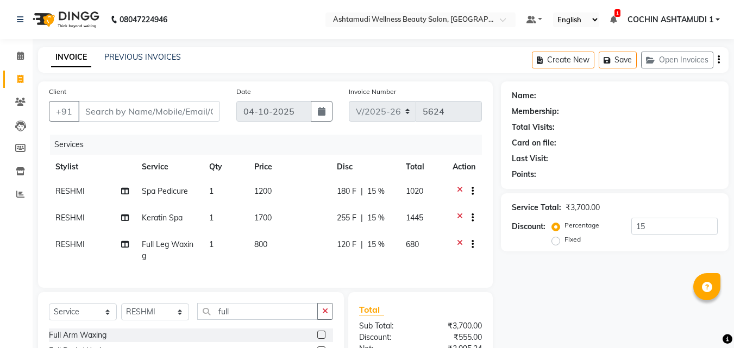
select select "4632"
select select "service"
select select "88228"
click at [15, 55] on span at bounding box center [20, 56] width 19 height 12
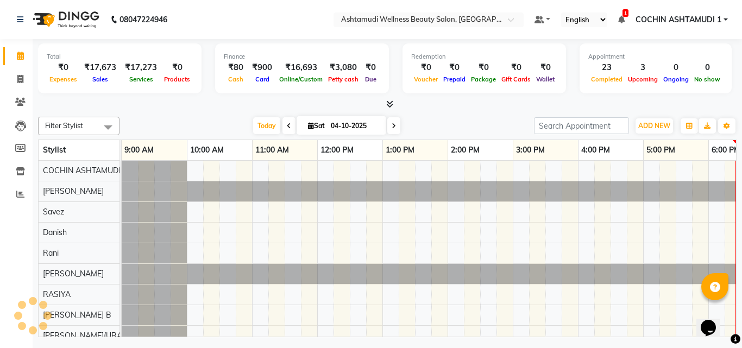
scroll to position [0, 168]
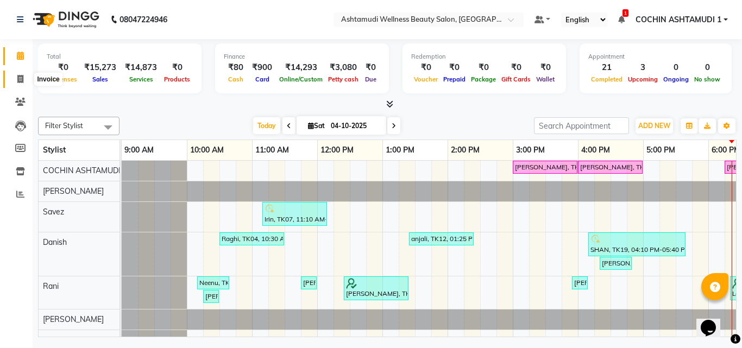
click at [22, 81] on icon at bounding box center [20, 79] width 6 height 8
select select "service"
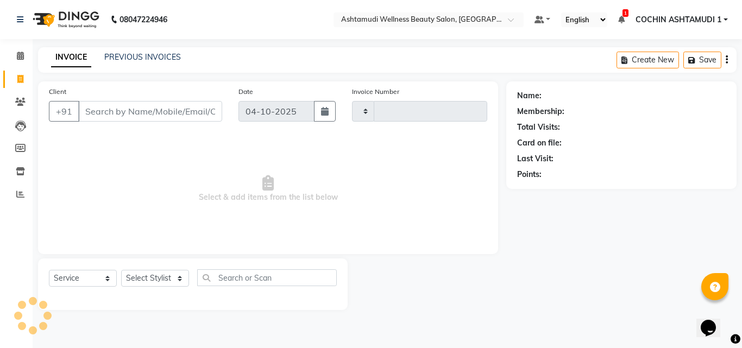
type input "5628"
select select "4632"
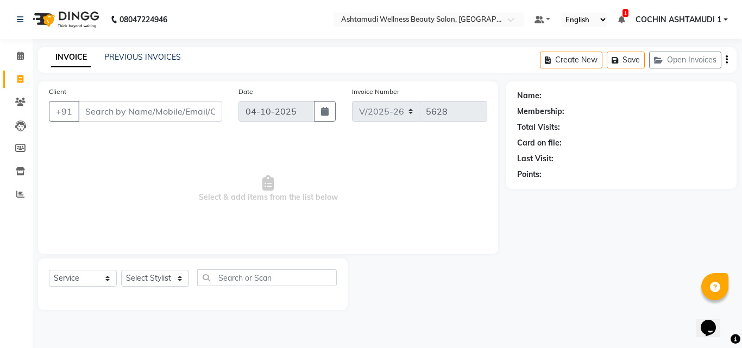
click at [99, 112] on input "Client" at bounding box center [150, 111] width 144 height 21
type input "12345678"
select select "1: Object"
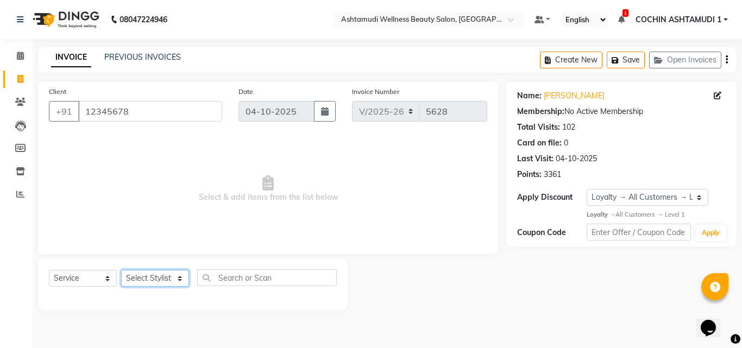
click at [135, 273] on select "Select Stylist [PERSON_NAME](URAJ) [PERSON_NAME] COCHIN ASHTAMUDI Danish Fousiy…" at bounding box center [155, 278] width 68 height 17
select select "44402"
click at [121, 270] on select "Select Stylist [PERSON_NAME](URAJ) [PERSON_NAME] COCHIN ASHTAMUDI Danish Fousiy…" at bounding box center [155, 278] width 68 height 17
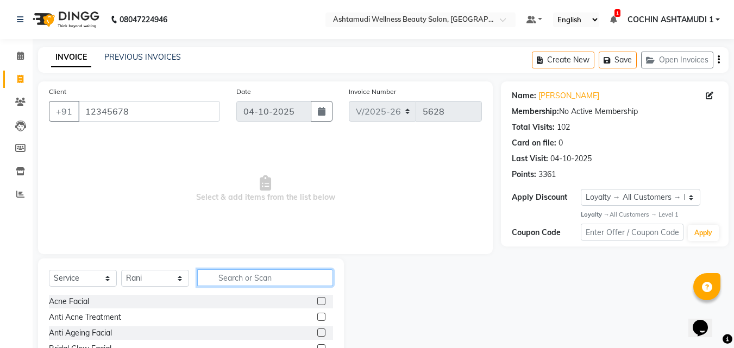
click at [236, 278] on input "text" at bounding box center [265, 277] width 136 height 17
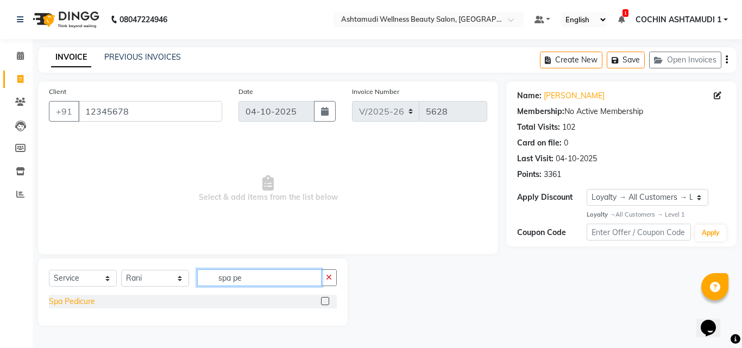
type input "spa pe"
click at [62, 301] on div "Spa Pedicure" at bounding box center [72, 301] width 46 height 11
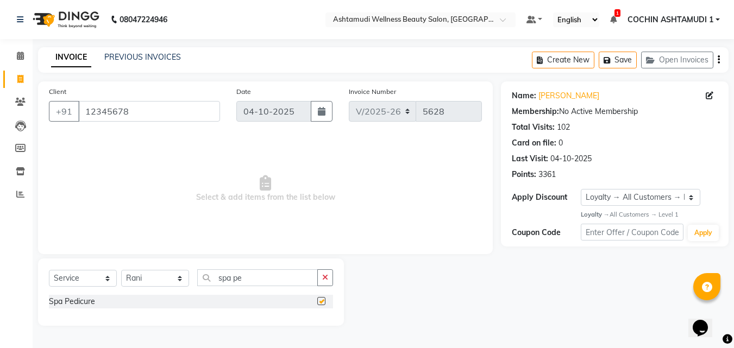
checkbox input "false"
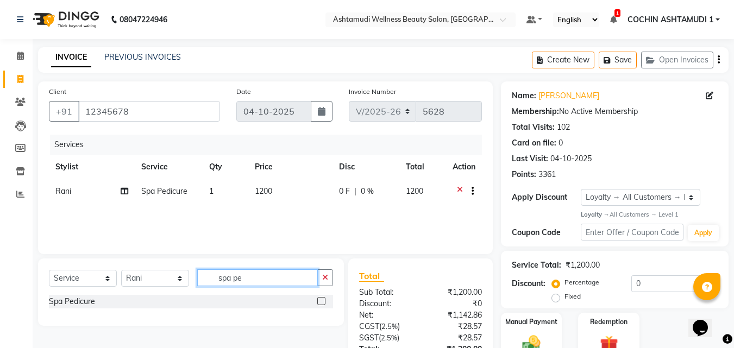
click at [259, 278] on input "spa pe" at bounding box center [257, 277] width 121 height 17
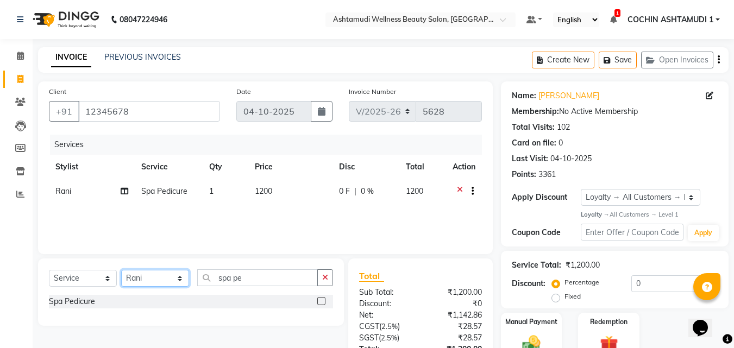
click at [157, 281] on select "Select Stylist [PERSON_NAME](URAJ) [PERSON_NAME] COCHIN ASHTAMUDI Danish Fousiy…" at bounding box center [155, 278] width 68 height 17
select select "91339"
click at [121, 270] on select "Select Stylist [PERSON_NAME](URAJ) [PERSON_NAME] COCHIN ASHTAMUDI Danish Fousiy…" at bounding box center [155, 278] width 68 height 17
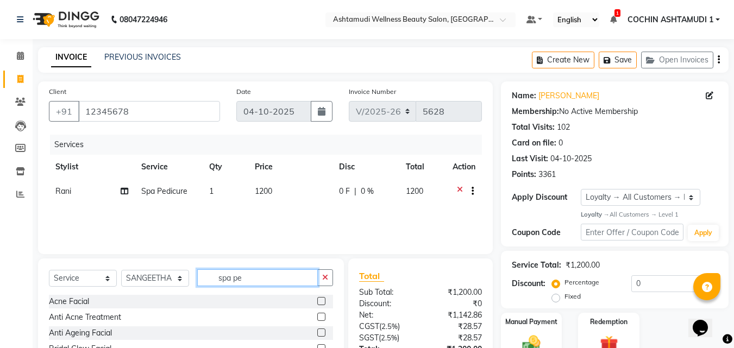
click at [244, 281] on input "spa pe" at bounding box center [257, 277] width 121 height 17
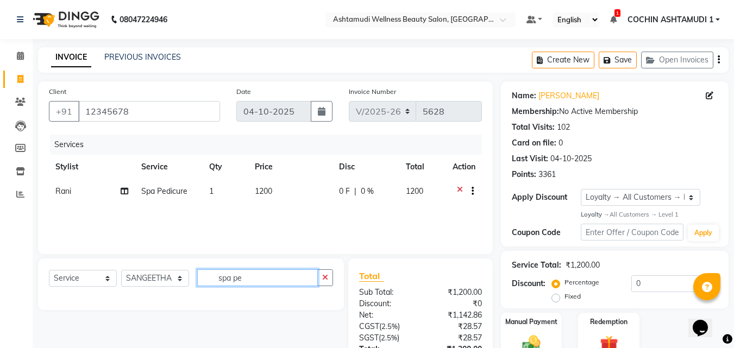
click at [244, 281] on input "spa pe" at bounding box center [257, 277] width 121 height 17
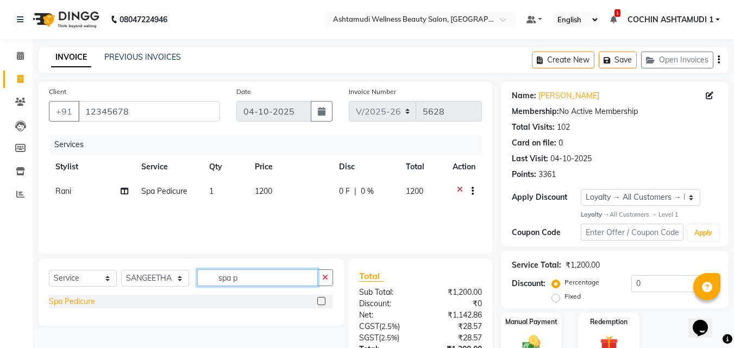
type input "spa p"
click at [61, 303] on div "Spa Pedicure" at bounding box center [72, 301] width 46 height 11
checkbox input "false"
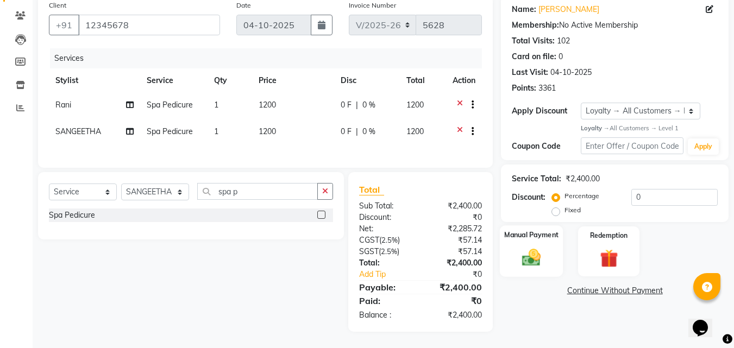
scroll to position [92, 0]
click at [542, 249] on img at bounding box center [531, 258] width 30 height 22
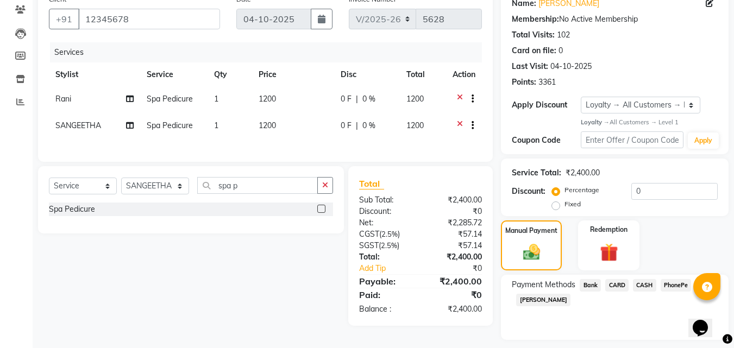
click at [668, 285] on span "PhonePe" at bounding box center [675, 285] width 31 height 12
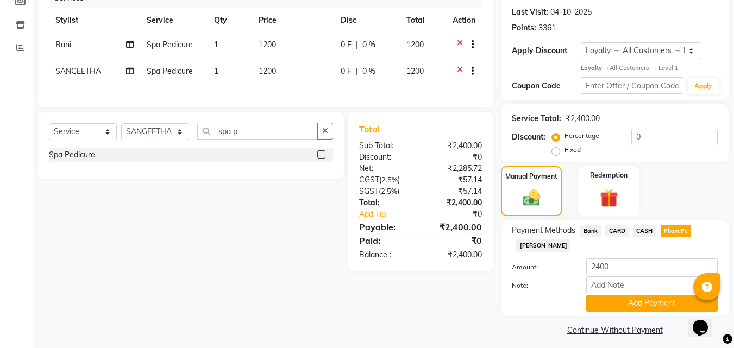
scroll to position [153, 0]
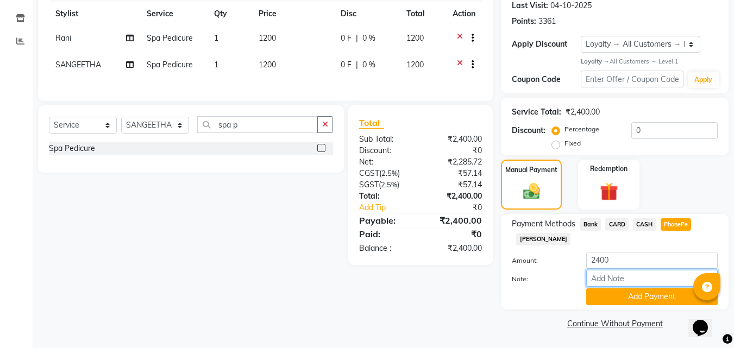
click at [627, 276] on input "Note:" at bounding box center [651, 278] width 131 height 17
type input "[PERSON_NAME]"
click at [638, 298] on button "Add Payment" at bounding box center [651, 296] width 131 height 17
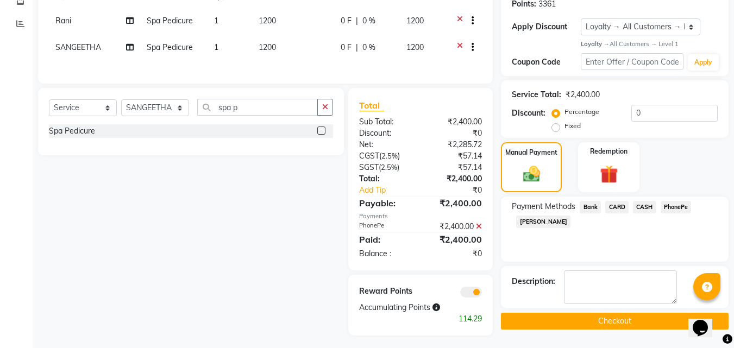
scroll to position [180, 0]
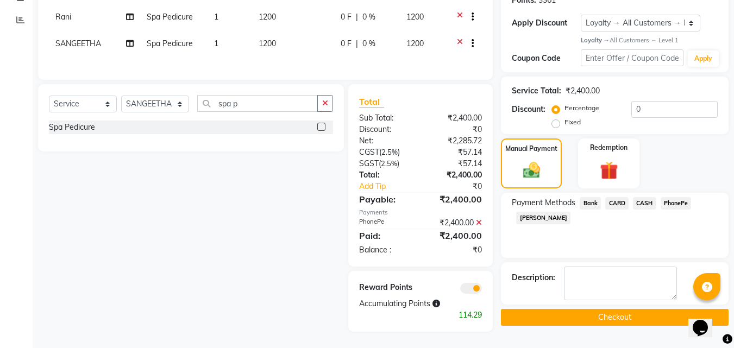
click at [620, 309] on button "Checkout" at bounding box center [615, 317] width 228 height 17
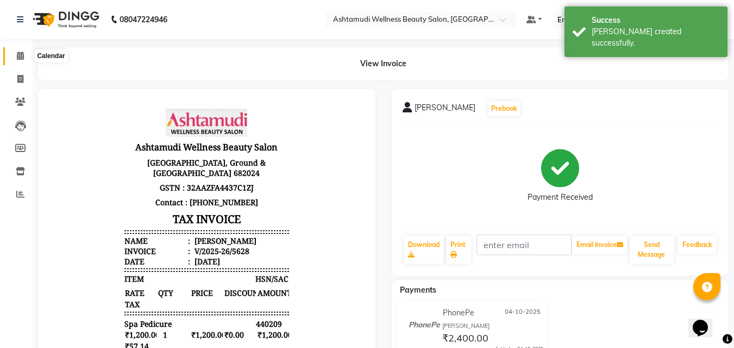
click at [21, 54] on icon at bounding box center [20, 56] width 7 height 8
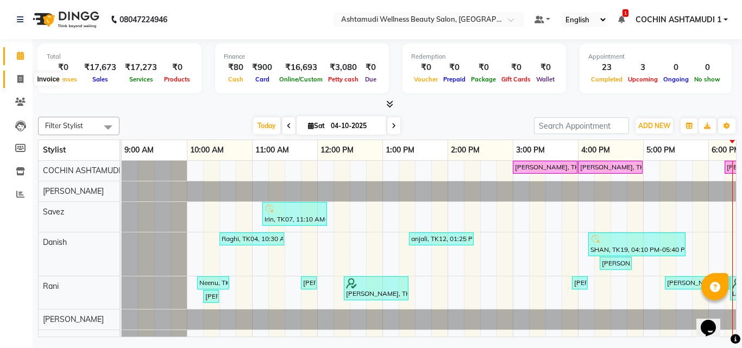
click at [18, 80] on icon at bounding box center [20, 79] width 6 height 8
select select "service"
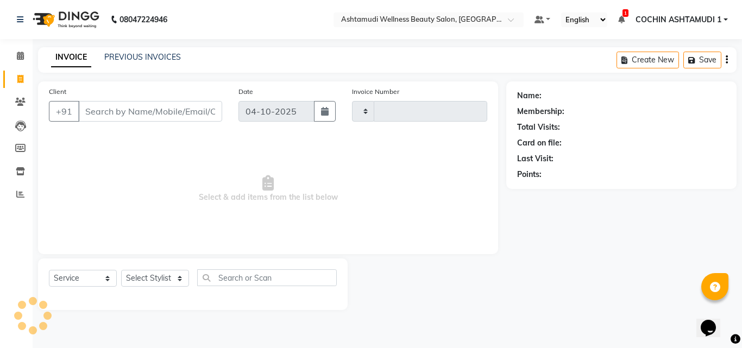
type input "5629"
select select "4632"
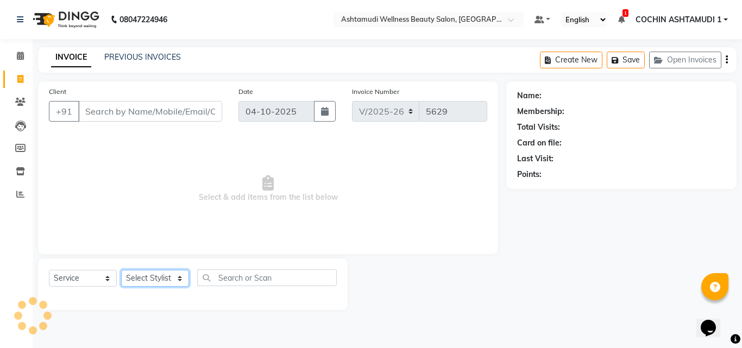
click at [137, 279] on select "Select Stylist [PERSON_NAME](URAJ) [PERSON_NAME] COCHIN ASHTAMUDI Danish Fousiy…" at bounding box center [155, 278] width 68 height 17
select select "88228"
click at [121, 270] on select "Select Stylist [PERSON_NAME](URAJ) [PERSON_NAME] COCHIN ASHTAMUDI Danish Fousiy…" at bounding box center [155, 278] width 68 height 17
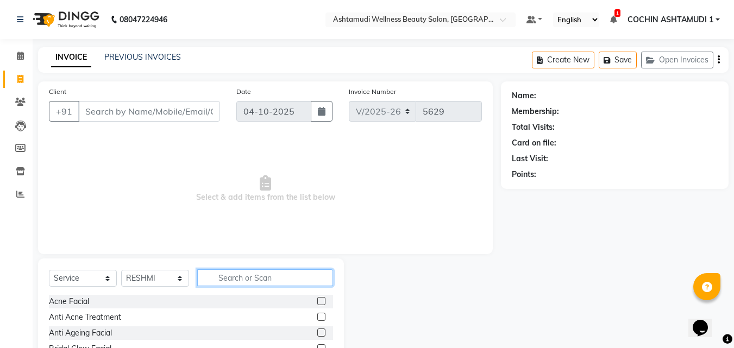
click at [234, 272] on input "text" at bounding box center [265, 277] width 136 height 17
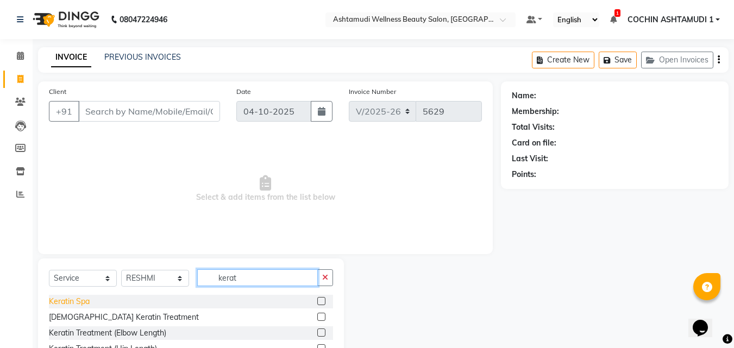
type input "kerat"
click at [64, 303] on div "Keratin Spa" at bounding box center [69, 301] width 41 height 11
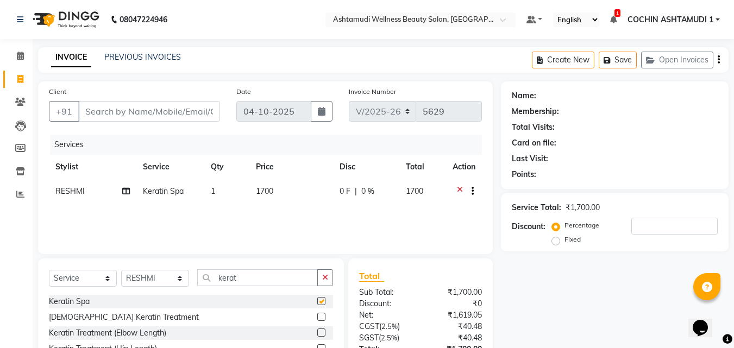
checkbox input "false"
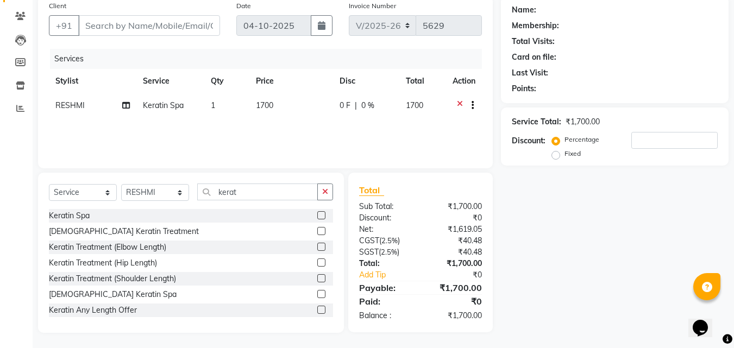
scroll to position [87, 0]
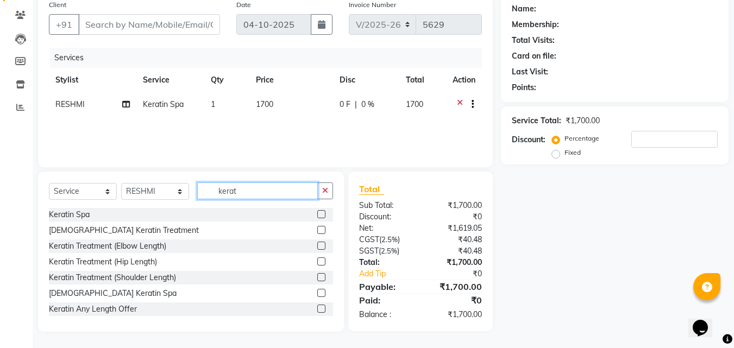
click at [250, 191] on input "kerat" at bounding box center [257, 190] width 121 height 17
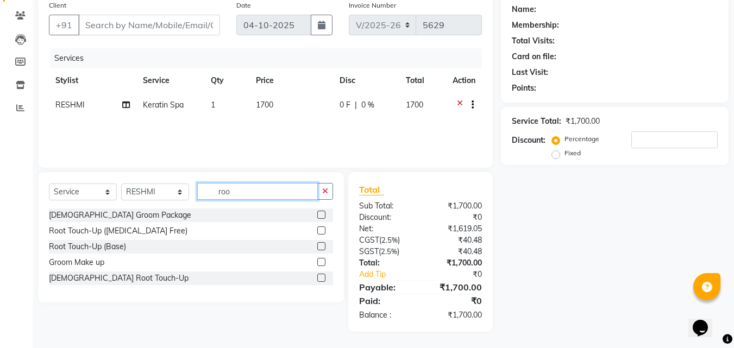
scroll to position [86, 0]
type input "r"
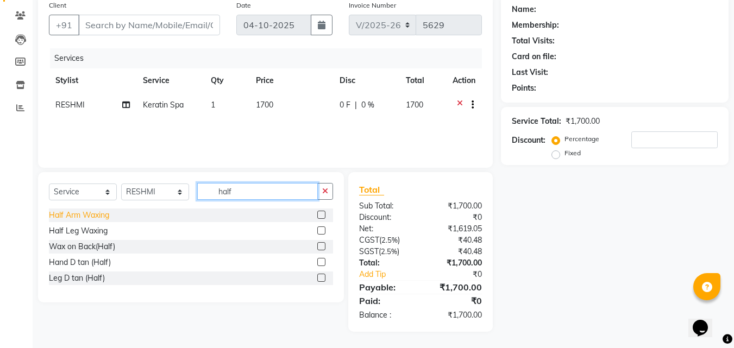
type input "half"
click at [79, 211] on div "Half Arm Waxing" at bounding box center [79, 215] width 60 height 11
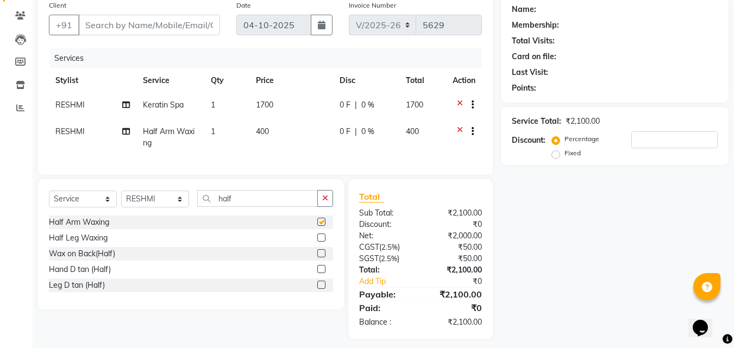
checkbox input "false"
click at [254, 201] on input "half" at bounding box center [257, 198] width 121 height 17
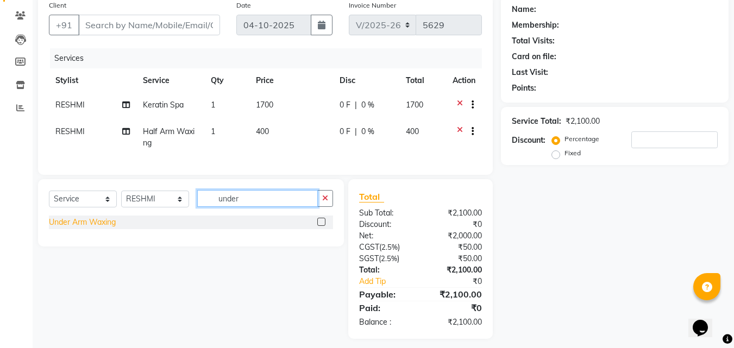
type input "under"
click at [112, 228] on div "Under Arm Waxing" at bounding box center [82, 222] width 67 height 11
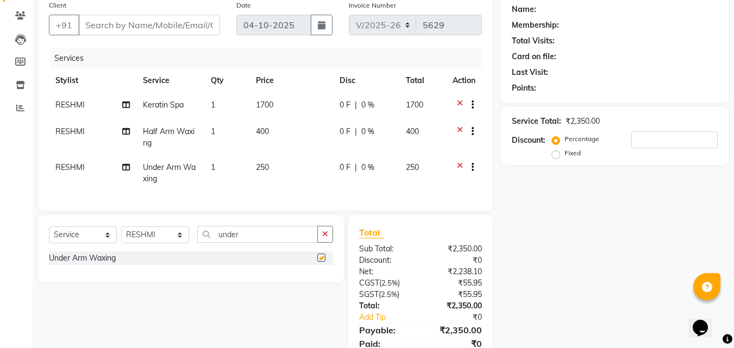
checkbox input "false"
click at [459, 167] on icon at bounding box center [460, 169] width 6 height 14
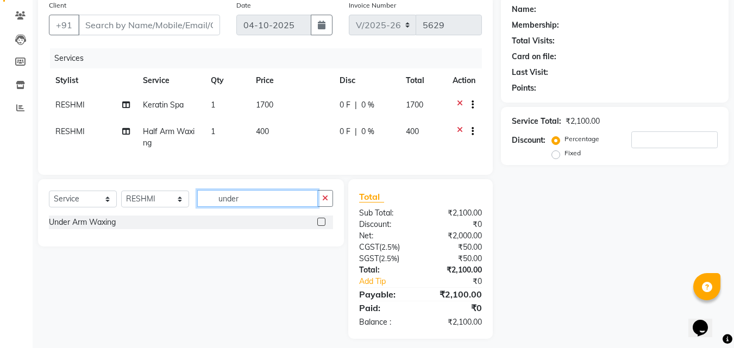
click at [252, 206] on input "under" at bounding box center [257, 198] width 121 height 17
type input "child"
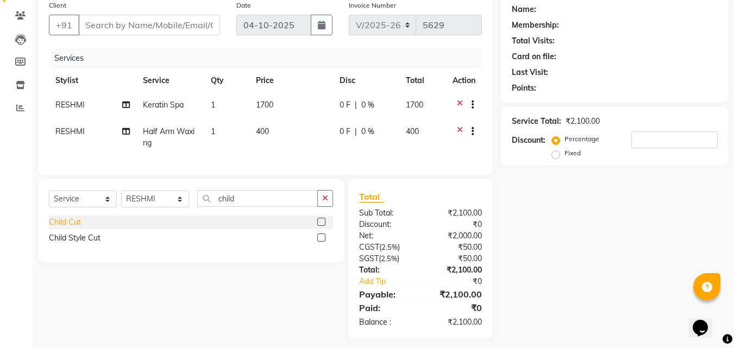
click at [71, 228] on div "Child Cut" at bounding box center [65, 222] width 32 height 11
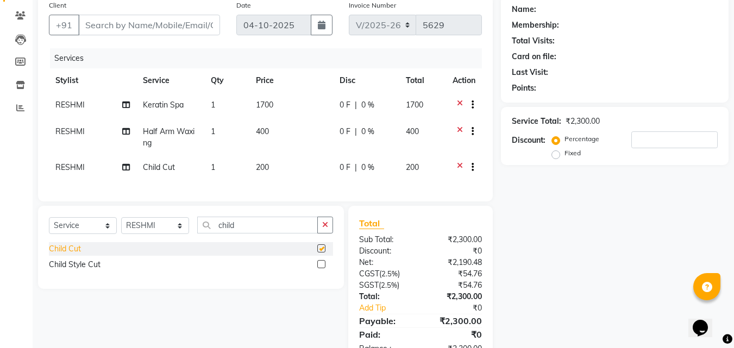
checkbox input "false"
click at [253, 234] on input "child" at bounding box center [257, 225] width 121 height 17
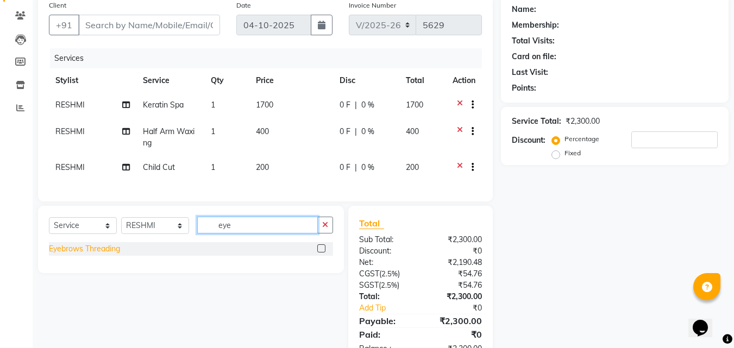
type input "eye"
click at [79, 255] on div "Eyebrows Threading" at bounding box center [84, 248] width 71 height 11
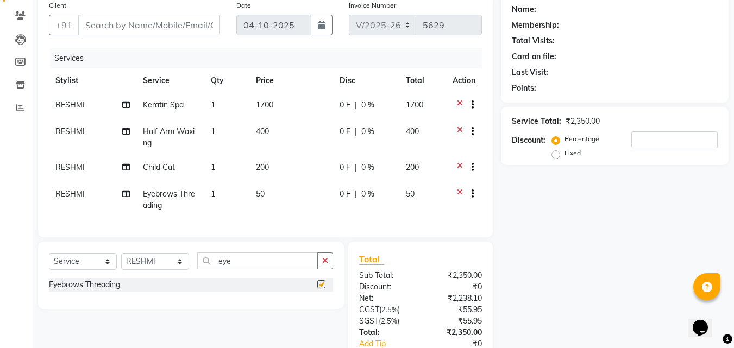
checkbox input "false"
click at [242, 266] on input "eye" at bounding box center [257, 261] width 121 height 17
click at [243, 266] on input "eye" at bounding box center [257, 261] width 121 height 17
type input "upp"
click at [102, 306] on div "Upper Lip Threading" at bounding box center [84, 300] width 71 height 11
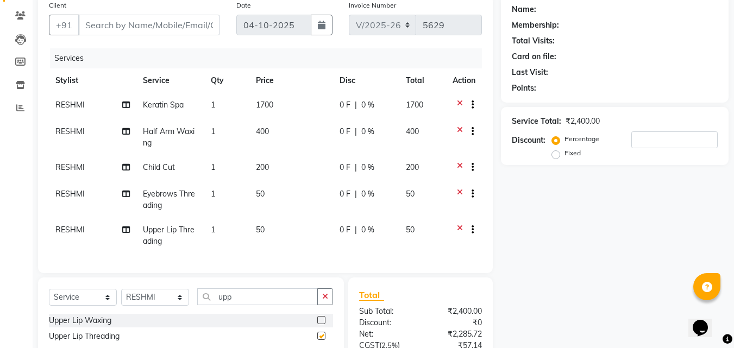
checkbox input "false"
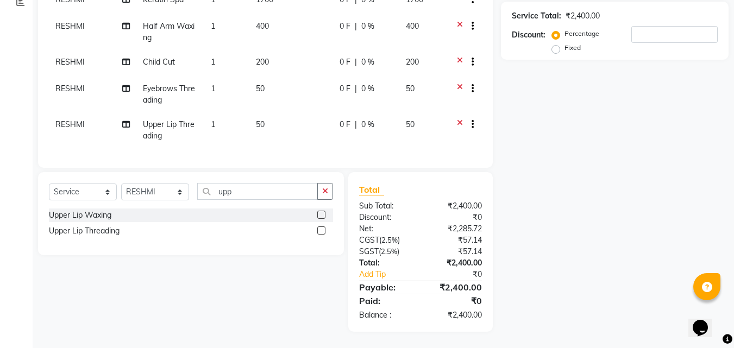
scroll to position [200, 0]
click at [325, 194] on icon "button" at bounding box center [325, 191] width 6 height 8
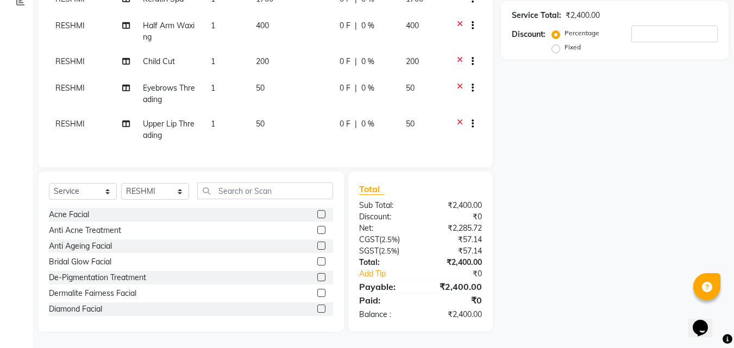
click at [458, 118] on icon at bounding box center [460, 125] width 6 height 14
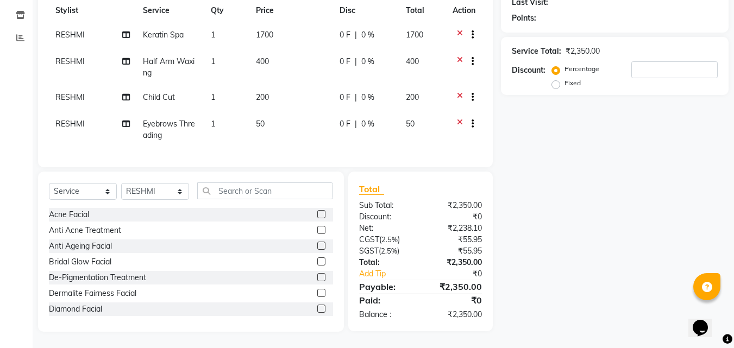
scroll to position [165, 0]
click at [266, 187] on input "text" at bounding box center [265, 190] width 136 height 17
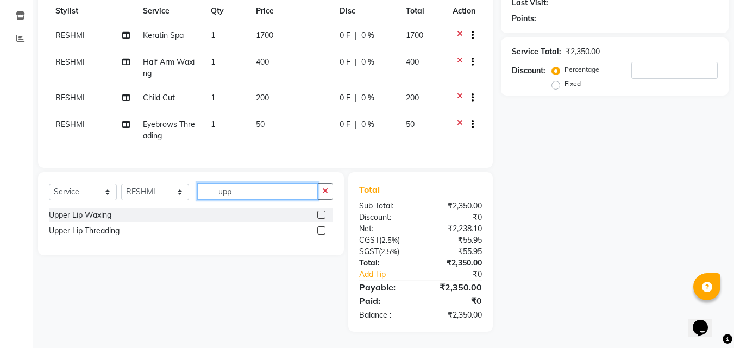
scroll to position [164, 0]
type input "upp"
click at [104, 216] on div "Upper Lip Waxing" at bounding box center [80, 215] width 62 height 11
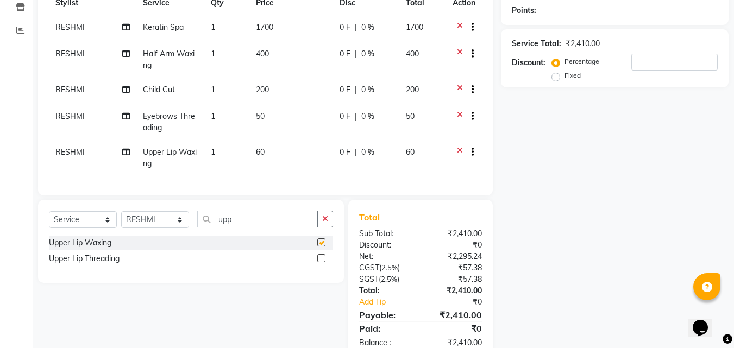
checkbox input "false"
click at [253, 228] on input "upp" at bounding box center [257, 219] width 121 height 17
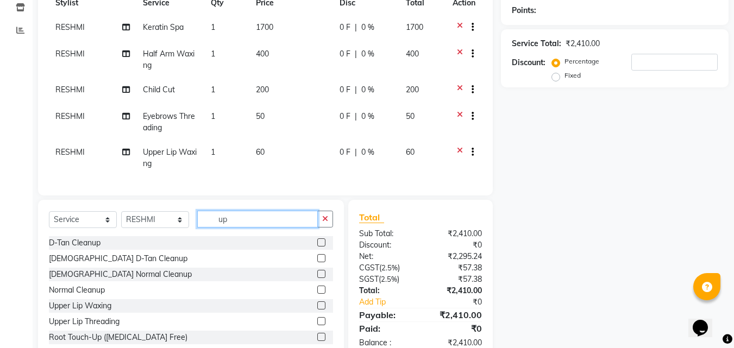
click at [254, 228] on input "up" at bounding box center [257, 219] width 121 height 17
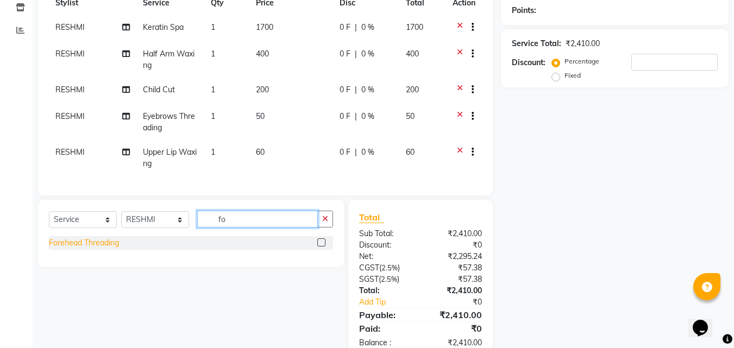
type input "fo"
click at [97, 249] on div "Forehead Threading" at bounding box center [84, 242] width 70 height 11
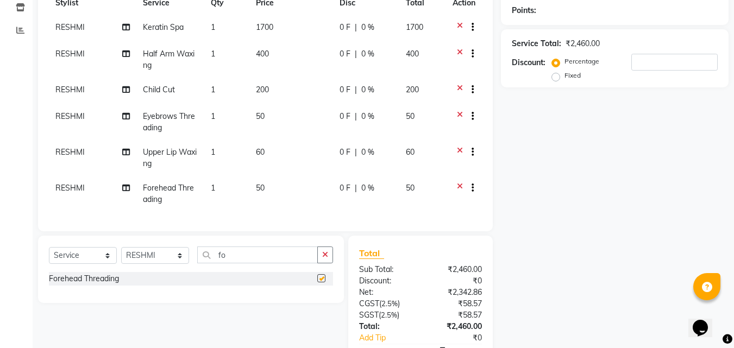
checkbox input "false"
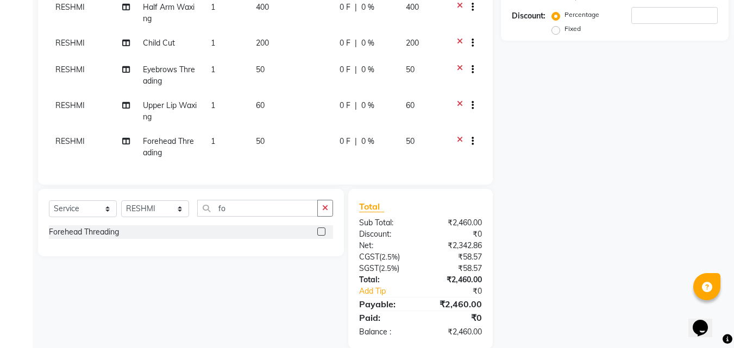
scroll to position [217, 0]
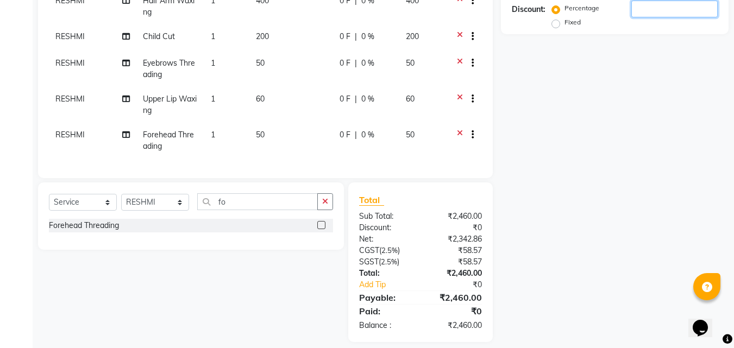
click at [645, 9] on input "number" at bounding box center [674, 9] width 86 height 17
type input "1"
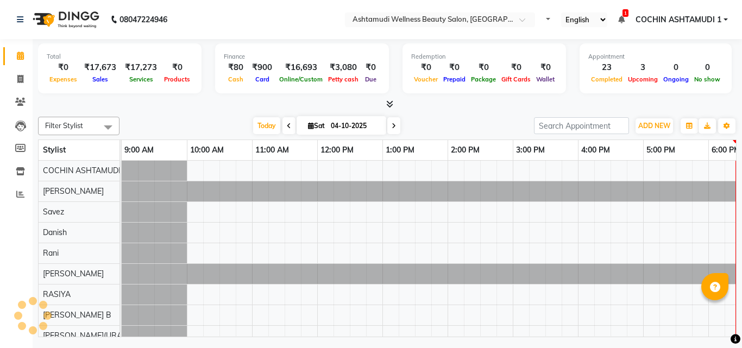
select select "en"
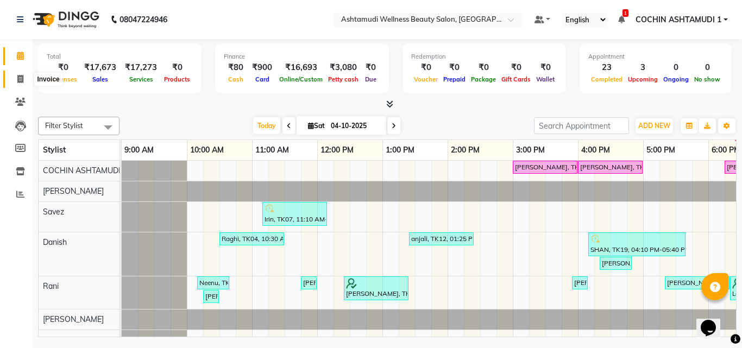
click at [20, 79] on icon at bounding box center [20, 79] width 6 height 8
select select "service"
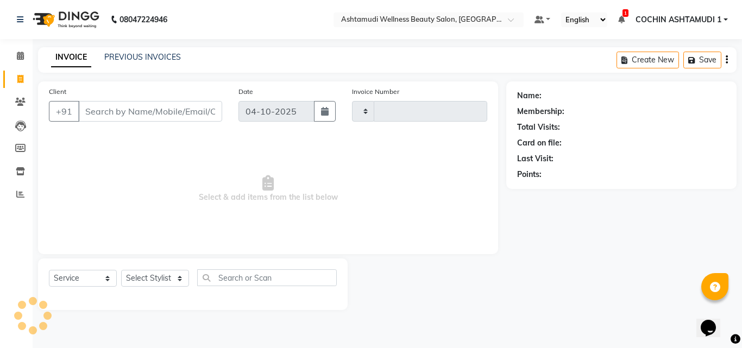
type input "5629"
select select "4632"
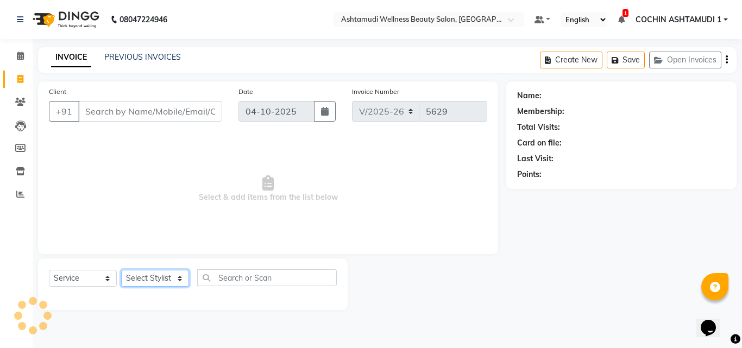
click at [150, 276] on select "Select Stylist" at bounding box center [155, 278] width 68 height 17
select select "88228"
click at [121, 270] on select "Select Stylist [PERSON_NAME](URAJ) [PERSON_NAME] COCHIN ASHTAMUDI Danish Fousiy…" at bounding box center [155, 278] width 68 height 17
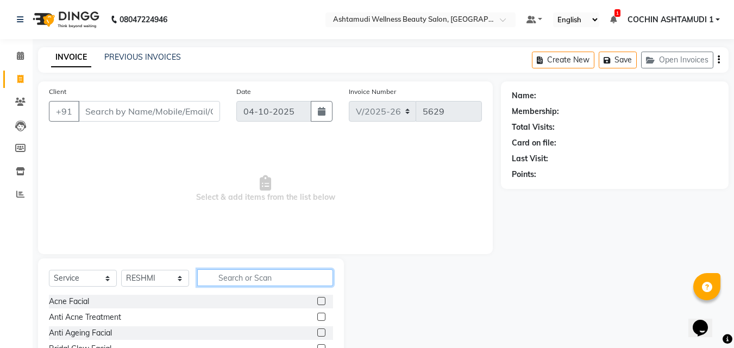
click at [230, 281] on input "text" at bounding box center [265, 277] width 136 height 17
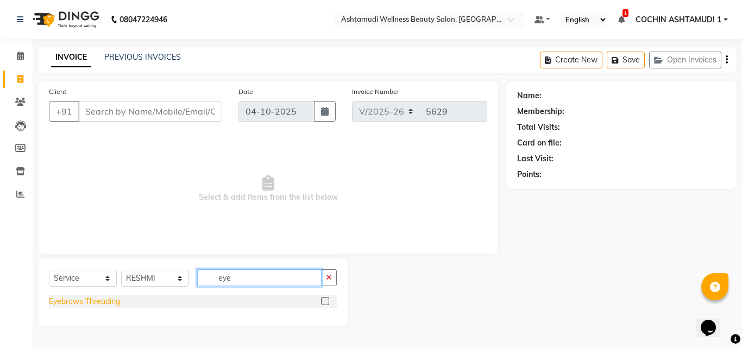
type input "eye"
click at [101, 299] on div "Eyebrows Threading" at bounding box center [84, 301] width 71 height 11
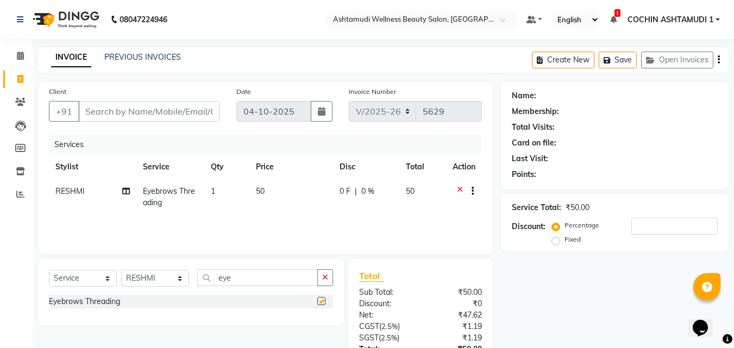
checkbox input "false"
click at [154, 106] on input "Client" at bounding box center [149, 111] width 142 height 21
type input "8"
type input "0"
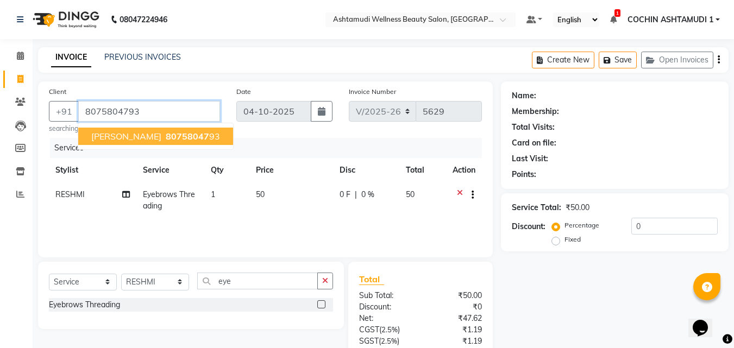
type input "8075804793"
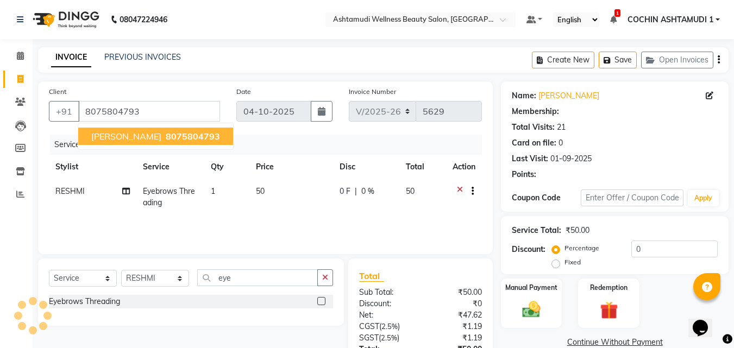
select select "2: Object"
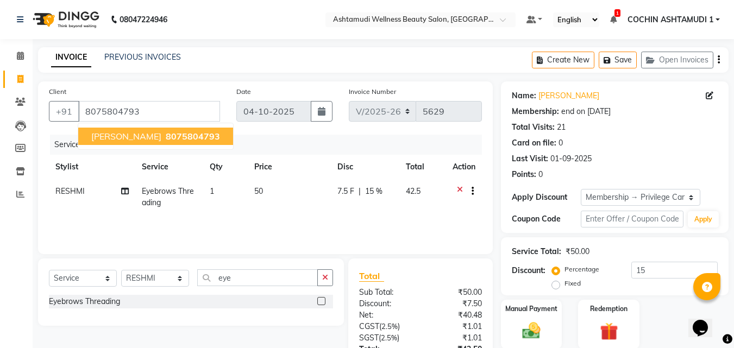
click at [166, 134] on span "8075804793" at bounding box center [193, 136] width 54 height 11
type input "0"
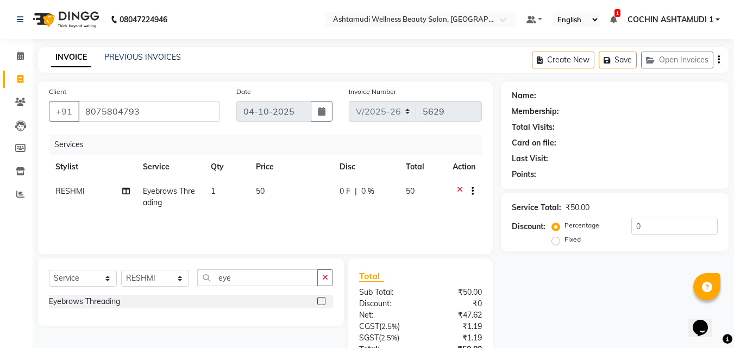
select select "2: Object"
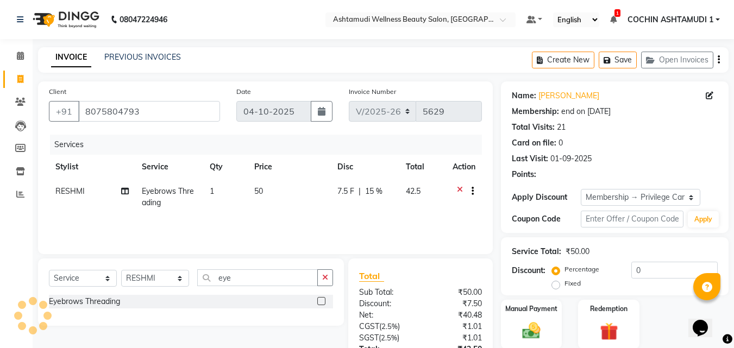
type input "15"
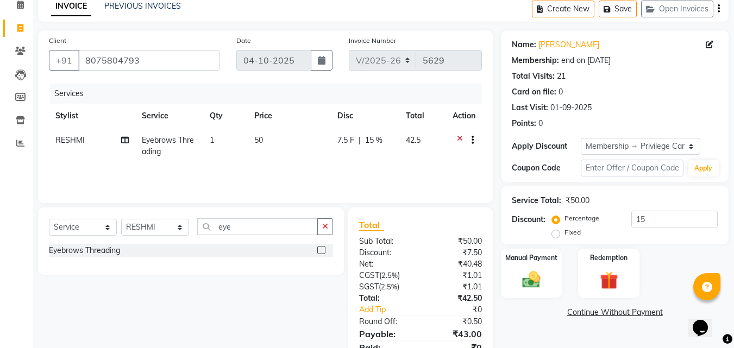
scroll to position [98, 0]
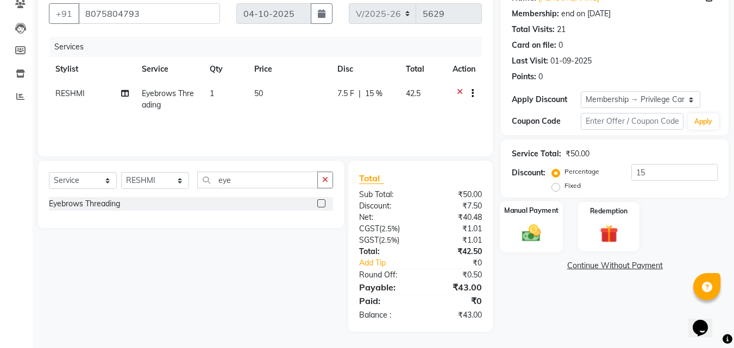
click at [528, 225] on img at bounding box center [531, 233] width 30 height 22
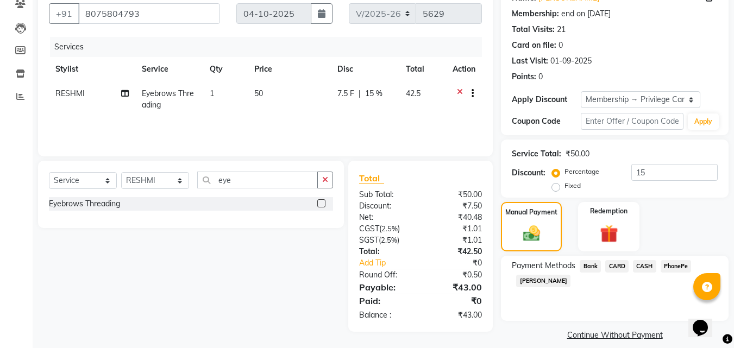
click at [643, 263] on span "CASH" at bounding box center [644, 266] width 23 height 12
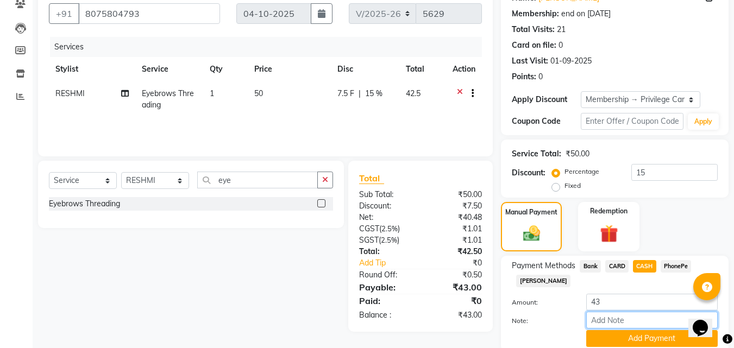
click at [613, 320] on input "Note:" at bounding box center [651, 320] width 131 height 17
type input "RAGHI"
click at [631, 335] on button "Add Payment" at bounding box center [651, 338] width 131 height 17
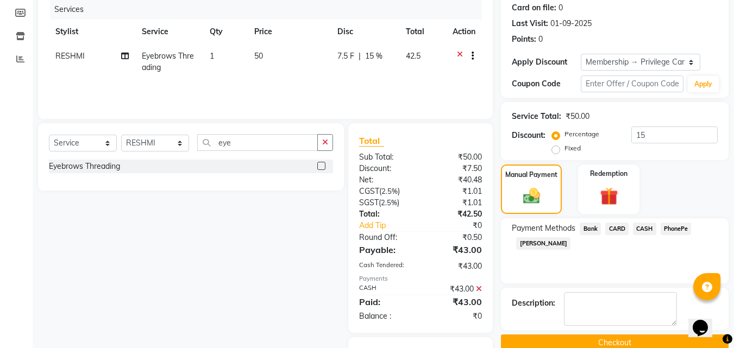
scroll to position [174, 0]
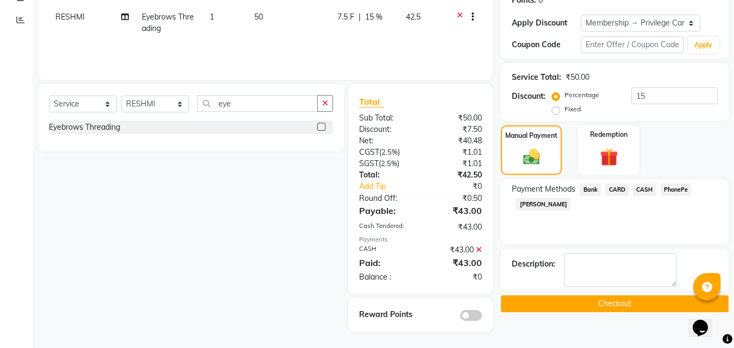
click at [527, 302] on button "Checkout" at bounding box center [615, 303] width 228 height 17
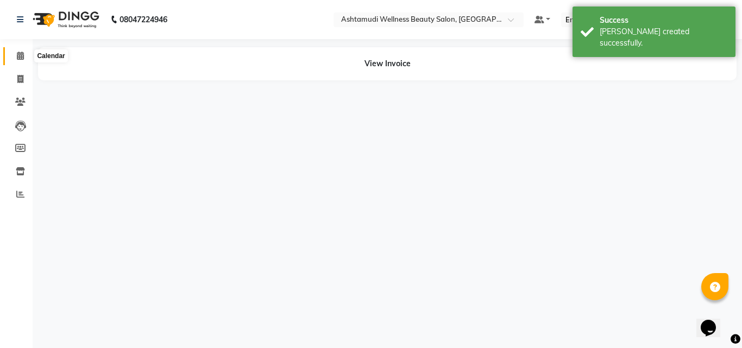
click at [22, 51] on span at bounding box center [20, 56] width 19 height 12
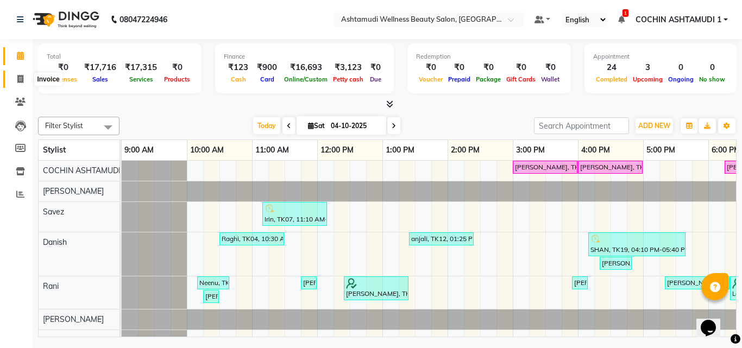
click at [15, 80] on span at bounding box center [20, 79] width 19 height 12
select select "service"
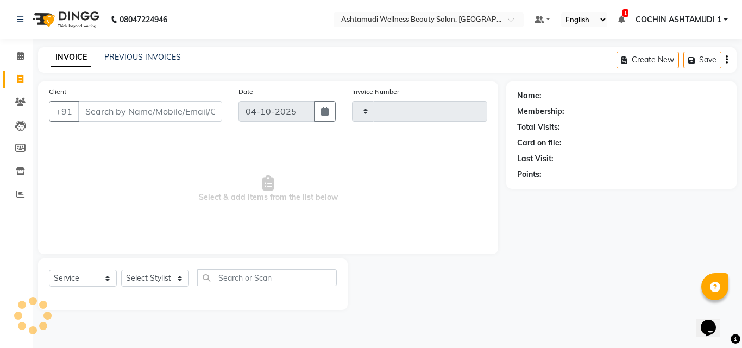
type input "5630"
select select "4632"
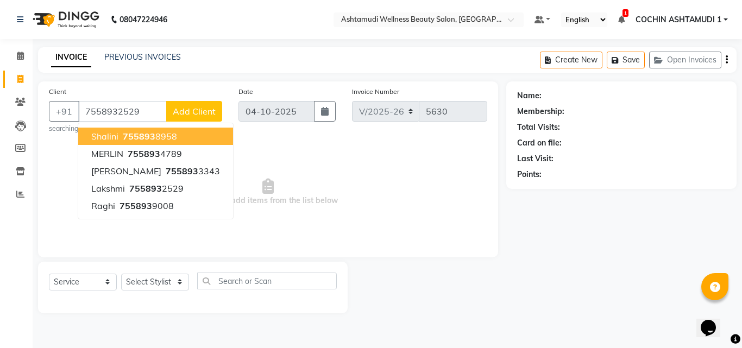
type input "7558932529"
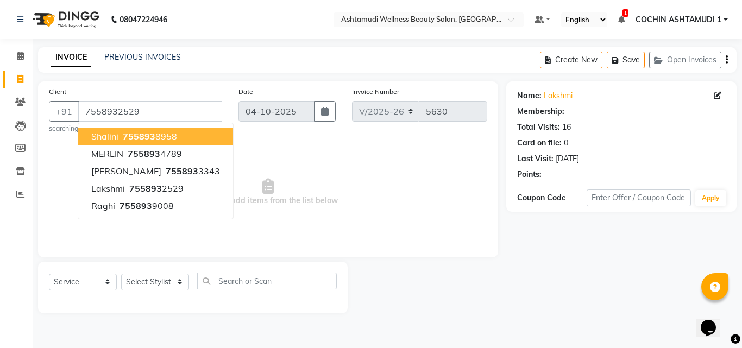
select select "1: Object"
click at [279, 193] on span "Select & add items from the list below" at bounding box center [268, 192] width 438 height 109
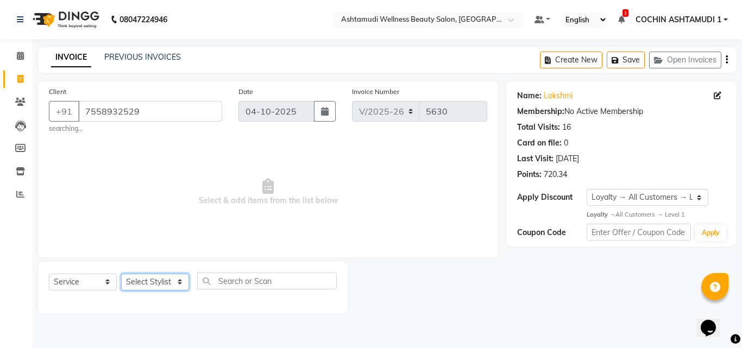
click at [151, 280] on select "Select Stylist [PERSON_NAME](URAJ) [PERSON_NAME] COCHIN ASHTAMUDI Danish Fousiy…" at bounding box center [155, 282] width 68 height 17
select select "34115"
click at [121, 274] on select "Select Stylist [PERSON_NAME](URAJ) [PERSON_NAME] COCHIN ASHTAMUDI Danish Fousiy…" at bounding box center [155, 282] width 68 height 17
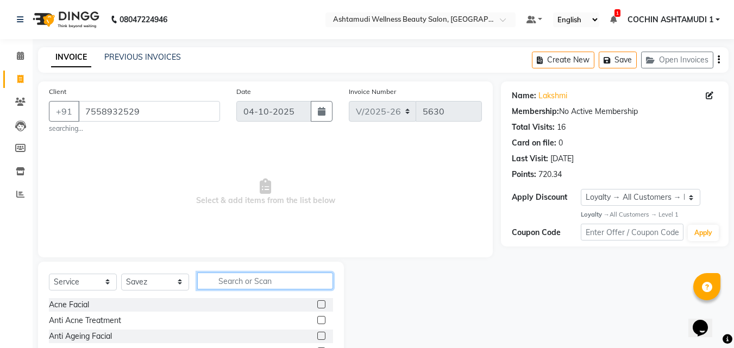
click at [253, 286] on input "text" at bounding box center [265, 281] width 136 height 17
type input "kera"
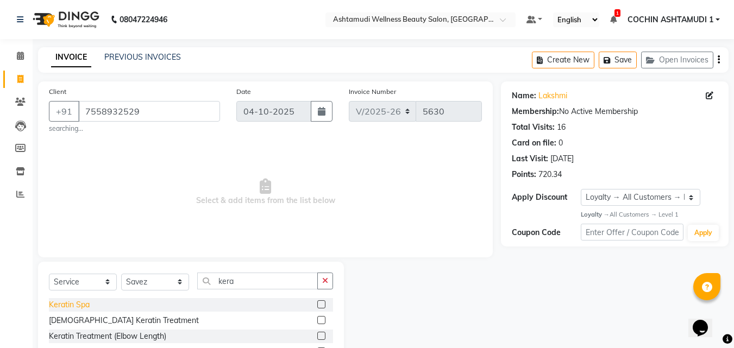
click at [73, 305] on div "Keratin Spa" at bounding box center [69, 304] width 41 height 11
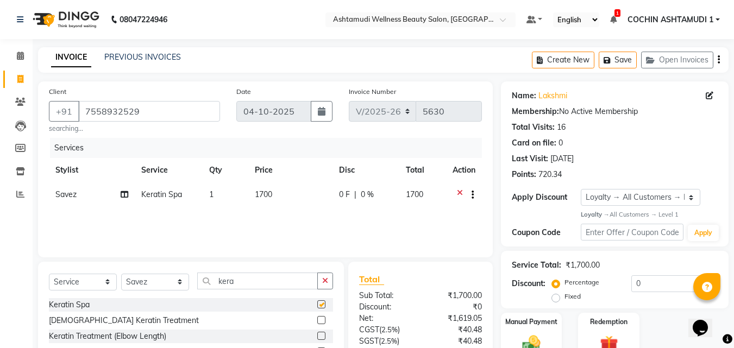
checkbox input "false"
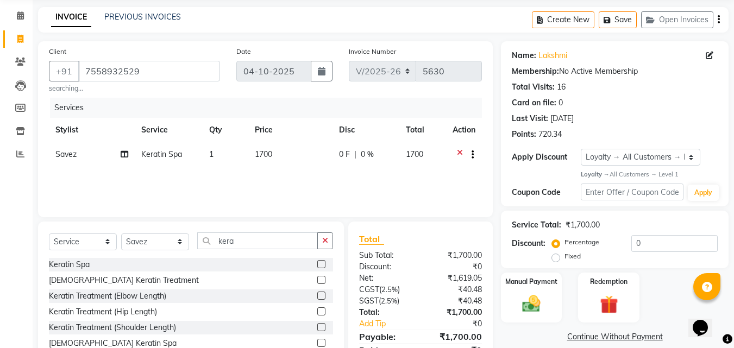
scroll to position [90, 0]
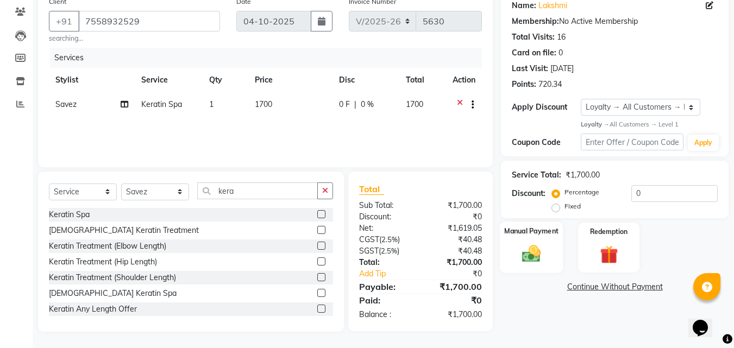
click at [533, 252] on img at bounding box center [531, 254] width 30 height 22
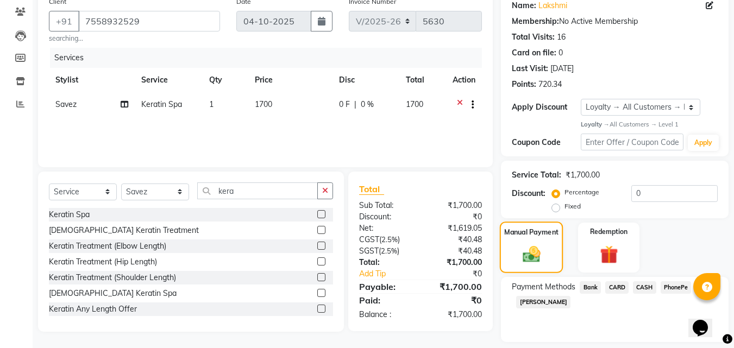
scroll to position [123, 0]
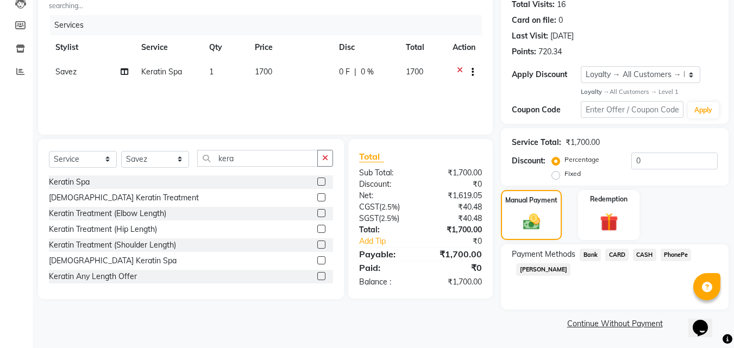
click at [664, 255] on span "PhonePe" at bounding box center [675, 255] width 31 height 12
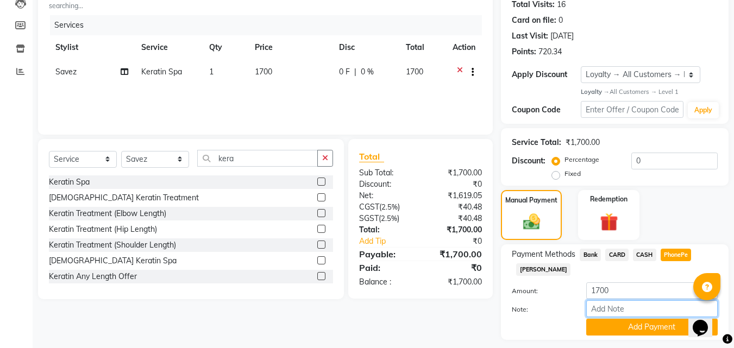
click at [599, 309] on input "Note:" at bounding box center [651, 308] width 131 height 17
type input "[PERSON_NAME]"
click at [637, 327] on button "Add Payment" at bounding box center [651, 327] width 131 height 17
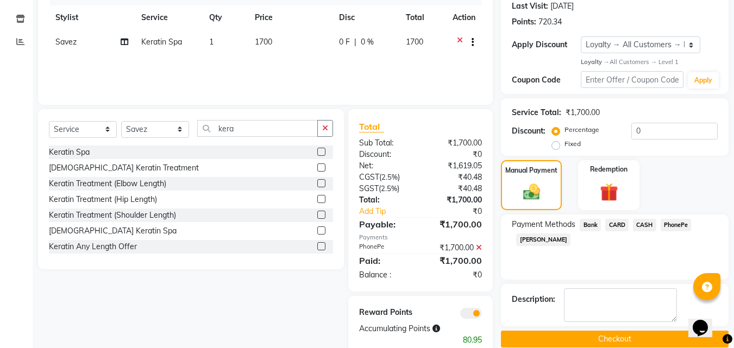
scroll to position [178, 0]
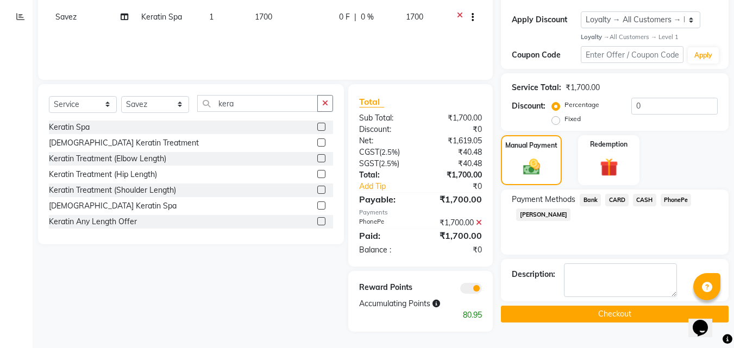
click at [590, 311] on button "Checkout" at bounding box center [615, 314] width 228 height 17
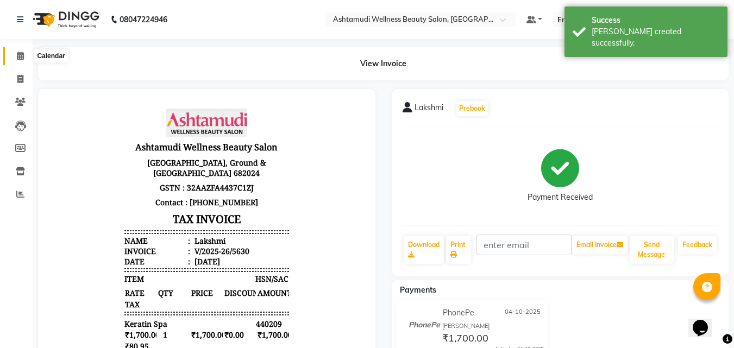
click at [14, 51] on span at bounding box center [20, 56] width 19 height 12
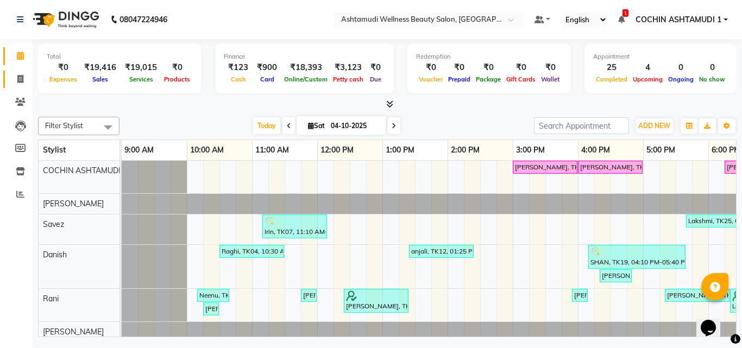
click at [9, 81] on link "Invoice" at bounding box center [16, 80] width 26 height 18
select select "service"
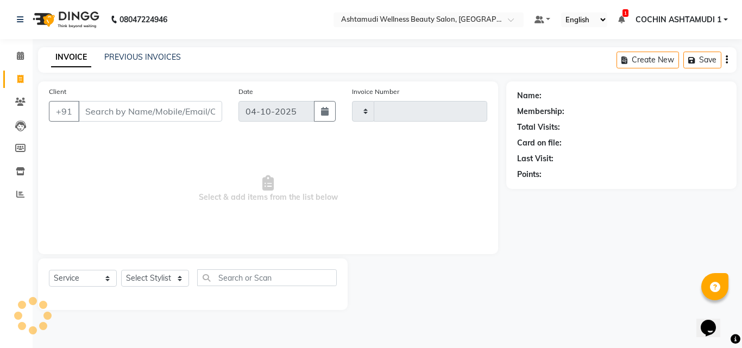
type input "5631"
select select "4632"
click at [150, 116] on input "Client" at bounding box center [150, 111] width 144 height 21
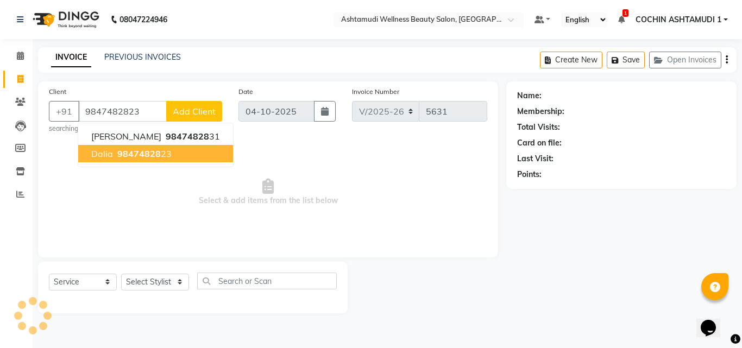
type input "9847482823"
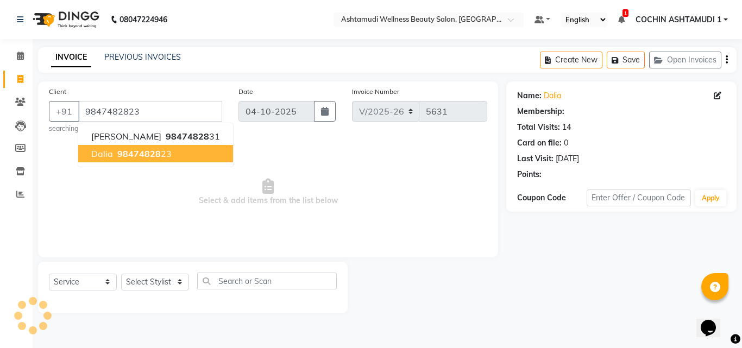
select select "2: Object"
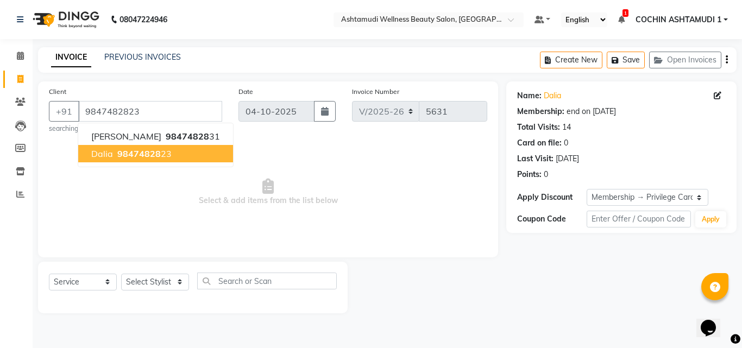
click at [293, 162] on span "Select & add items from the list below" at bounding box center [268, 192] width 438 height 109
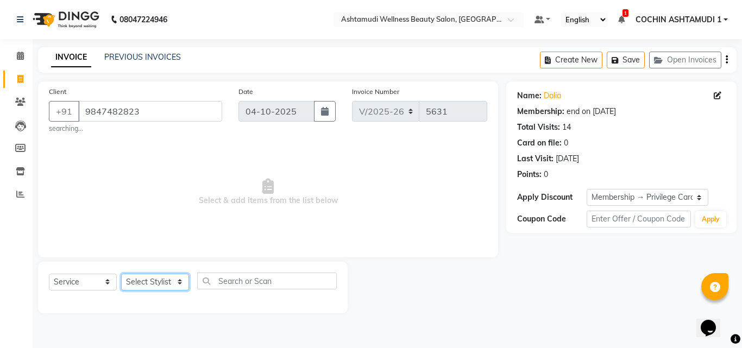
click at [154, 280] on select "Select Stylist [PERSON_NAME](URAJ) [PERSON_NAME] COCHIN ASHTAMUDI Danish Fousiy…" at bounding box center [155, 282] width 68 height 17
select select "61969"
click at [121, 274] on select "Select Stylist [PERSON_NAME](URAJ) [PERSON_NAME] COCHIN ASHTAMUDI Danish Fousiy…" at bounding box center [155, 282] width 68 height 17
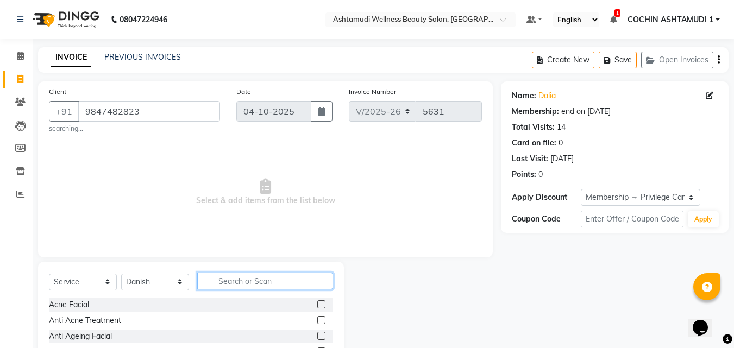
click at [230, 281] on input "text" at bounding box center [265, 281] width 136 height 17
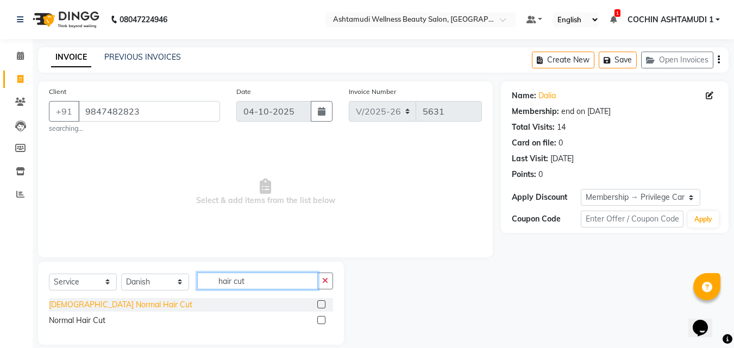
type input "hair cut"
click at [75, 305] on div "[DEMOGRAPHIC_DATA] Normal Hair Cut" at bounding box center [120, 304] width 143 height 11
checkbox input "false"
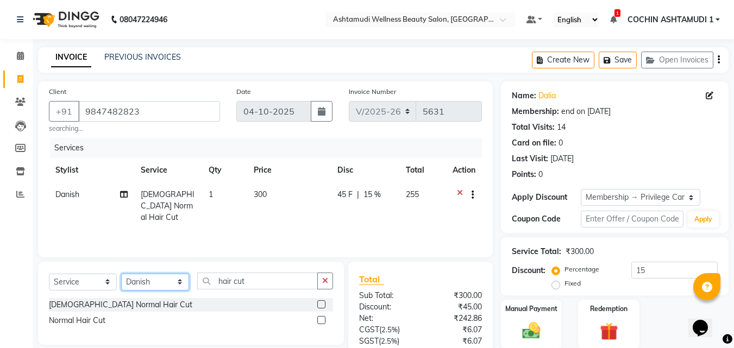
click at [153, 282] on select "Select Stylist [PERSON_NAME](URAJ) [PERSON_NAME] COCHIN ASHTAMUDI Danish Fousiy…" at bounding box center [155, 282] width 68 height 17
select select "80731"
click at [121, 274] on select "Select Stylist [PERSON_NAME](URAJ) [PERSON_NAME] COCHIN ASHTAMUDI Danish Fousiy…" at bounding box center [155, 282] width 68 height 17
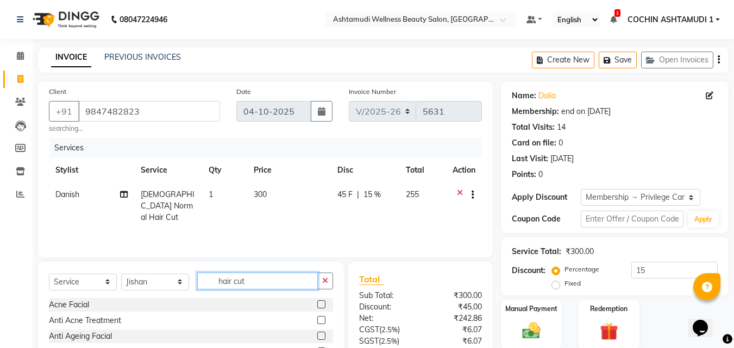
click at [250, 280] on input "hair cut" at bounding box center [257, 281] width 121 height 17
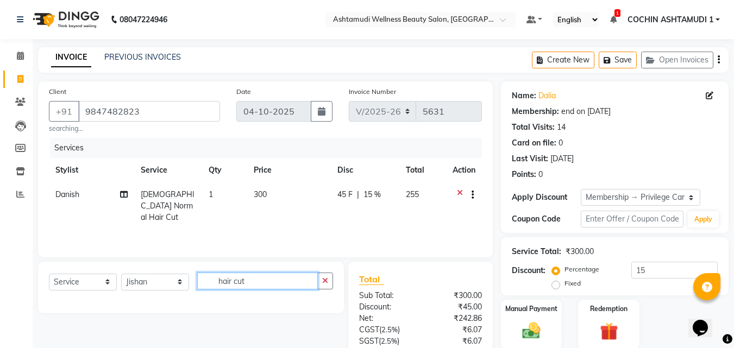
click at [247, 287] on input "hair cut" at bounding box center [257, 281] width 121 height 17
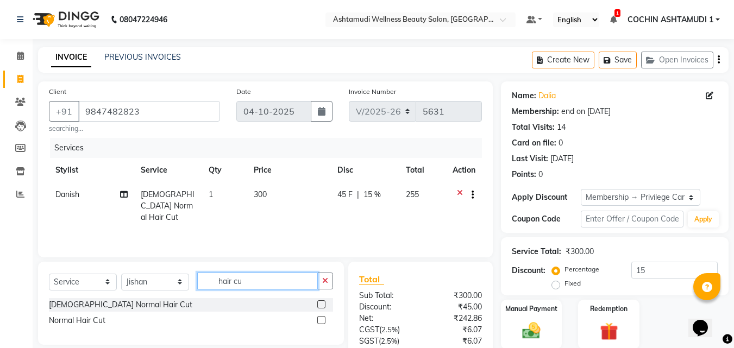
type input "hair cu"
click at [83, 304] on div "[DEMOGRAPHIC_DATA] Normal Hair Cut" at bounding box center [120, 304] width 143 height 11
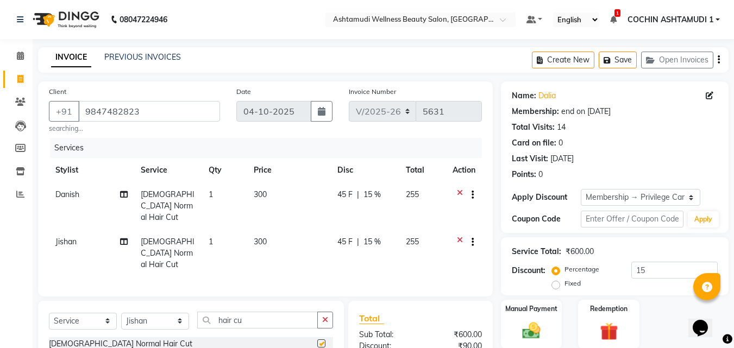
checkbox input "false"
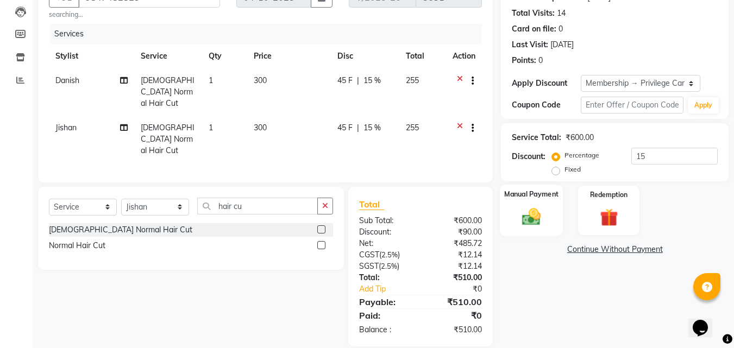
click at [526, 209] on img at bounding box center [531, 217] width 30 height 22
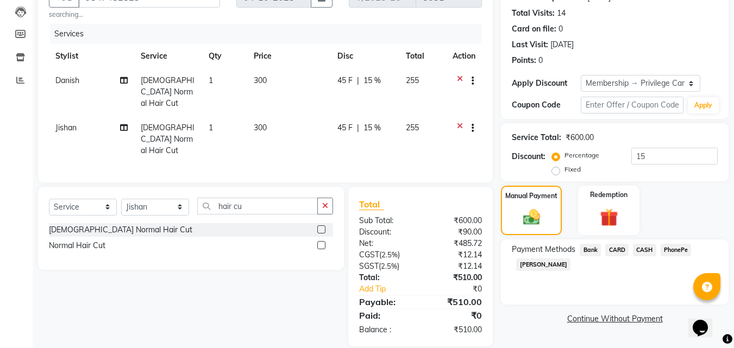
click at [673, 253] on span "PhonePe" at bounding box center [675, 250] width 31 height 12
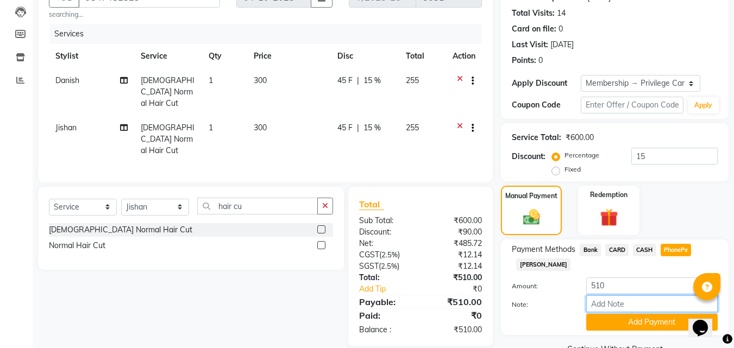
click at [626, 302] on input "Note:" at bounding box center [651, 303] width 131 height 17
type input "[PERSON_NAME]"
click at [633, 324] on button "Add Payment" at bounding box center [651, 322] width 131 height 17
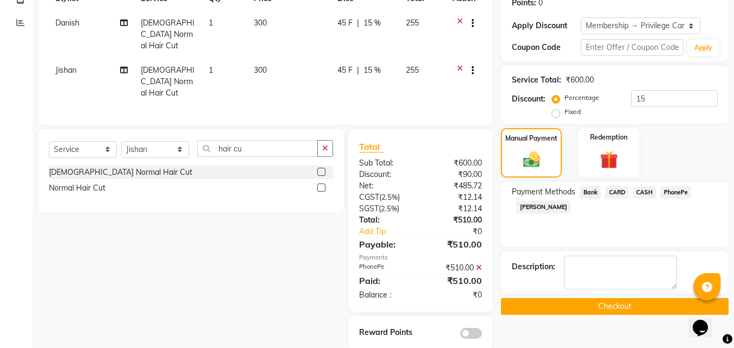
scroll to position [175, 0]
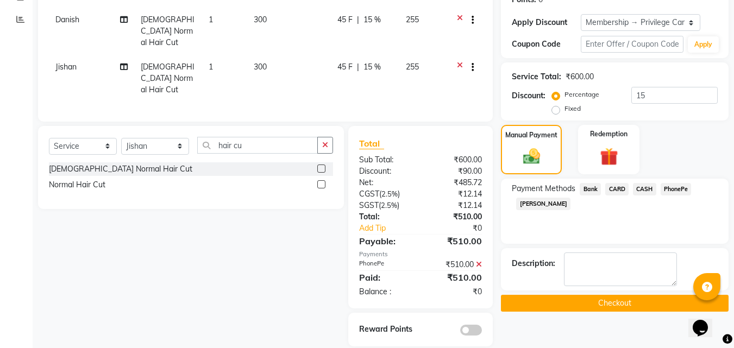
click at [595, 295] on button "Checkout" at bounding box center [615, 303] width 228 height 17
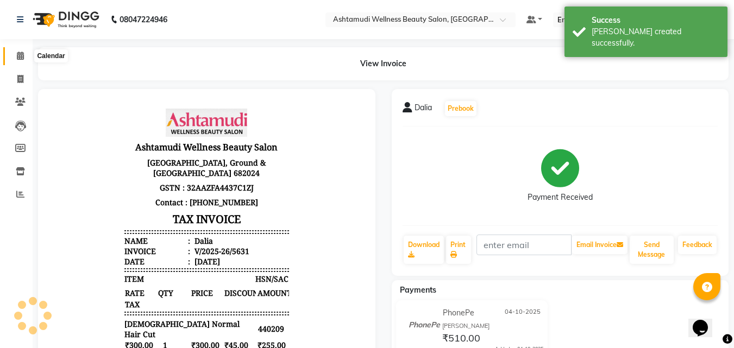
click at [17, 61] on span at bounding box center [20, 56] width 19 height 12
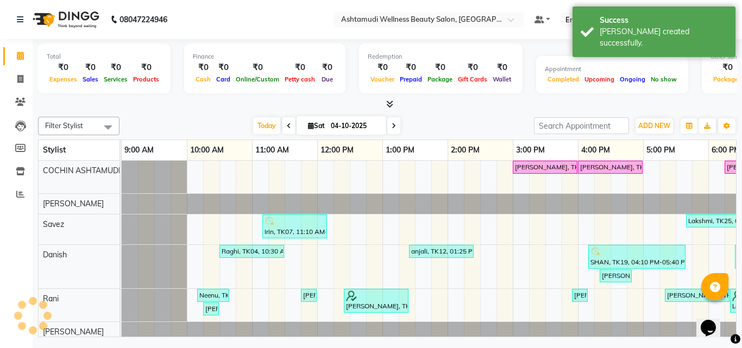
scroll to position [0, 168]
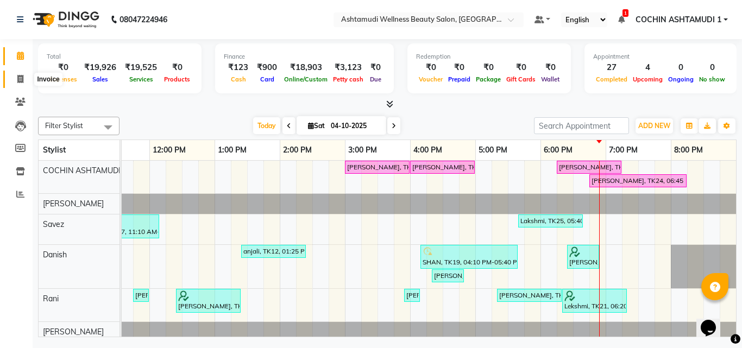
click at [20, 76] on icon at bounding box center [20, 79] width 6 height 8
select select "4632"
select select "service"
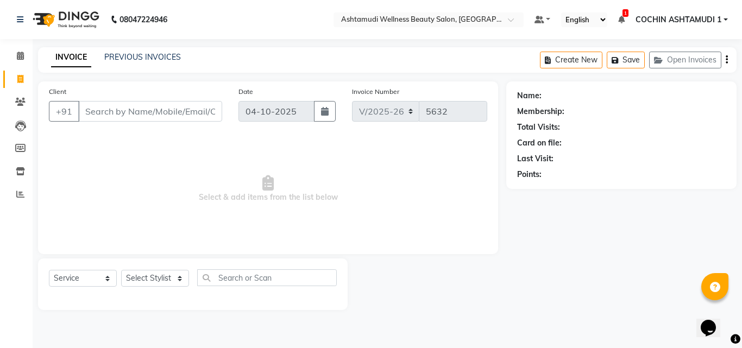
click at [89, 109] on input "Client" at bounding box center [150, 111] width 144 height 21
click at [121, 116] on input "Client" at bounding box center [150, 111] width 144 height 21
type input "8891285032"
click at [191, 103] on button "Add Client" at bounding box center [194, 111] width 56 height 21
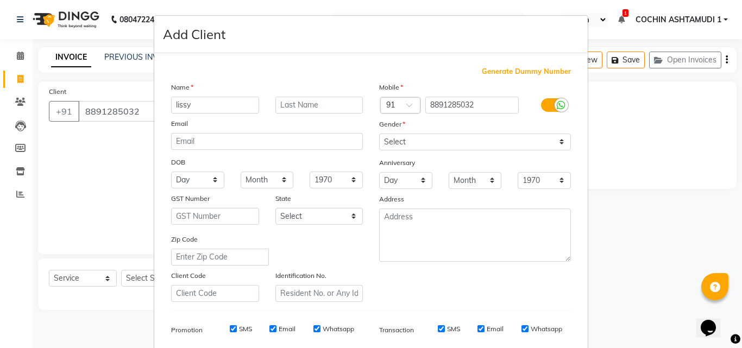
type input "lissy"
click at [420, 146] on select "Select [DEMOGRAPHIC_DATA] [DEMOGRAPHIC_DATA] Other Prefer Not To Say" at bounding box center [475, 142] width 192 height 17
select select "[DEMOGRAPHIC_DATA]"
click at [379, 134] on select "Select [DEMOGRAPHIC_DATA] [DEMOGRAPHIC_DATA] Other Prefer Not To Say" at bounding box center [475, 142] width 192 height 17
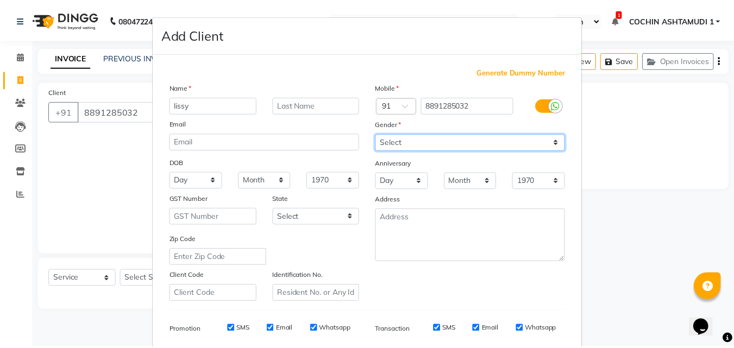
scroll to position [153, 0]
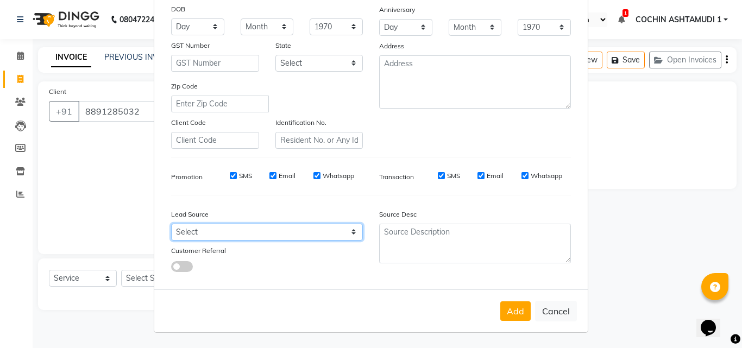
click at [287, 231] on select "Select Walk-in Referral Internet Friend Word of Mouth Advertisement Facebook Ju…" at bounding box center [267, 232] width 192 height 17
select select "31346"
click at [171, 224] on select "Select Walk-in Referral Internet Friend Word of Mouth Advertisement Facebook Ju…" at bounding box center [267, 232] width 192 height 17
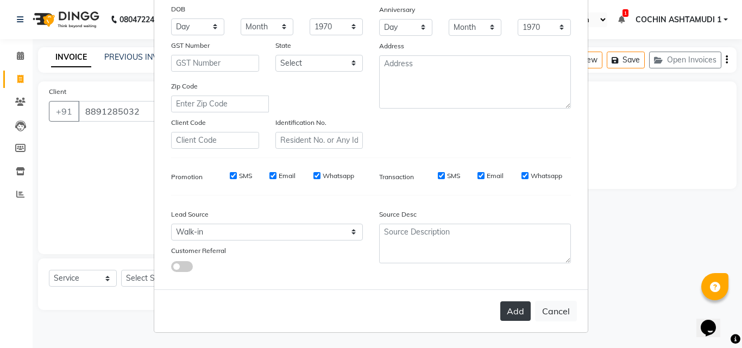
click at [517, 313] on button "Add" at bounding box center [515, 311] width 30 height 20
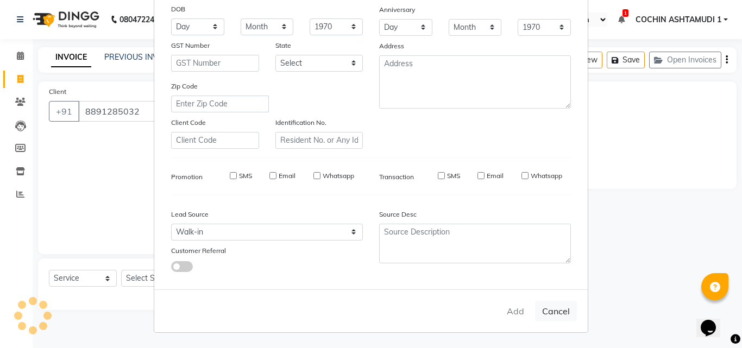
select select
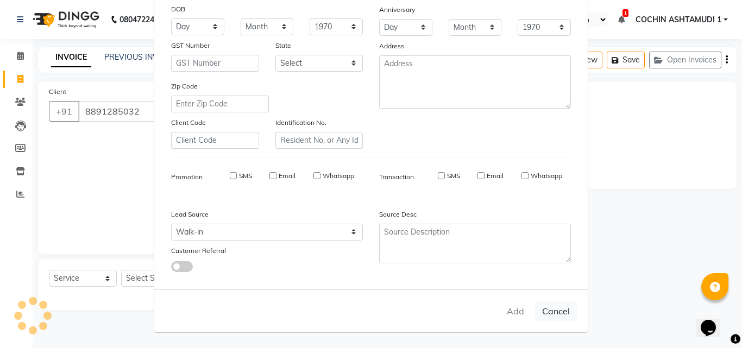
select select
checkbox input "false"
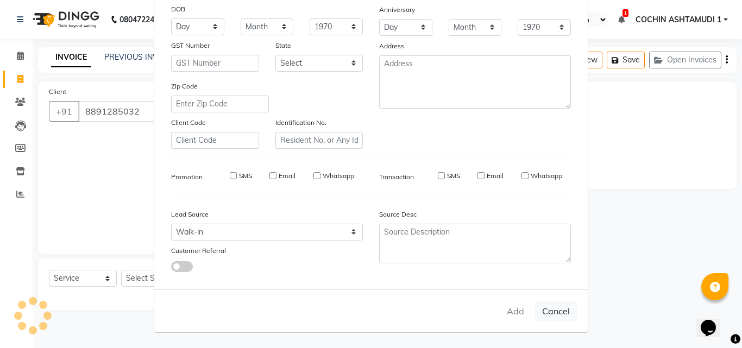
checkbox input "false"
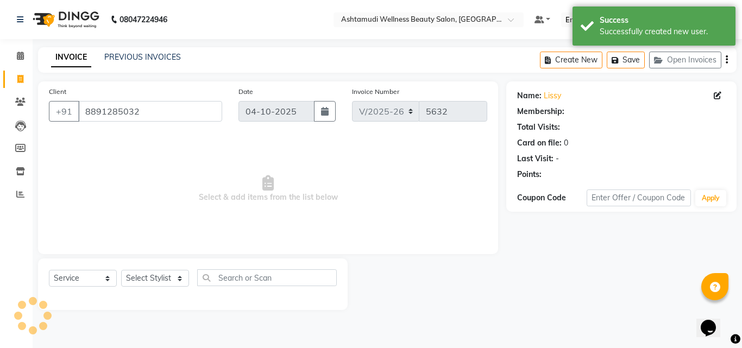
select select "1: Object"
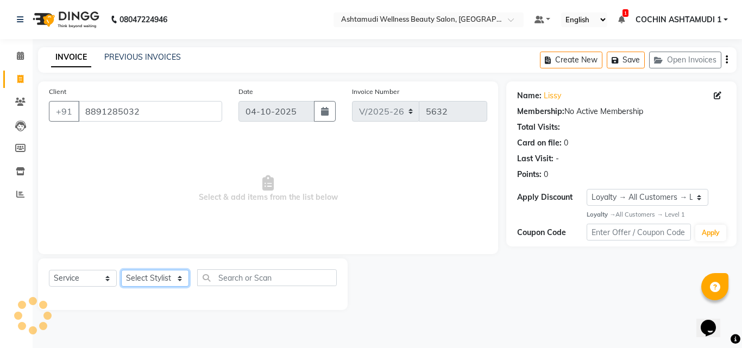
click at [160, 283] on select "Select Stylist [PERSON_NAME](URAJ) [PERSON_NAME] COCHIN ASHTAMUDI Danish Fousiy…" at bounding box center [155, 278] width 68 height 17
select select "88283"
click at [121, 270] on select "Select Stylist [PERSON_NAME](URAJ) [PERSON_NAME] COCHIN ASHTAMUDI Danish Fousiy…" at bounding box center [155, 278] width 68 height 17
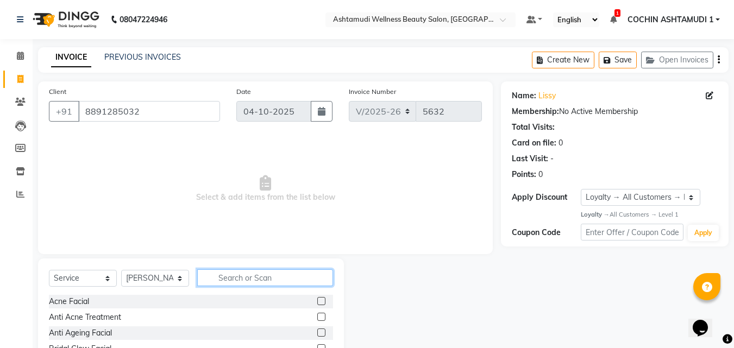
click at [225, 275] on input "text" at bounding box center [265, 277] width 136 height 17
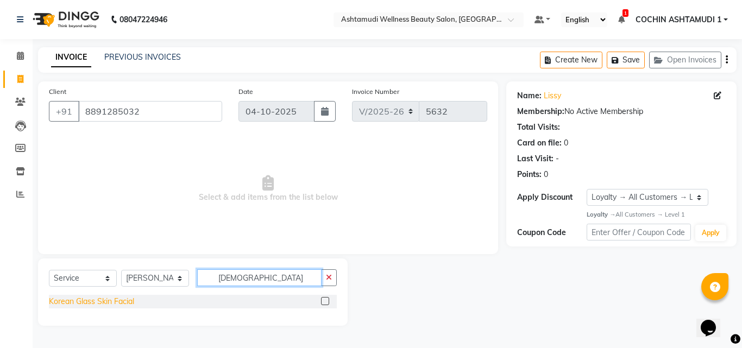
type input "[DEMOGRAPHIC_DATA]"
click at [61, 301] on div "Korean Glass Skin Facial" at bounding box center [91, 301] width 85 height 11
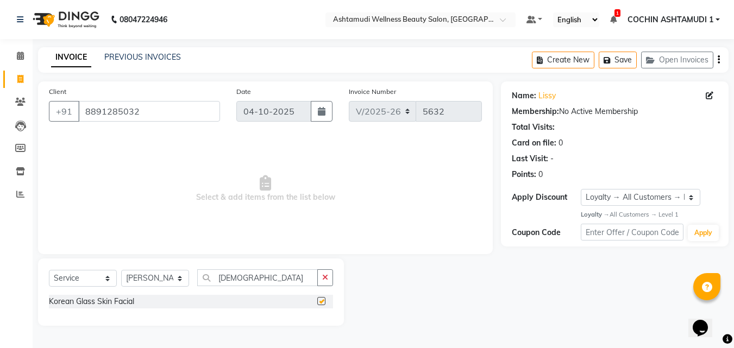
checkbox input "false"
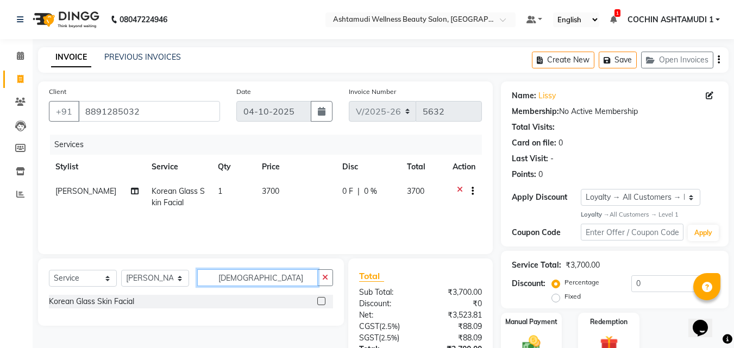
click at [270, 277] on input "[DEMOGRAPHIC_DATA]" at bounding box center [257, 277] width 121 height 17
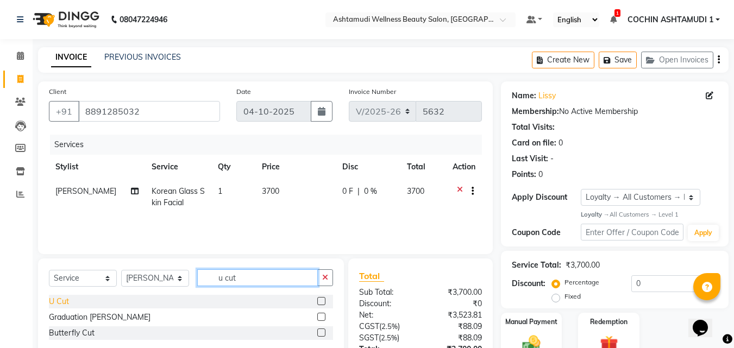
type input "u cut"
click at [56, 303] on div "U Cut" at bounding box center [59, 301] width 20 height 11
checkbox input "false"
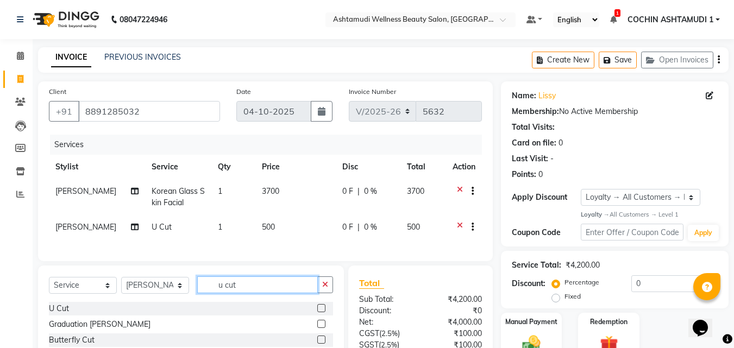
drag, startPoint x: 249, startPoint y: 297, endPoint x: 212, endPoint y: 301, distance: 36.6
click at [212, 293] on input "u cut" at bounding box center [257, 284] width 121 height 17
type input "kera"
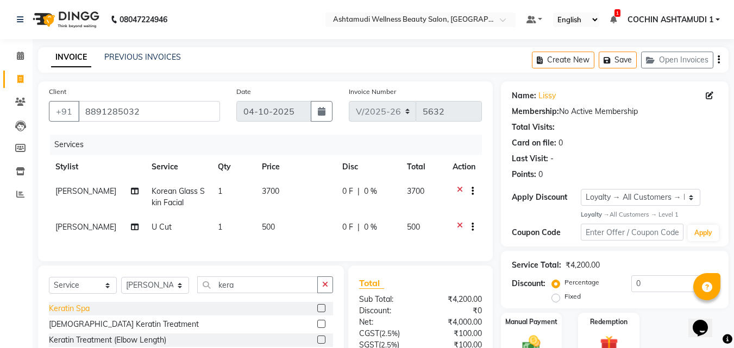
click at [60, 314] on div "Keratin Spa" at bounding box center [69, 308] width 41 height 11
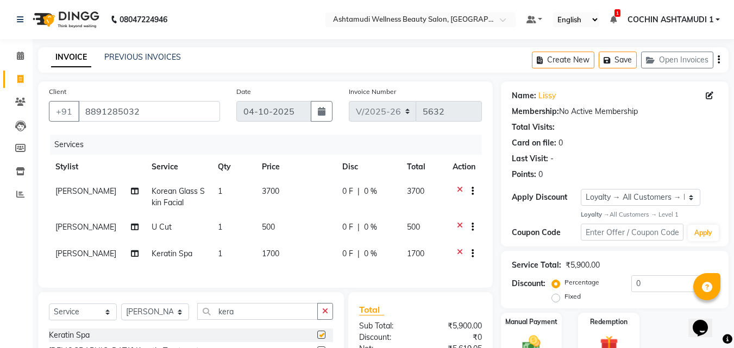
checkbox input "false"
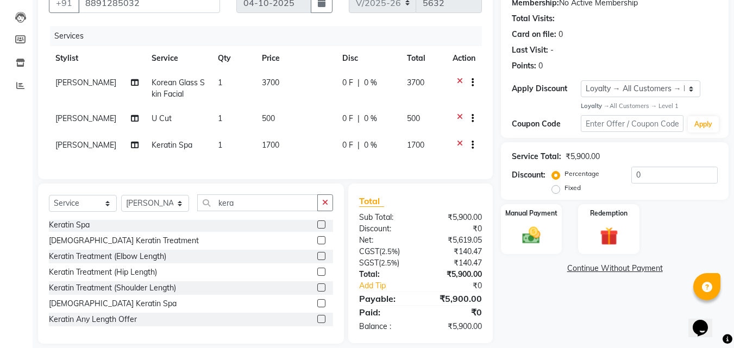
scroll to position [129, 0]
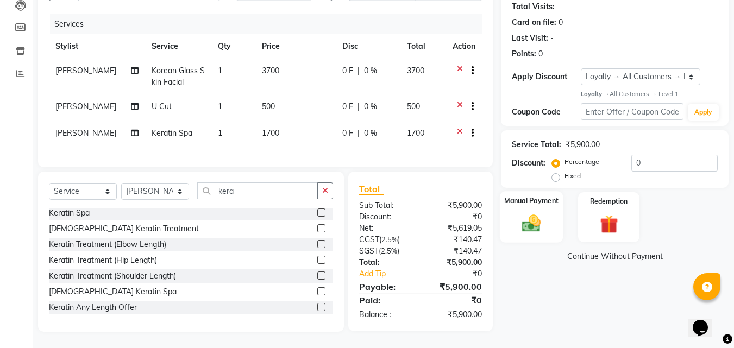
click at [534, 213] on img at bounding box center [531, 224] width 30 height 22
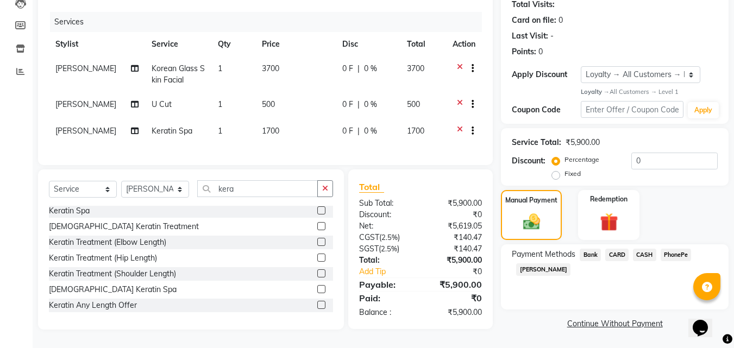
click at [681, 249] on span "PhonePe" at bounding box center [675, 255] width 31 height 12
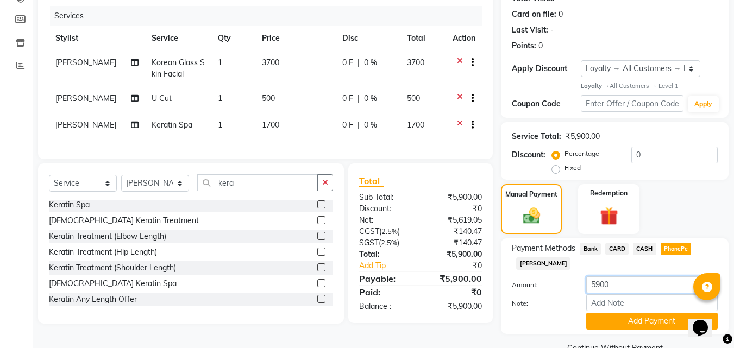
drag, startPoint x: 614, startPoint y: 287, endPoint x: 561, endPoint y: 289, distance: 52.7
click at [561, 289] on div "Amount: 5900" at bounding box center [614, 285] width 222 height 18
type input "1500"
click at [593, 301] on input "Note:" at bounding box center [651, 302] width 131 height 17
type input "[PERSON_NAME]"
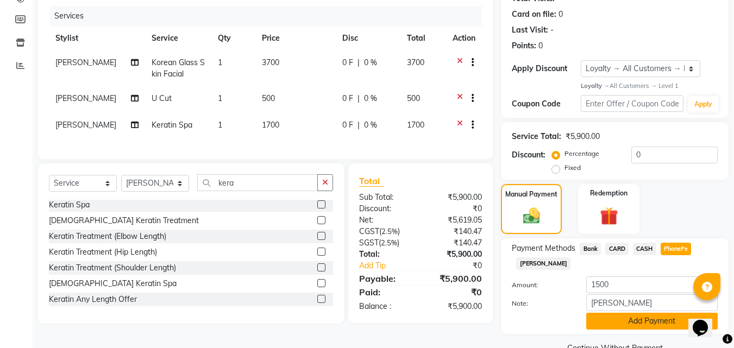
click at [643, 322] on button "Add Payment" at bounding box center [651, 321] width 131 height 17
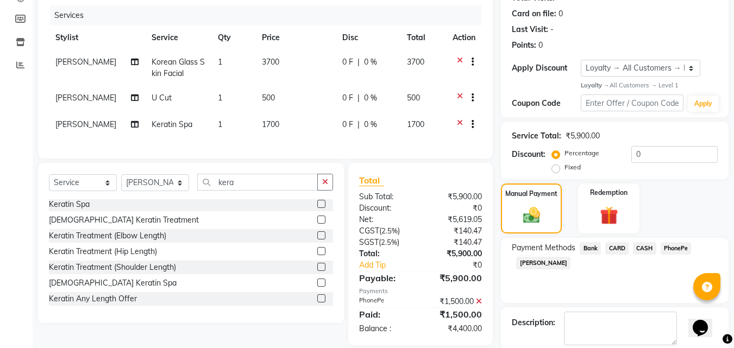
scroll to position [216, 0]
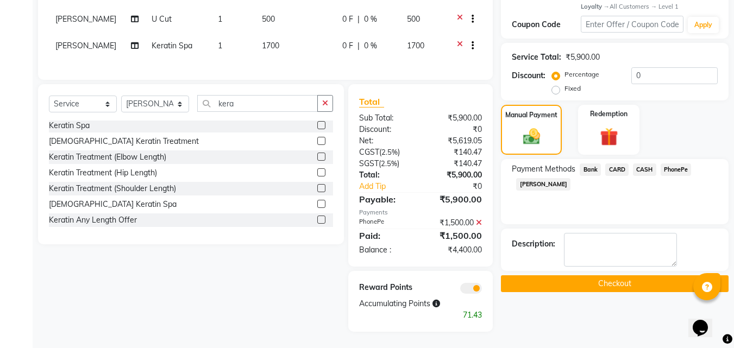
click at [643, 163] on span "CASH" at bounding box center [644, 169] width 23 height 12
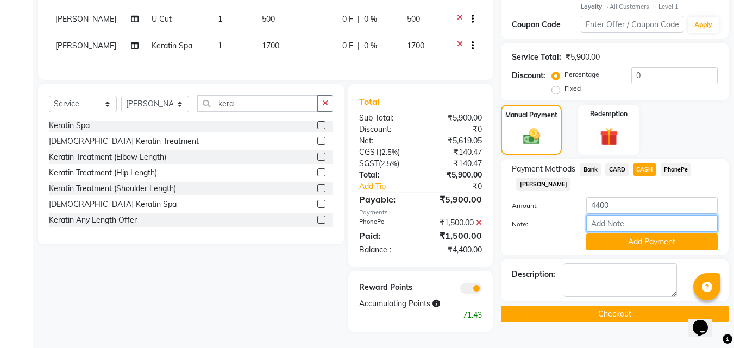
click at [602, 215] on input "Note:" at bounding box center [651, 223] width 131 height 17
type input "[PERSON_NAME]"
click at [631, 235] on button "Add Payment" at bounding box center [651, 242] width 131 height 17
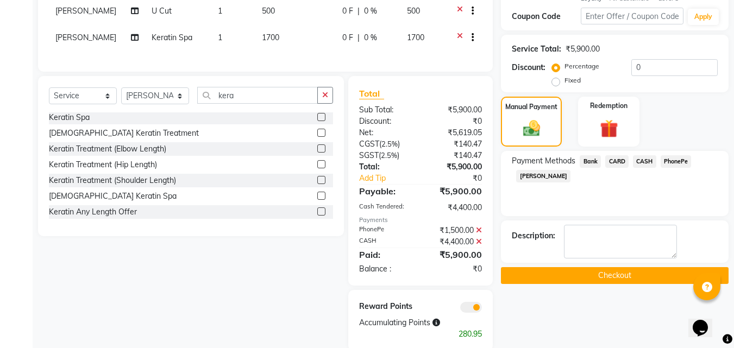
scroll to position [243, 0]
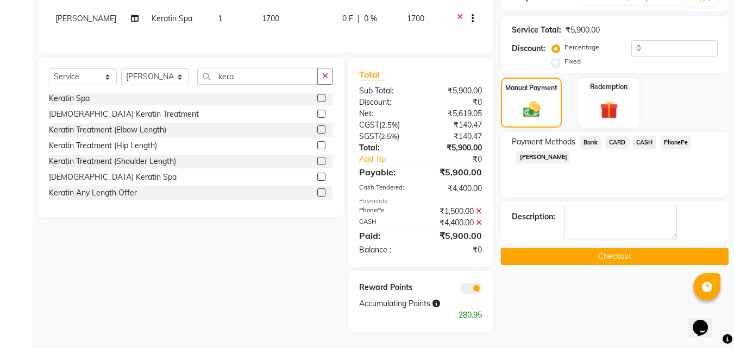
click at [595, 248] on button "Checkout" at bounding box center [615, 256] width 228 height 17
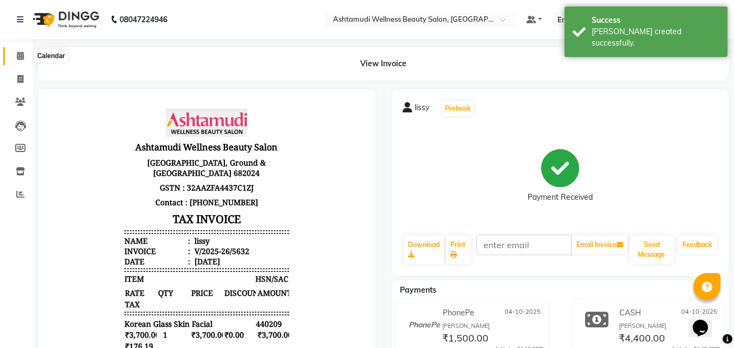
click at [17, 59] on icon at bounding box center [20, 56] width 7 height 8
